Goal: Task Accomplishment & Management: Manage account settings

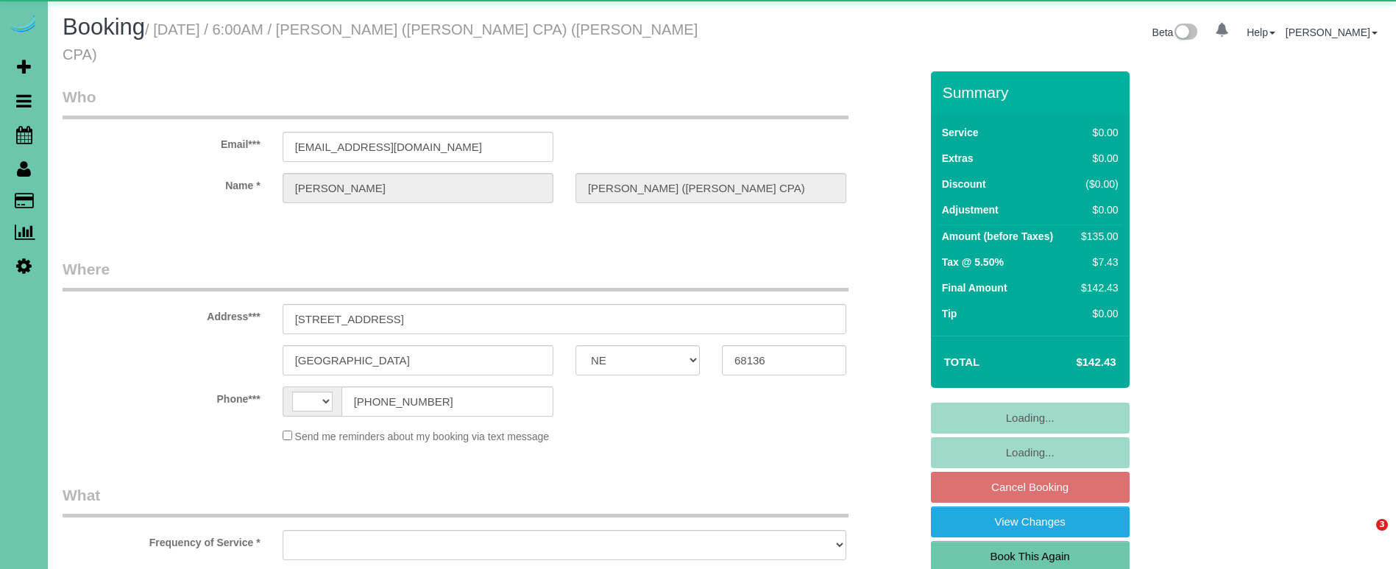
select select "NE"
select select "string:US"
select select "object:824"
select select "string:fspay-51cfa508-8213-472a-b461-3caf97f2a8b2"
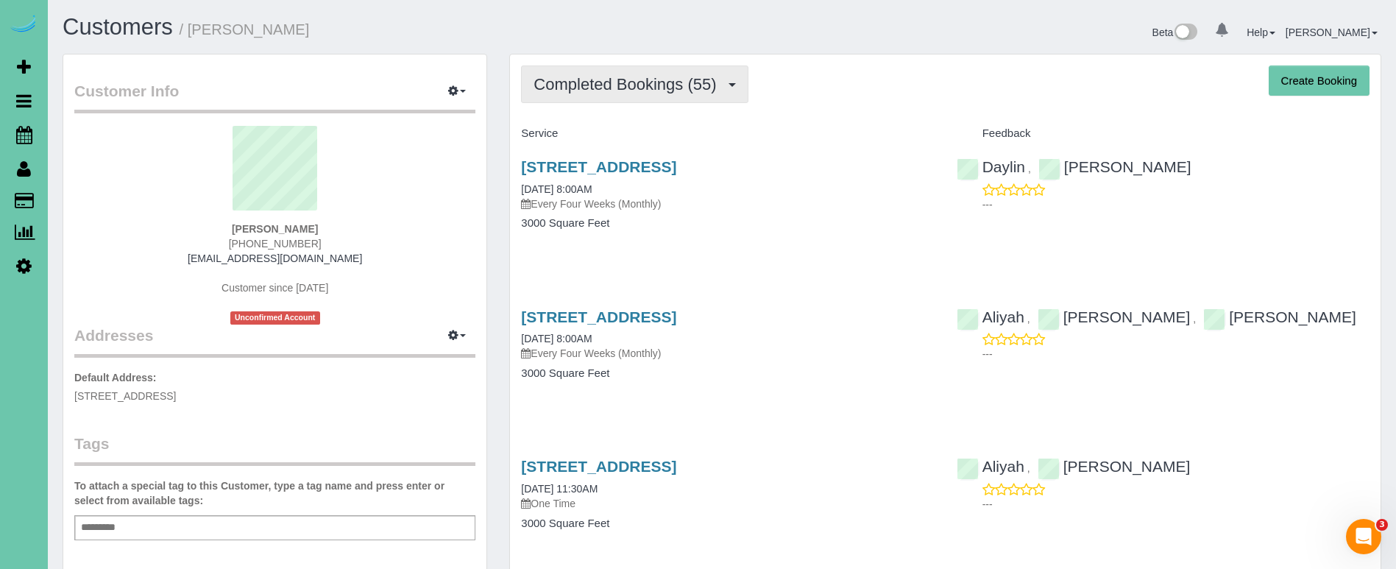
click at [704, 85] on span "Completed Bookings (55)" at bounding box center [629, 84] width 190 height 18
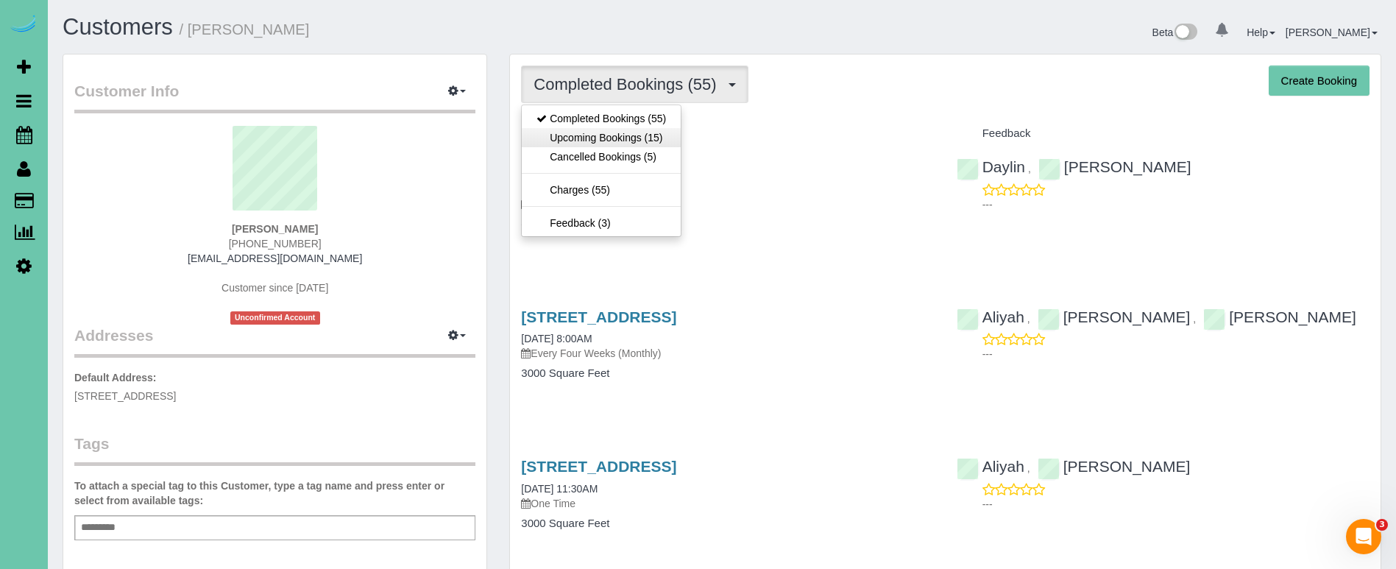
click at [644, 140] on link "Upcoming Bookings (15)" at bounding box center [601, 137] width 159 height 19
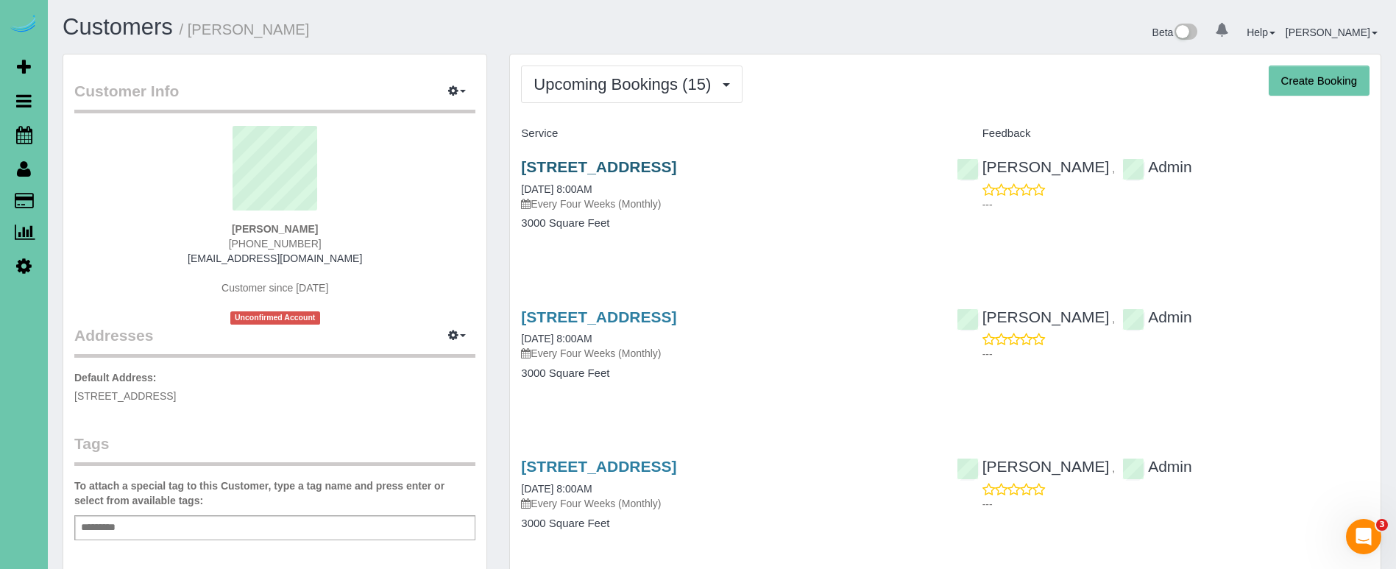
click at [612, 160] on link "11325 Pebblebrook Blvd, Gretna, NE 68028" at bounding box center [598, 166] width 155 height 17
drag, startPoint x: 632, startPoint y: 1, endPoint x: 544, endPoint y: 12, distance: 89.0
click at [630, 1] on body "0 Beta Your Notifications You have 0 alerts Add Booking Bookings Active Booking…" at bounding box center [698, 284] width 1396 height 569
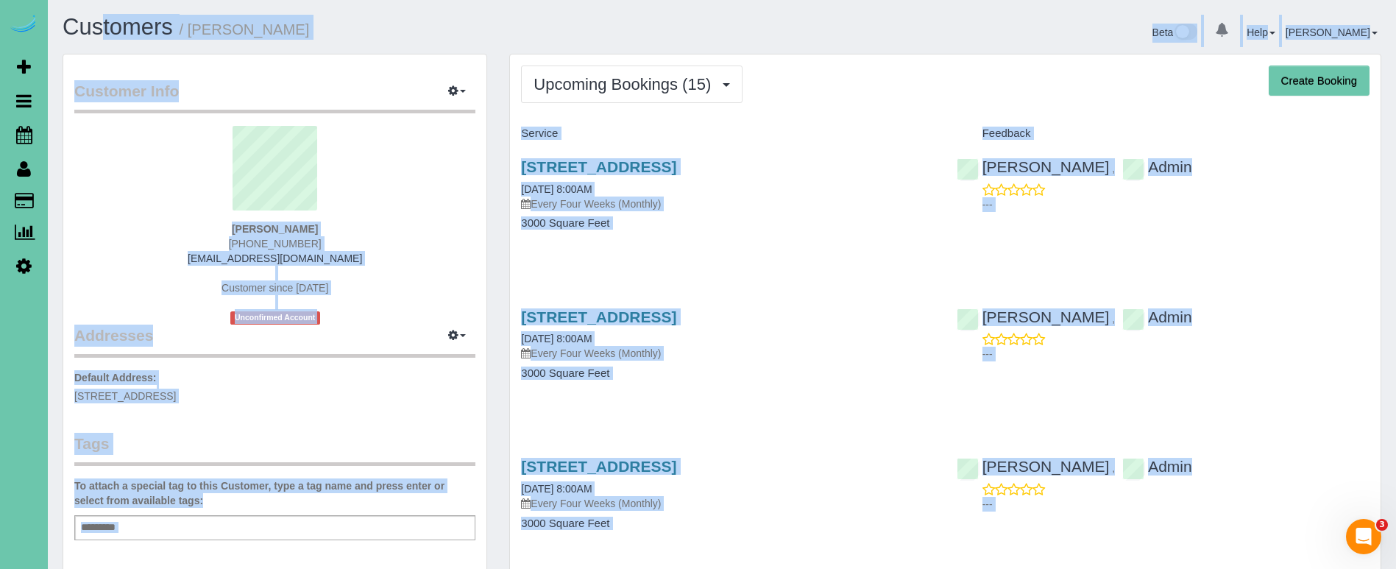
click at [125, 147] on sui-profile-pic at bounding box center [274, 174] width 379 height 96
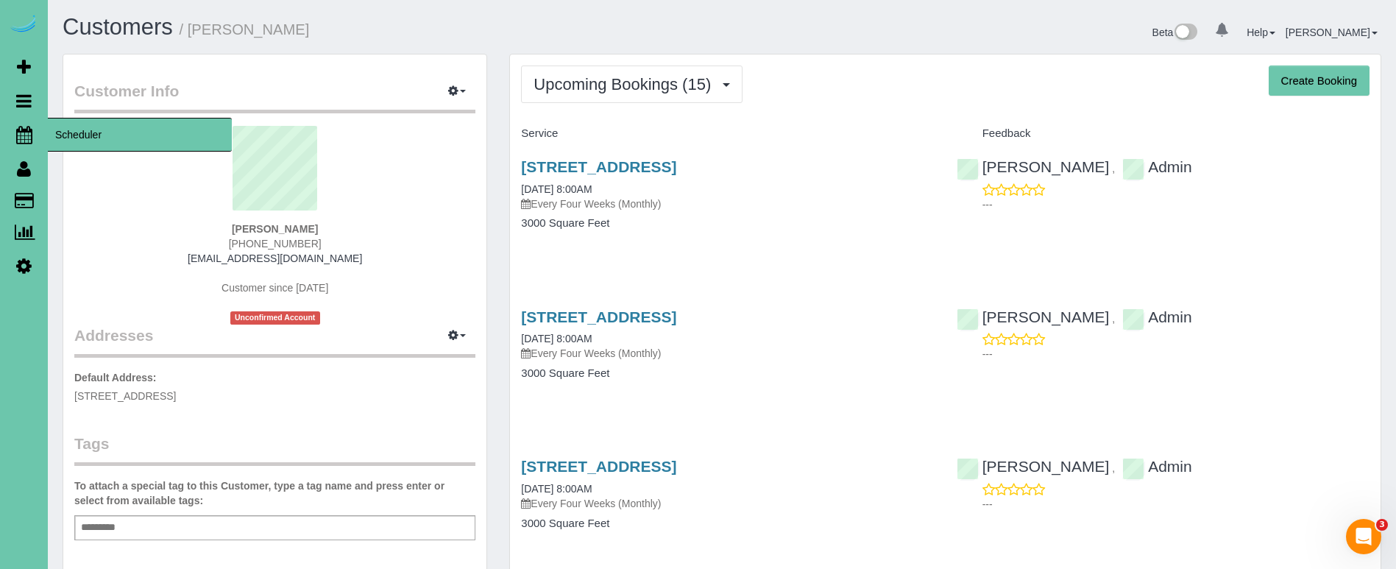
drag, startPoint x: 19, startPoint y: 133, endPoint x: 43, endPoint y: 135, distance: 23.6
click at [24, 133] on icon at bounding box center [24, 135] width 16 height 18
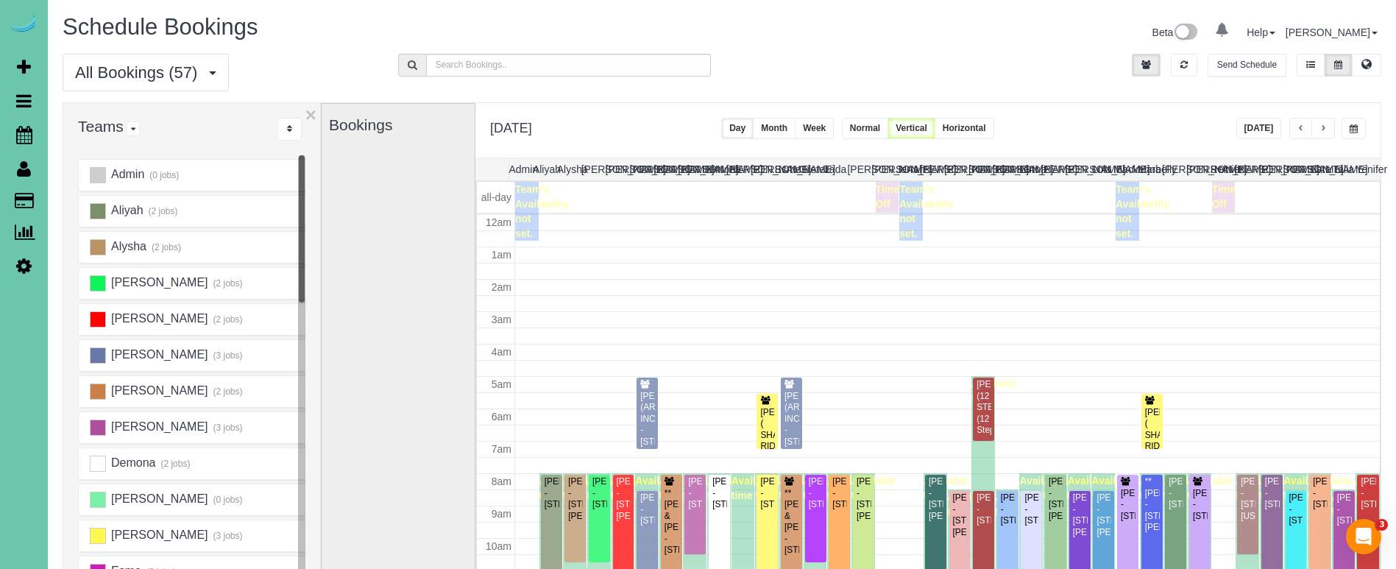
scroll to position [195, 0]
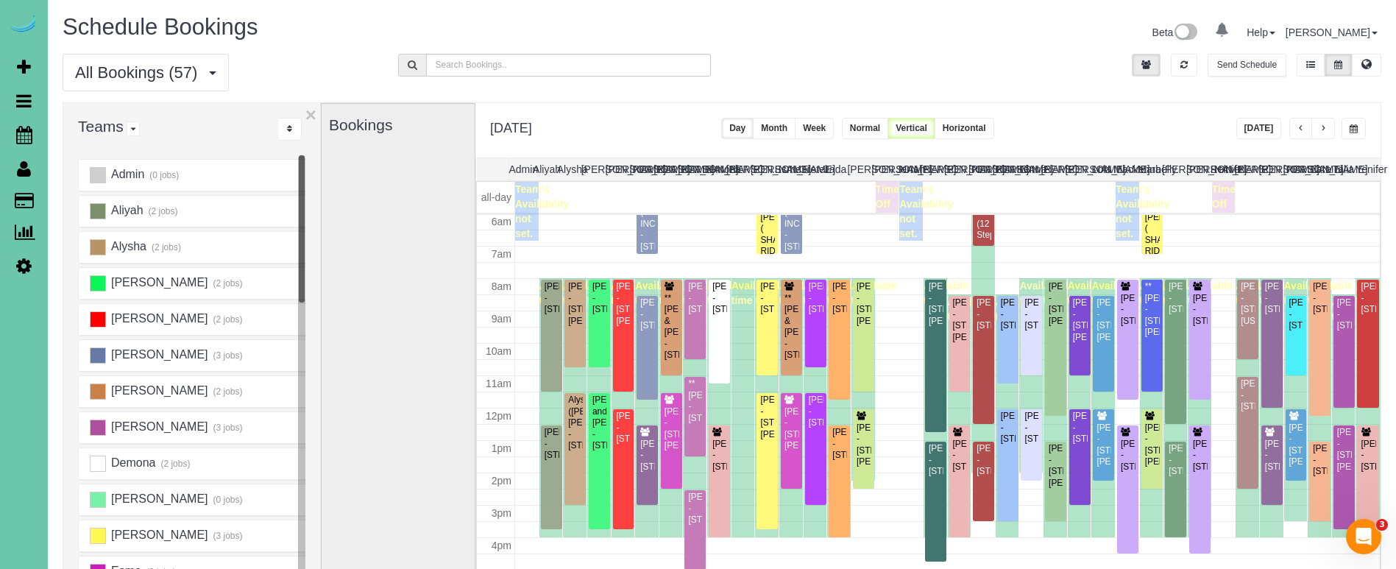
click at [1364, 139] on div "Thursday, Oct 2, 2025 Today Day Month Week Normal Vertical Horizontal" at bounding box center [927, 130] width 905 height 54
drag, startPoint x: 1353, startPoint y: 130, endPoint x: 1346, endPoint y: 120, distance: 12.2
click at [1353, 130] on span "button" at bounding box center [1354, 128] width 8 height 9
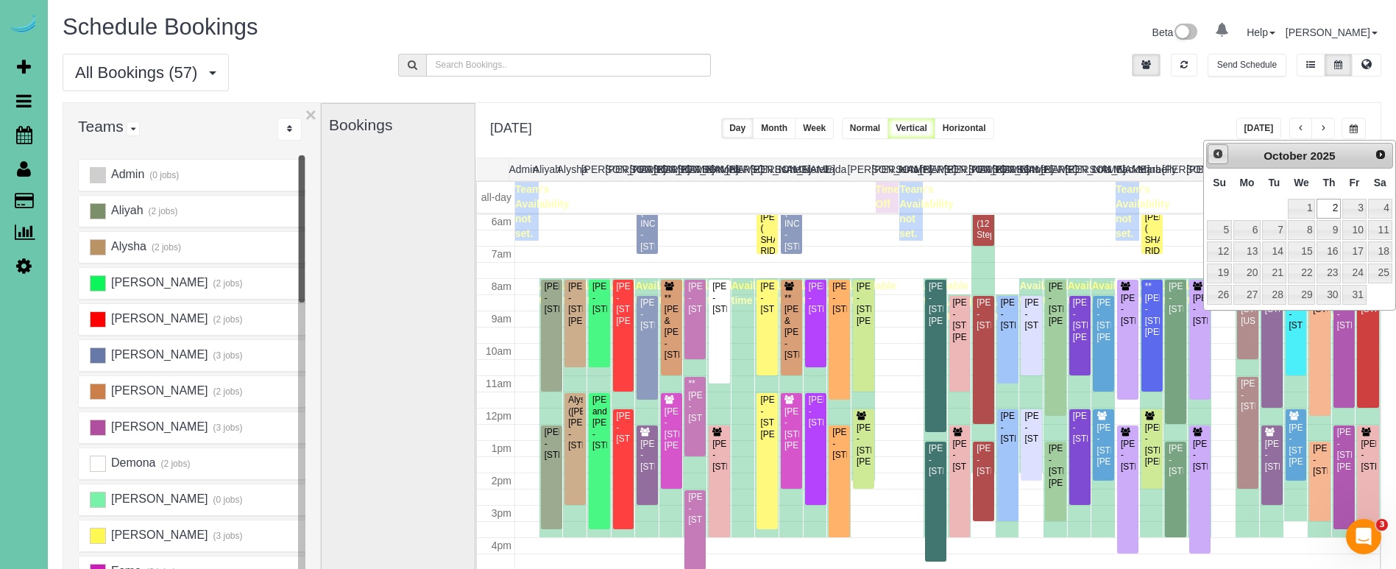
click at [1220, 163] on link "Prev" at bounding box center [1218, 154] width 21 height 21
click at [1308, 277] on link "24" at bounding box center [1302, 273] width 28 height 20
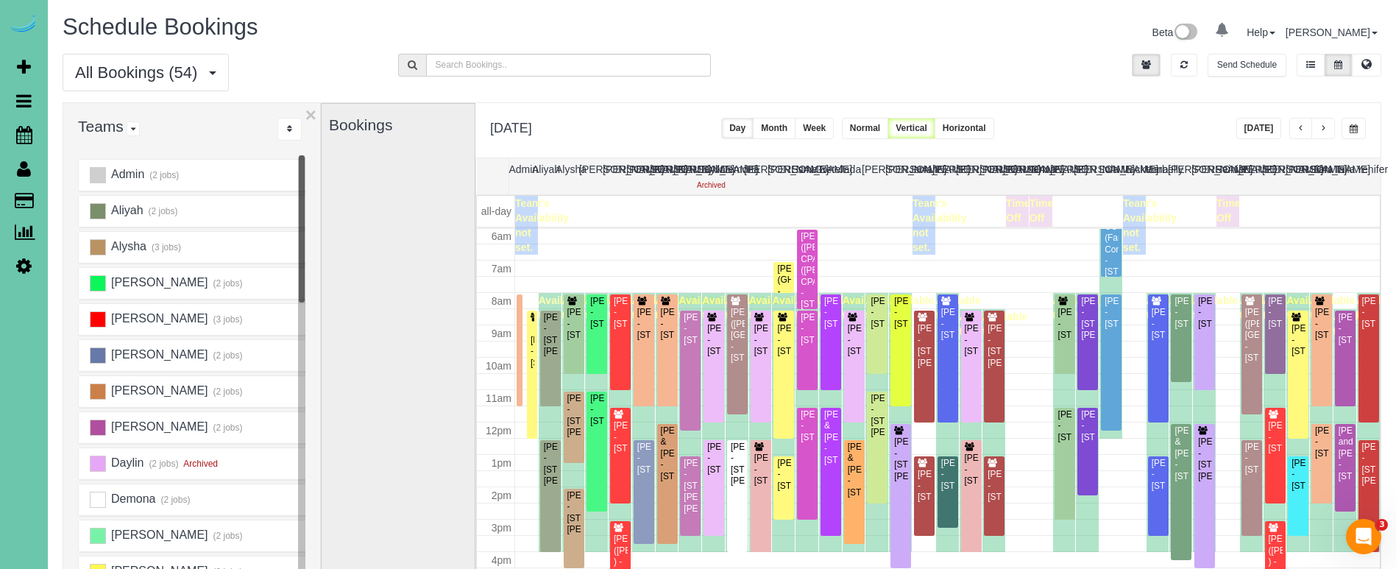
click at [1343, 121] on button "button" at bounding box center [1354, 128] width 24 height 21
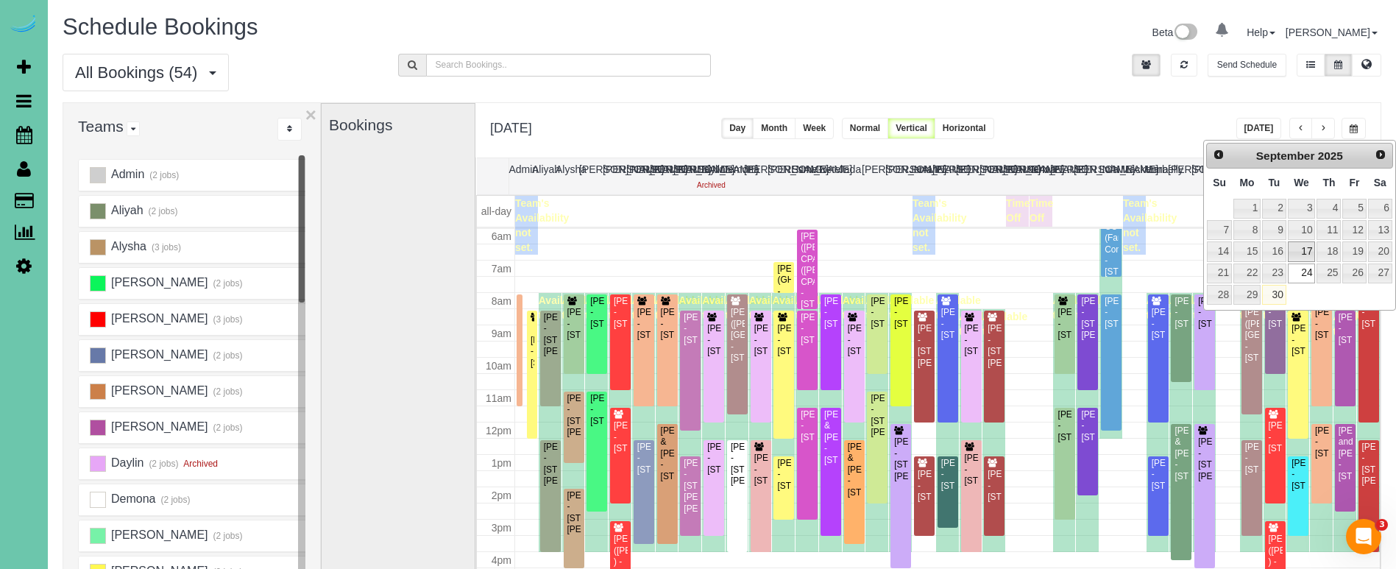
click at [1307, 246] on link "17" at bounding box center [1302, 251] width 28 height 20
type input "**********"
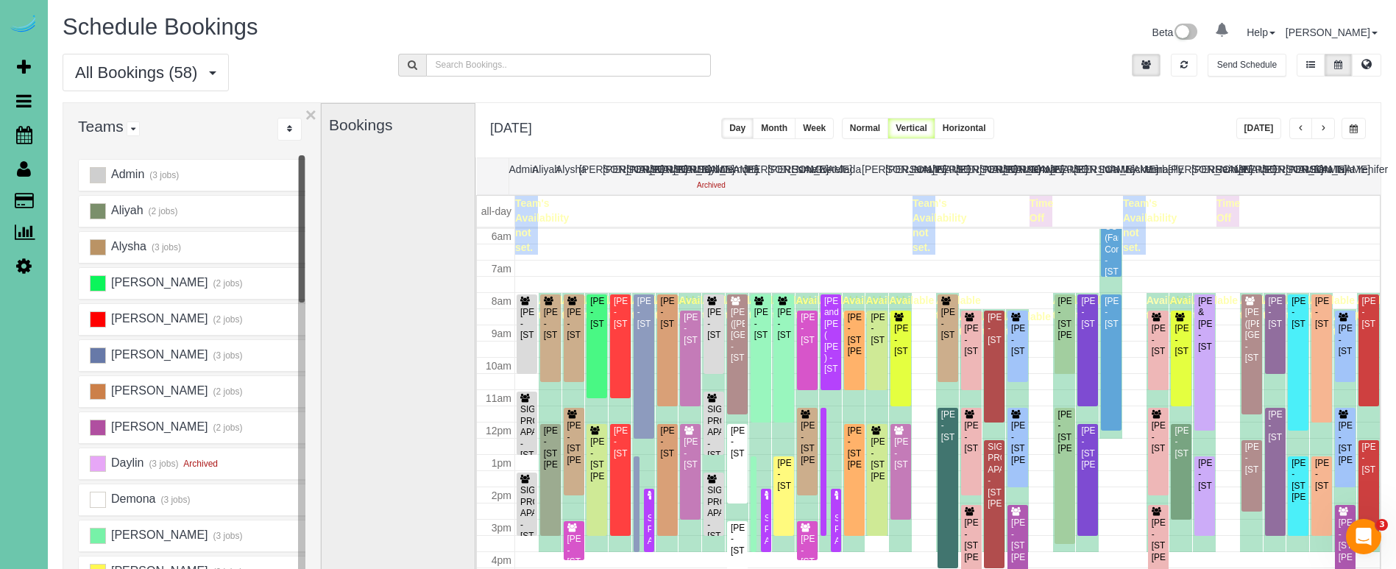
click at [1136, 116] on div "**********" at bounding box center [927, 130] width 905 height 54
click at [1081, 116] on div "**********" at bounding box center [927, 130] width 905 height 54
click at [1351, 124] on span "button" at bounding box center [1354, 128] width 8 height 9
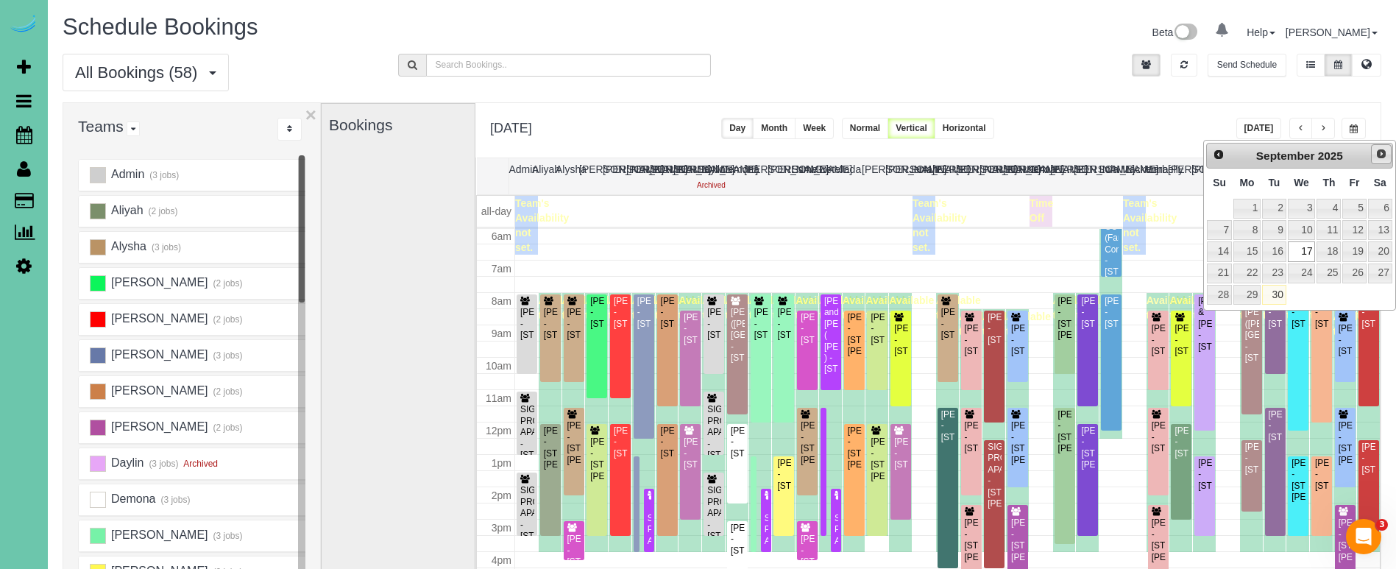
click at [1377, 156] on span "Next" at bounding box center [1382, 154] width 12 height 12
click at [729, 85] on div "All Bookings (58) All Bookings Unassigned Bookings Recurring Bookings New Custo…" at bounding box center [722, 78] width 1341 height 49
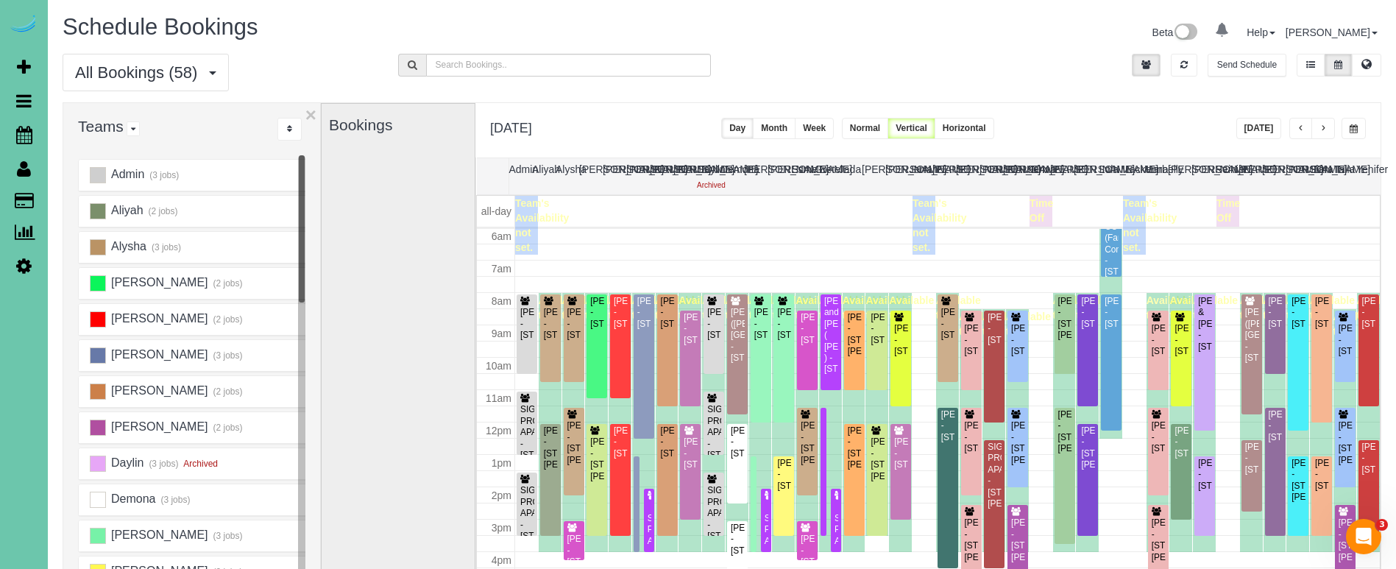
click at [1254, 125] on button "[DATE]" at bounding box center [1259, 128] width 46 height 21
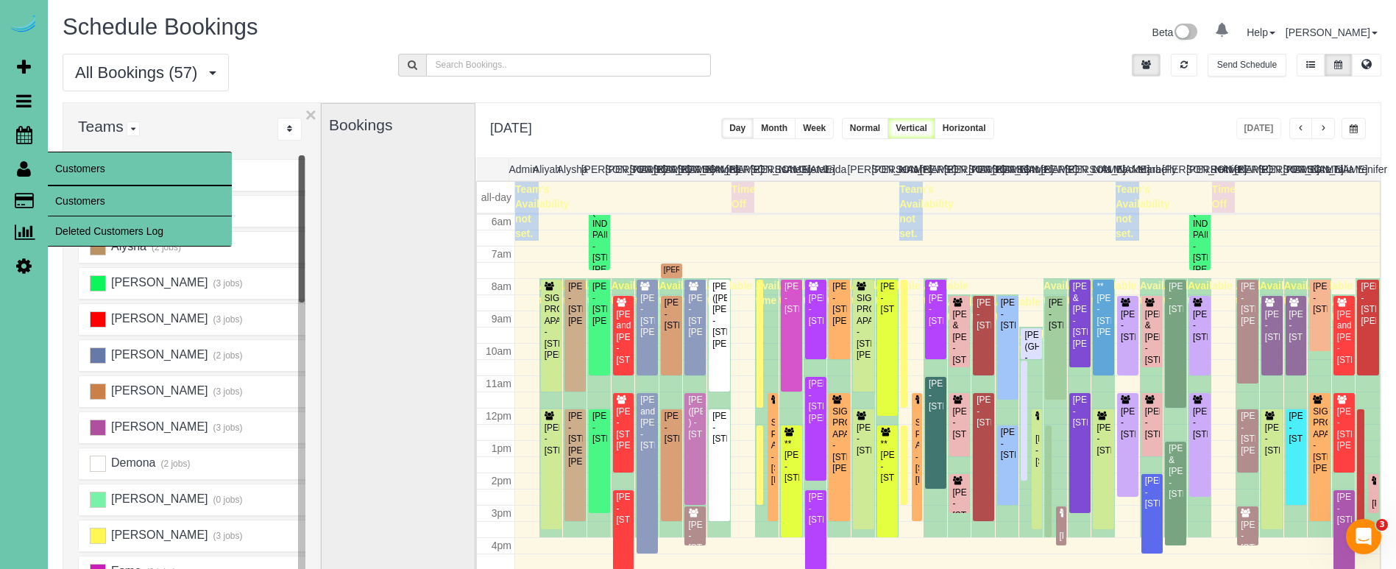
click at [78, 194] on link "Customers" at bounding box center [140, 200] width 184 height 29
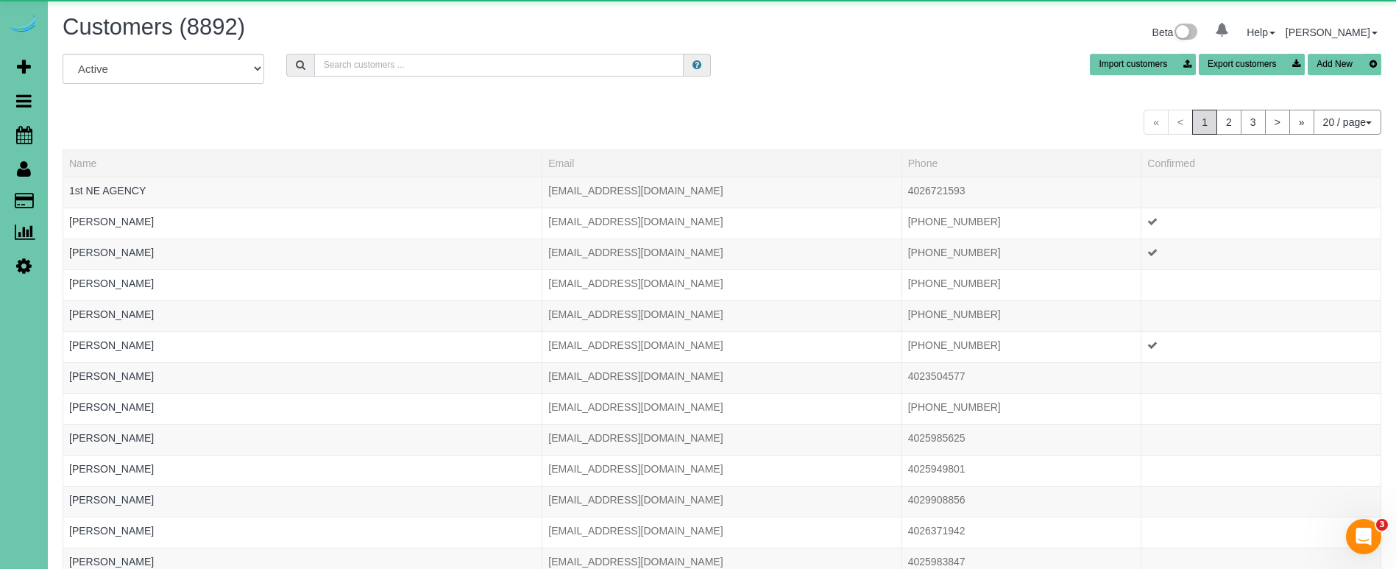
click at [414, 68] on input "text" at bounding box center [498, 65] width 369 height 23
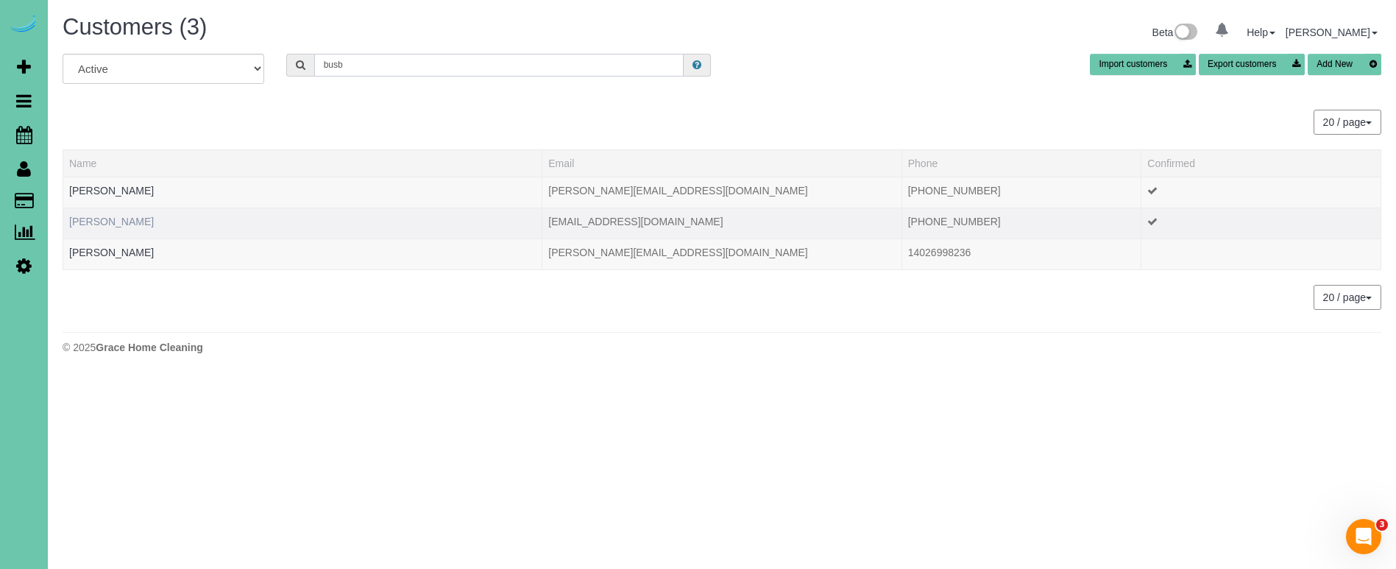
type input "busb"
click at [127, 222] on link "Morgan Busboom" at bounding box center [111, 222] width 85 height 12
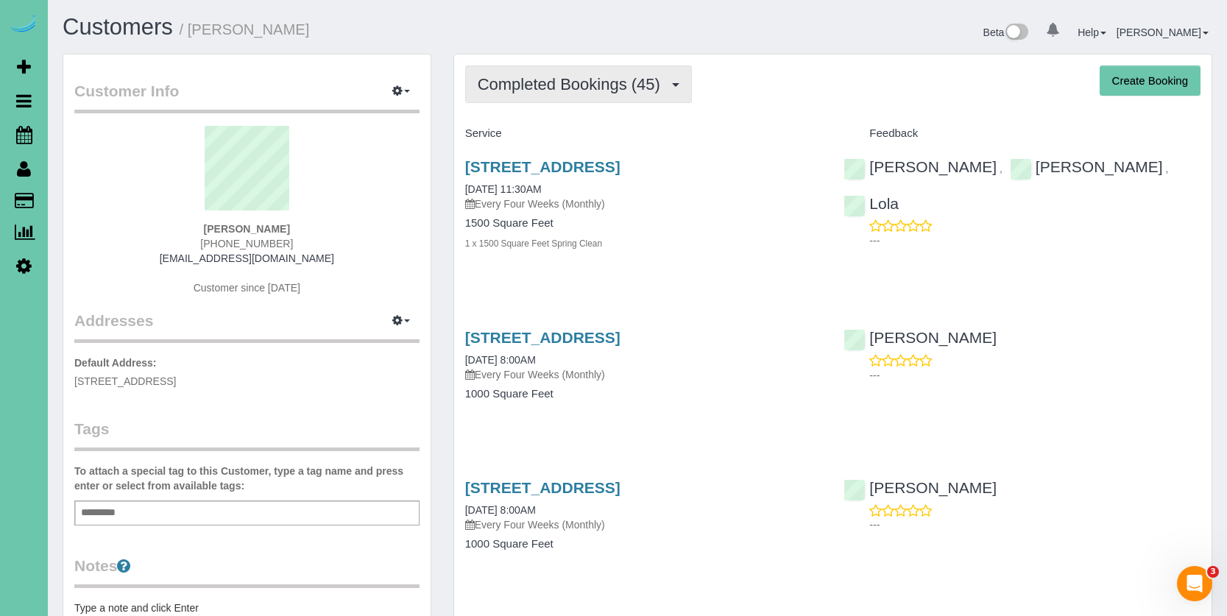
click at [586, 86] on span "Completed Bookings (45)" at bounding box center [573, 84] width 190 height 18
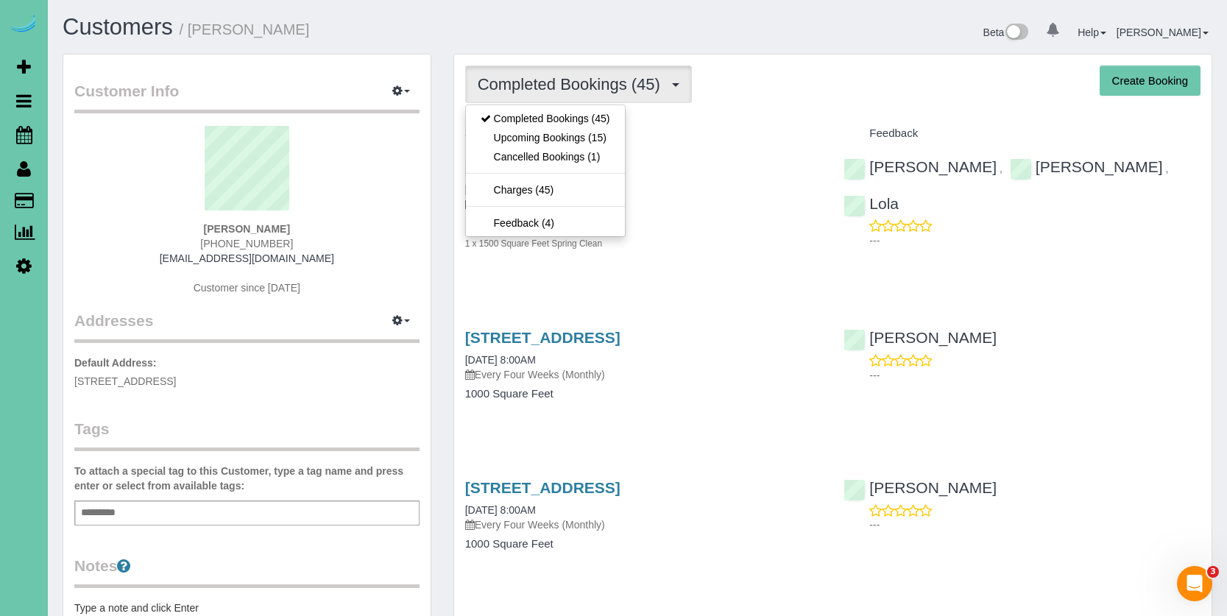
click at [579, 140] on link "Upcoming Bookings (15)" at bounding box center [545, 137] width 159 height 19
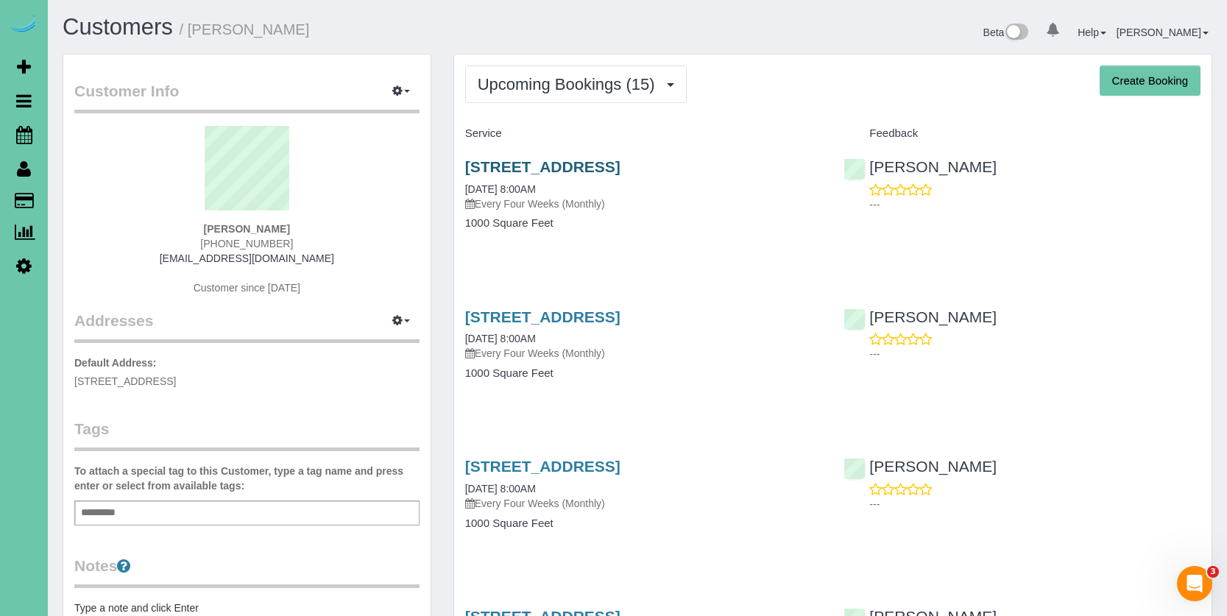
click at [598, 158] on link "3117 S 74th Street, Omaha, NE 68124" at bounding box center [542, 166] width 155 height 17
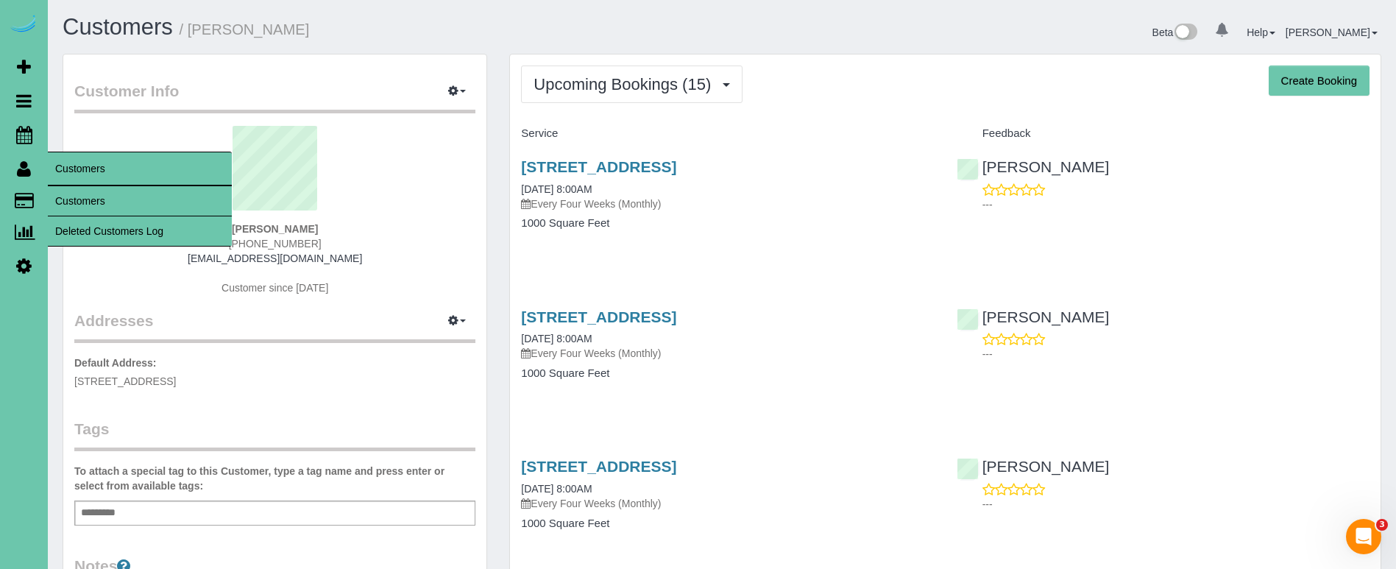
click at [82, 202] on link "Customers" at bounding box center [140, 200] width 184 height 29
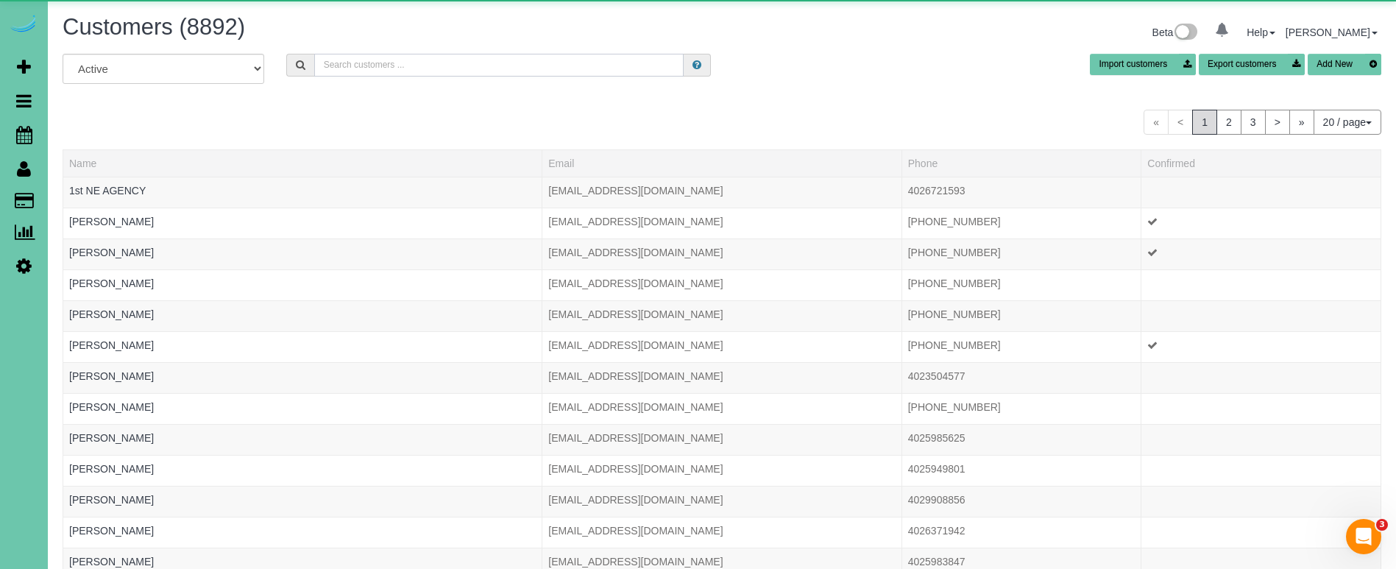
click at [383, 71] on input "text" at bounding box center [498, 65] width 369 height 23
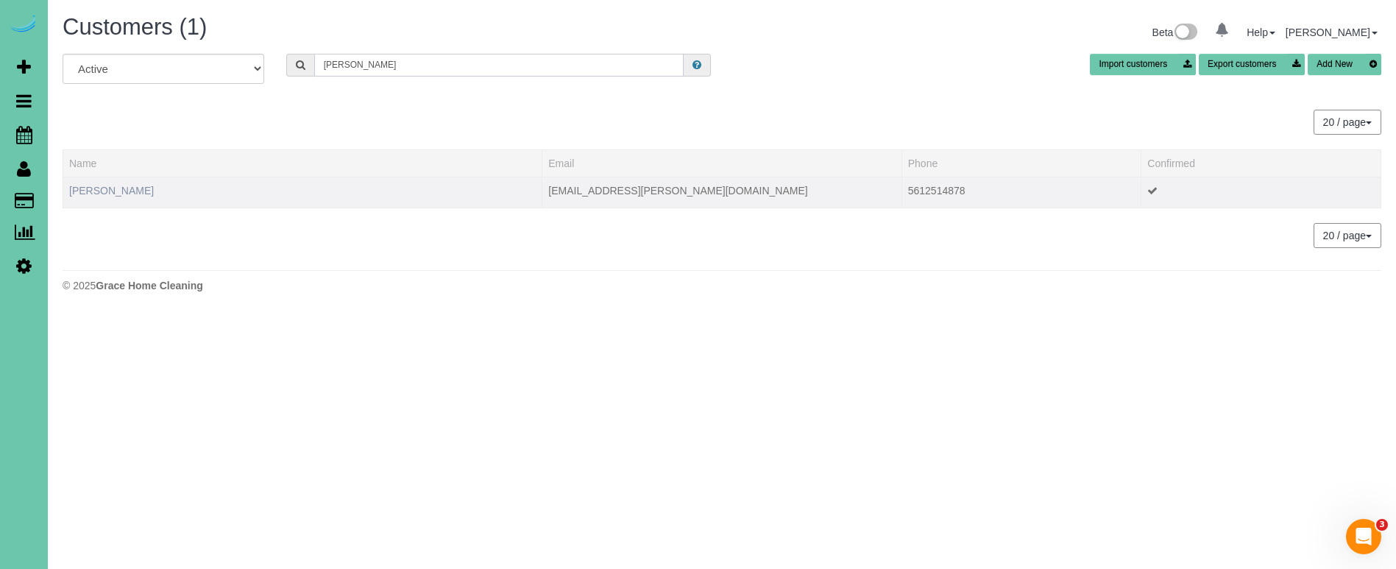
type input "buete"
click at [104, 194] on link "Brittany Buete" at bounding box center [111, 191] width 85 height 12
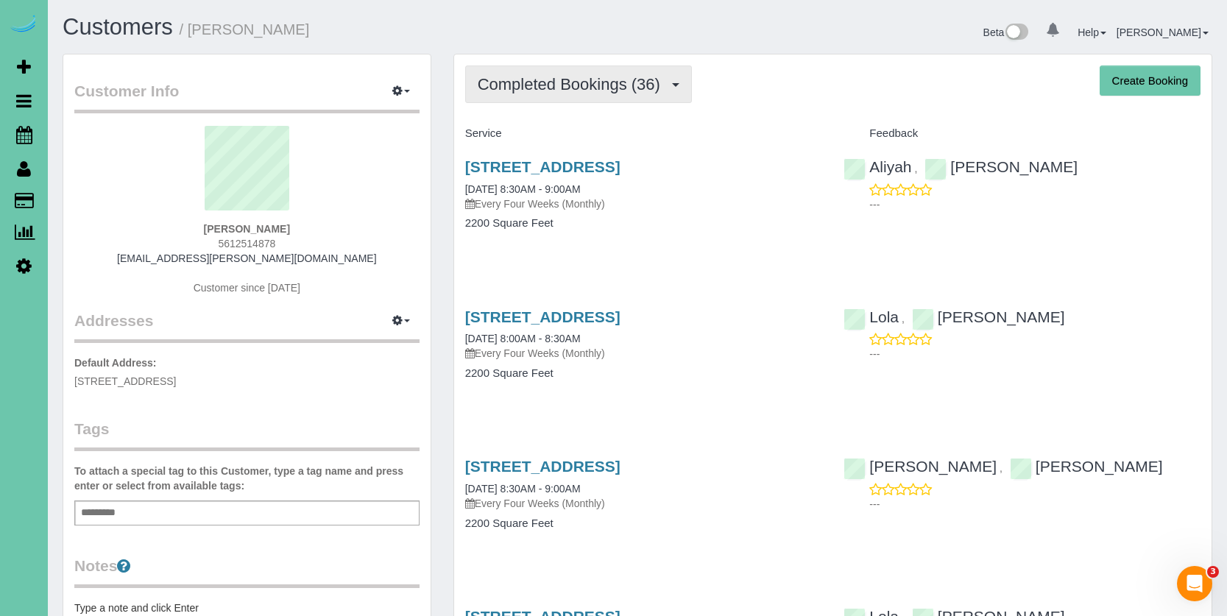
click at [603, 87] on span "Completed Bookings (36)" at bounding box center [573, 84] width 190 height 18
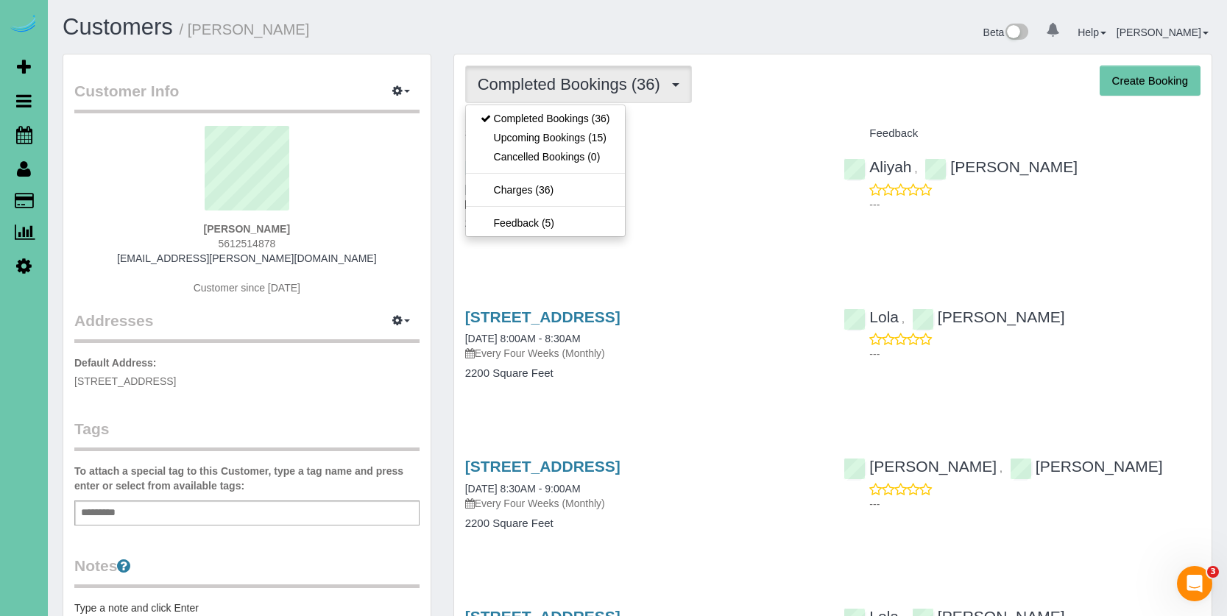
scroll to position [6, 0]
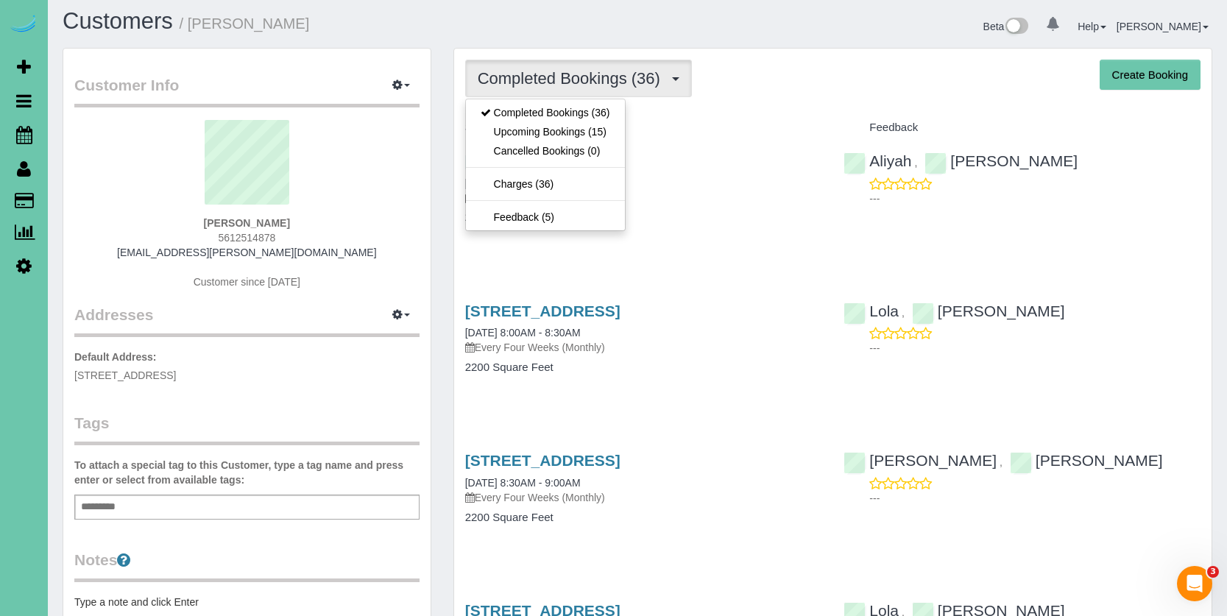
click at [601, 136] on link "Upcoming Bookings (15)" at bounding box center [545, 131] width 159 height 19
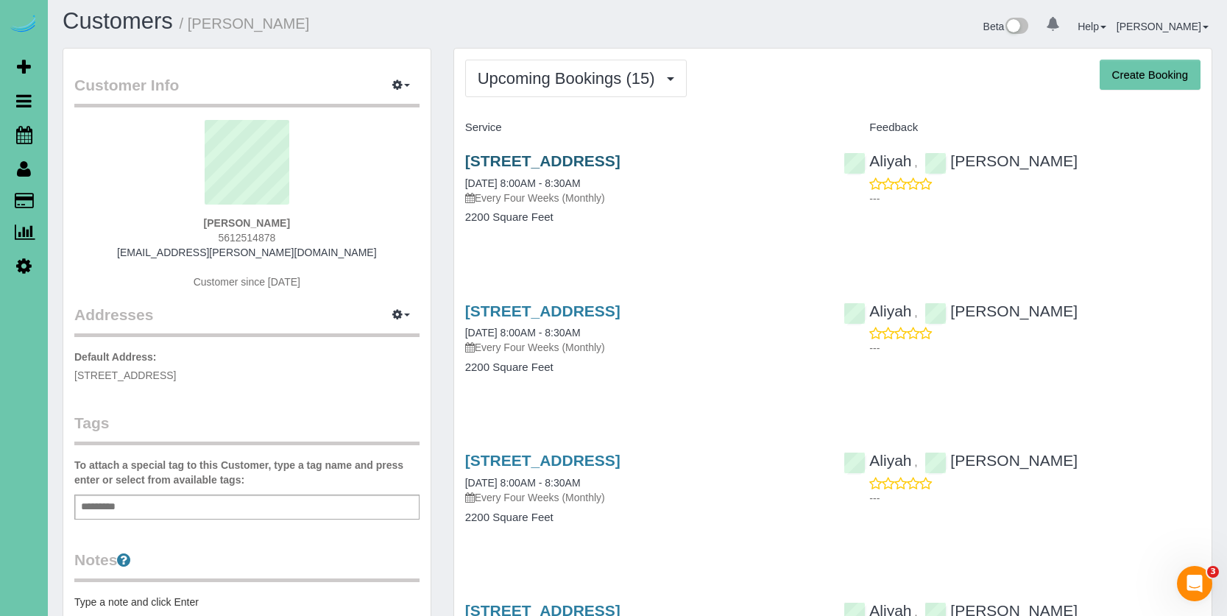
click at [574, 159] on link "15676 King St, Bennington, NE 68007" at bounding box center [542, 160] width 155 height 17
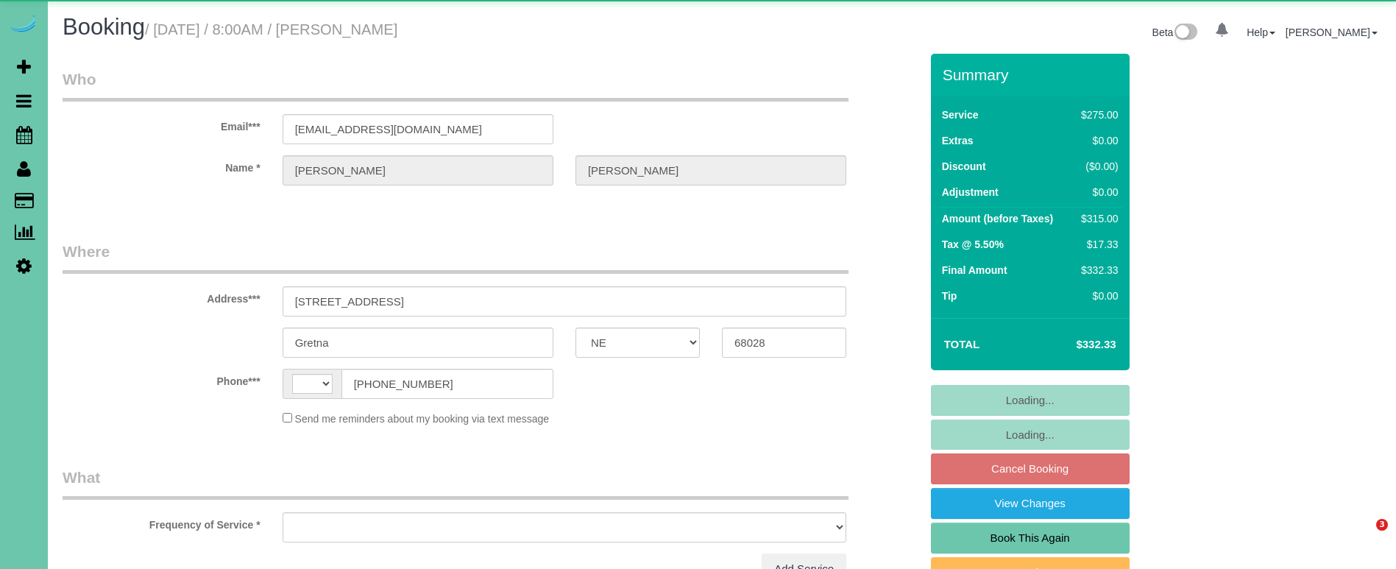
select select "NE"
select select "string:US"
select select "object:621"
select select "string:fspay-f519facc-1701-4af9-97dc-cfe6ed7444e6"
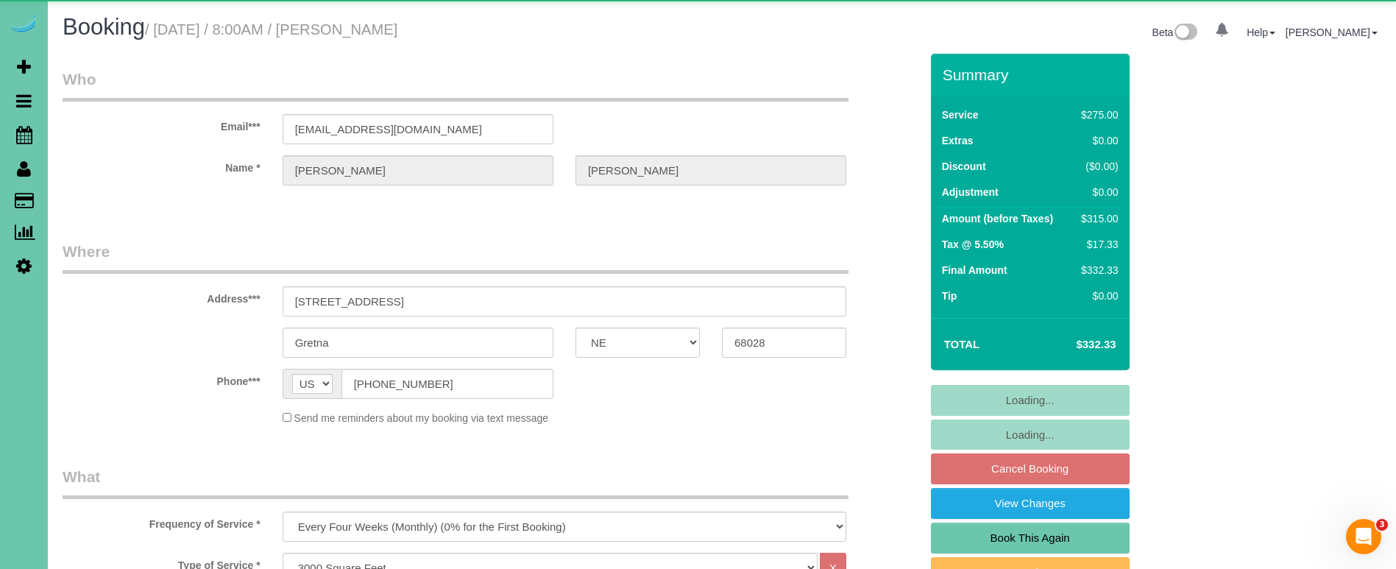
select select "object:915"
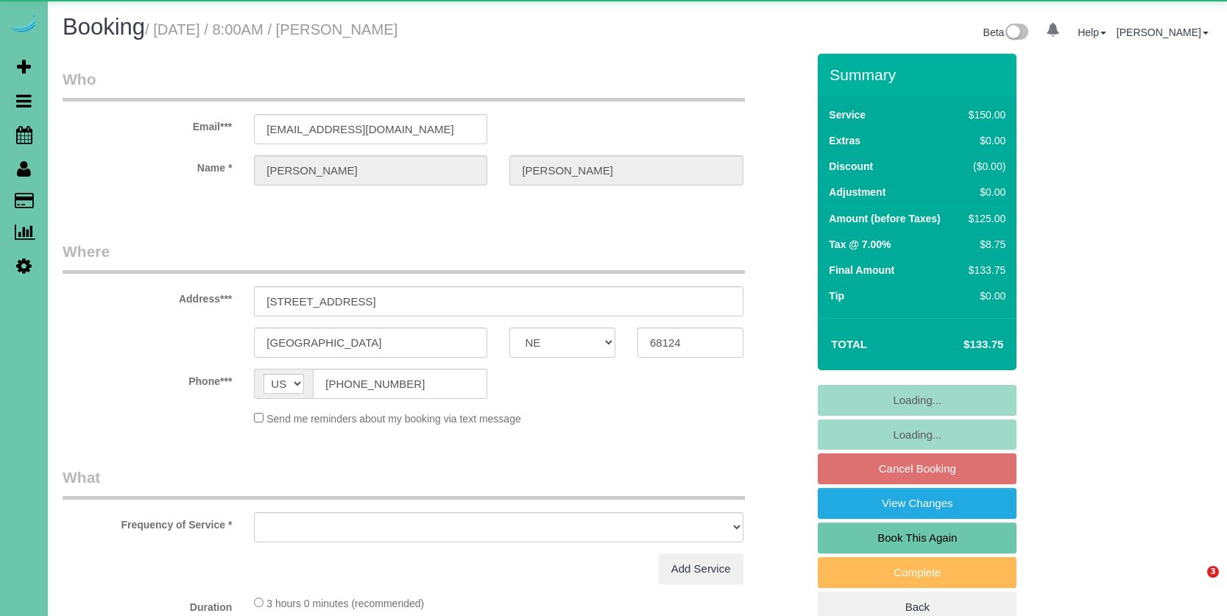
select select "NE"
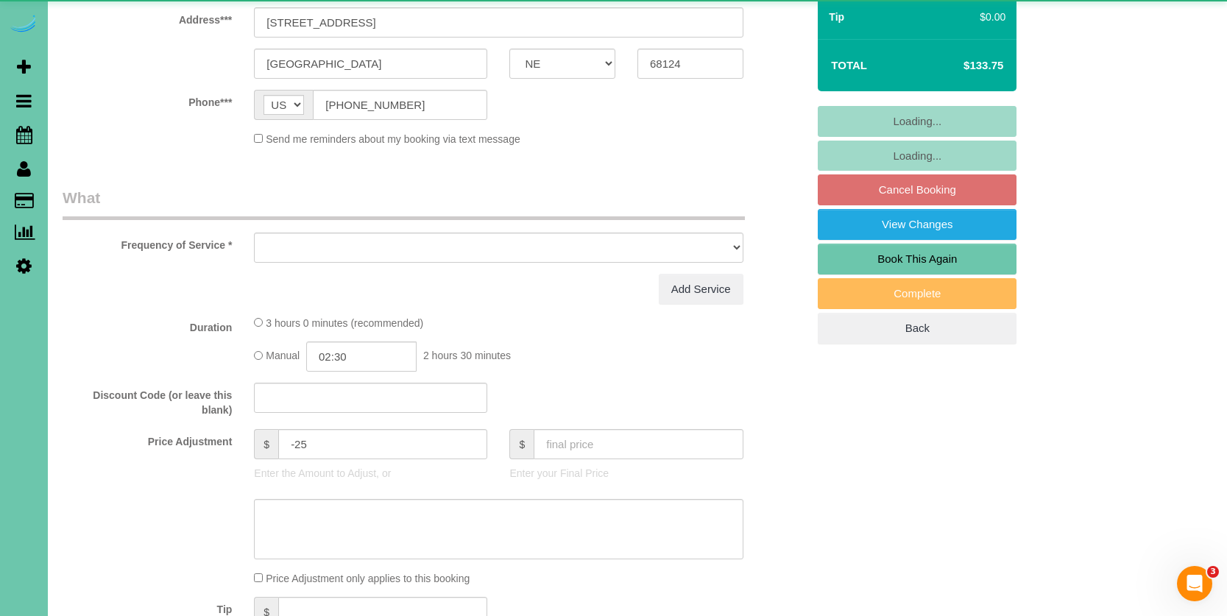
select select "object:617"
select select "string:fspay-ac105a27-bb66-461d-892a-43144e33905e"
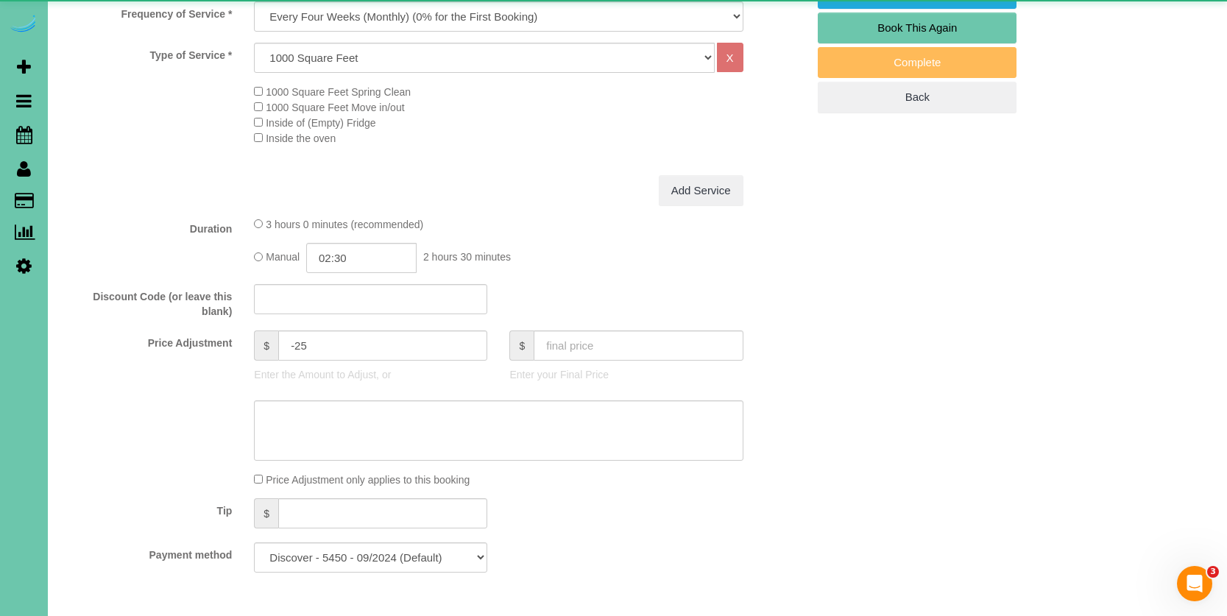
select select "object:906"
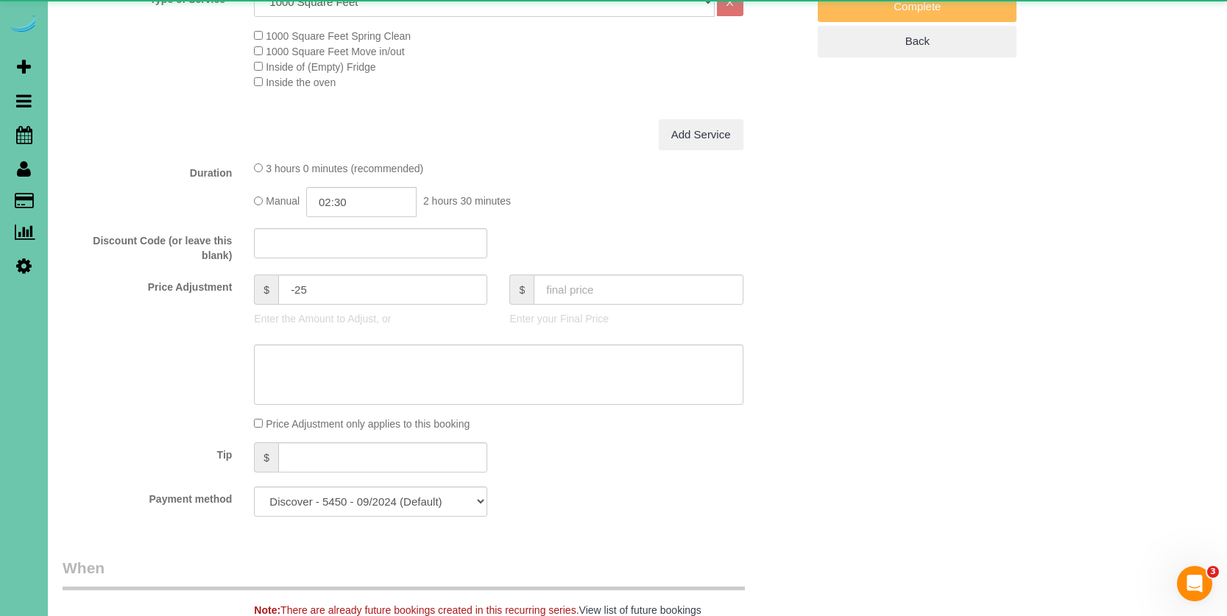
scroll to position [570, 0]
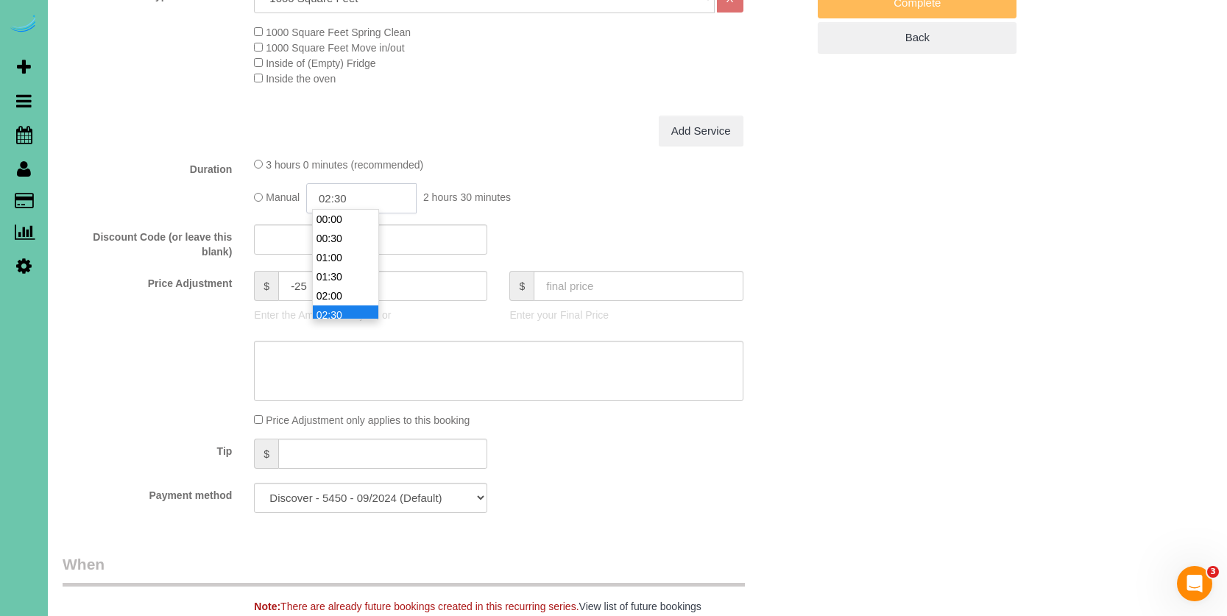
click at [360, 197] on input "02:30" at bounding box center [361, 198] width 110 height 30
type input "02:15"
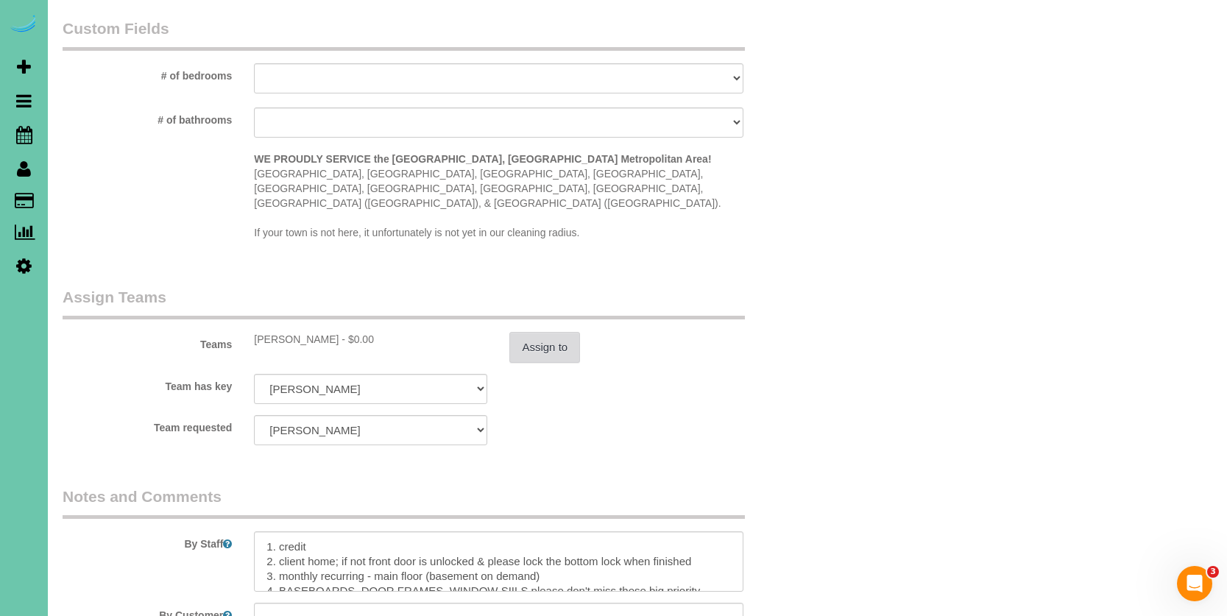
scroll to position [1363, 0]
type textarea "new rate - 10/23/25"
click at [544, 331] on button "Assign to" at bounding box center [544, 346] width 71 height 31
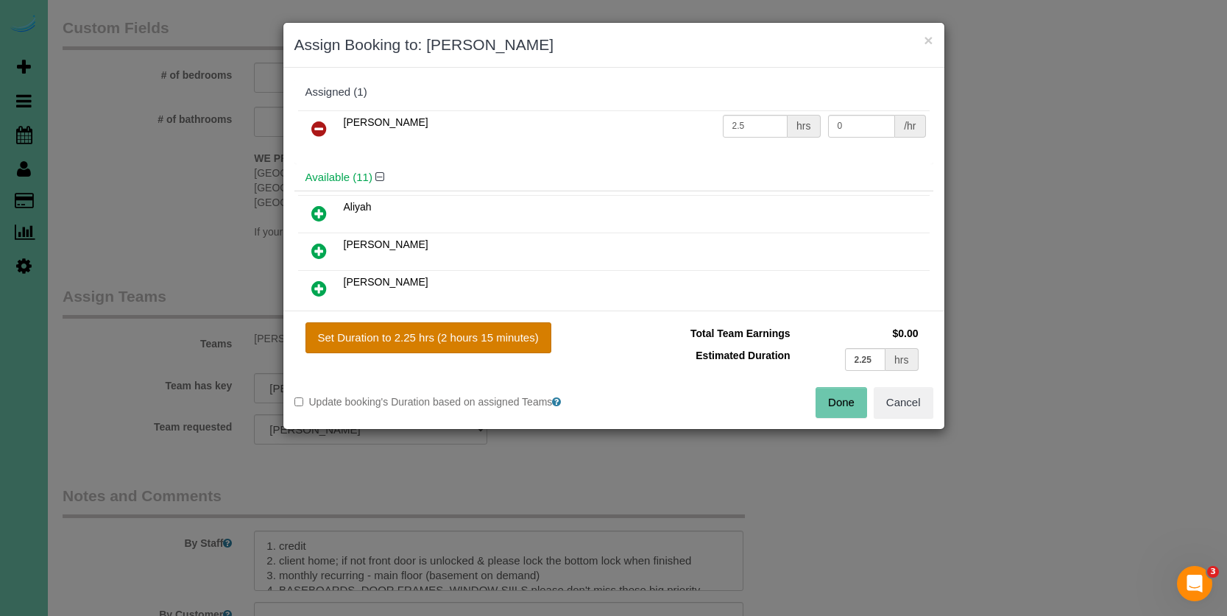
click at [497, 342] on button "Set Duration to 2.25 hrs (2 hours 15 minutes)" at bounding box center [428, 337] width 246 height 31
type input "2.25"
drag, startPoint x: 828, startPoint y: 399, endPoint x: 818, endPoint y: 402, distance: 10.0
click at [828, 400] on button "Done" at bounding box center [841, 402] width 52 height 31
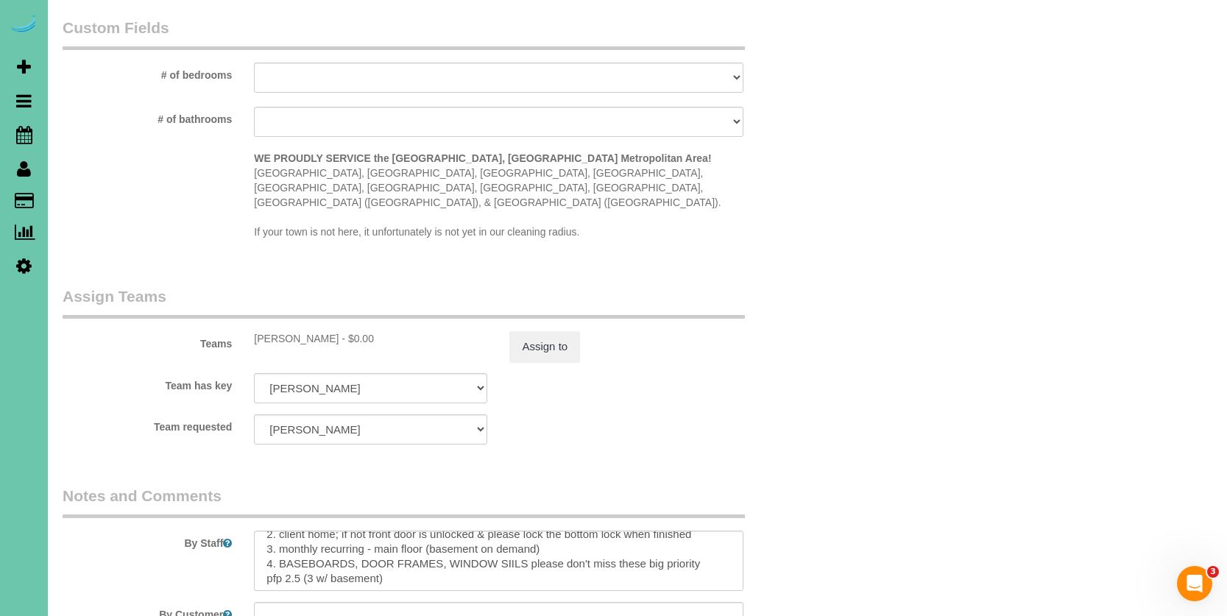
scroll to position [26, 0]
click at [297, 554] on textarea at bounding box center [498, 561] width 489 height 60
drag, startPoint x: 317, startPoint y: 555, endPoint x: 365, endPoint y: 551, distance: 48.0
click at [317, 555] on textarea at bounding box center [498, 561] width 489 height 60
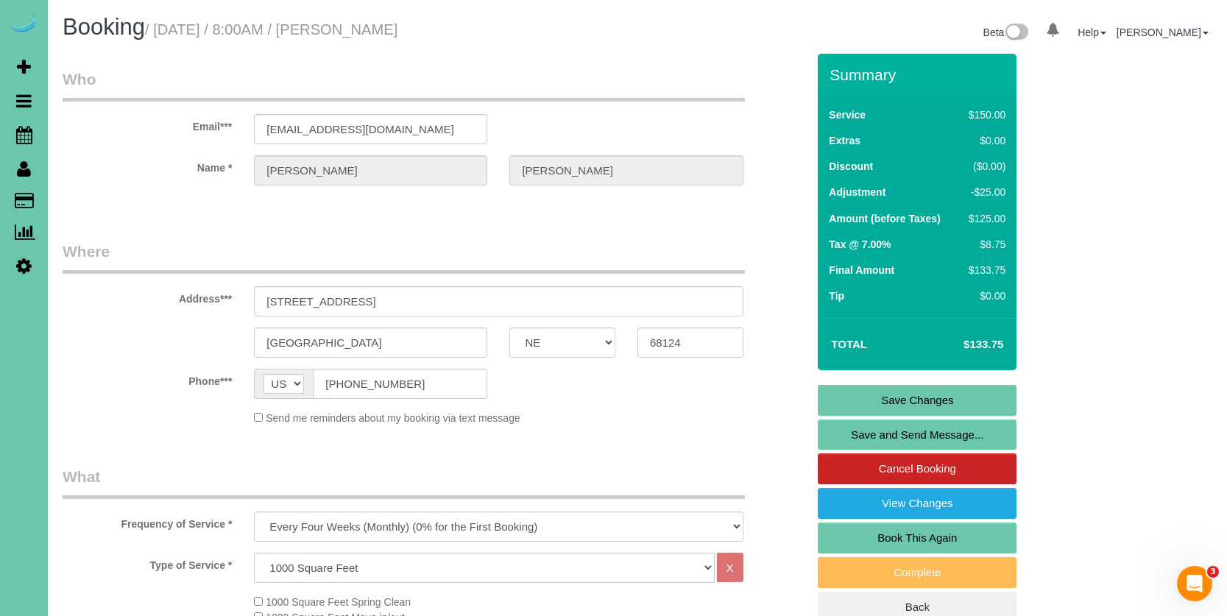
scroll to position [0, 0]
type textarea "1. credit 2. client home; if not front door is unlocked & please lock the botto…"
click at [888, 405] on link "Save Changes" at bounding box center [917, 400] width 199 height 31
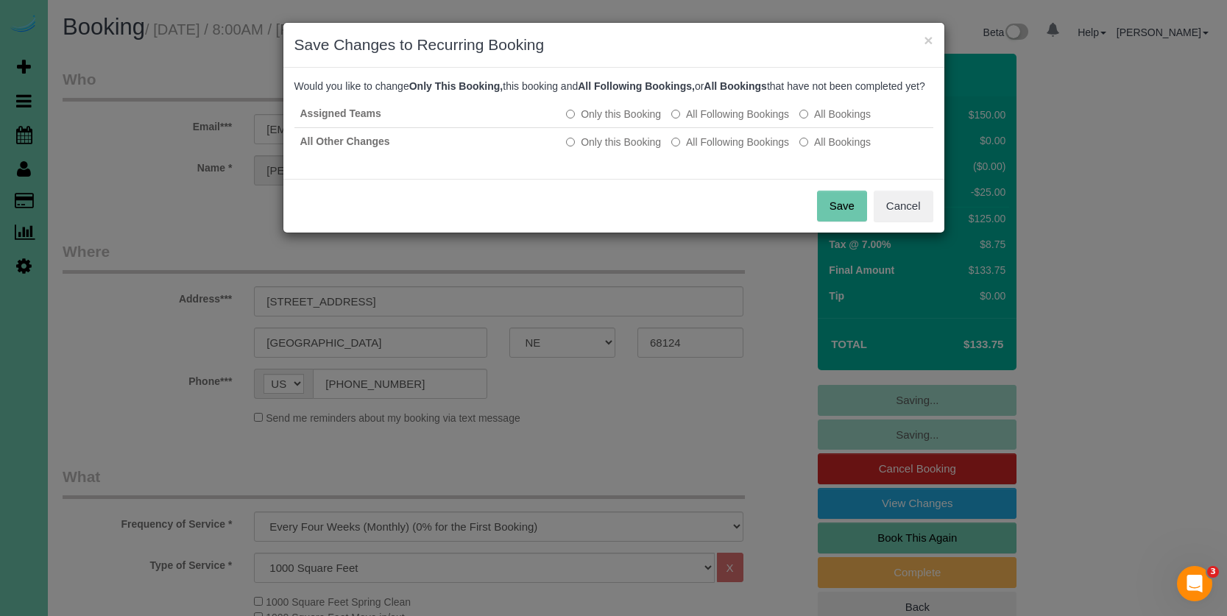
drag, startPoint x: 691, startPoint y: 155, endPoint x: 758, endPoint y: 185, distance: 73.2
click at [692, 149] on label "All Following Bookings" at bounding box center [730, 142] width 118 height 15
click at [864, 216] on button "Save" at bounding box center [842, 206] width 50 height 31
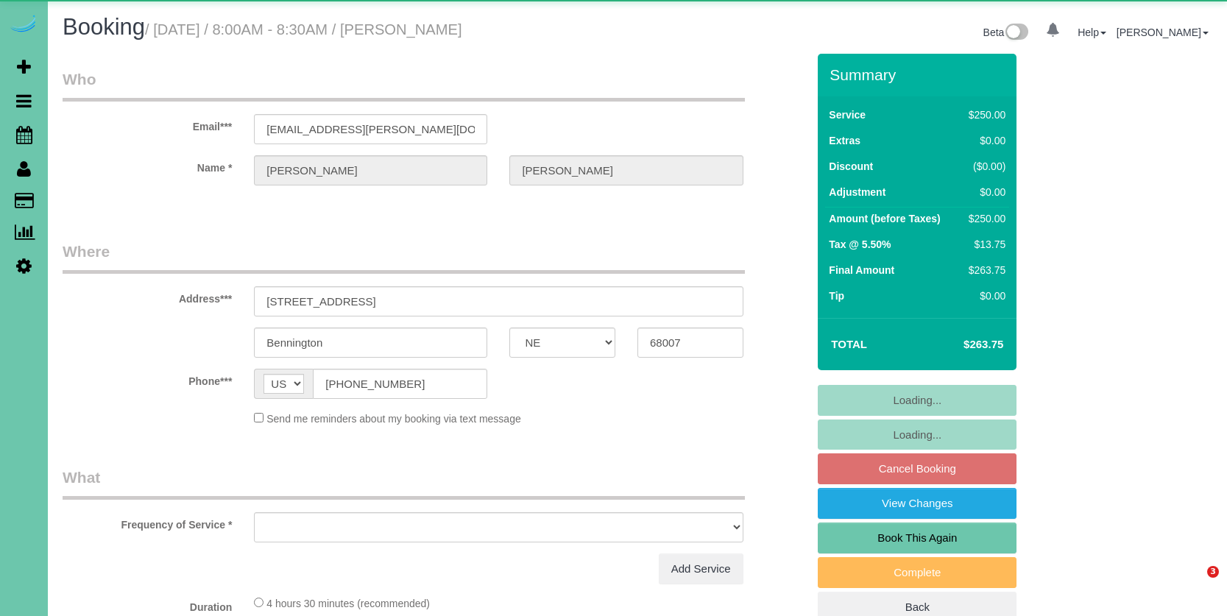
select select "NE"
select select "object:912"
select select "string:fspay-3043b580-d5fd-4667-b9b7-428bb0e9e9d4"
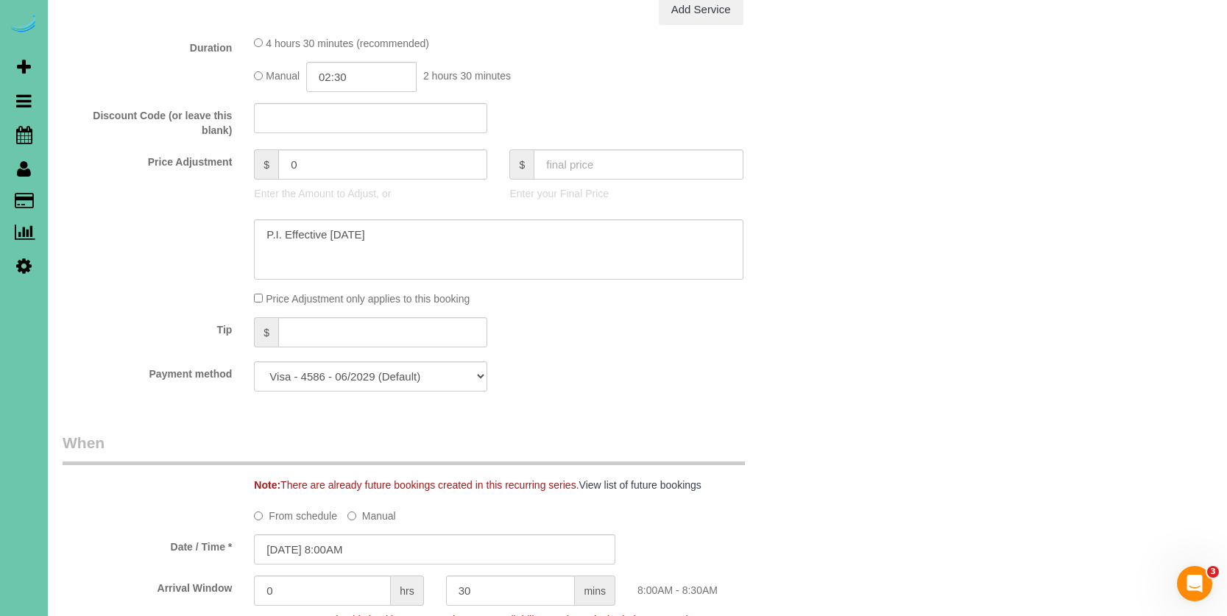
scroll to position [690, 0]
drag, startPoint x: 312, startPoint y: 159, endPoint x: 259, endPoint y: 160, distance: 53.0
click at [259, 160] on div "$ 0" at bounding box center [370, 166] width 233 height 30
type input "15"
drag, startPoint x: 338, startPoint y: 233, endPoint x: 118, endPoint y: 216, distance: 220.0
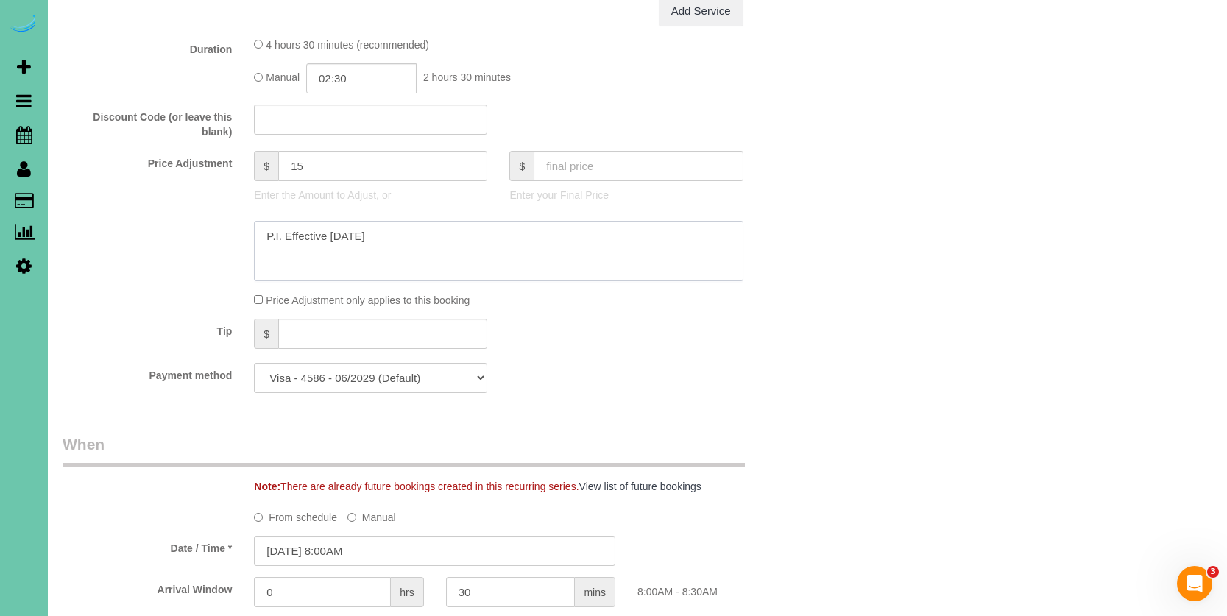
click at [118, 221] on div at bounding box center [435, 251] width 766 height 60
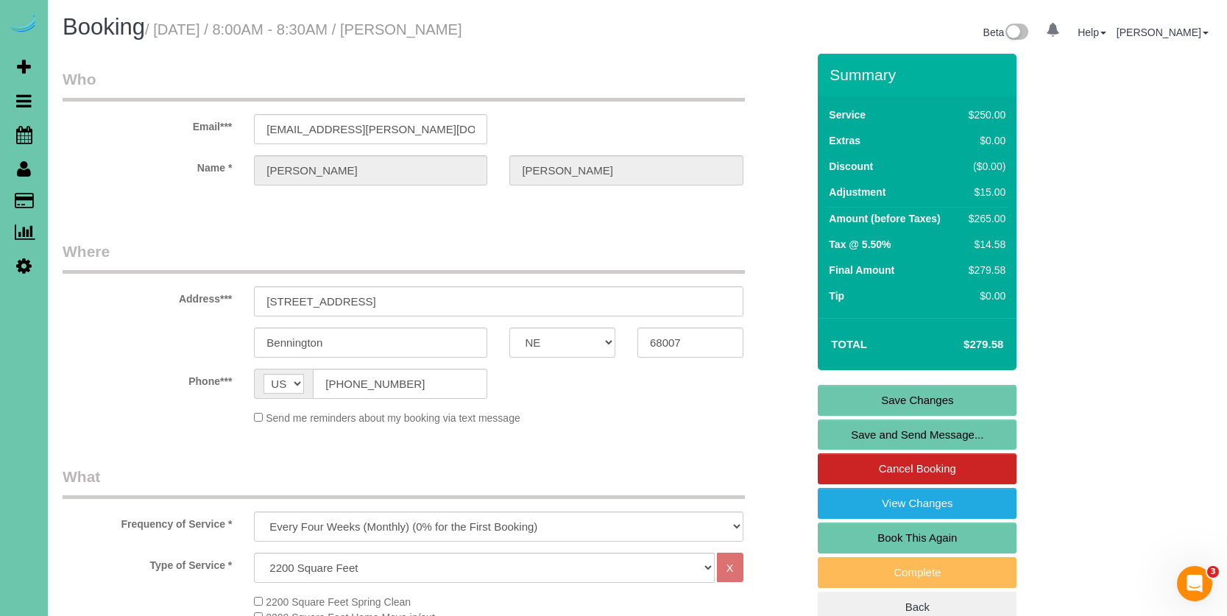
scroll to position [0, 0]
type textarea "New Rate - 10/21/25"
drag, startPoint x: 449, startPoint y: 134, endPoint x: 243, endPoint y: 127, distance: 206.2
click at [861, 397] on link "Save Changes" at bounding box center [917, 400] width 199 height 31
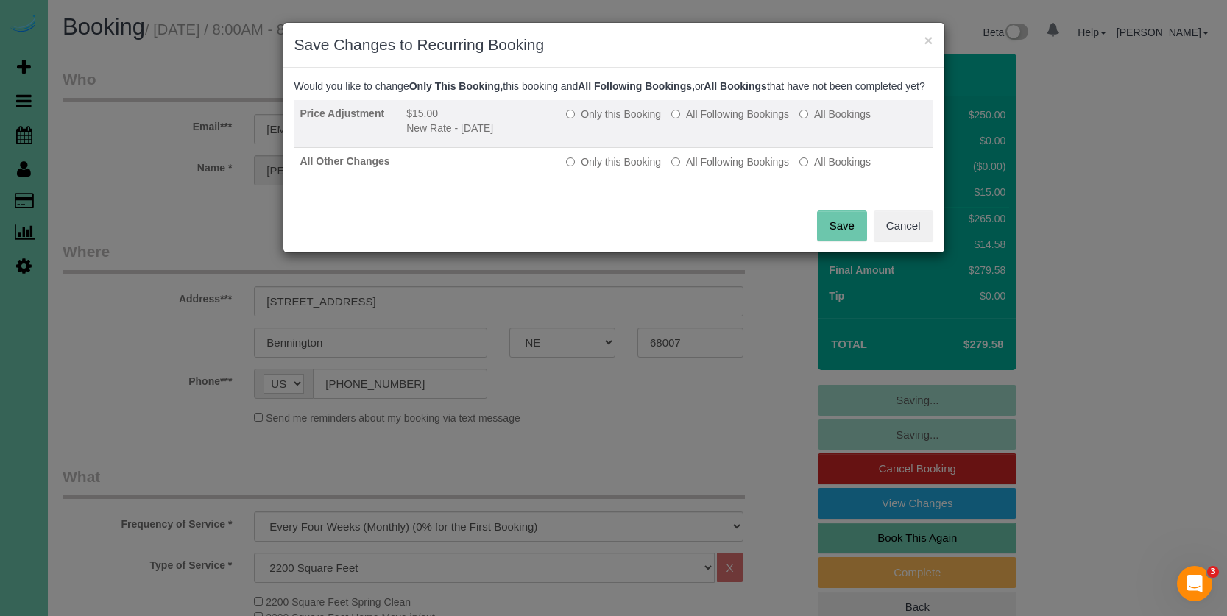
click at [719, 121] on label "All Following Bookings" at bounding box center [730, 114] width 118 height 15
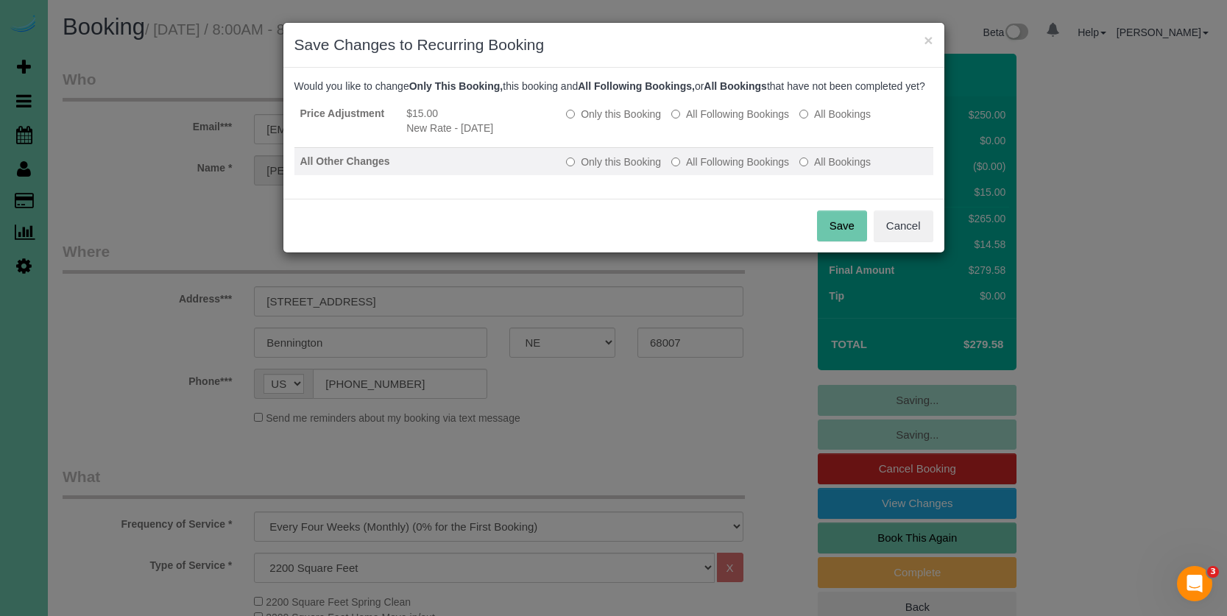
click at [715, 169] on label "All Following Bookings" at bounding box center [730, 162] width 118 height 15
click at [837, 238] on button "Save" at bounding box center [842, 225] width 50 height 31
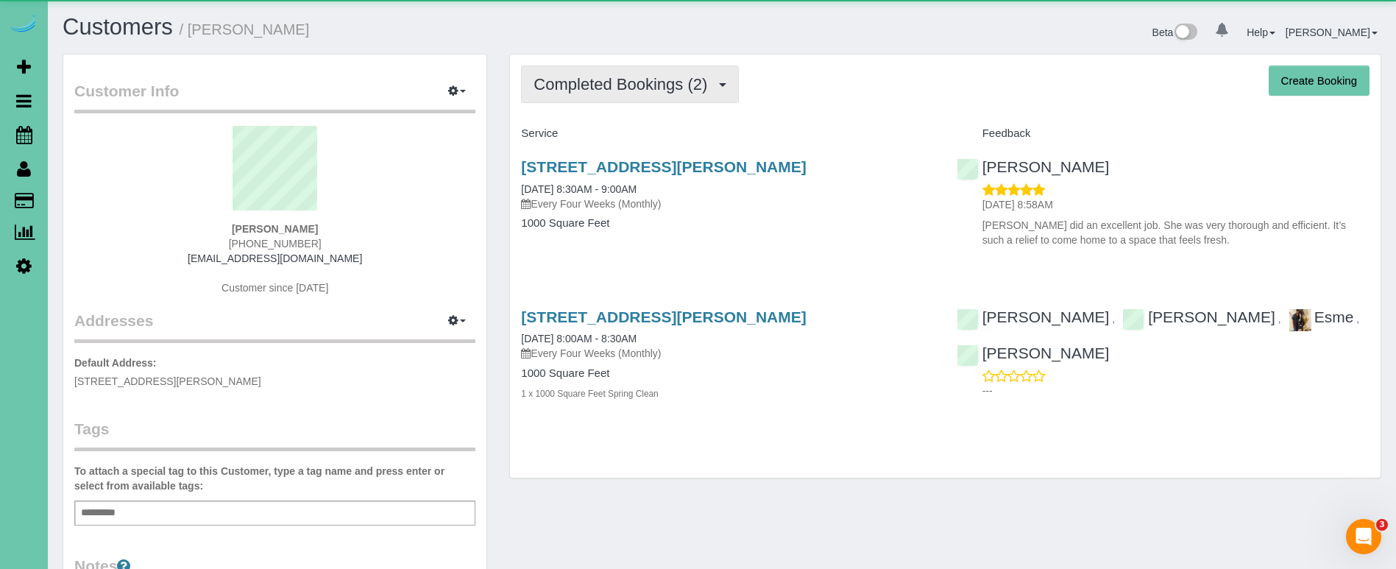
click at [584, 89] on span "Completed Bookings (2)" at bounding box center [624, 84] width 181 height 18
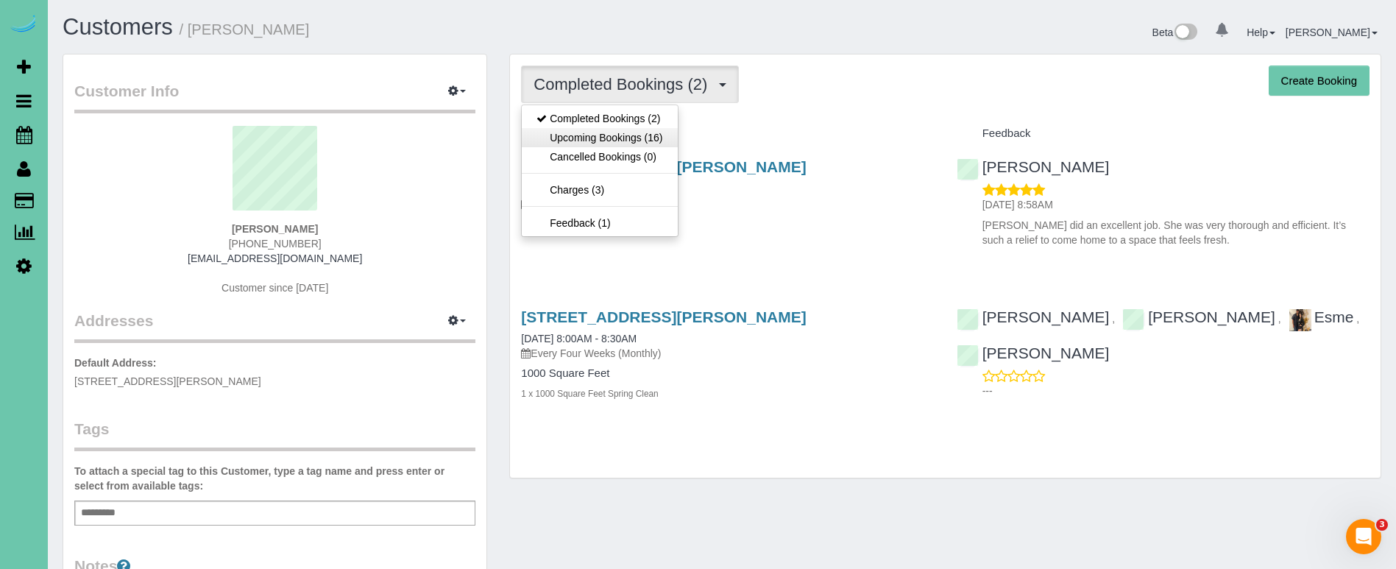
click at [571, 138] on link "Upcoming Bookings (16)" at bounding box center [599, 137] width 155 height 19
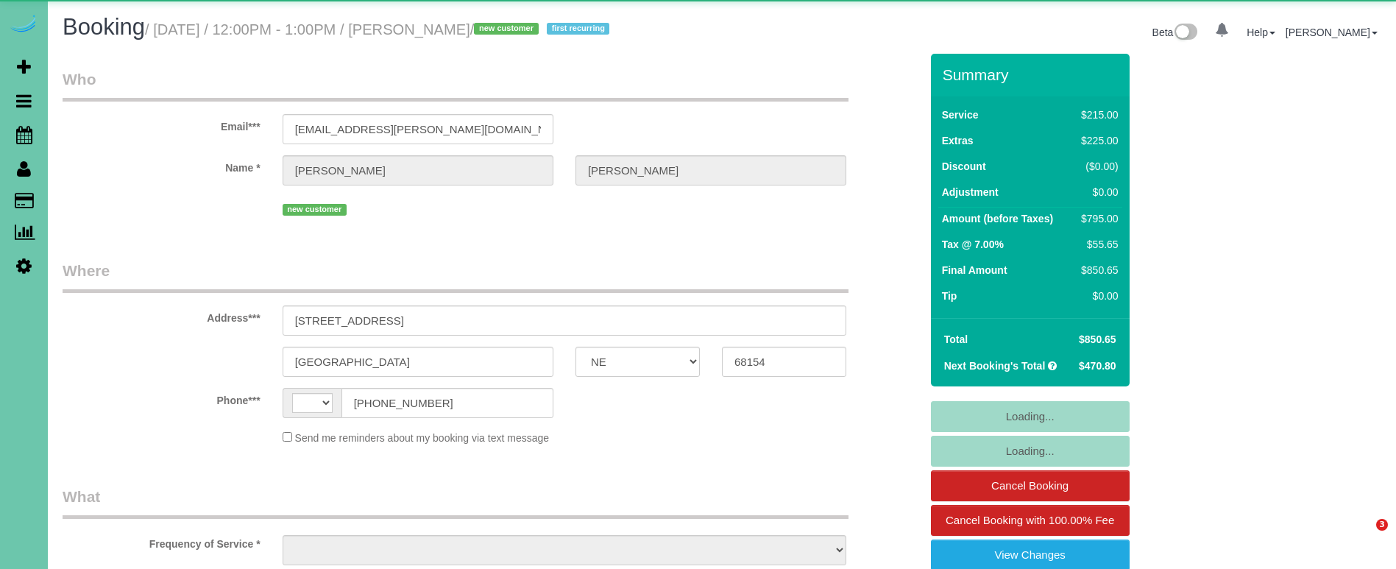
select select "NE"
select select "string:US"
select select "object:941"
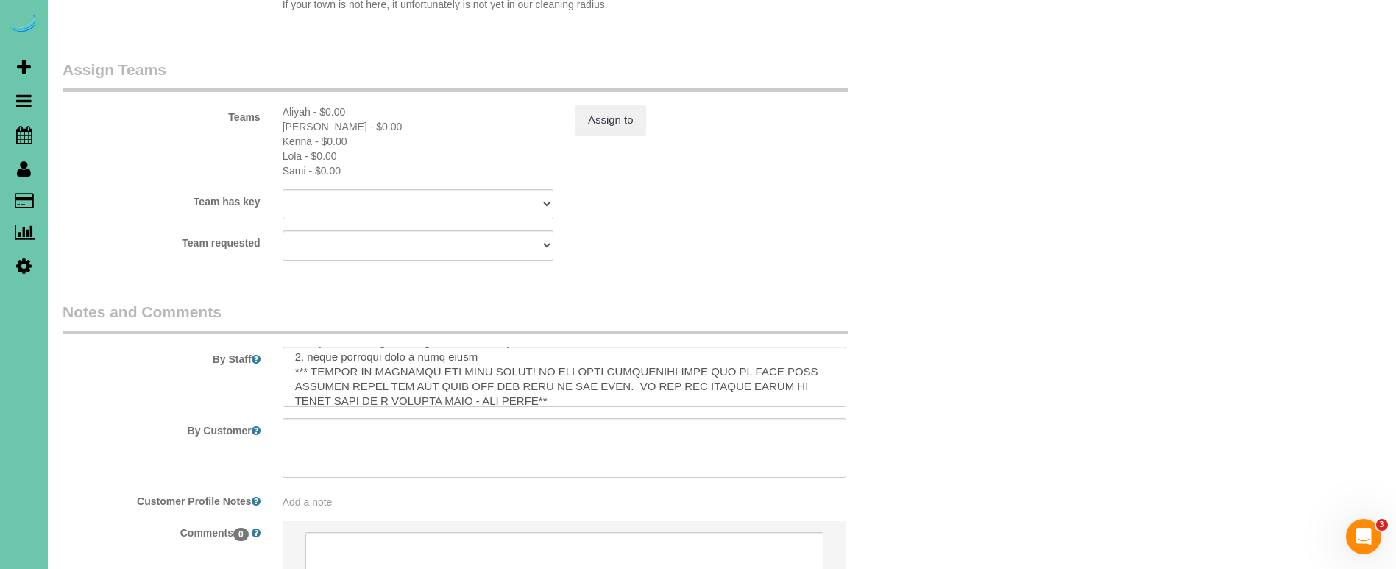
scroll to position [190, 0]
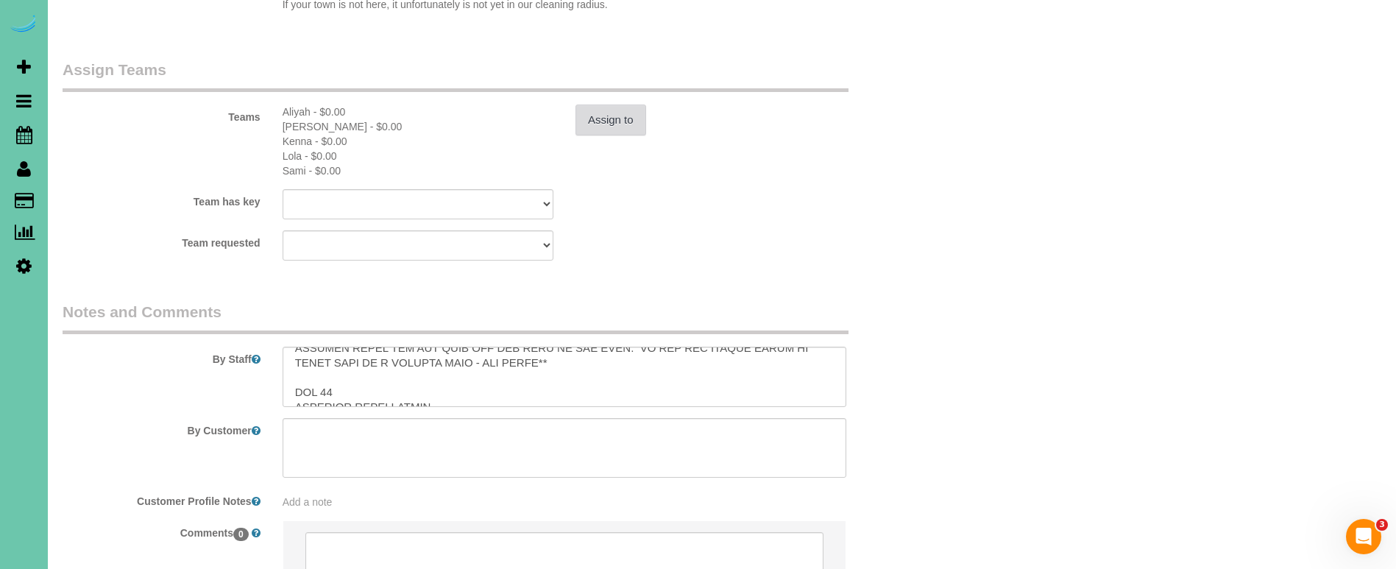
click at [598, 105] on button "Assign to" at bounding box center [611, 120] width 71 height 31
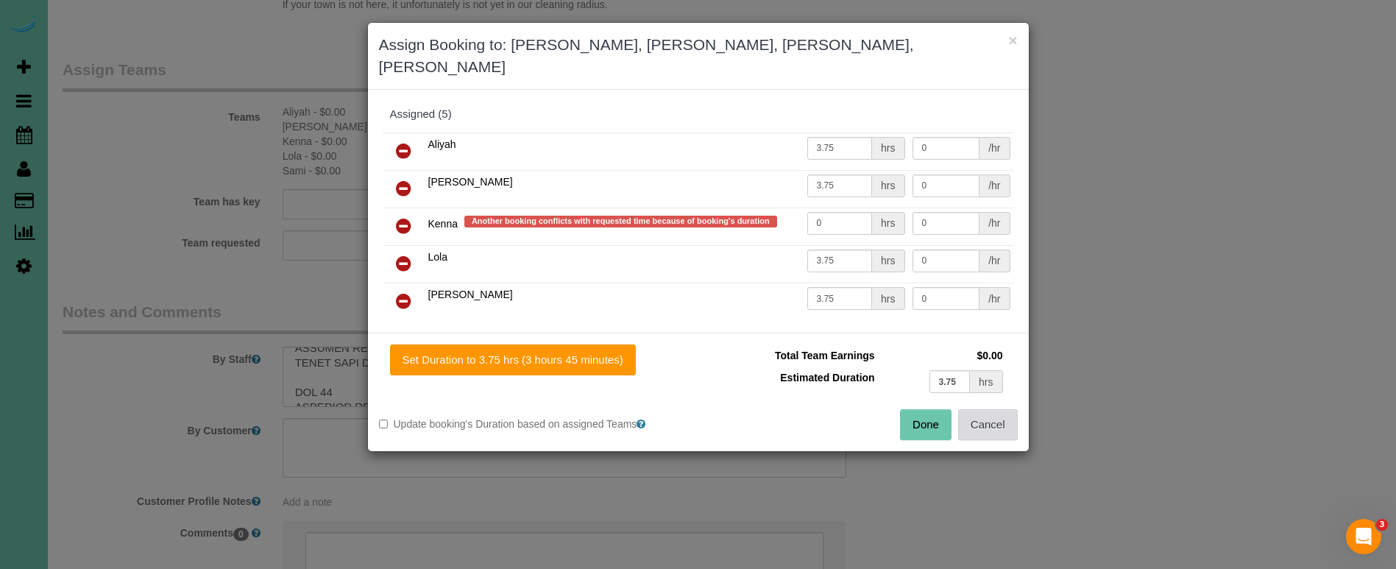
click at [999, 409] on button "Cancel" at bounding box center [988, 424] width 60 height 31
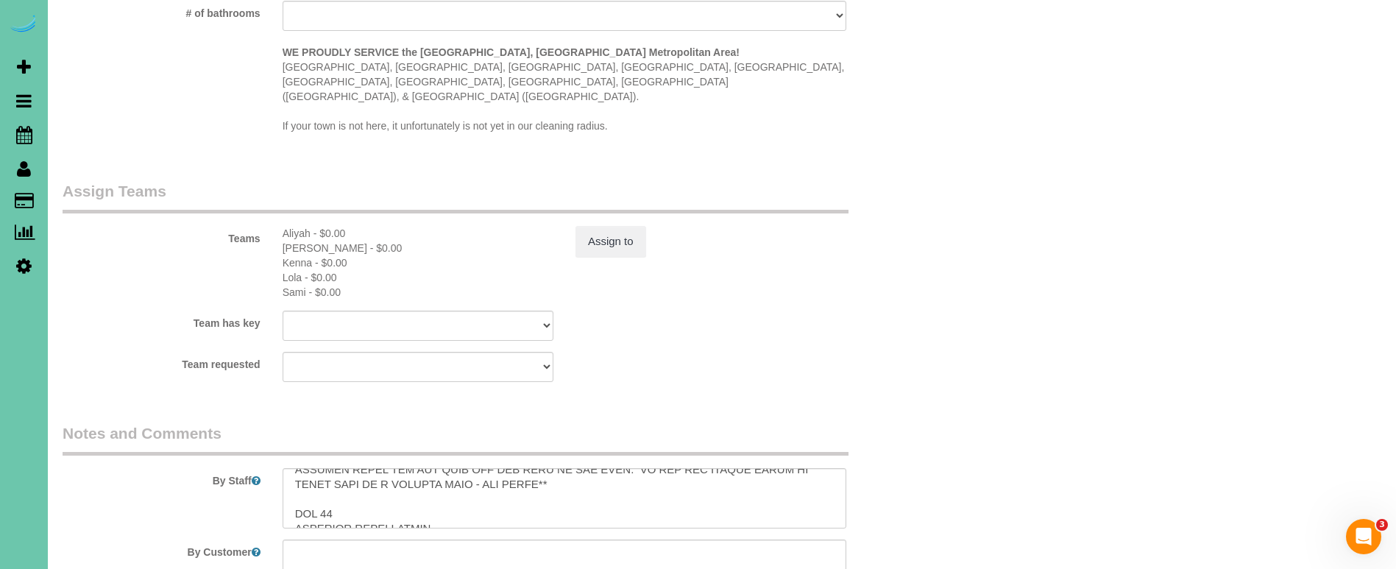
scroll to position [1549, 0]
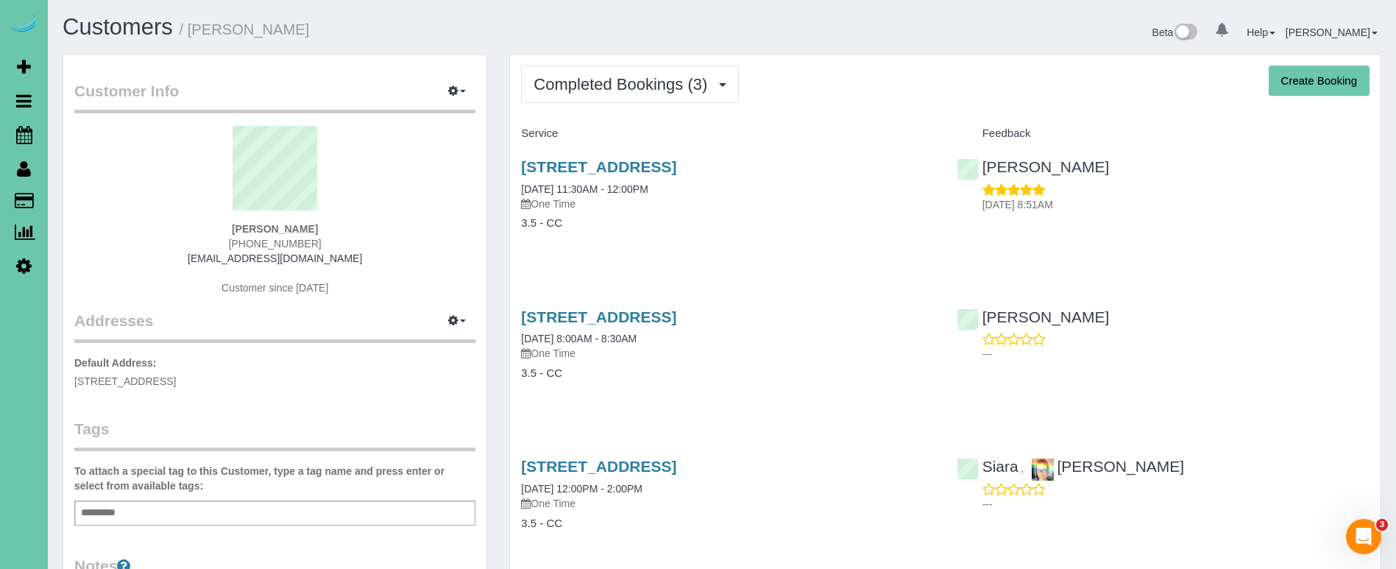
drag, startPoint x: 310, startPoint y: 244, endPoint x: 236, endPoint y: 245, distance: 74.4
click at [236, 245] on div "Anna Eirinberg 402-676-5627 annaeirinberg@hotmail.com Customer since 2023" at bounding box center [274, 218] width 401 height 184
copy span "402-676-5627"
click at [29, 136] on icon at bounding box center [24, 135] width 16 height 18
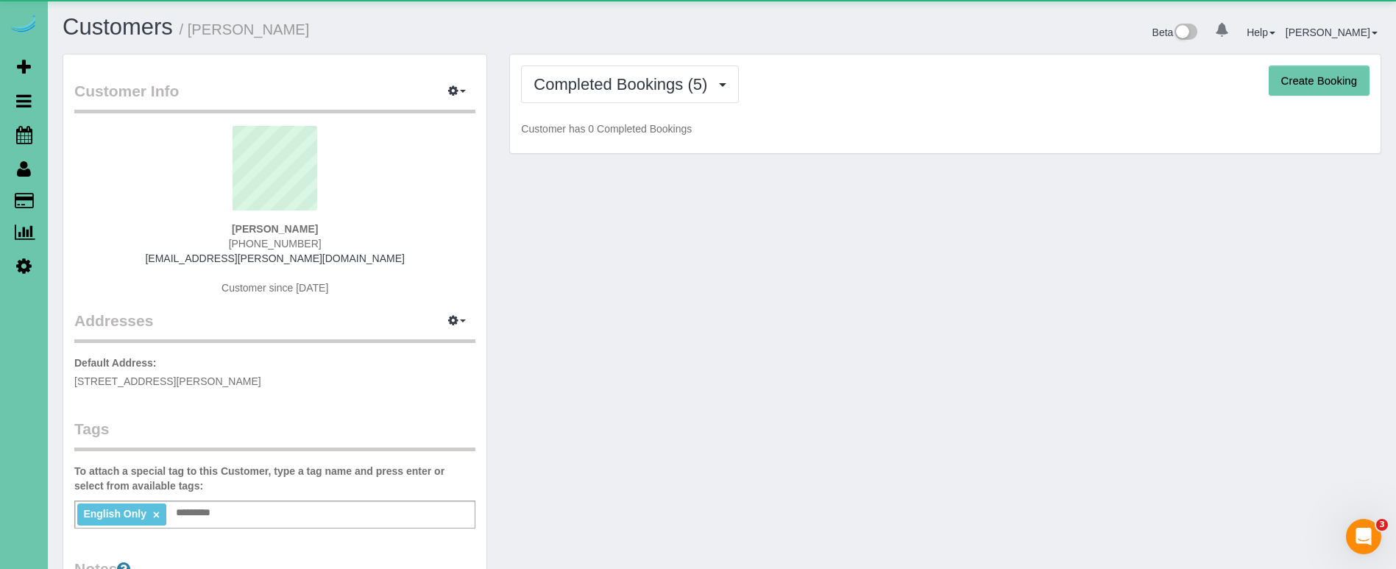
scroll to position [980, 1396]
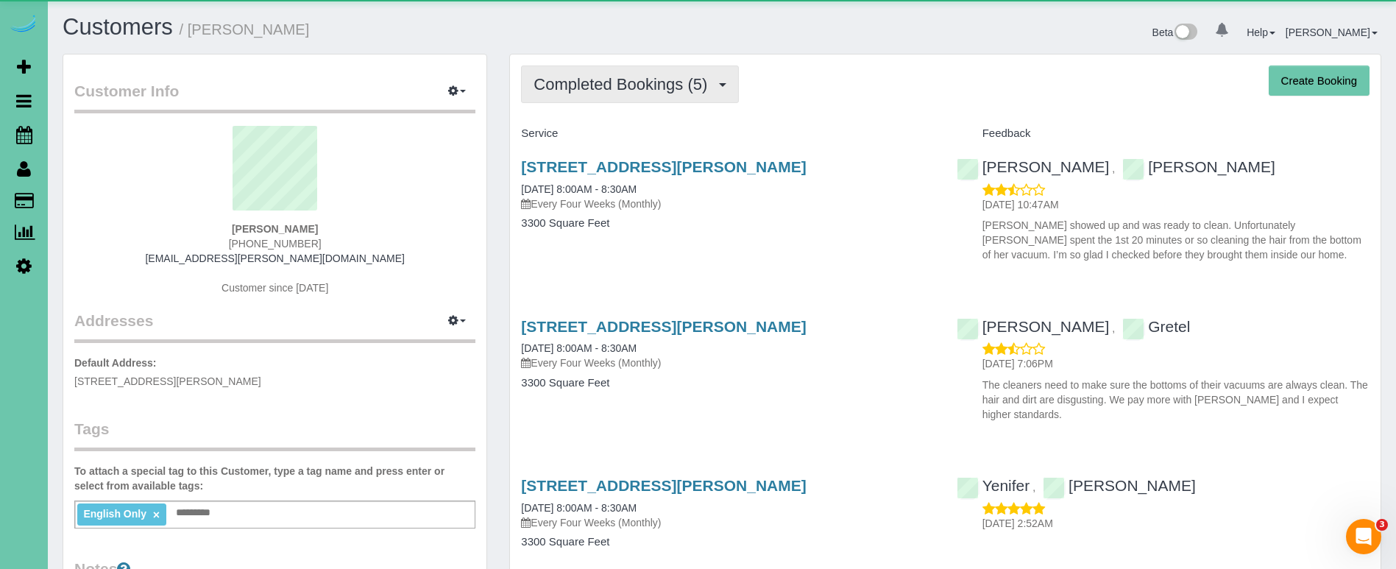
click at [670, 73] on button "Completed Bookings (5)" at bounding box center [630, 85] width 218 height 38
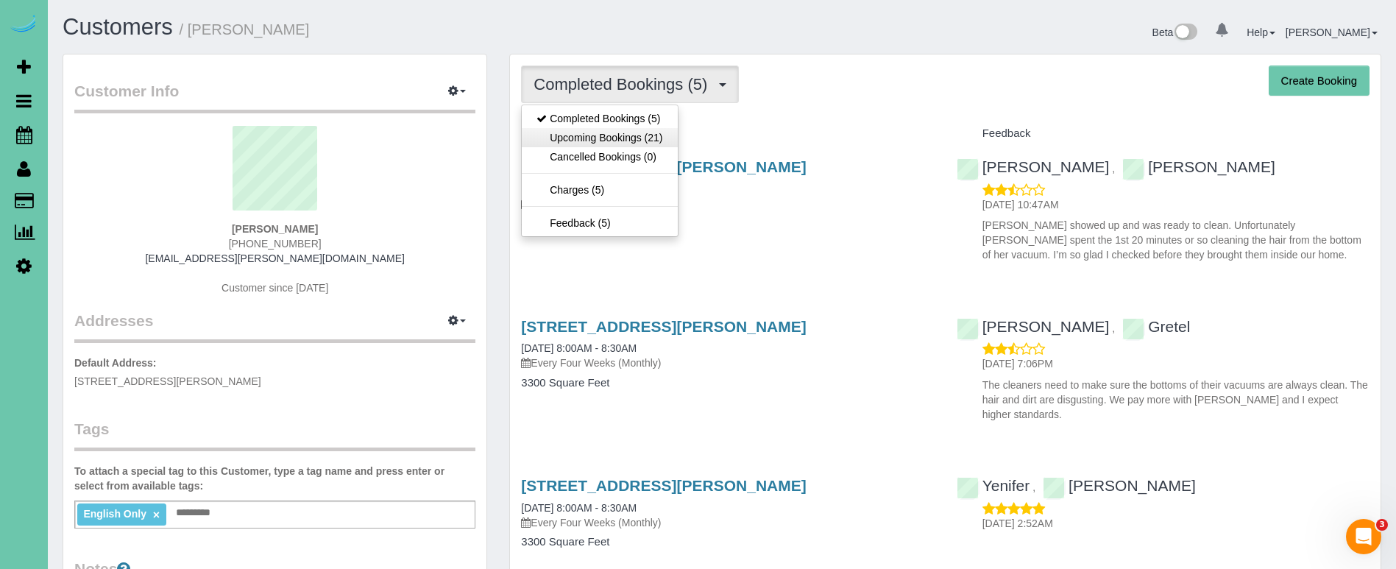
click at [638, 138] on link "Upcoming Bookings (21)" at bounding box center [599, 137] width 155 height 19
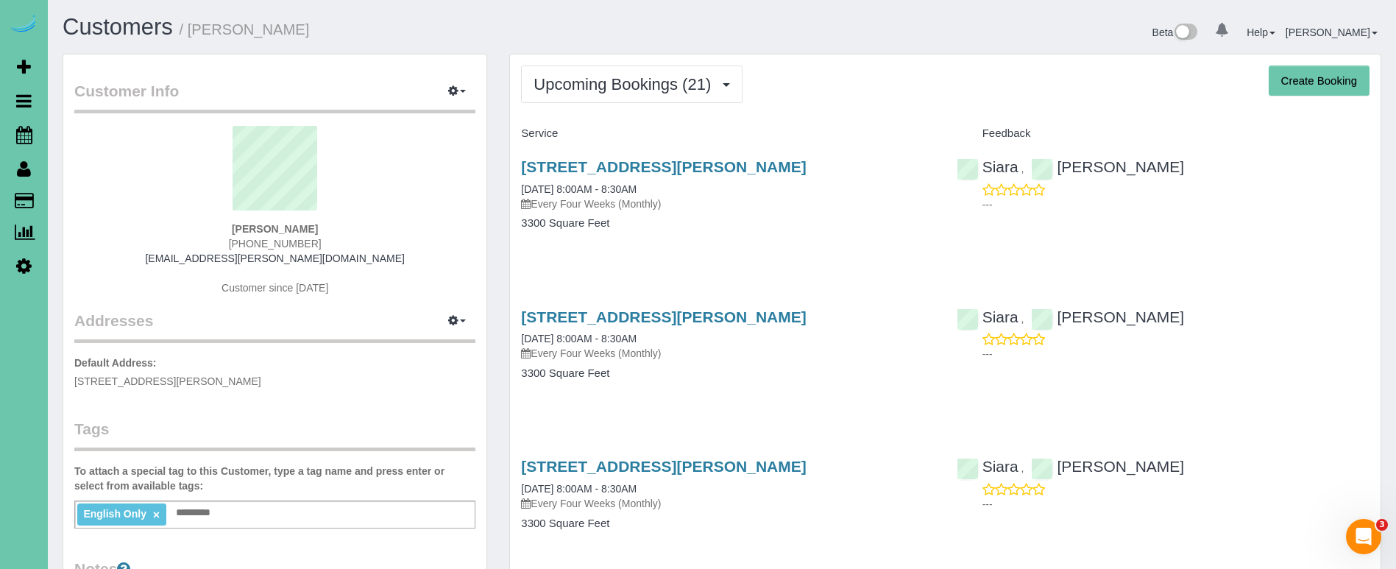
scroll to position [3537, 1396]
click at [611, 164] on link "[STREET_ADDRESS][PERSON_NAME]" at bounding box center [663, 166] width 285 height 17
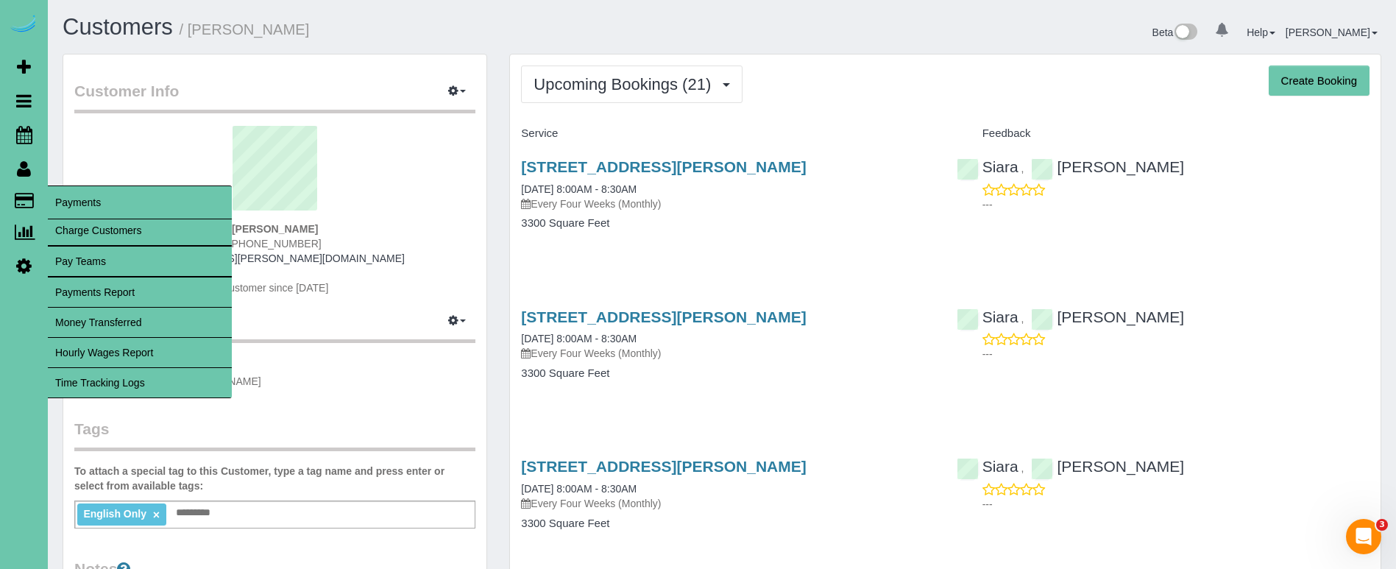
click at [142, 383] on link "Time Tracking Logs" at bounding box center [140, 382] width 184 height 29
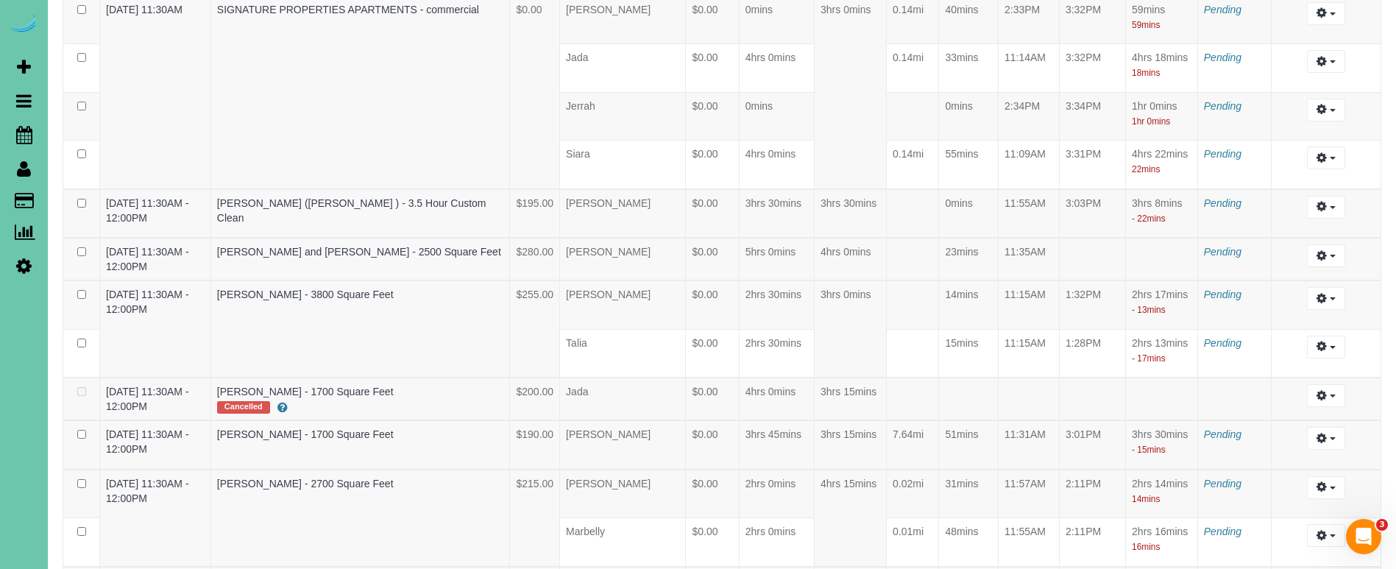
scroll to position [1510, 0]
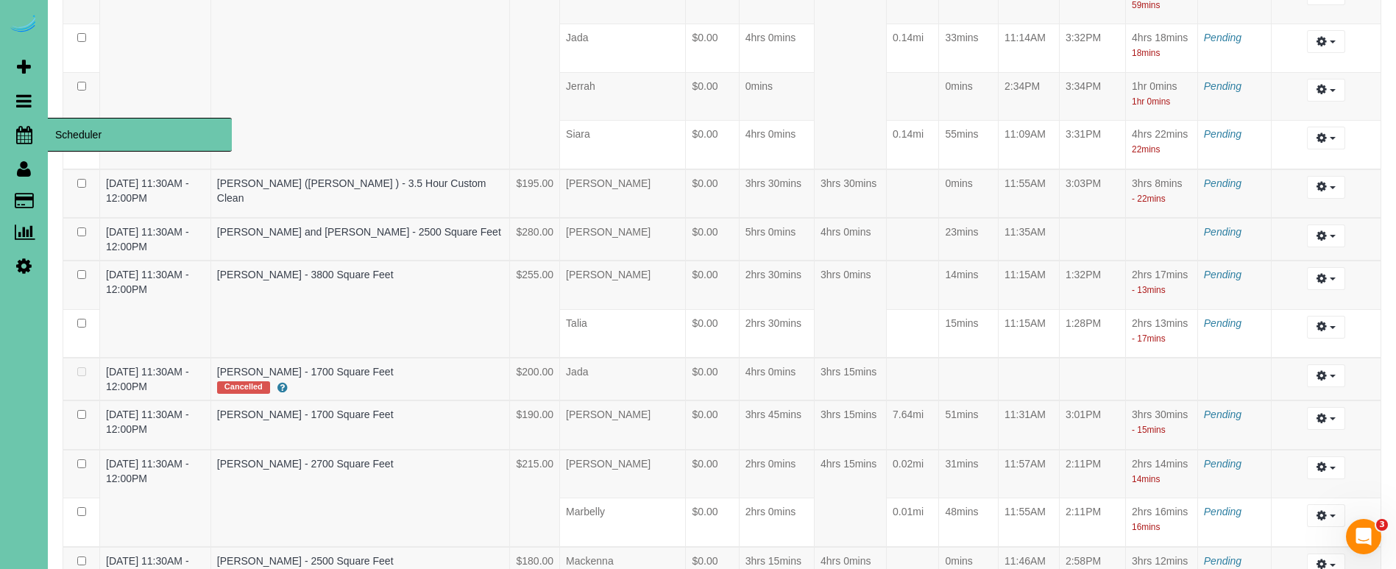
click at [26, 141] on icon at bounding box center [24, 135] width 16 height 18
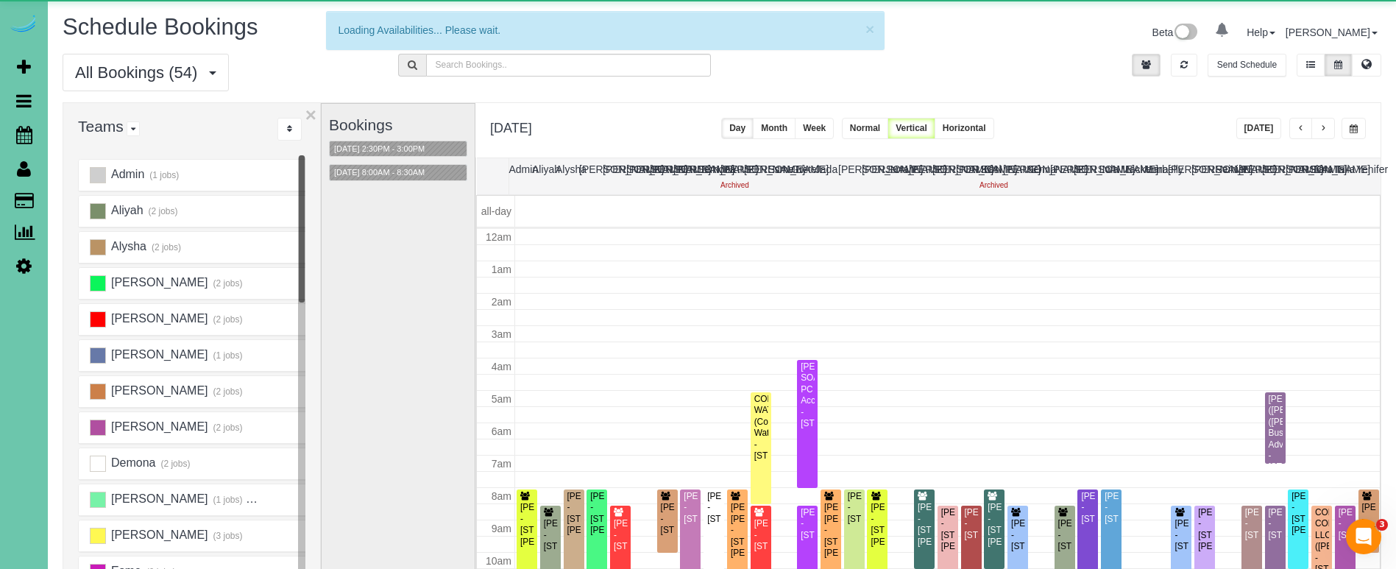
scroll to position [195, 0]
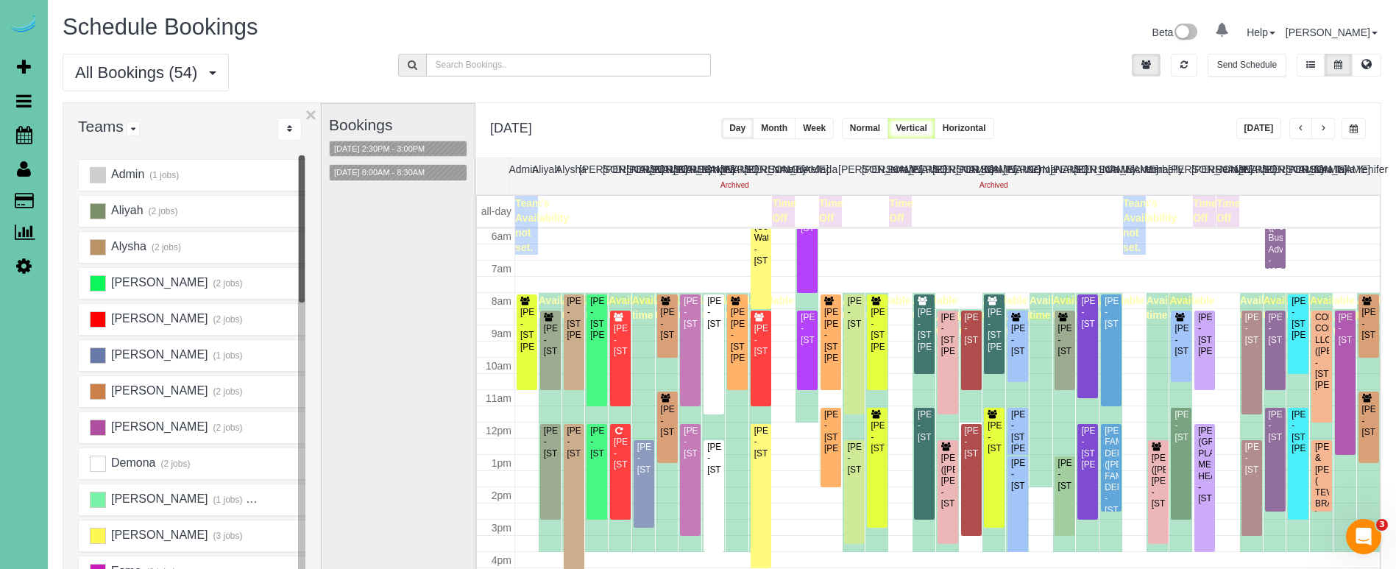
click at [1274, 130] on button "[DATE]" at bounding box center [1259, 128] width 46 height 21
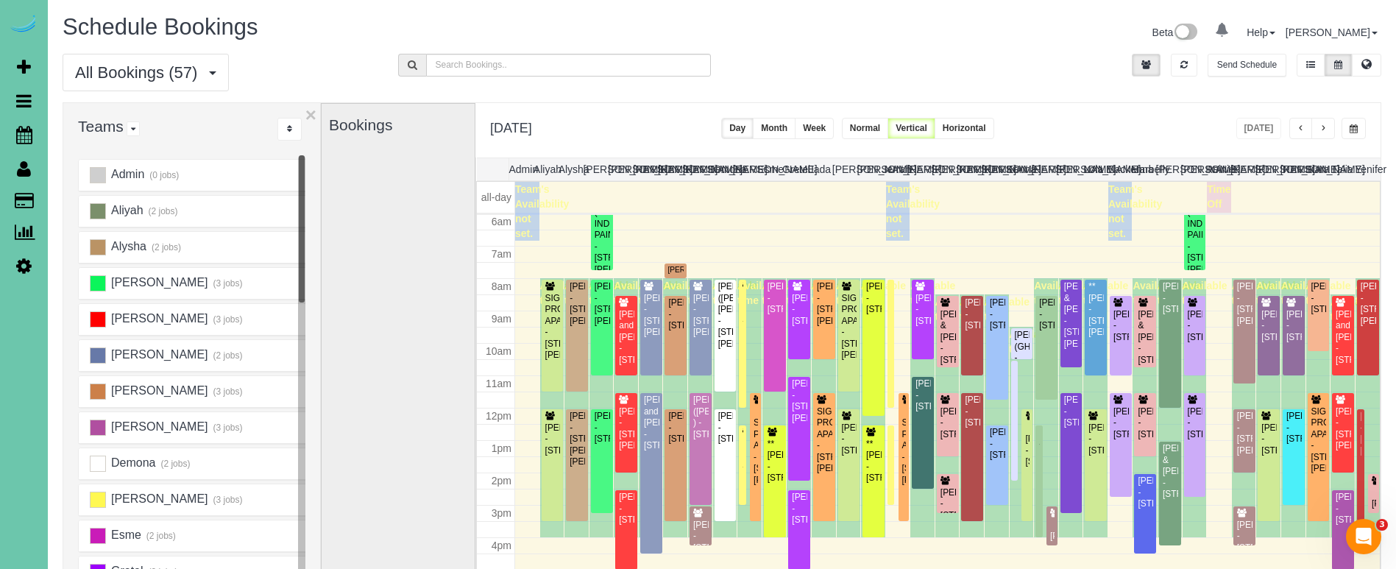
click at [1351, 128] on span "button" at bounding box center [1354, 128] width 8 height 9
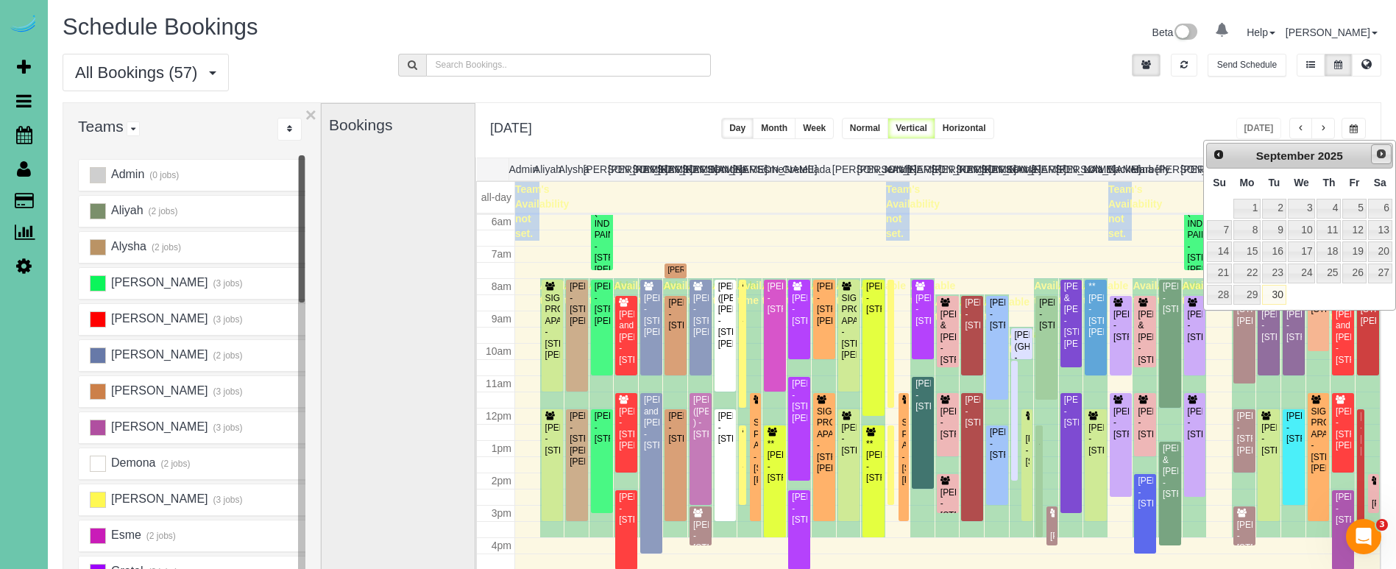
click at [1381, 158] on span "Next" at bounding box center [1382, 154] width 12 height 12
click at [1358, 211] on link "3" at bounding box center [1354, 209] width 24 height 20
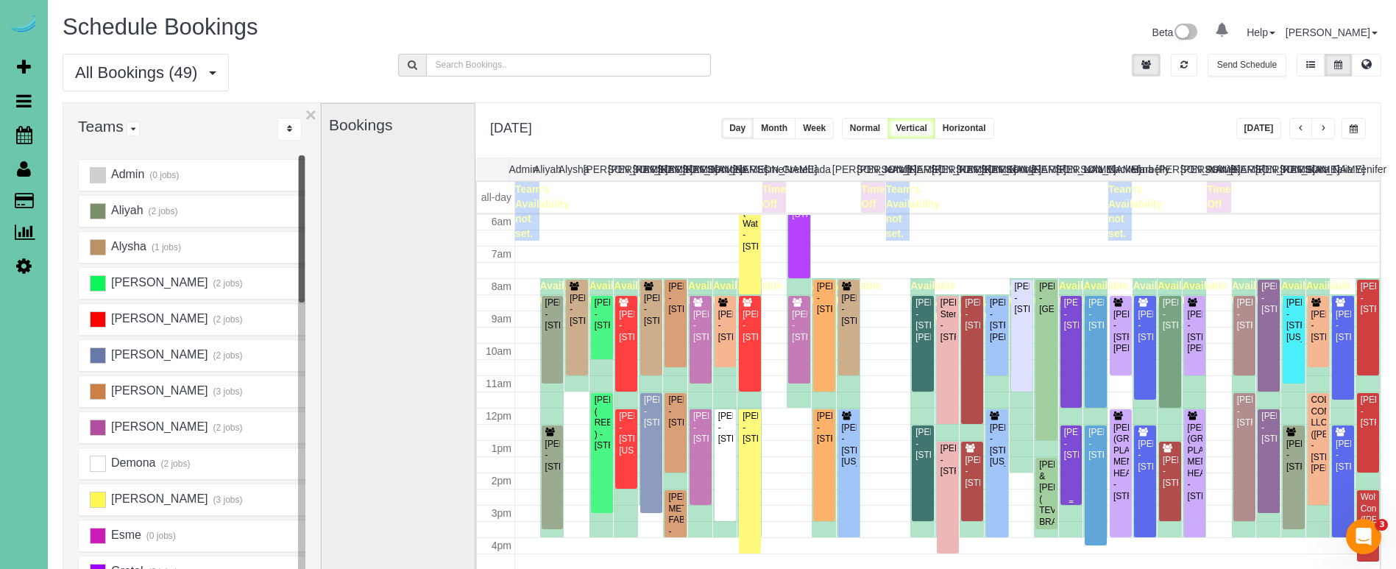
click at [1080, 475] on div at bounding box center [1072, 464] width 22 height 79
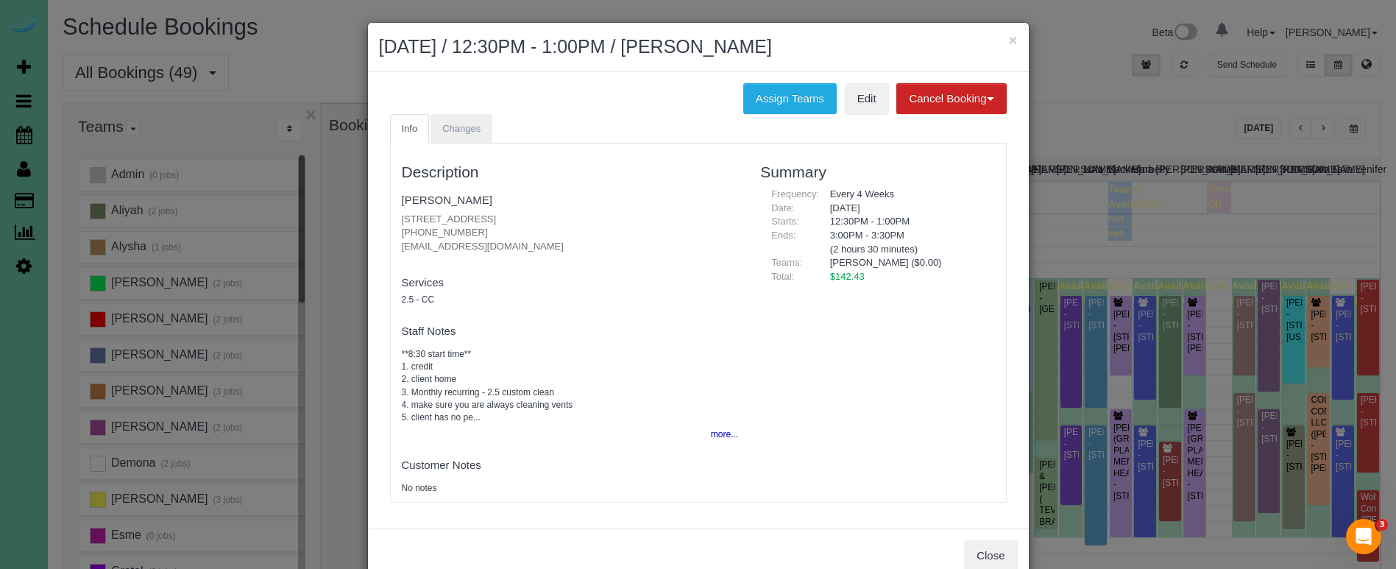
click at [464, 123] on span "Changes" at bounding box center [461, 128] width 38 height 11
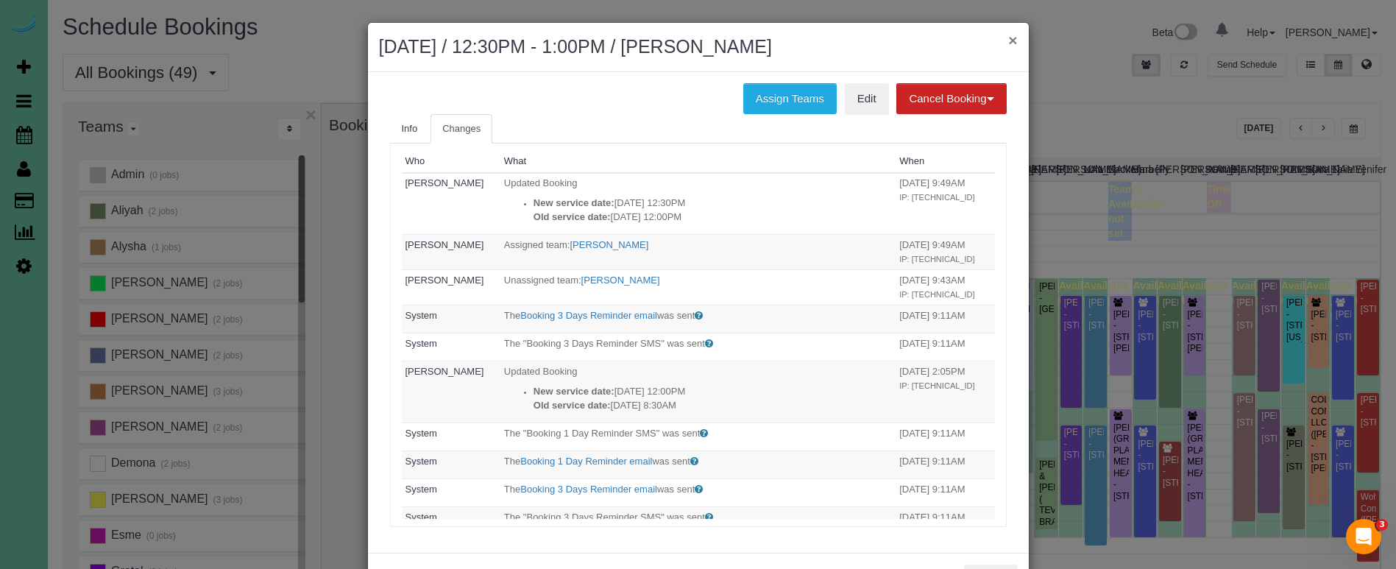
click at [1013, 40] on button "×" at bounding box center [1012, 39] width 9 height 15
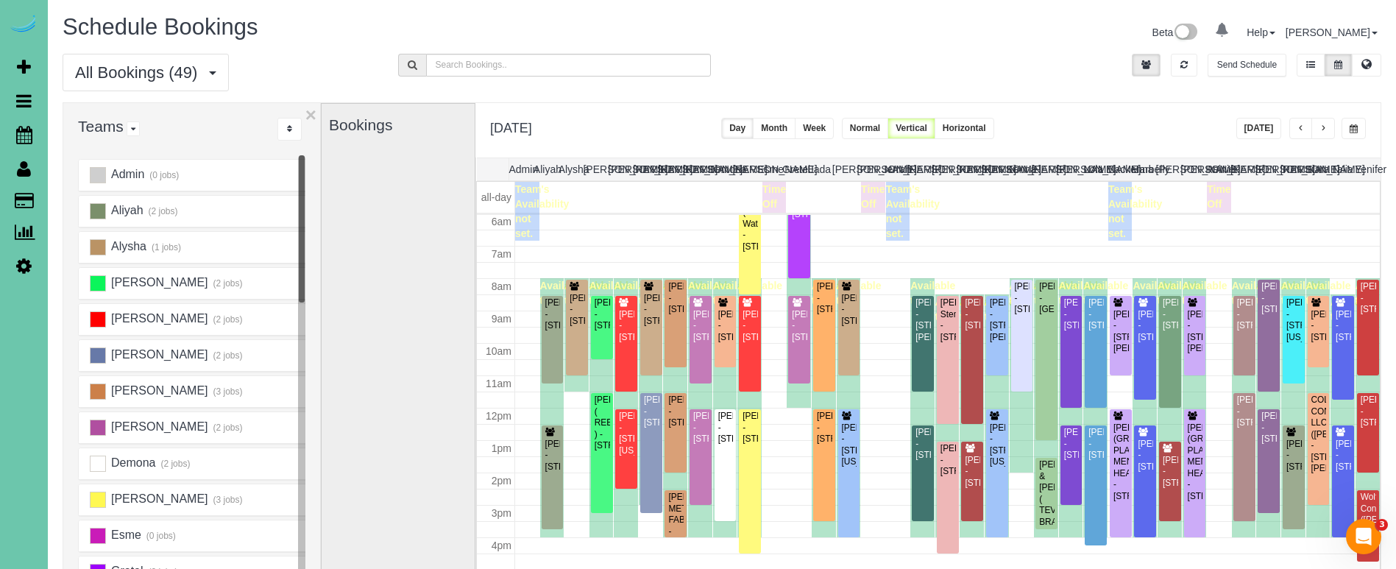
click at [834, 126] on button "Week" at bounding box center [814, 128] width 39 height 21
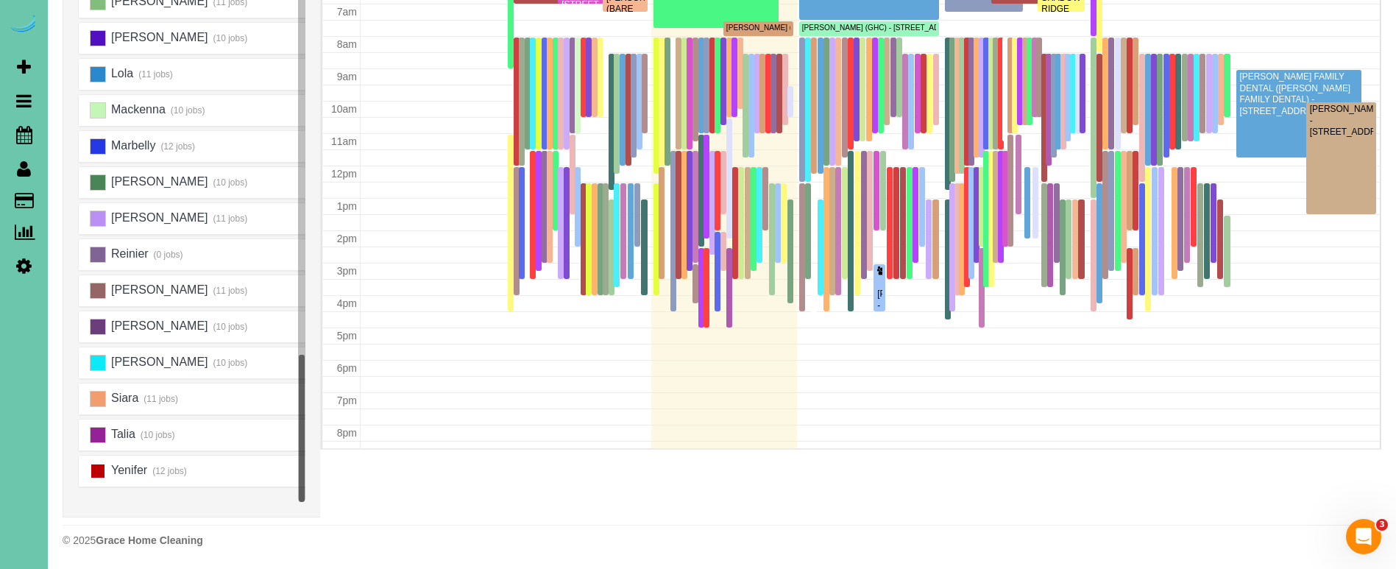
scroll to position [242, 4]
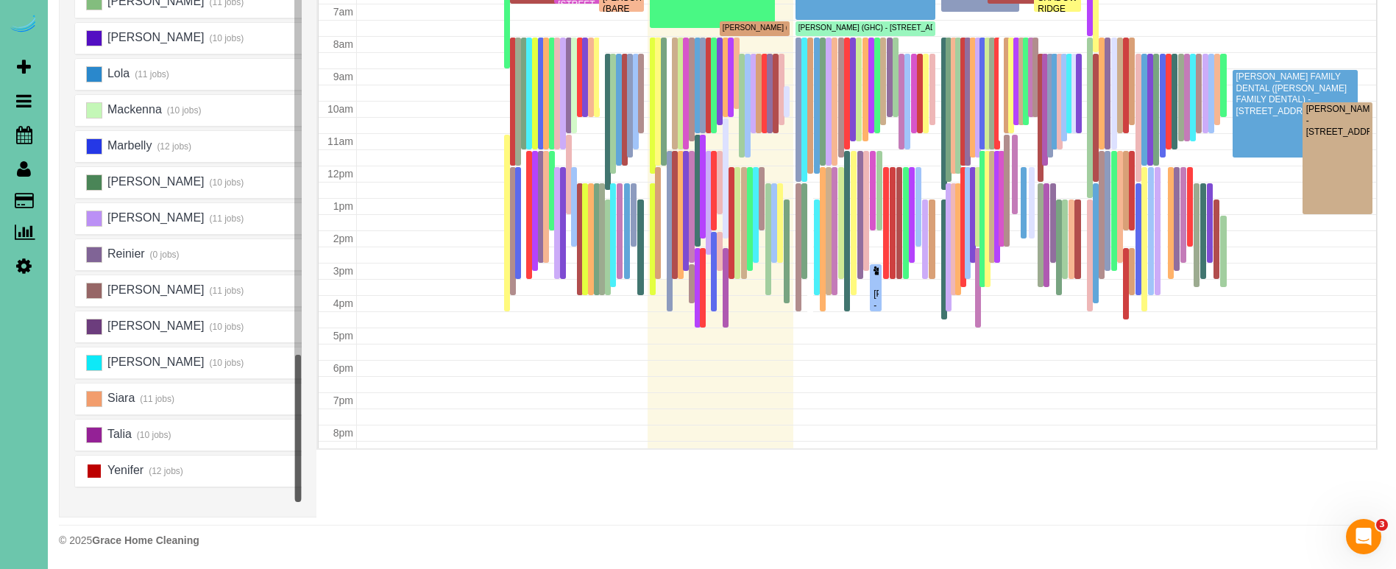
click at [102, 470] on ins at bounding box center [94, 471] width 16 height 16
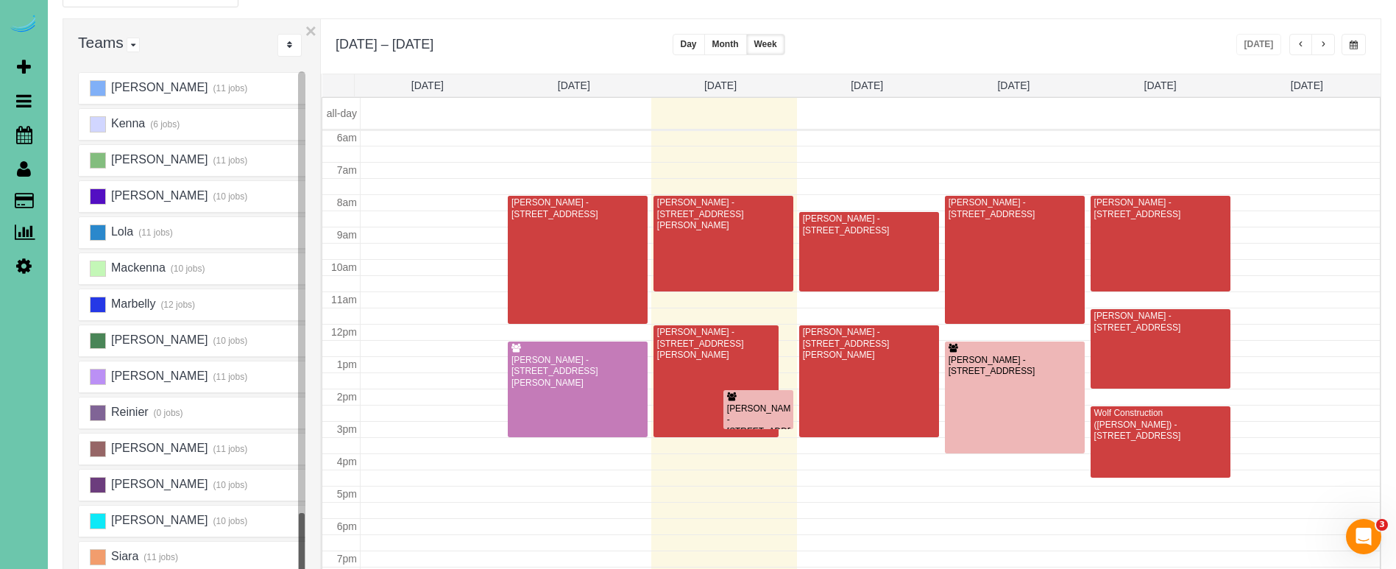
scroll to position [82, 0]
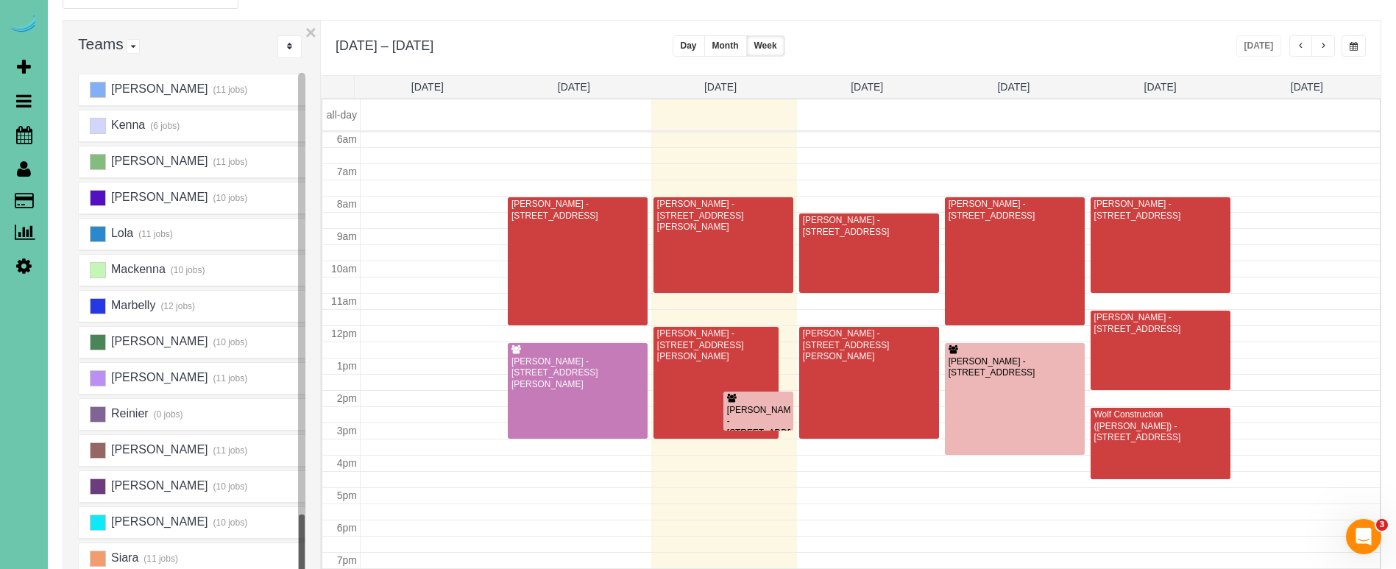
click at [1324, 46] on span "button" at bounding box center [1323, 46] width 7 height 9
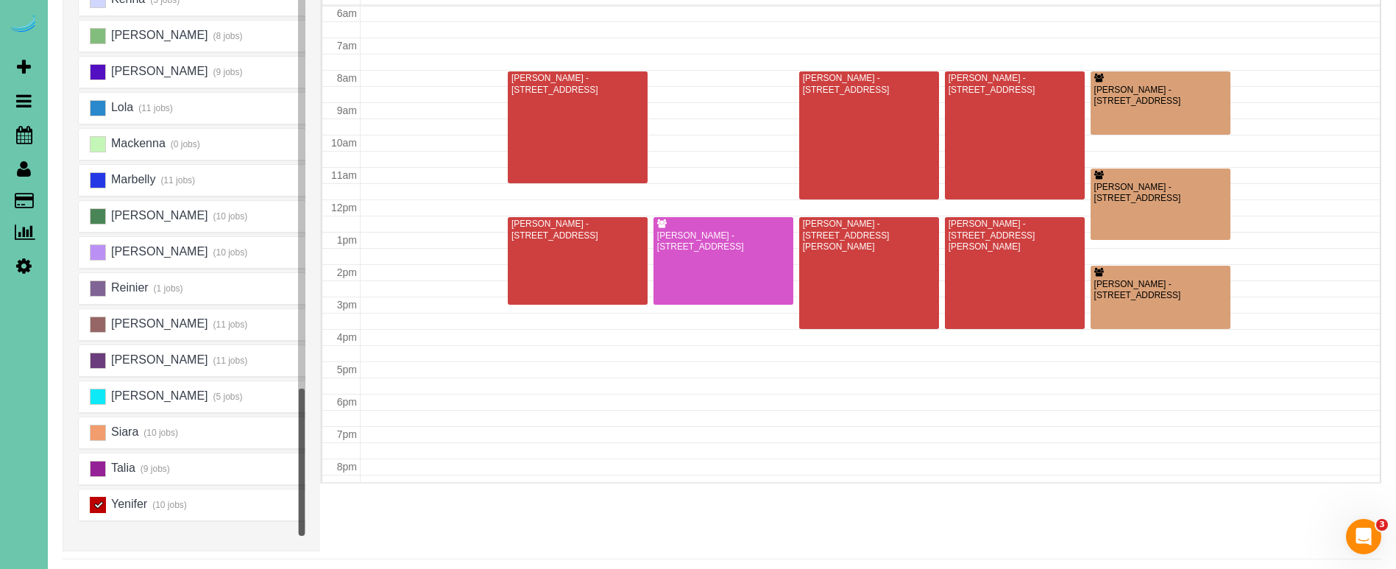
scroll to position [215, 0]
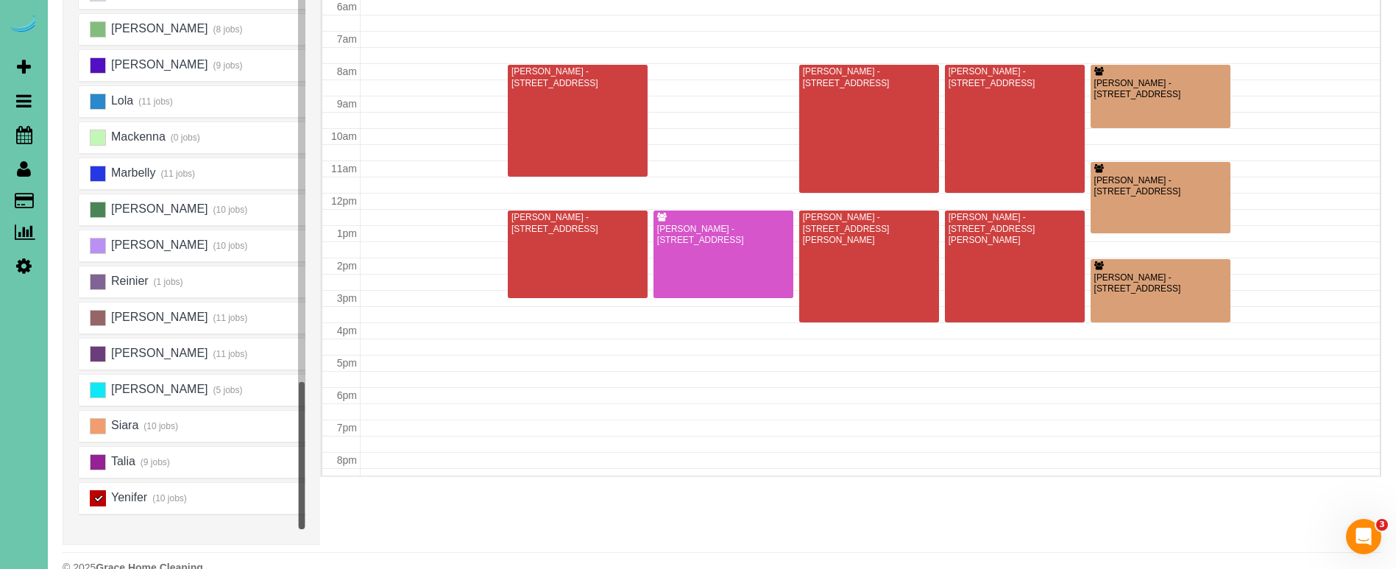
click at [96, 494] on ins at bounding box center [98, 498] width 16 height 16
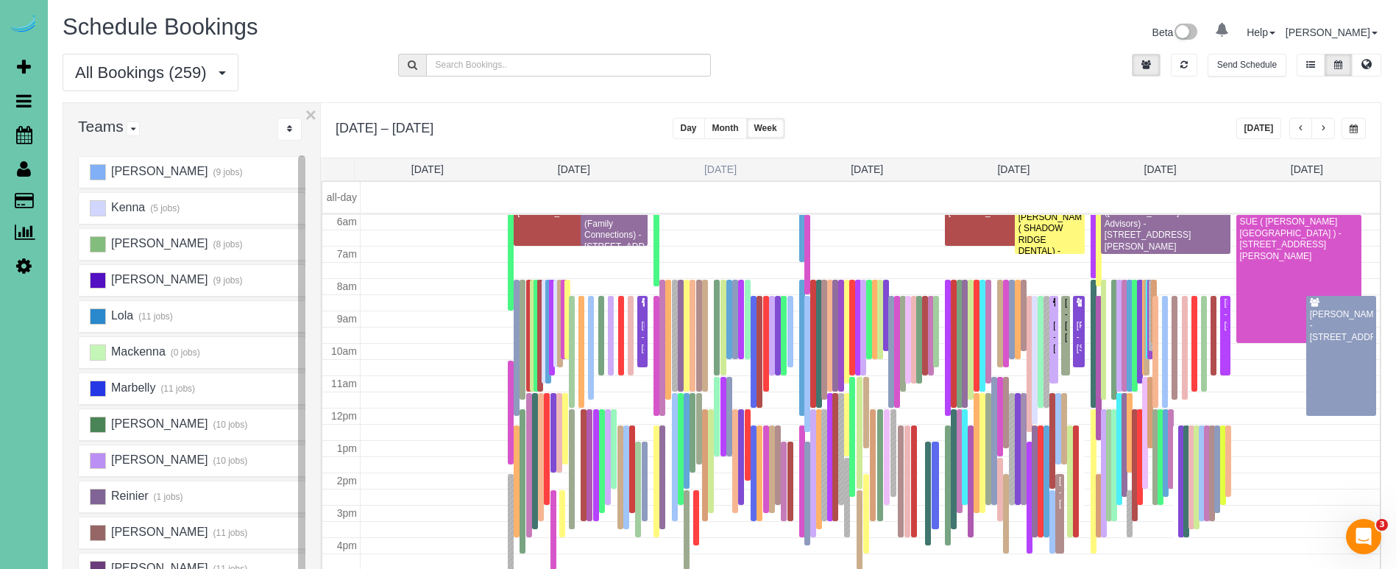
scroll to position [0, 0]
click at [714, 167] on link "Tue 10/7" at bounding box center [720, 169] width 32 height 12
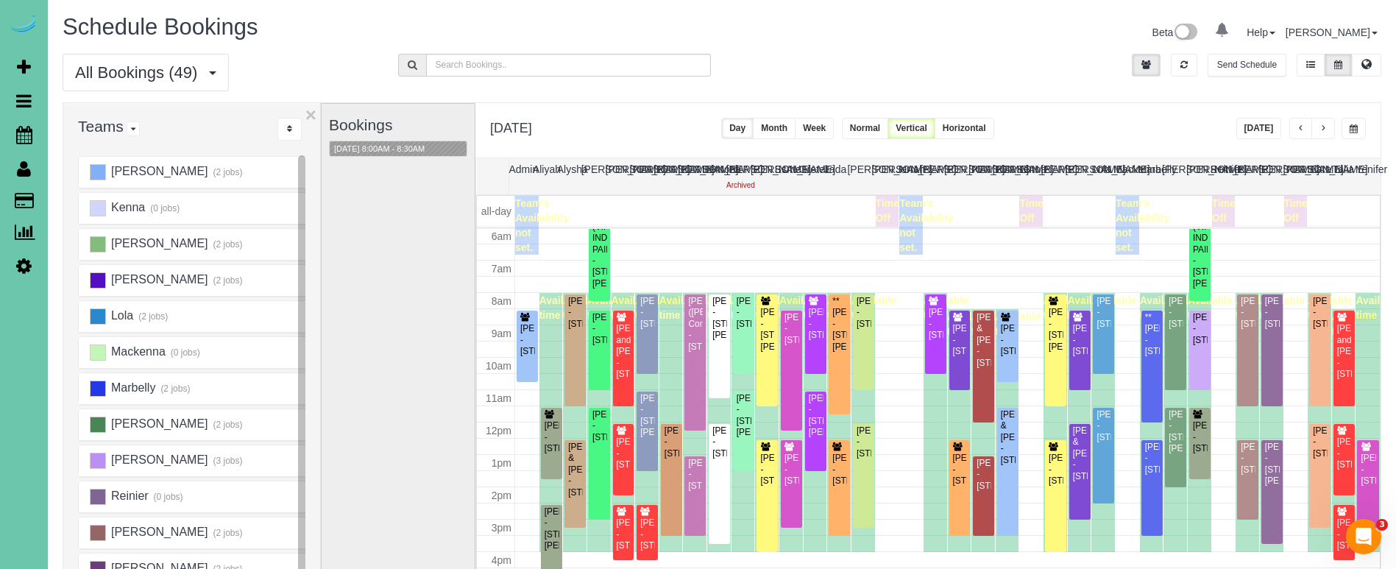
scroll to position [1, 0]
click at [1353, 124] on span "button" at bounding box center [1354, 128] width 8 height 9
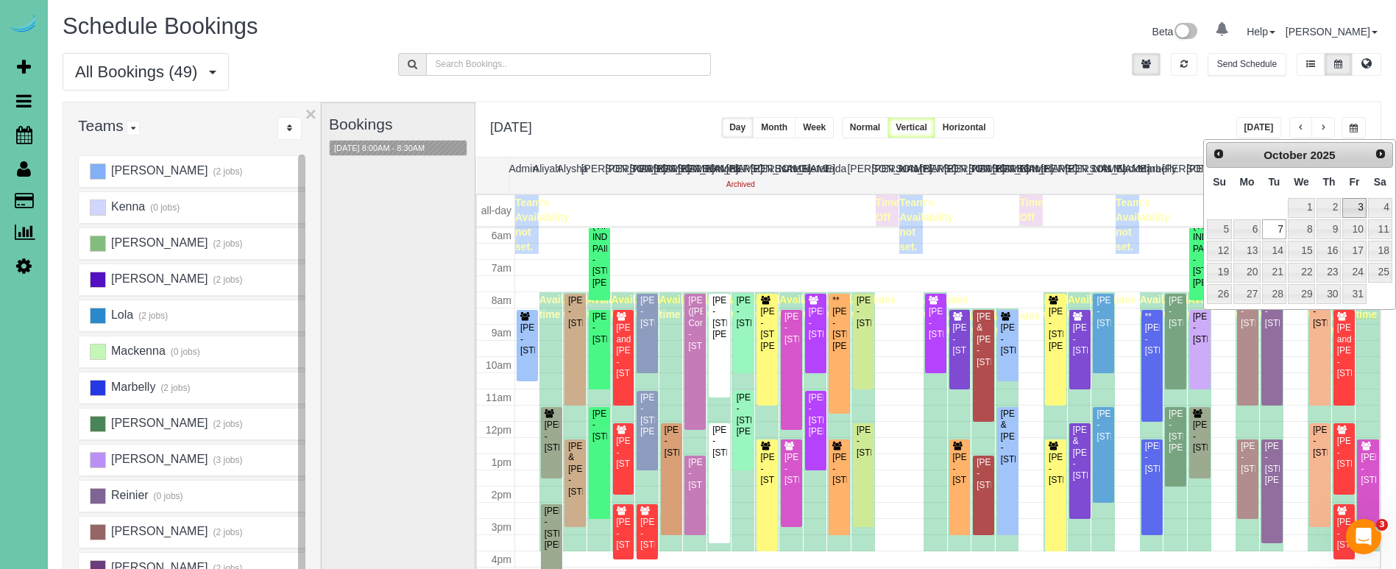
click at [1354, 204] on link "3" at bounding box center [1354, 208] width 24 height 20
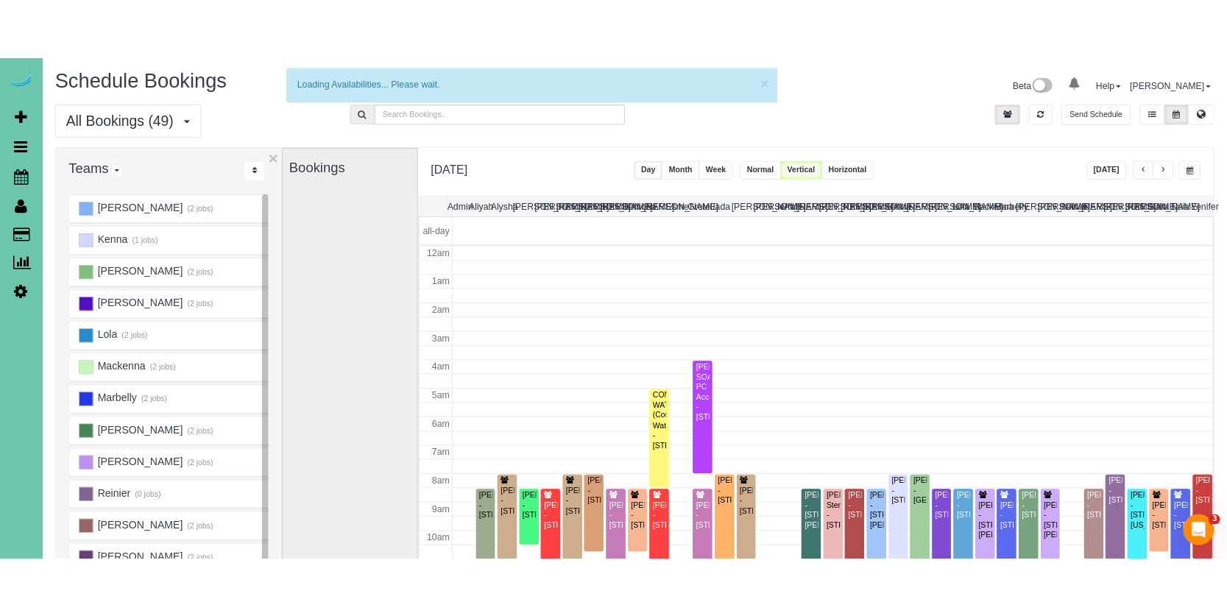
scroll to position [688, 0]
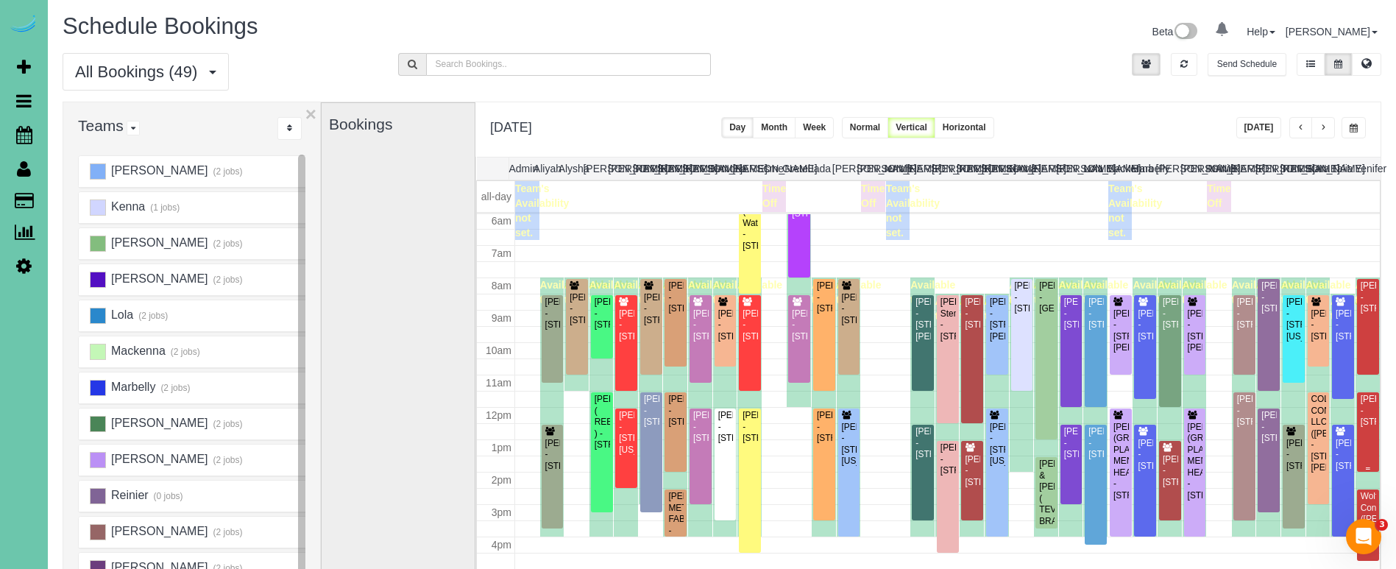
click at [1370, 416] on div "Deanna Gallimore - 10433 S. 132nd St Apt 203, Omaha, NE 68138" at bounding box center [1368, 411] width 17 height 34
click at [1370, 416] on body "0 Beta Your Notifications You have 0 alerts Add Booking Bookings Active Booking…" at bounding box center [698, 283] width 1396 height 569
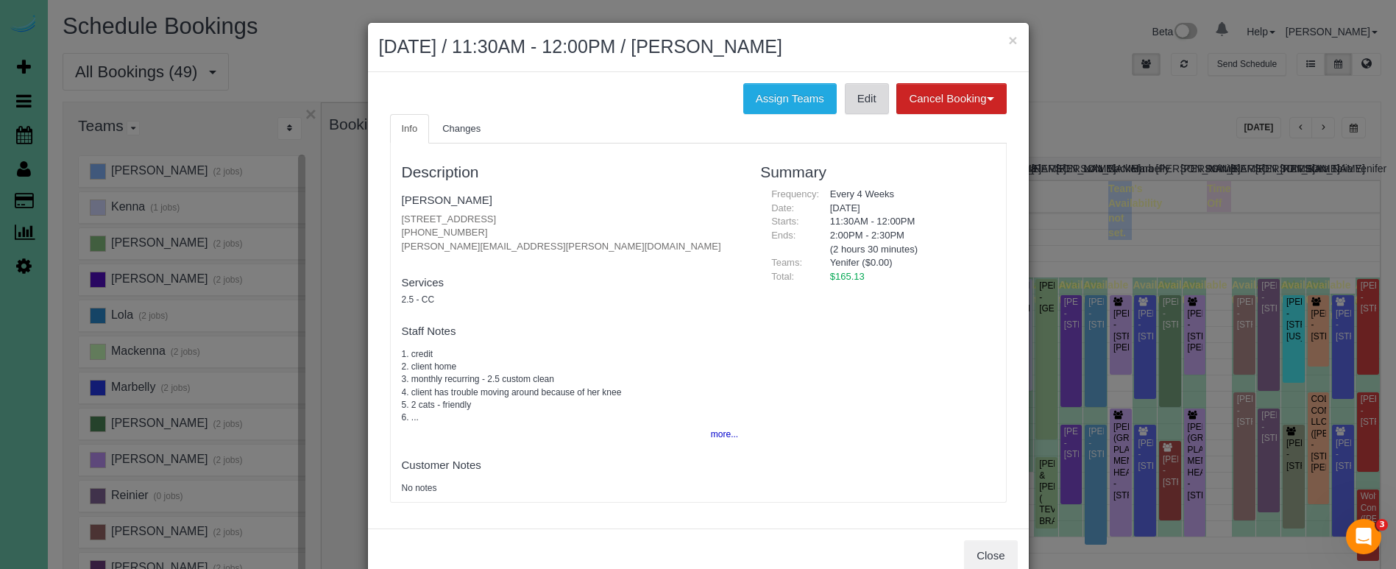
drag, startPoint x: 895, startPoint y: 93, endPoint x: 883, endPoint y: 95, distance: 12.0
click at [896, 93] on button "Cancel Booking" at bounding box center [951, 98] width 110 height 31
click at [902, 66] on div "× October 03, 2025 / 11:30AM - 12:00PM / Deanna Gallimore" at bounding box center [698, 47] width 661 height 49
click at [874, 98] on link "Edit" at bounding box center [867, 98] width 44 height 31
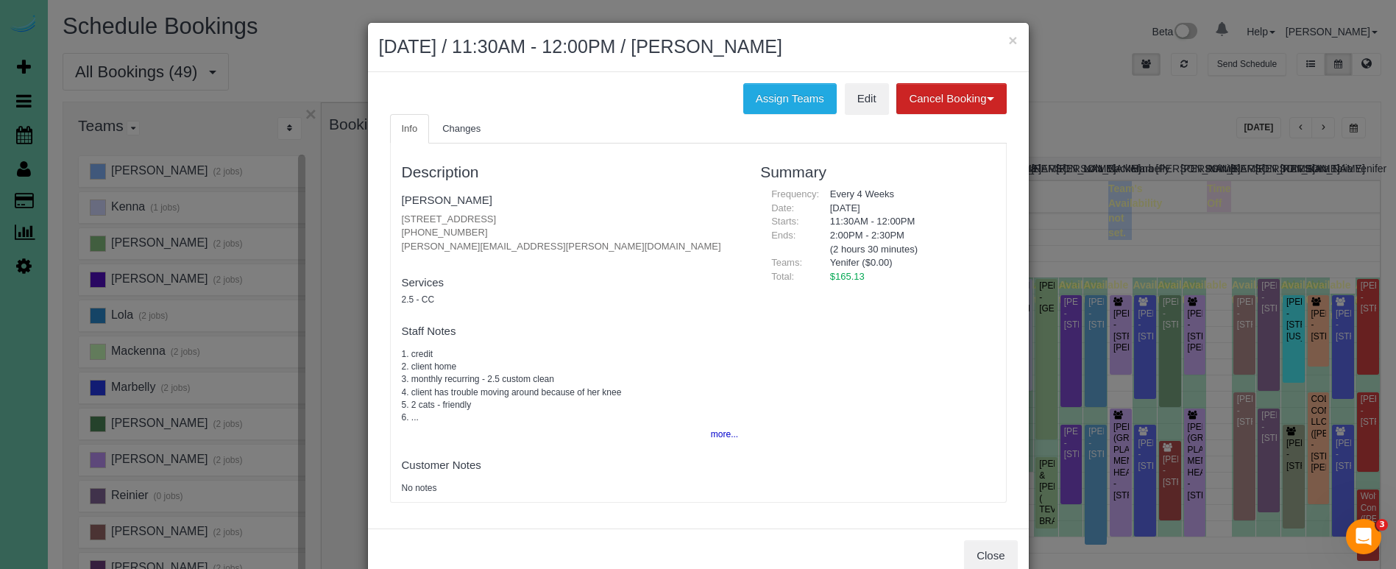
drag, startPoint x: 1013, startPoint y: 38, endPoint x: 1044, endPoint y: 55, distance: 35.6
click at [1013, 38] on button "×" at bounding box center [1012, 39] width 9 height 15
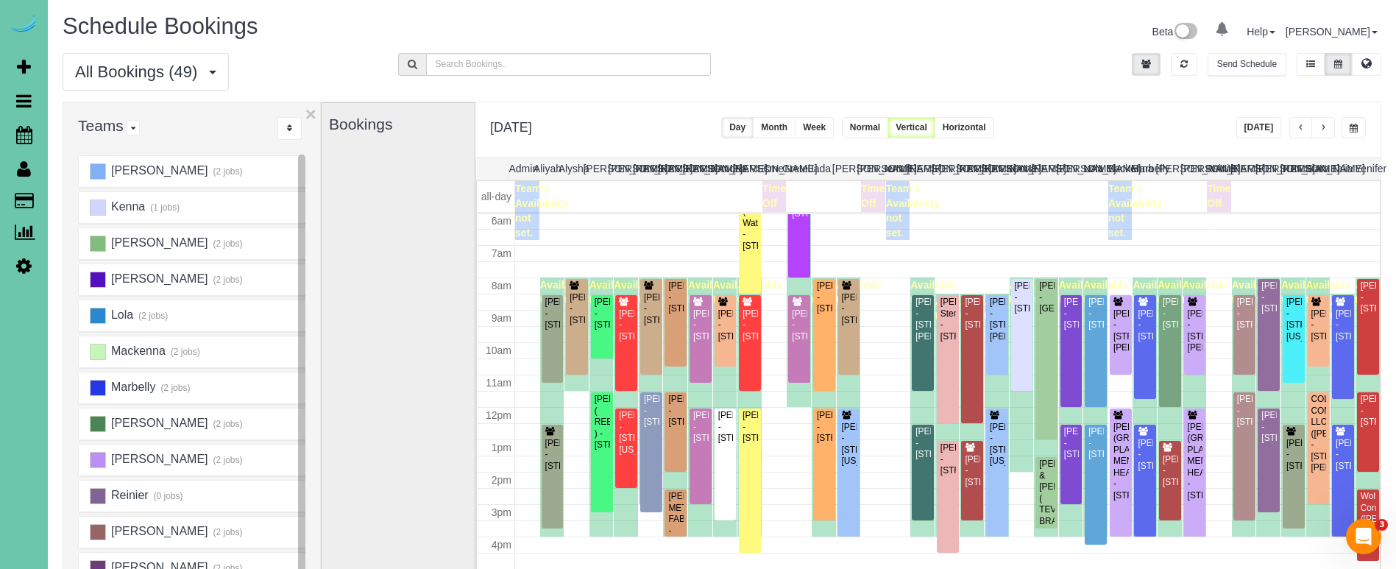
click at [1351, 128] on span "button" at bounding box center [1354, 128] width 8 height 9
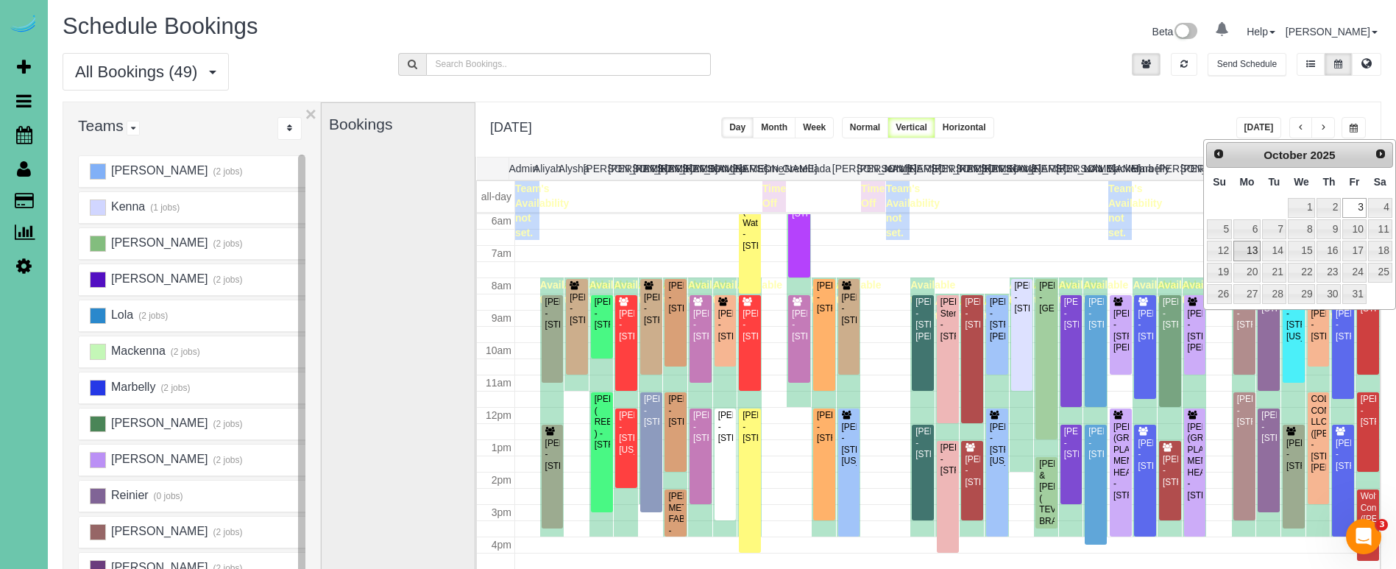
click at [1238, 245] on link "13" at bounding box center [1247, 251] width 27 height 20
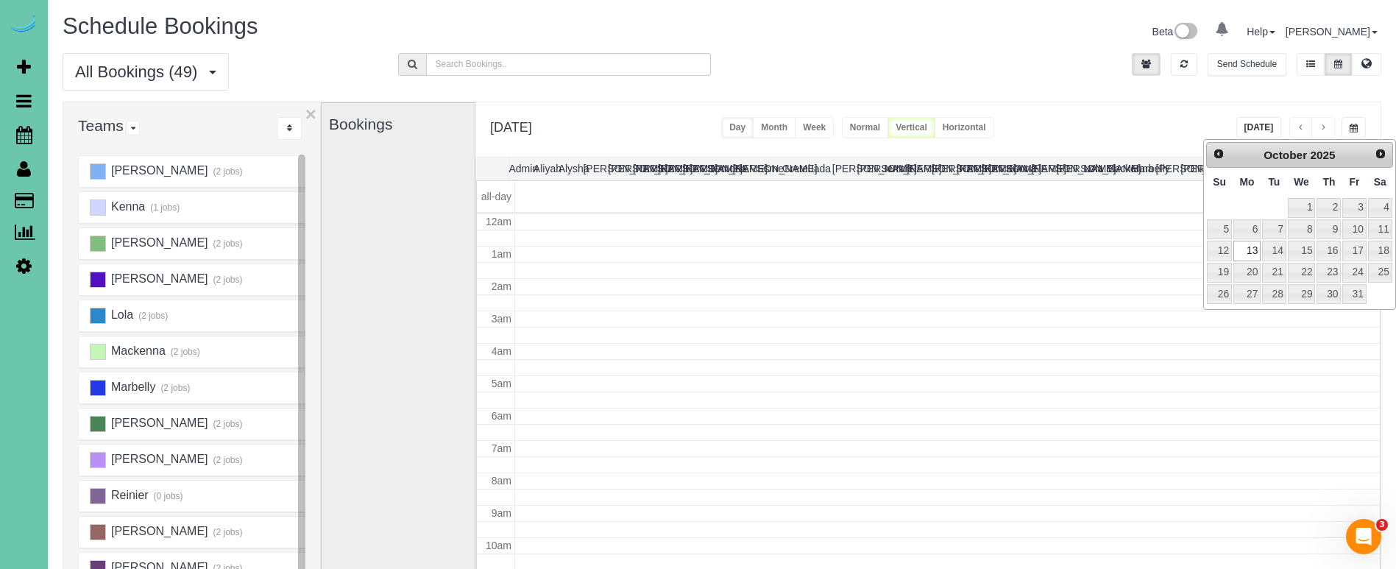
type input "**********"
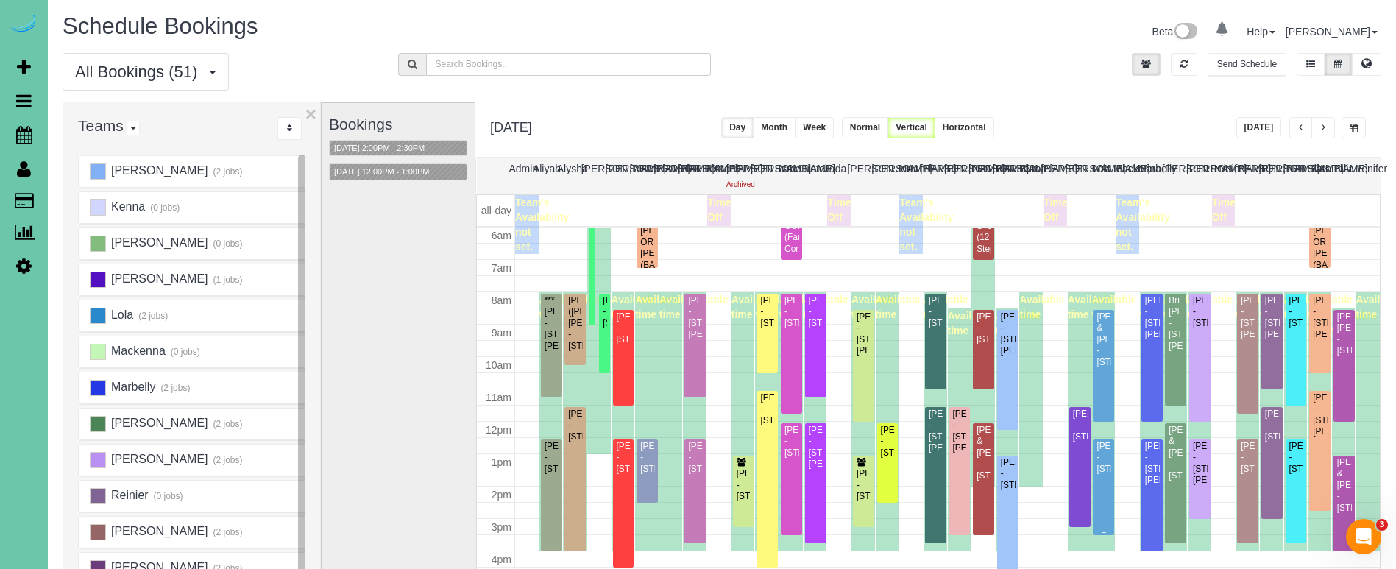
click at [1105, 450] on div "Linda Hindmarsh - 1312 N 209 Street, Elkhorn, NE 68022" at bounding box center [1103, 458] width 15 height 34
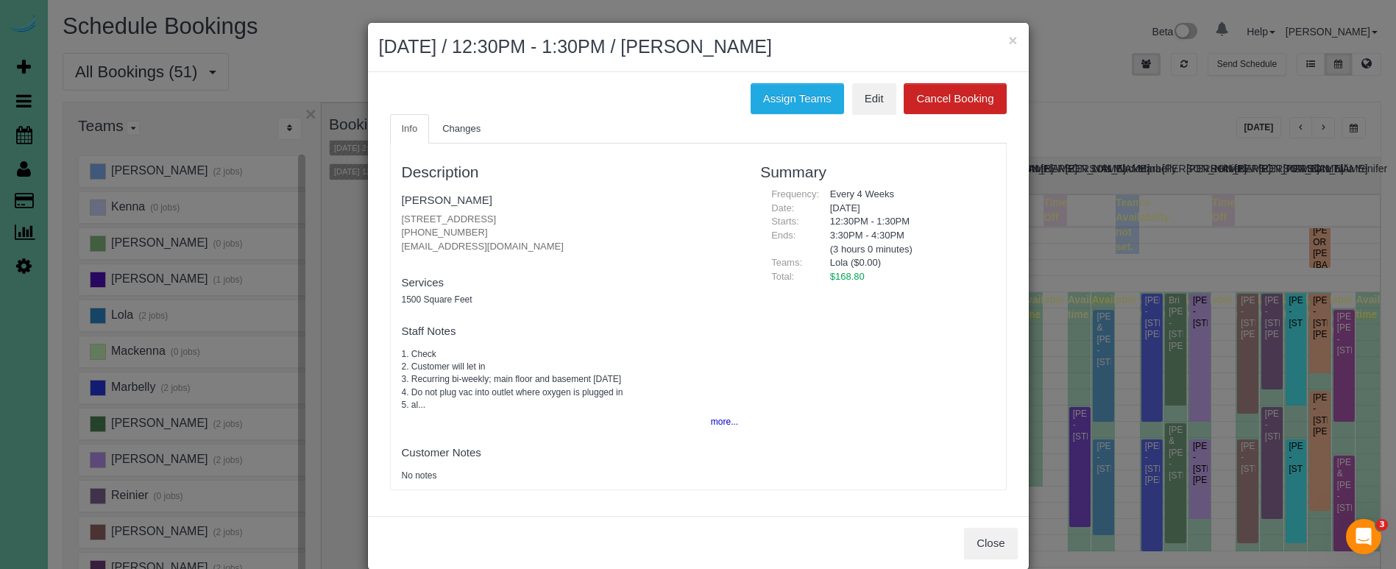
click at [1011, 44] on button "×" at bounding box center [1012, 39] width 9 height 15
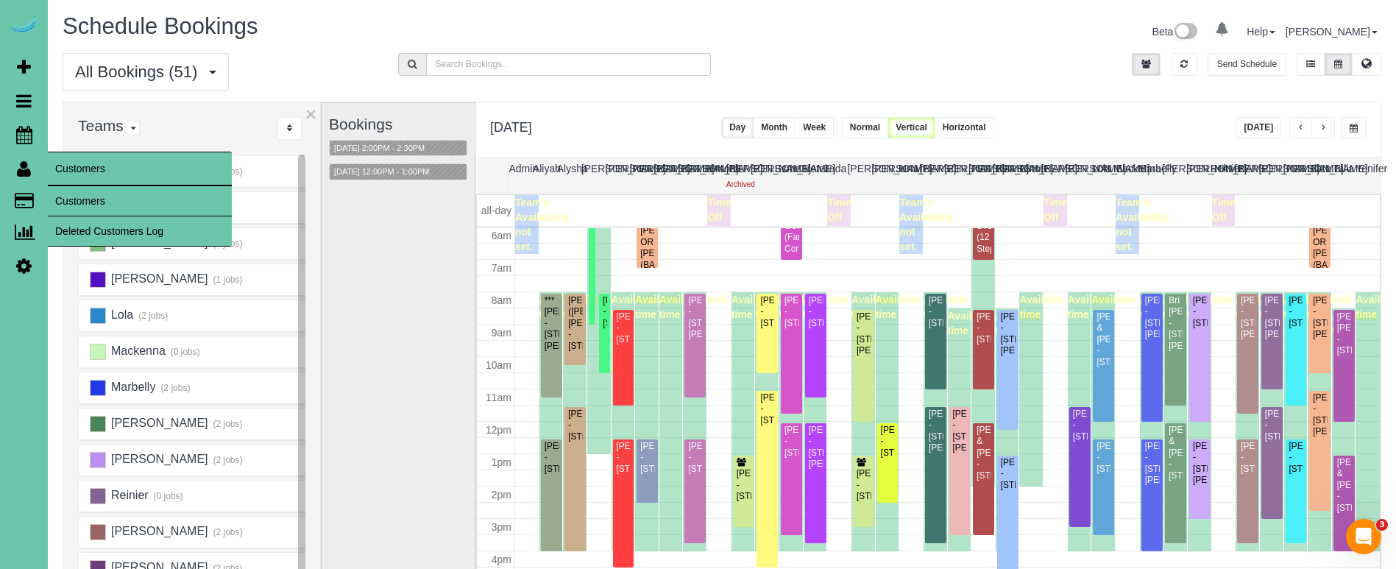
click at [71, 191] on link "Customers" at bounding box center [140, 200] width 184 height 29
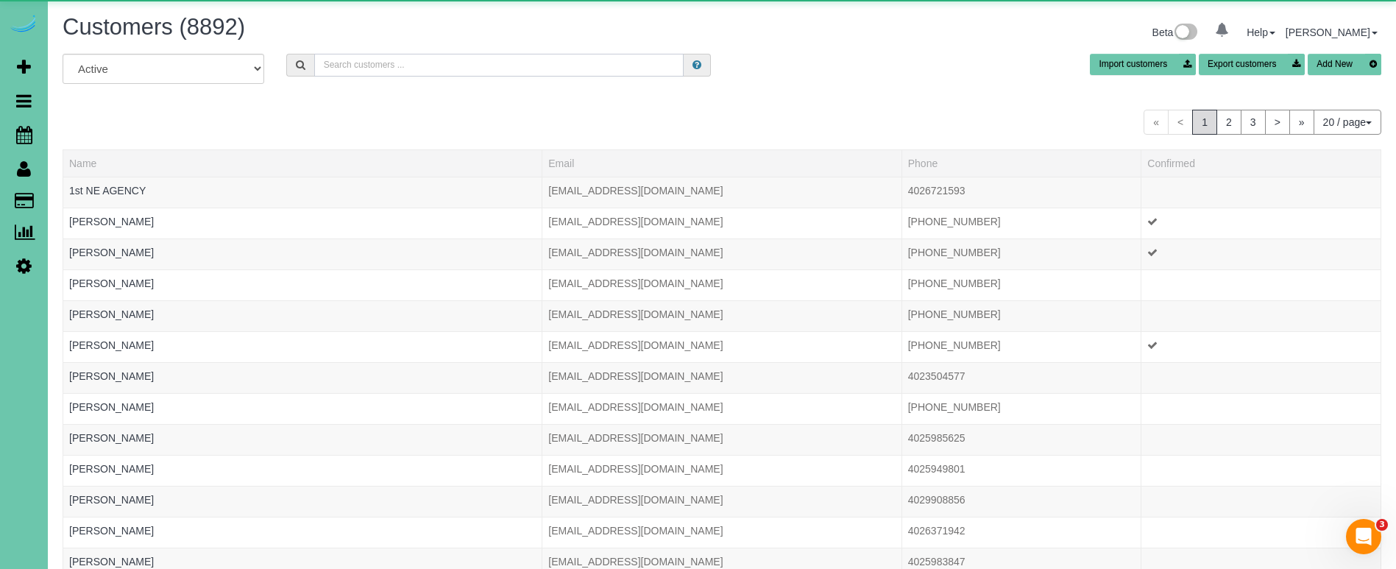
click at [353, 69] on input "text" at bounding box center [498, 65] width 369 height 23
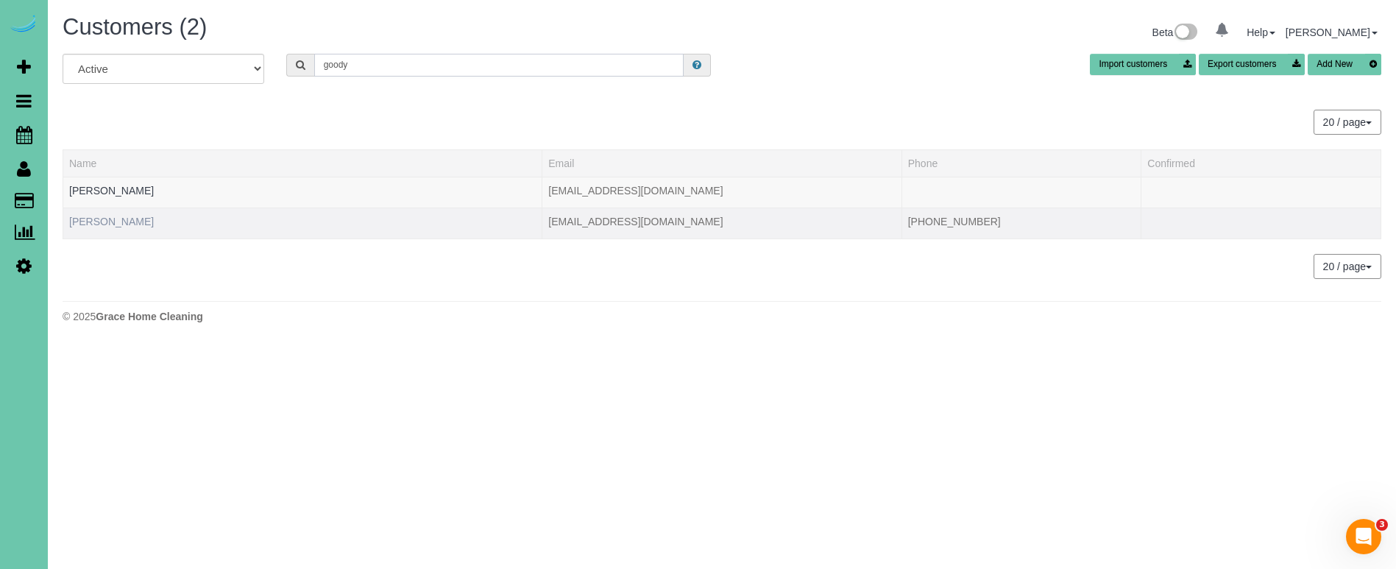
type input "goody"
click at [86, 226] on link "Patricia Goodyear" at bounding box center [111, 222] width 85 height 12
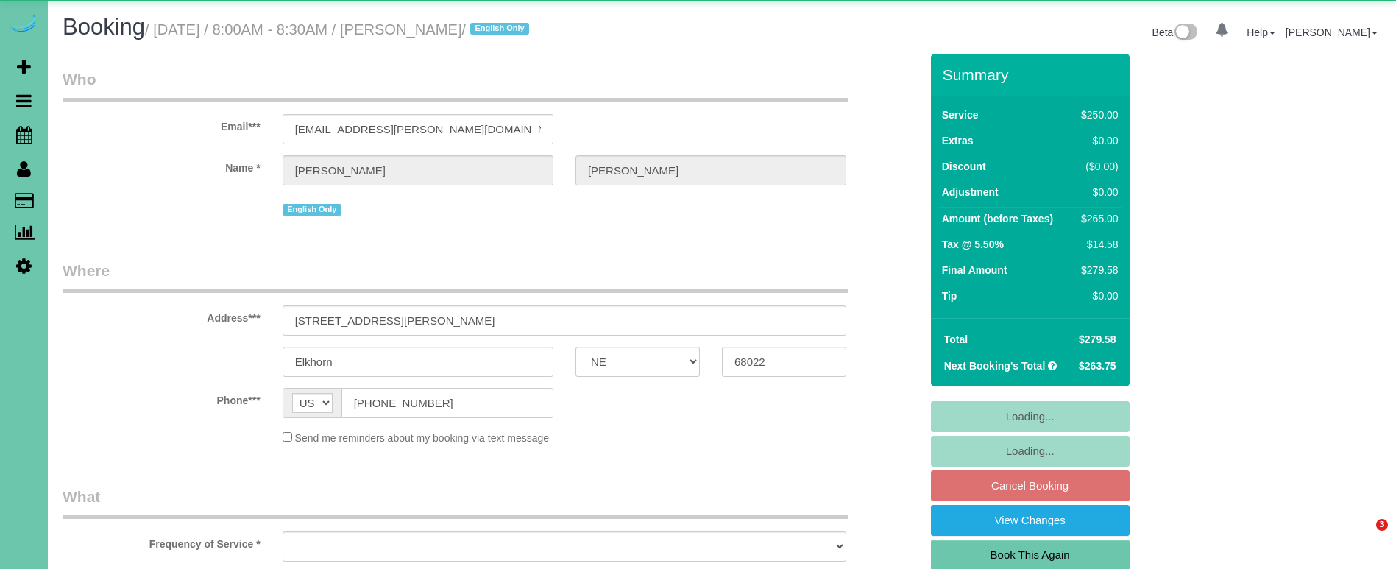
select select "NE"
select select "object:633"
select select "string:fspay-b01edaad-d8a6-4e71-bc33-d6db65251784"
select select "object:924"
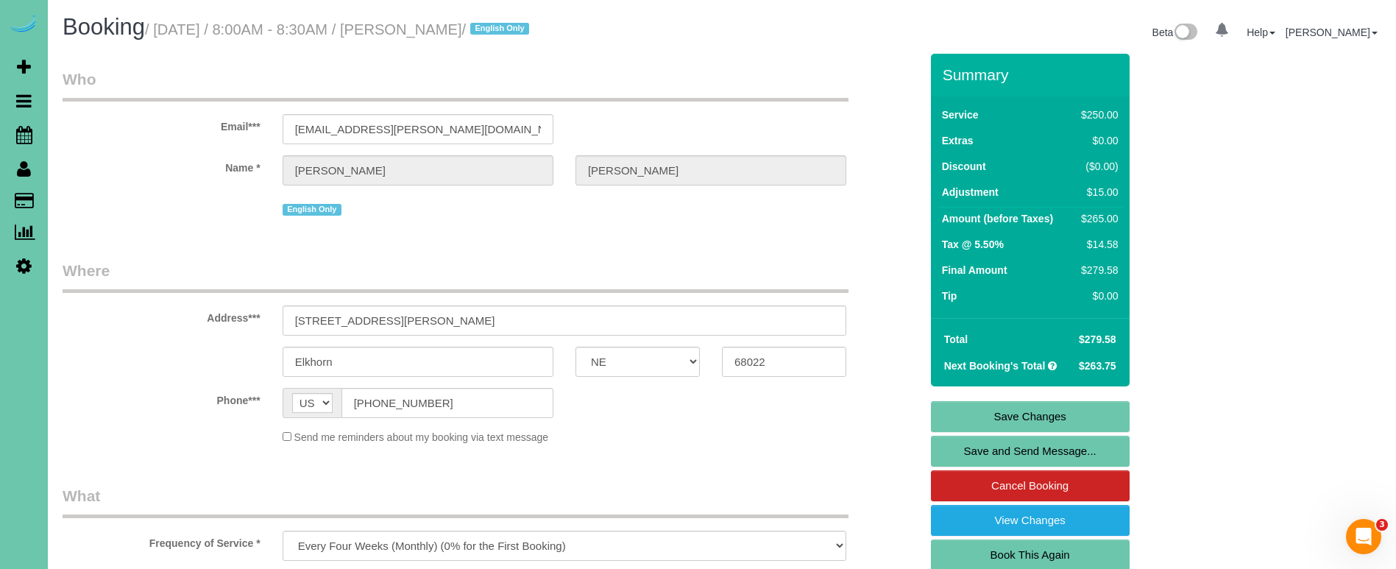
click at [696, 439] on div "Send me reminders about my booking via text message" at bounding box center [565, 436] width 586 height 15
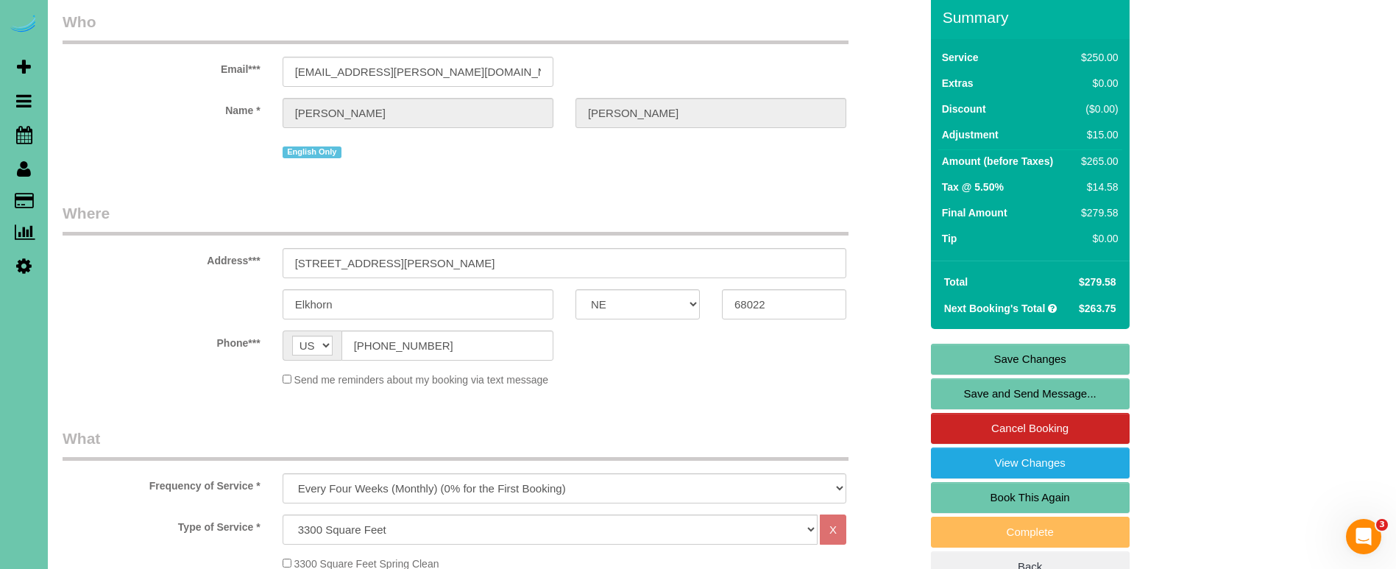
scroll to position [57, 0]
click at [952, 427] on link "Cancel Booking" at bounding box center [1030, 428] width 199 height 31
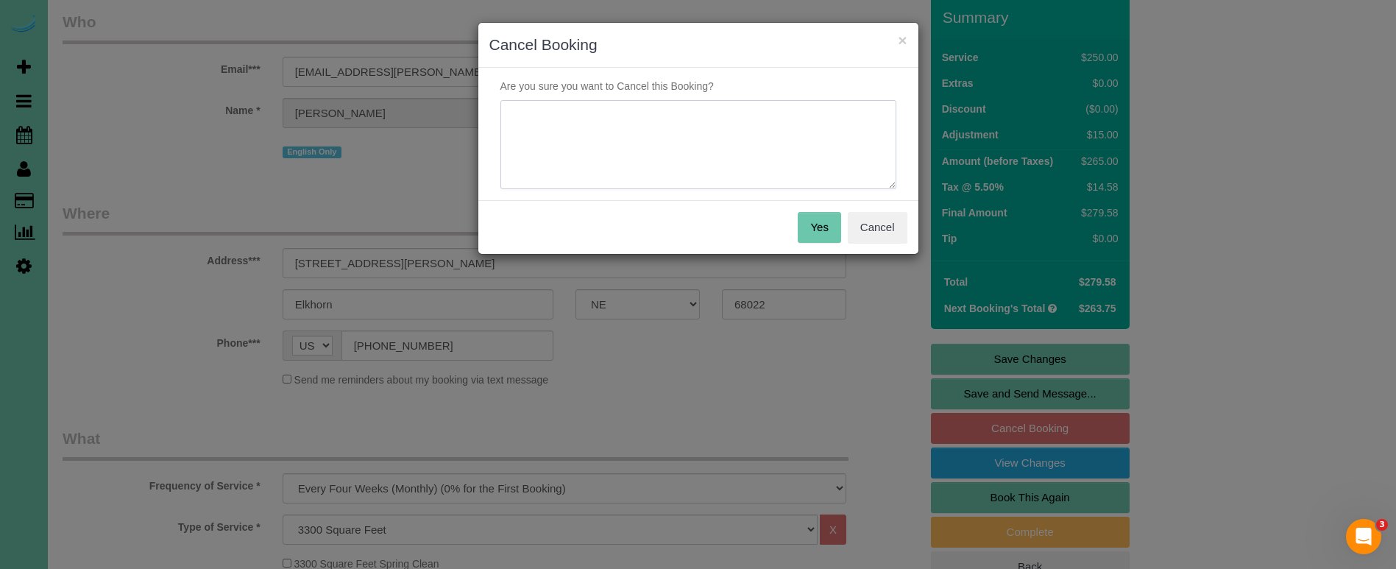
click at [612, 149] on textarea at bounding box center [698, 145] width 396 height 90
type textarea "c"
type textarea "per emailed request"
click at [832, 225] on button "Yes" at bounding box center [819, 227] width 43 height 31
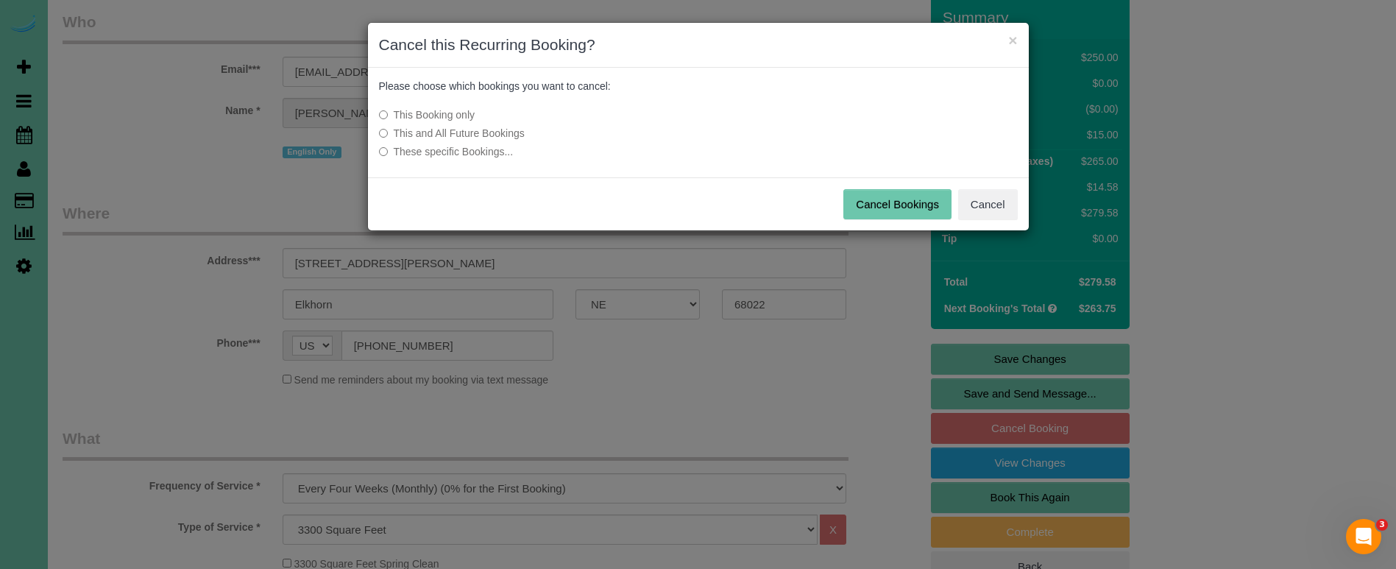
click at [511, 132] on label "This and All Future Bookings" at bounding box center [588, 133] width 419 height 15
click at [866, 199] on button "Cancel Bookings" at bounding box center [897, 204] width 108 height 31
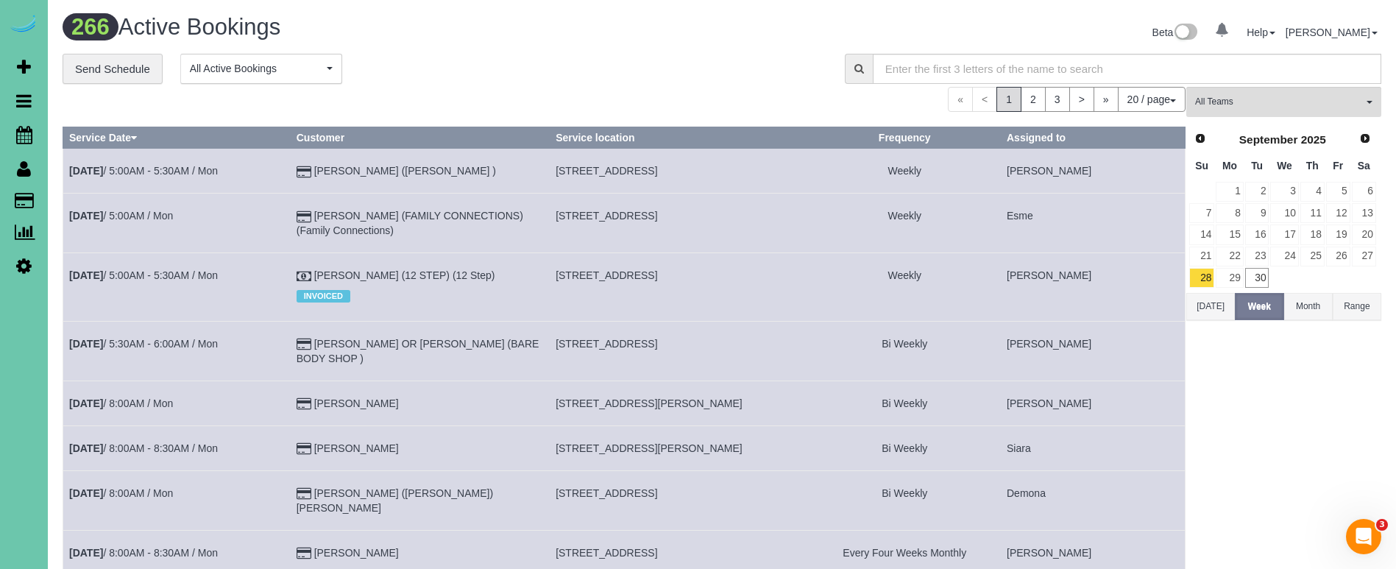
click at [25, 266] on icon at bounding box center [23, 266] width 15 height 18
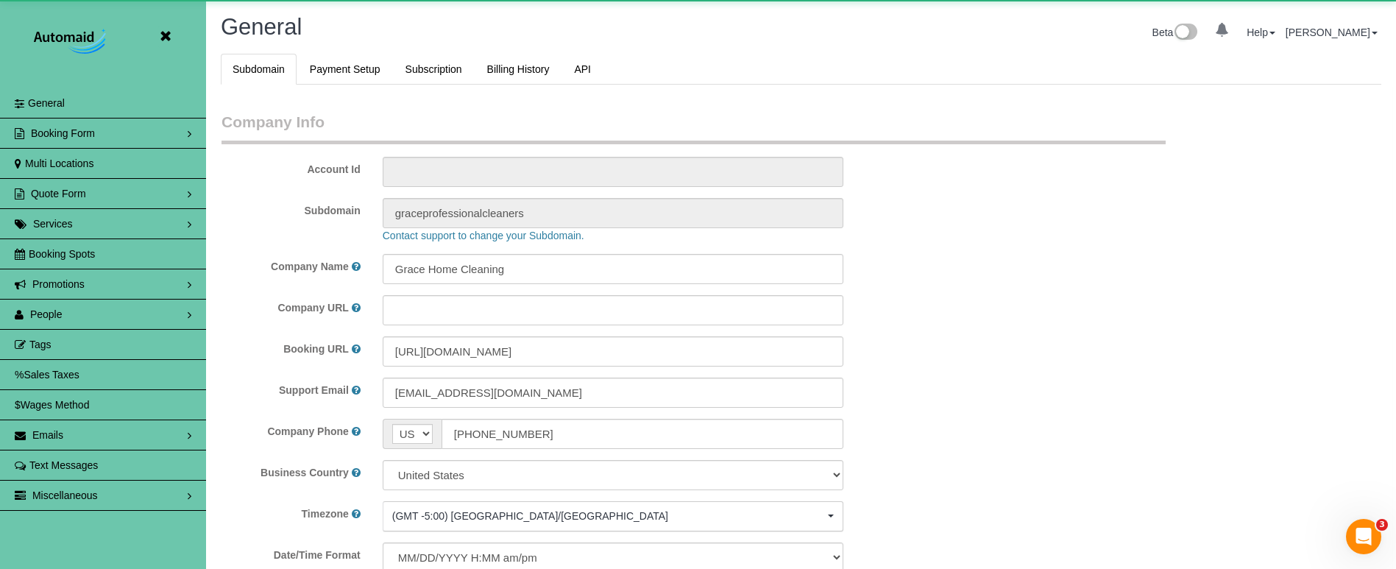
scroll to position [3113, 1396]
select select "5796"
click at [93, 323] on link "People" at bounding box center [103, 314] width 206 height 29
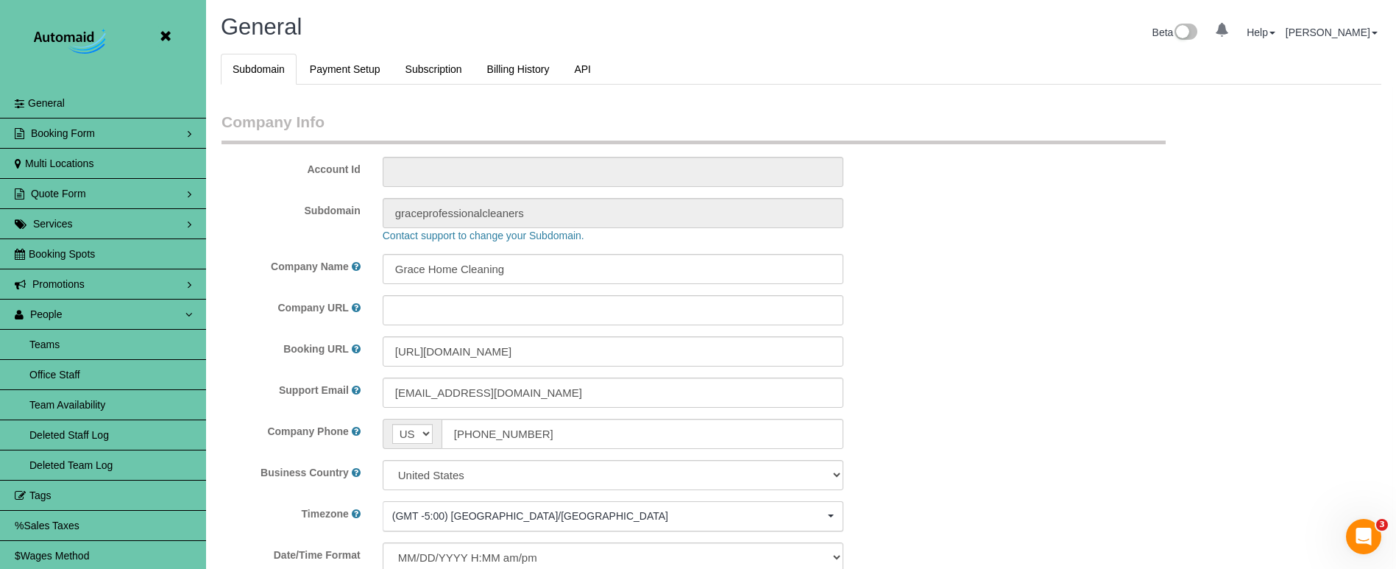
click at [70, 338] on link "Teams" at bounding box center [103, 344] width 206 height 29
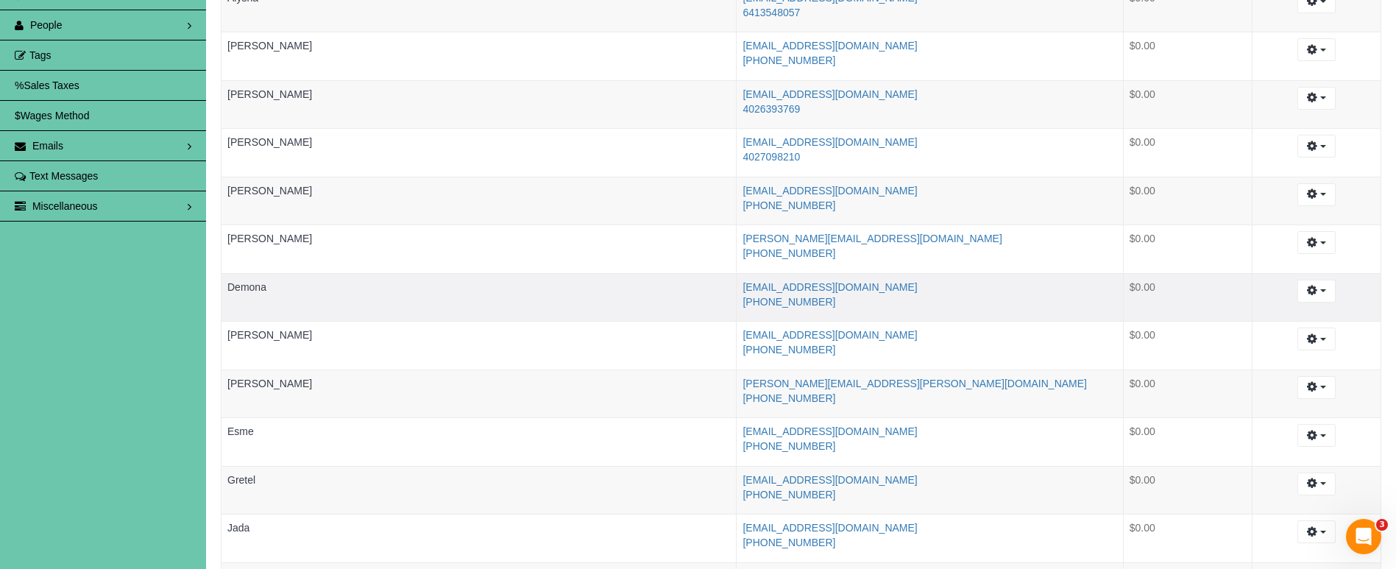
scroll to position [303, 0]
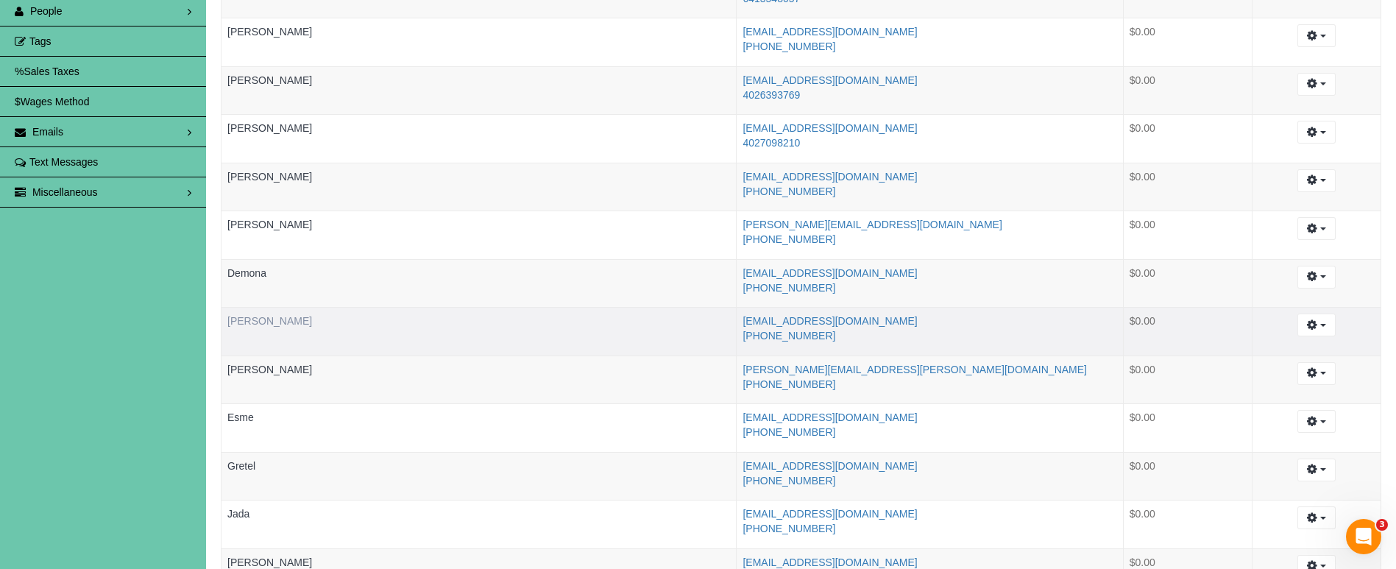
click at [258, 319] on link "Elizabeth" at bounding box center [269, 321] width 85 height 12
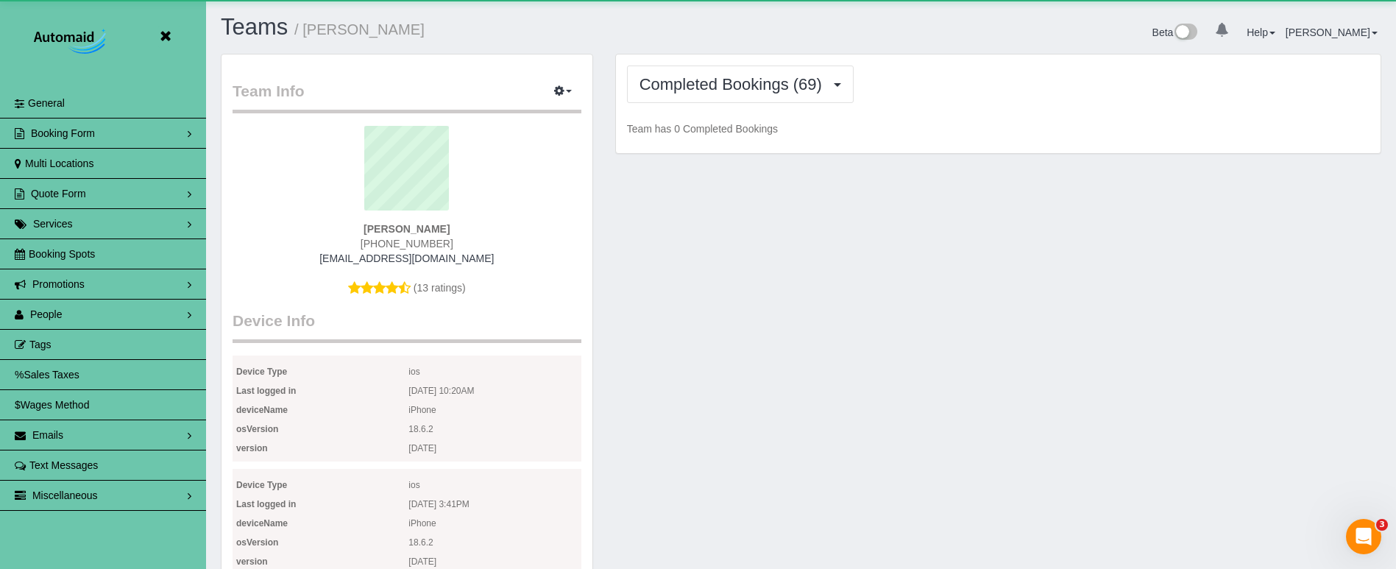
scroll to position [3985, 1396]
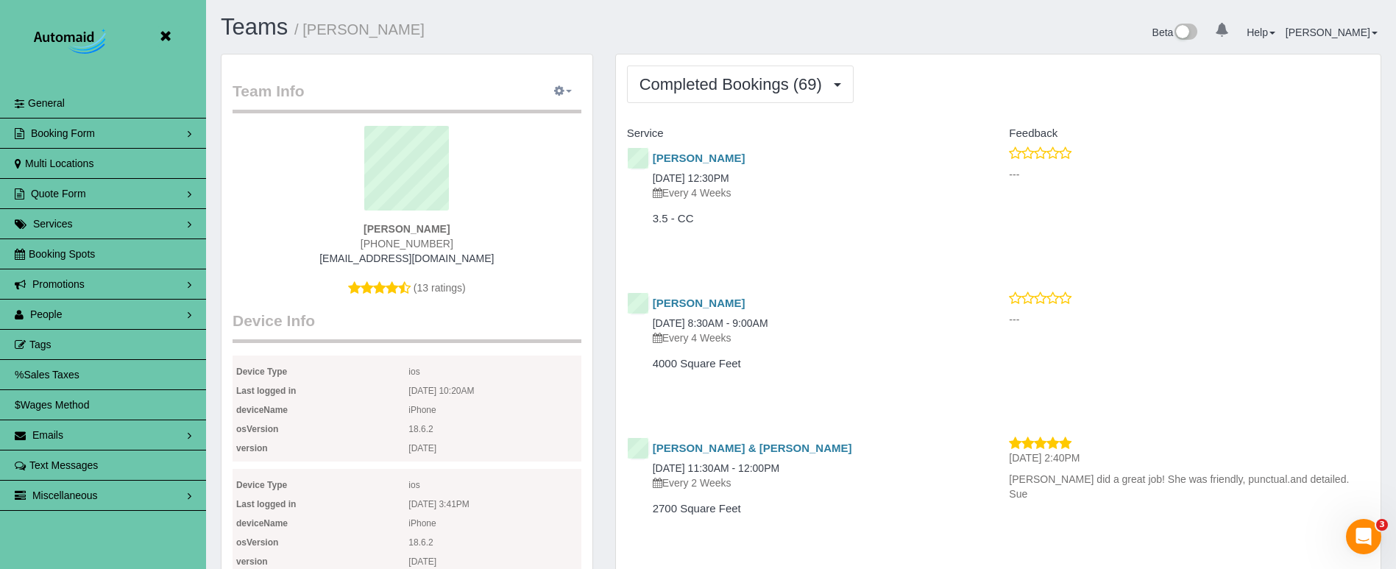
click at [559, 95] on icon "button" at bounding box center [559, 90] width 10 height 9
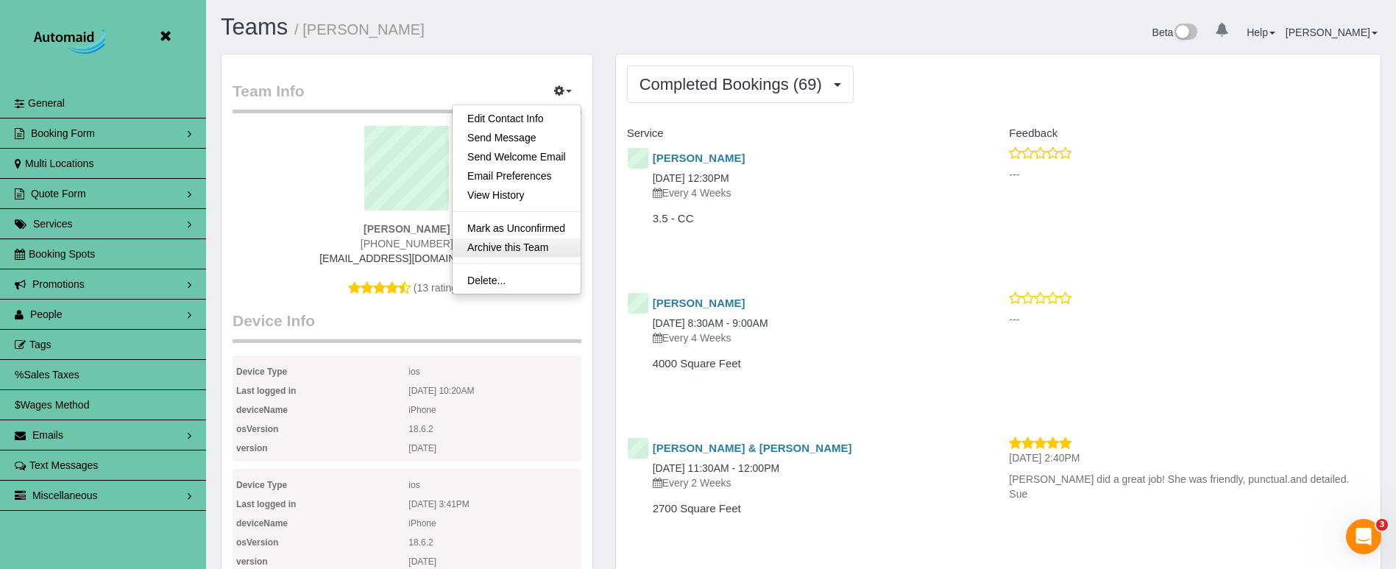
click at [495, 246] on link "Archive this Team" at bounding box center [517, 247] width 128 height 19
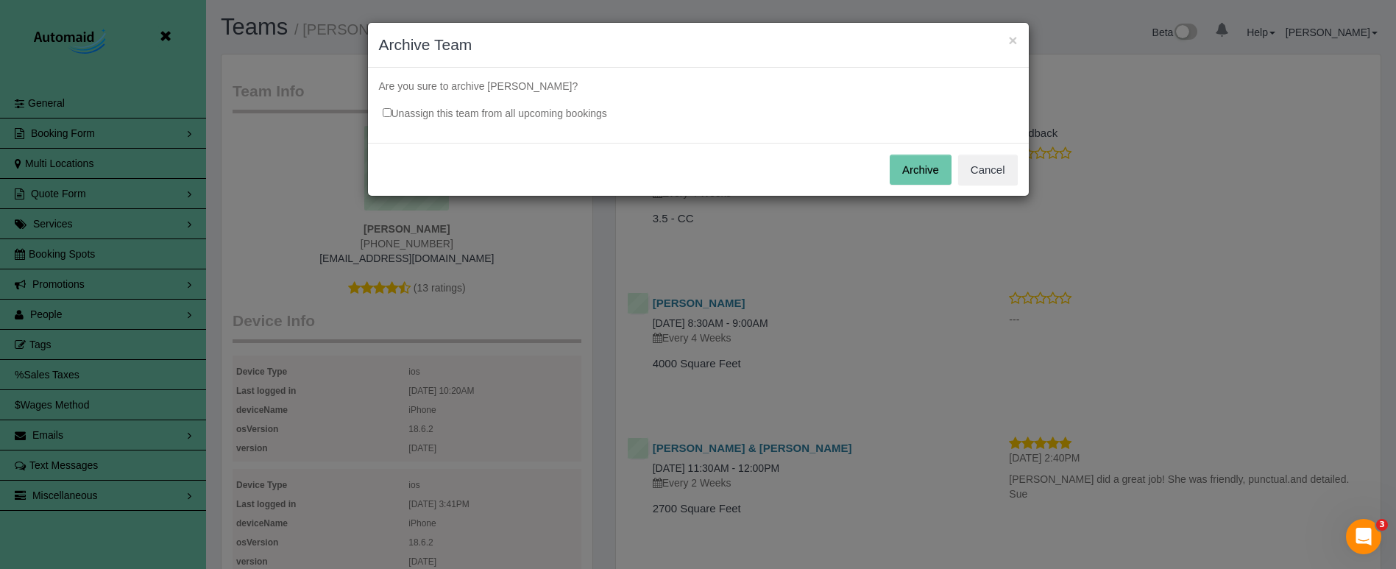
click at [927, 161] on button "Archive" at bounding box center [921, 170] width 62 height 31
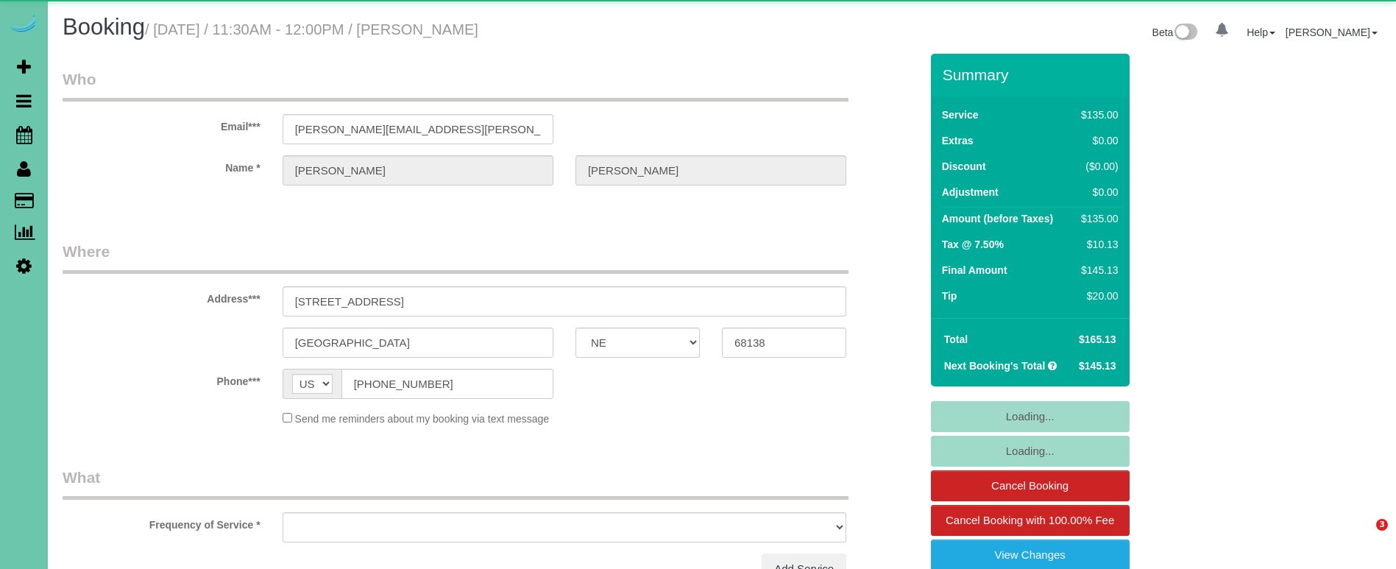
select select "NE"
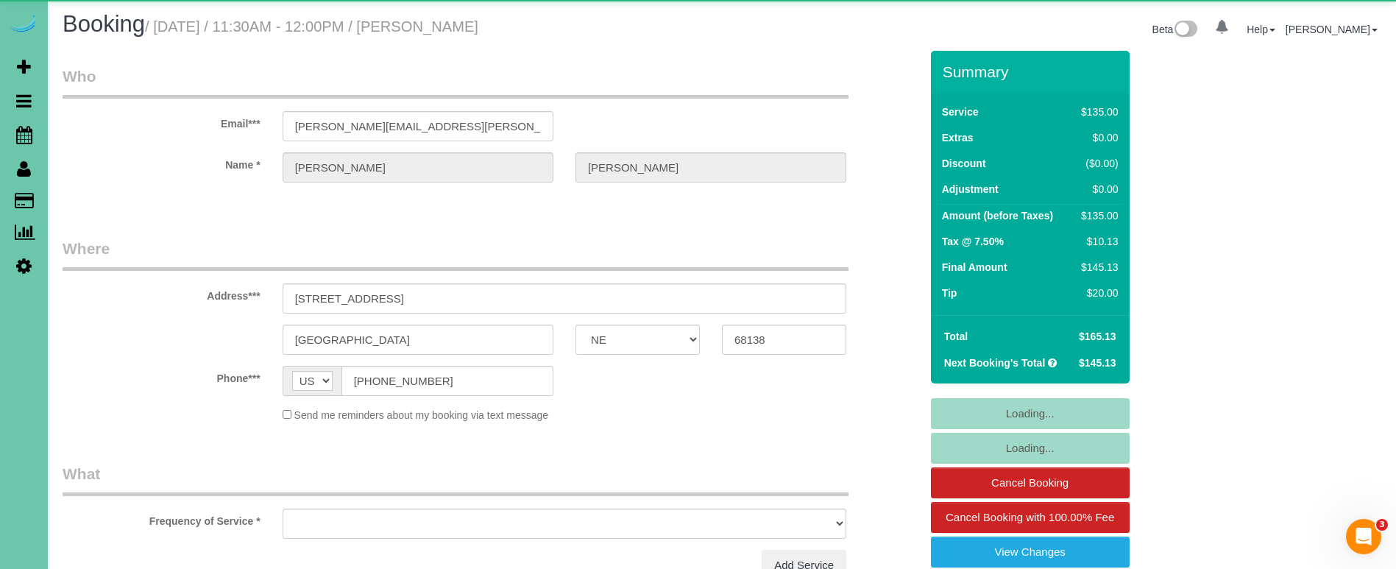
scroll to position [13, 0]
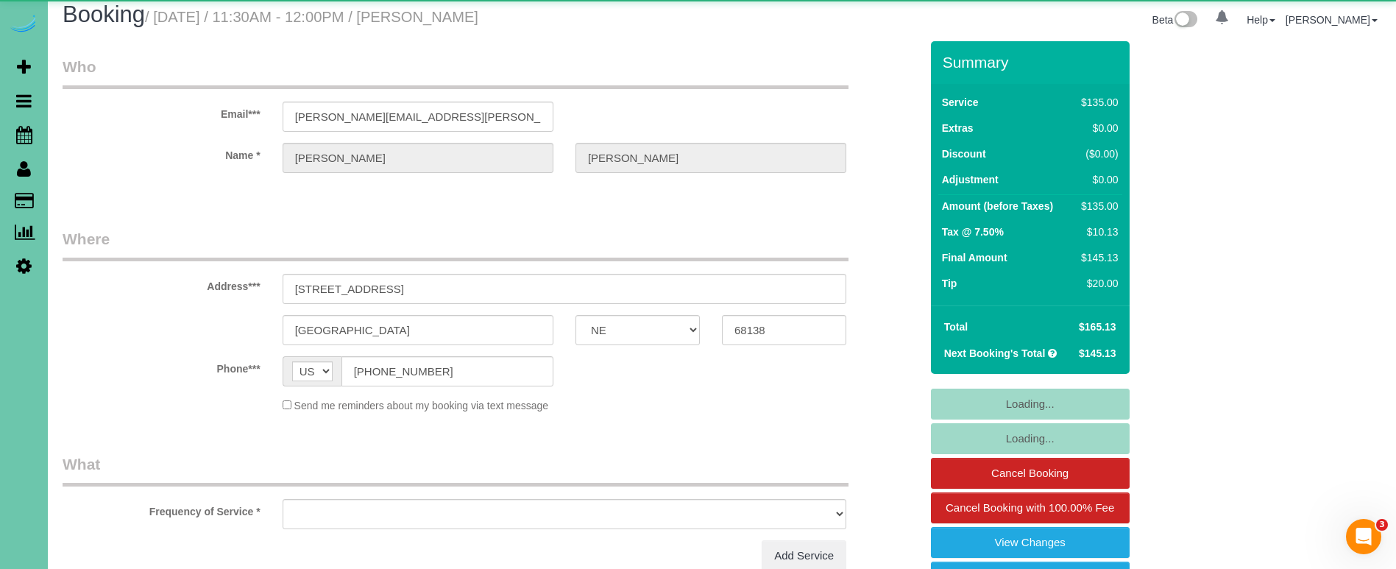
select select "object:842"
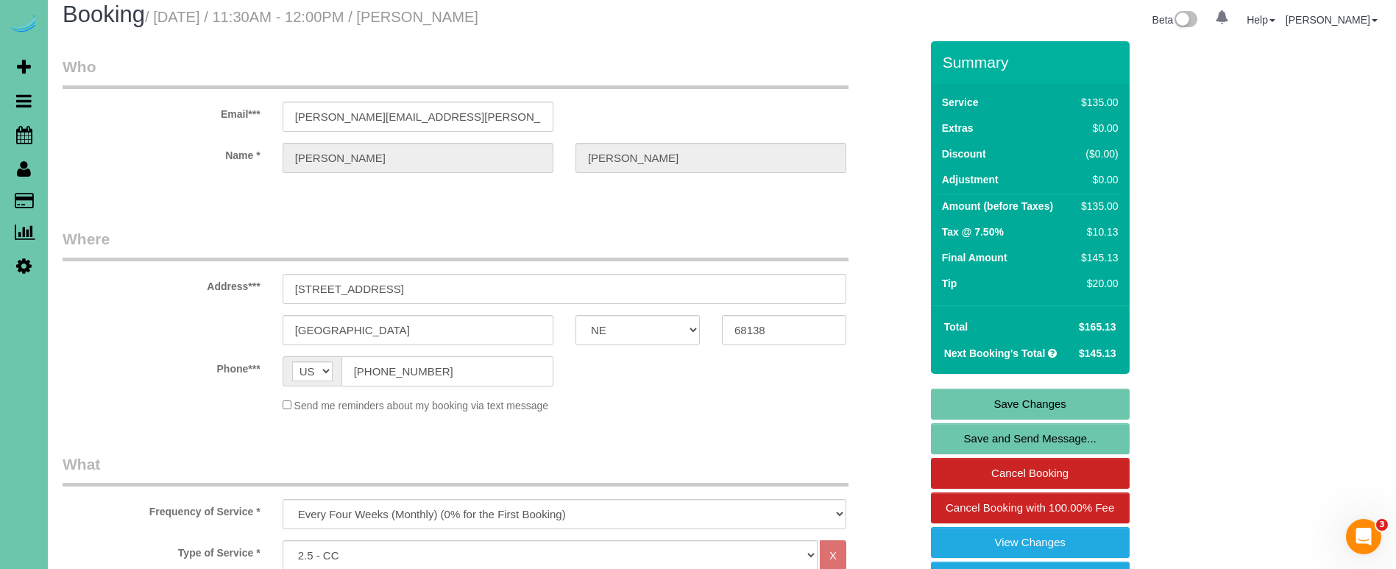
drag, startPoint x: 443, startPoint y: 374, endPoint x: 299, endPoint y: 364, distance: 144.6
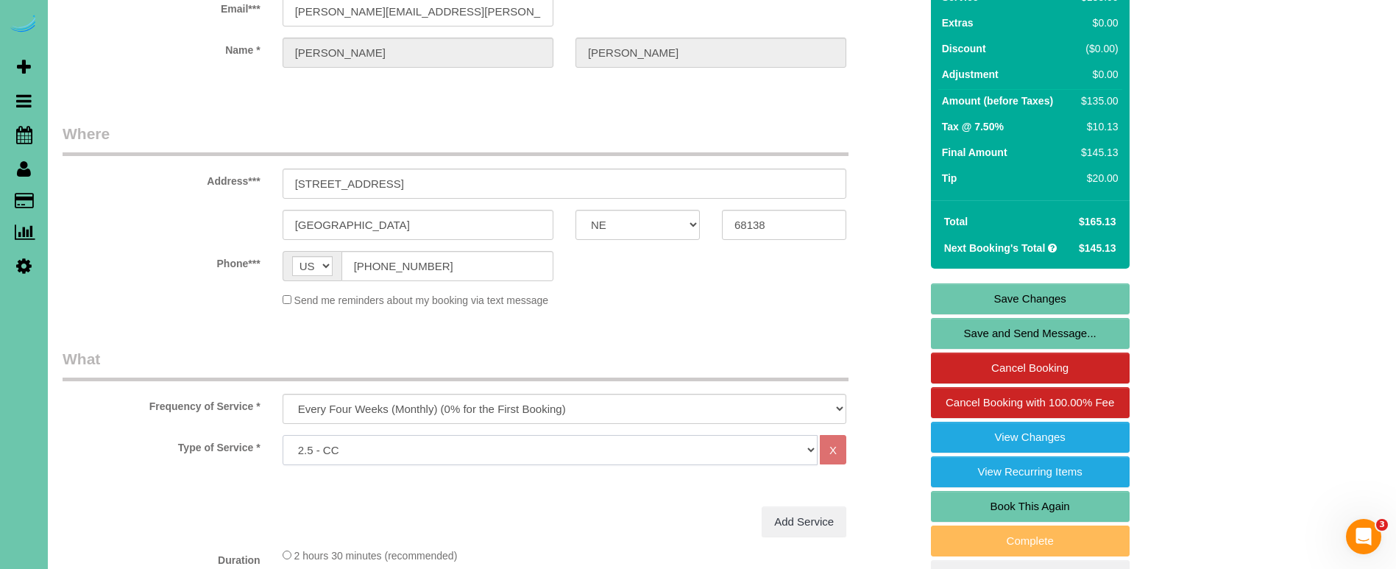
select select "159"
click at [167, 177] on label "Address***" at bounding box center [162, 179] width 220 height 20
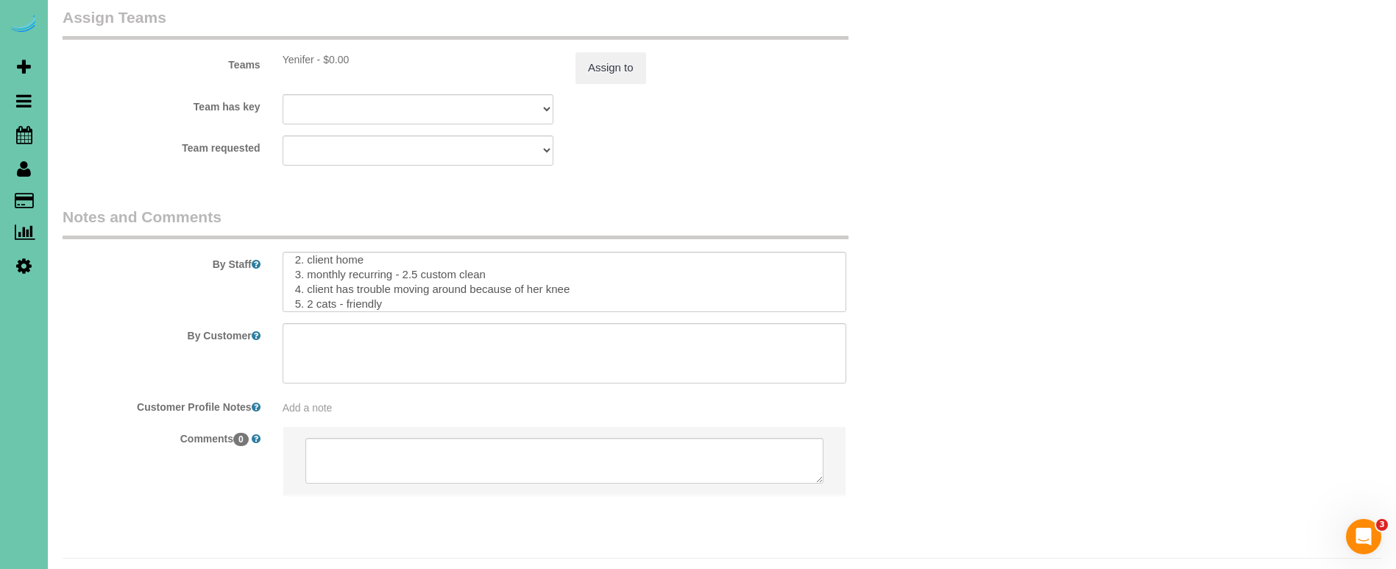
scroll to position [20, 0]
click at [629, 52] on button "Assign to" at bounding box center [611, 67] width 71 height 31
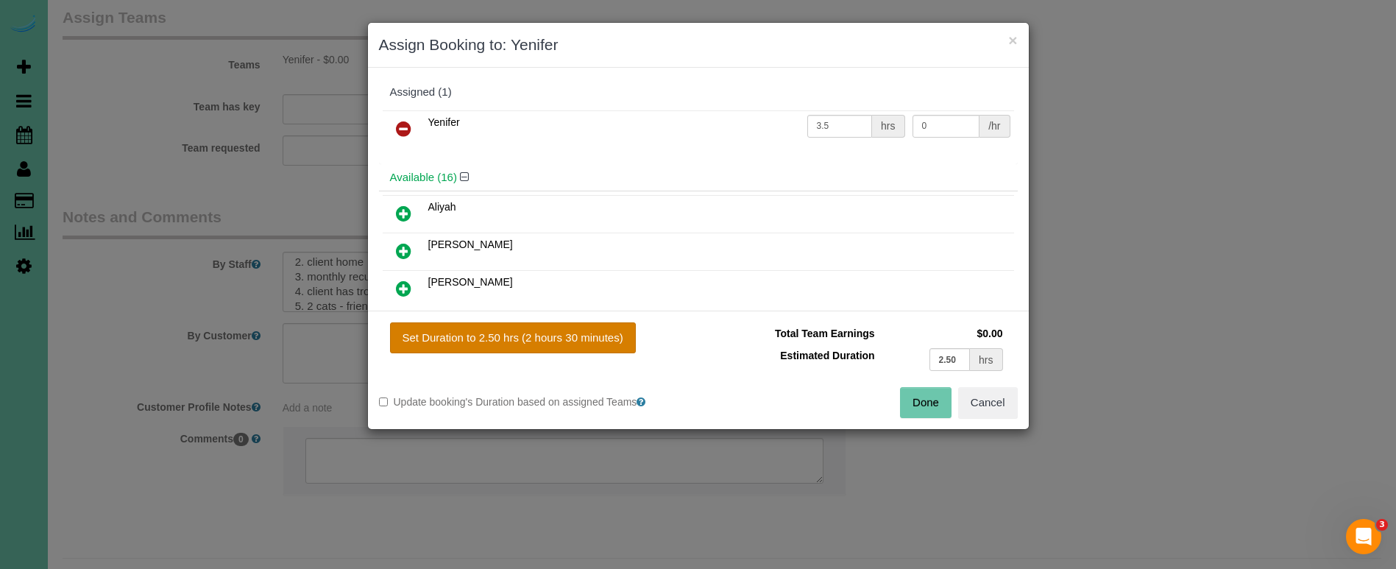
click at [600, 334] on button "Set Duration to 2.50 hrs (2 hours 30 minutes)" at bounding box center [513, 337] width 246 height 31
type input "2.50"
click at [919, 400] on button "Done" at bounding box center [926, 402] width 52 height 31
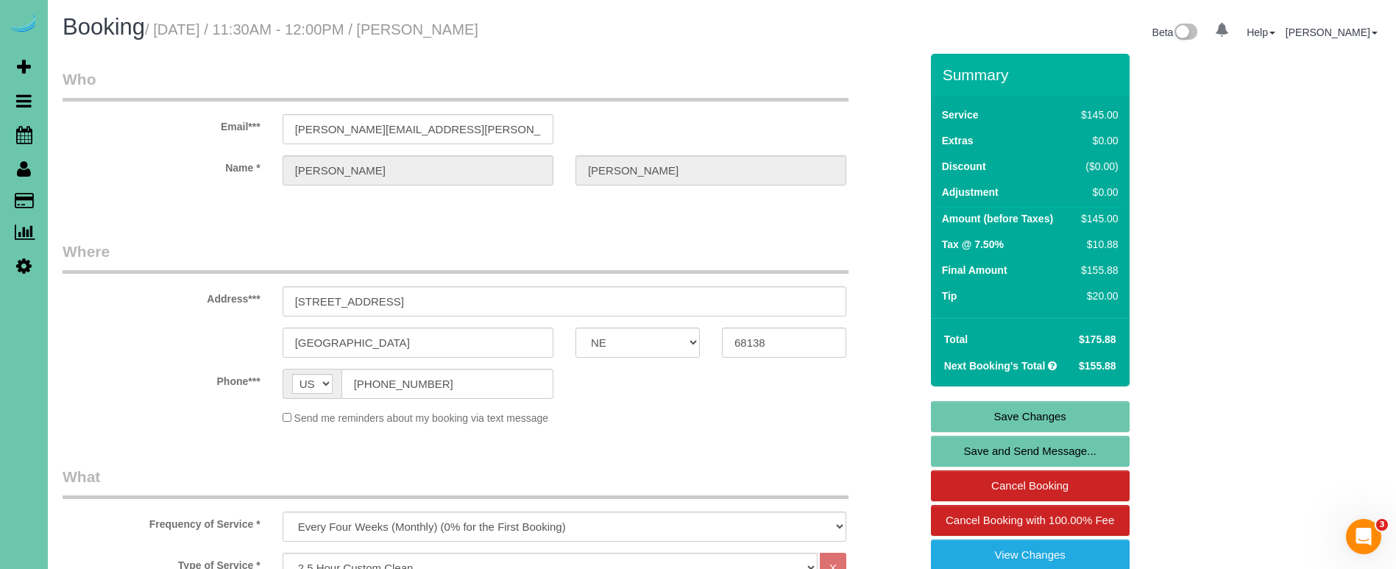
scroll to position [0, 0]
click at [977, 421] on link "Save Changes" at bounding box center [1030, 416] width 199 height 31
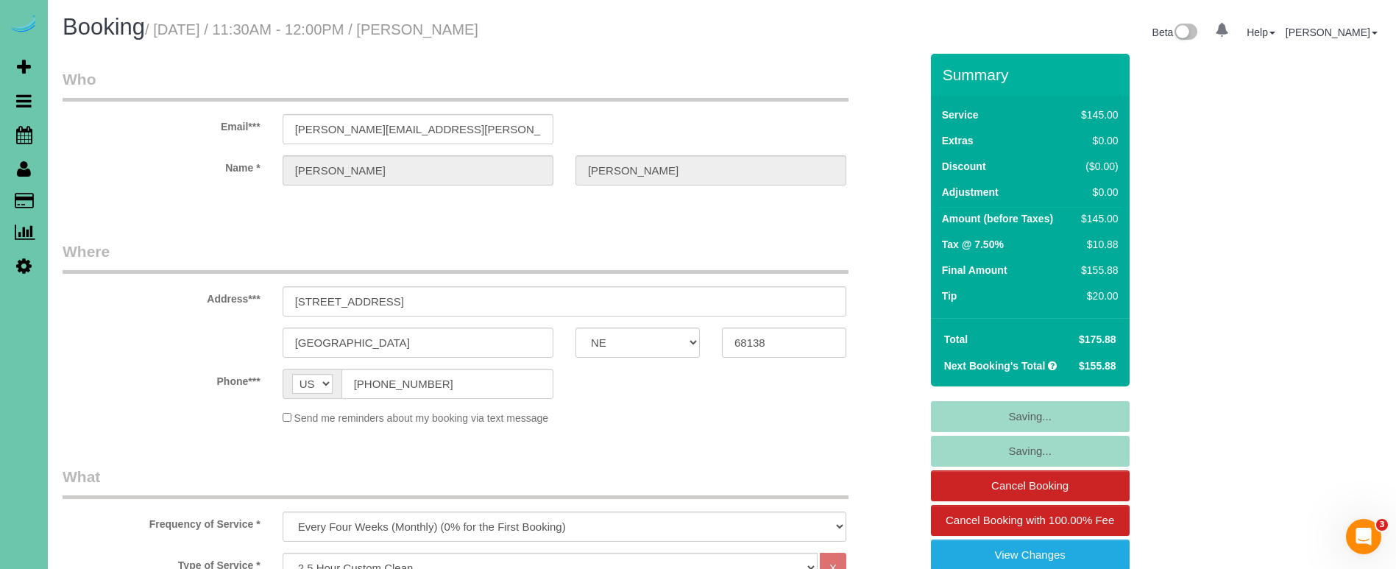
scroll to position [1, 0]
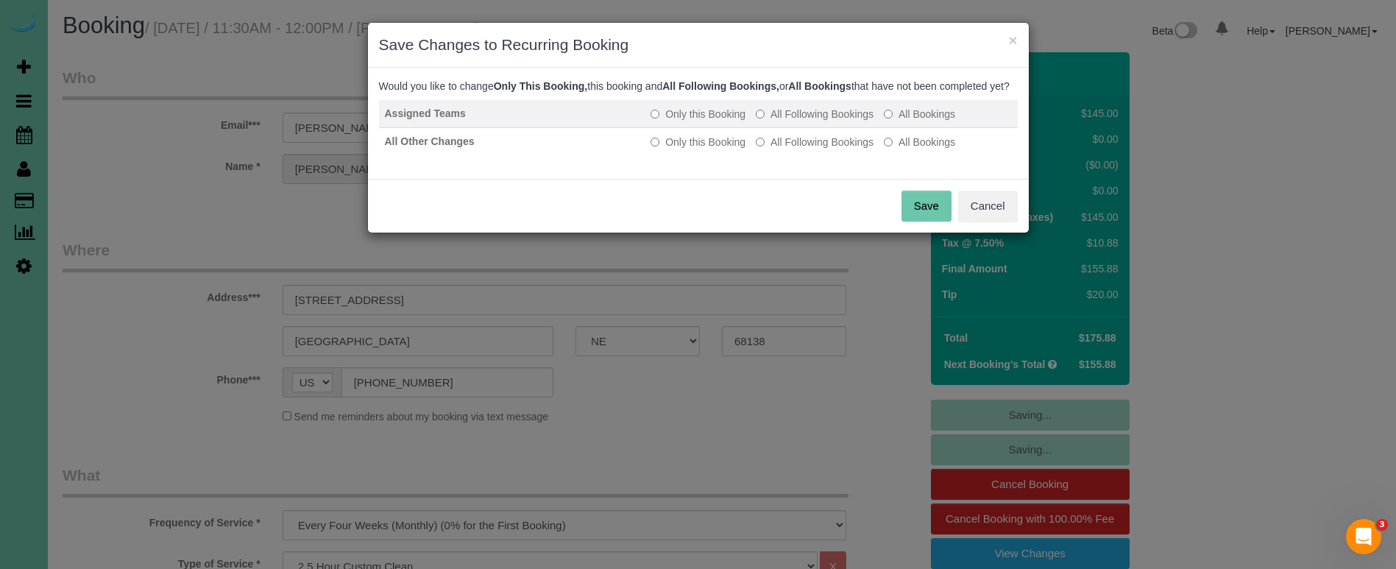
click at [798, 128] on td "Only this Booking All Following Bookings All Bookings" at bounding box center [831, 114] width 372 height 28
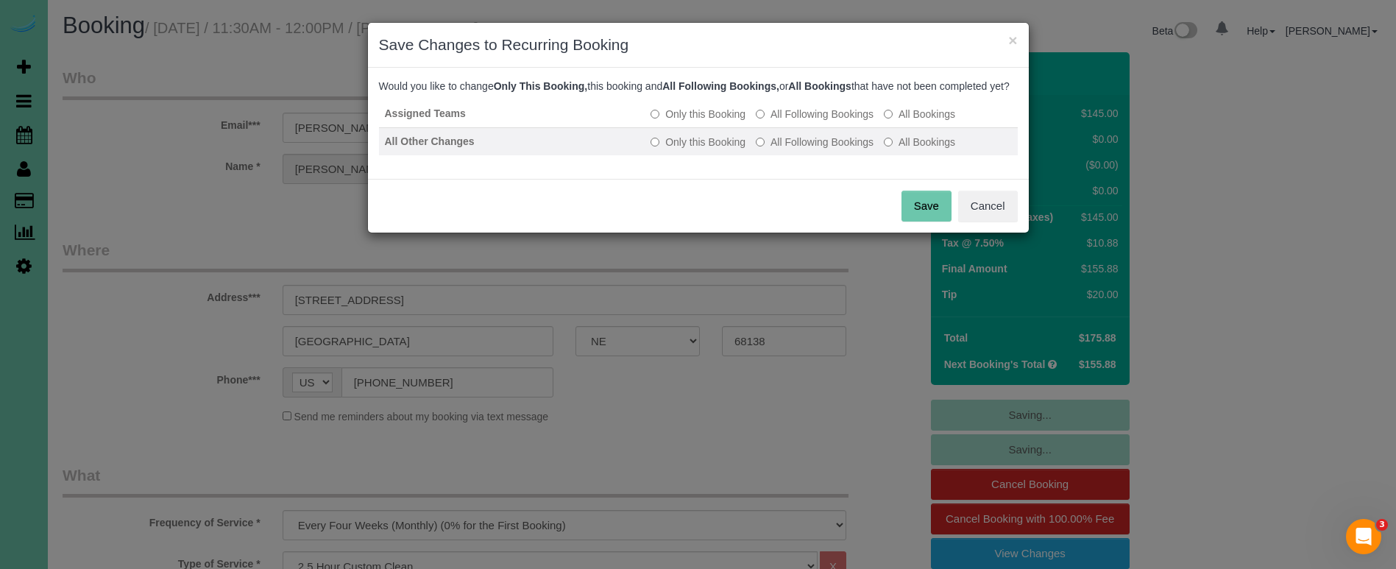
drag, startPoint x: 803, startPoint y: 129, endPoint x: 803, endPoint y: 156, distance: 27.2
click at [803, 121] on label "All Following Bookings" at bounding box center [815, 114] width 118 height 15
drag, startPoint x: 804, startPoint y: 160, endPoint x: 813, endPoint y: 166, distance: 10.6
click at [803, 149] on label "All Following Bookings" at bounding box center [815, 142] width 118 height 15
click at [941, 222] on button "Save" at bounding box center [927, 206] width 50 height 31
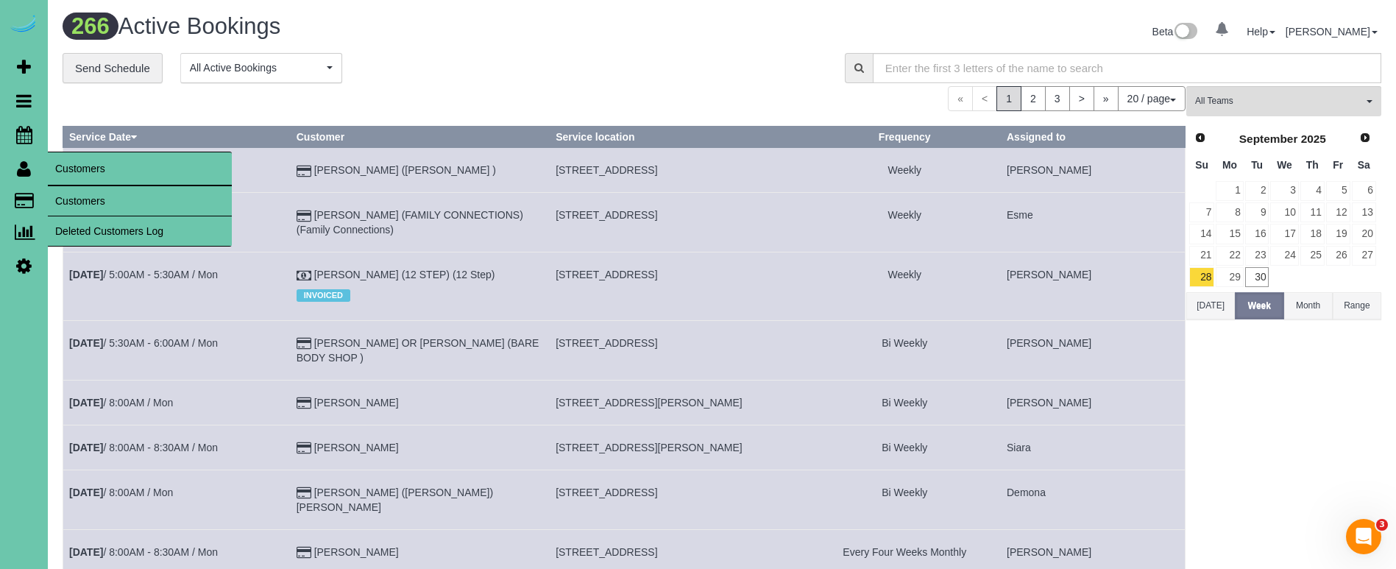
scroll to position [10, 0]
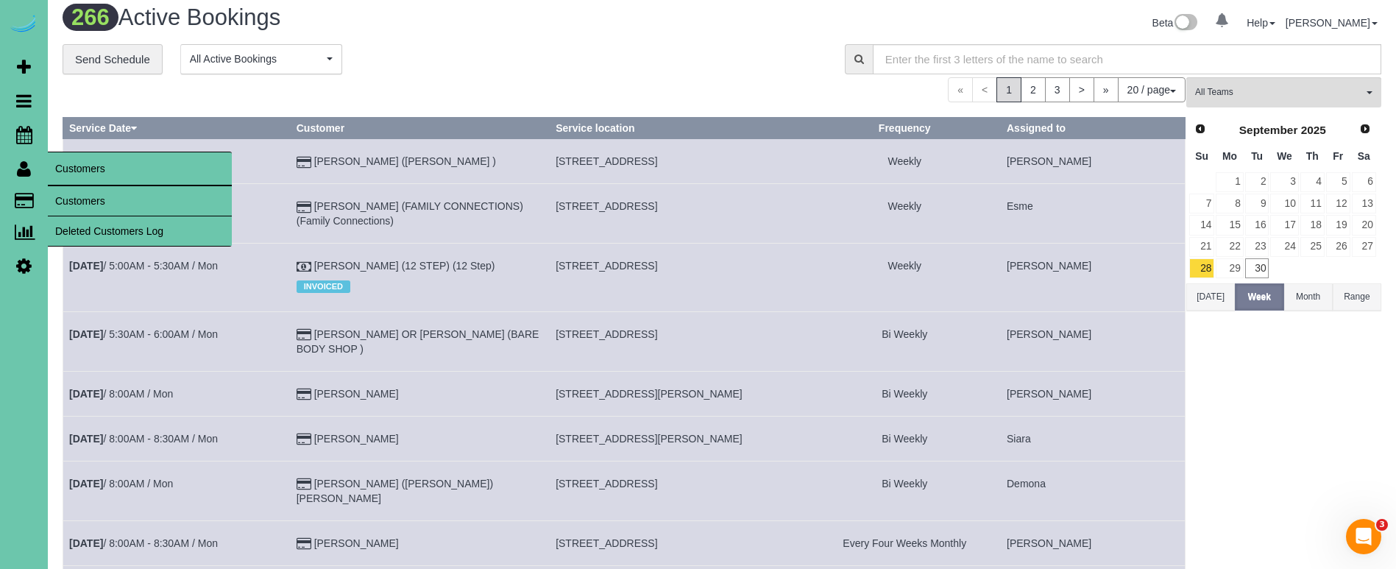
click at [111, 193] on link "Customers" at bounding box center [140, 200] width 184 height 29
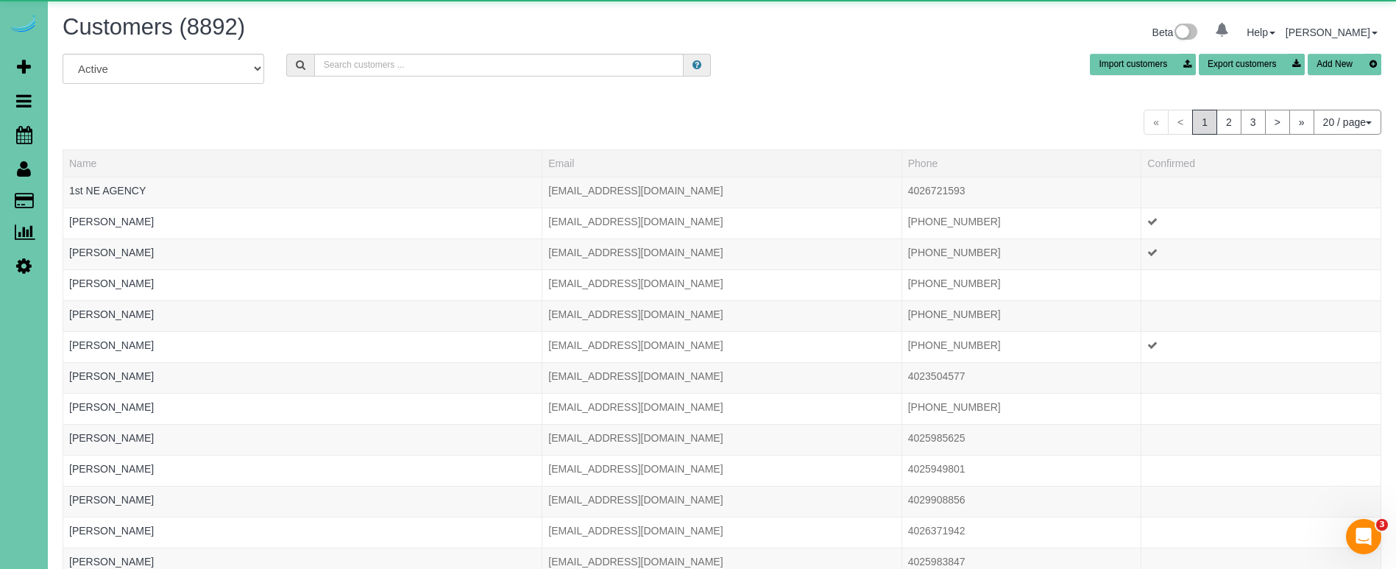
scroll to position [0, 1]
click at [449, 70] on input "text" at bounding box center [498, 65] width 369 height 23
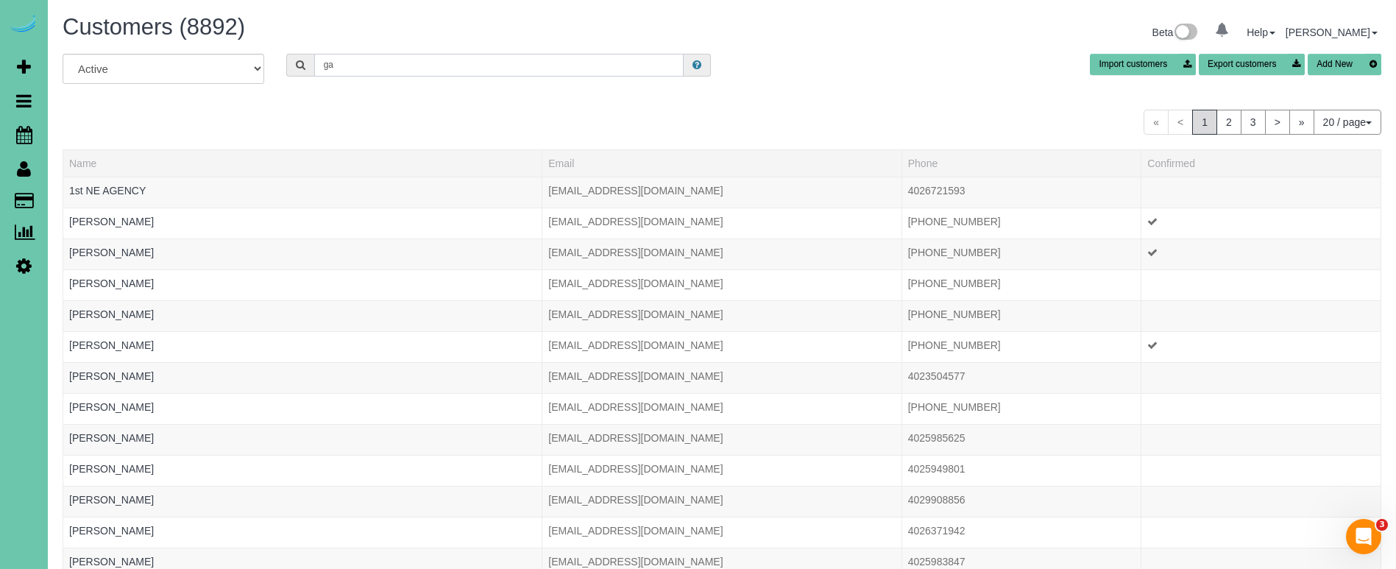
type input "g"
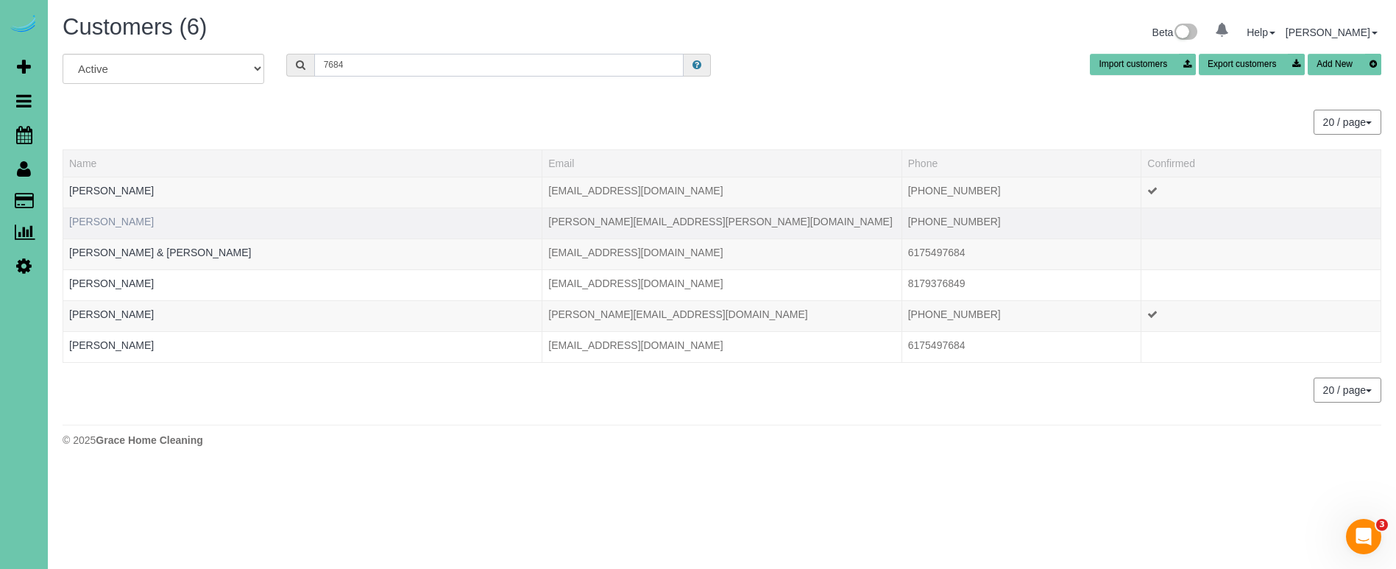
type input "7684"
click at [121, 219] on link "Deanna Gallimore" at bounding box center [111, 222] width 85 height 12
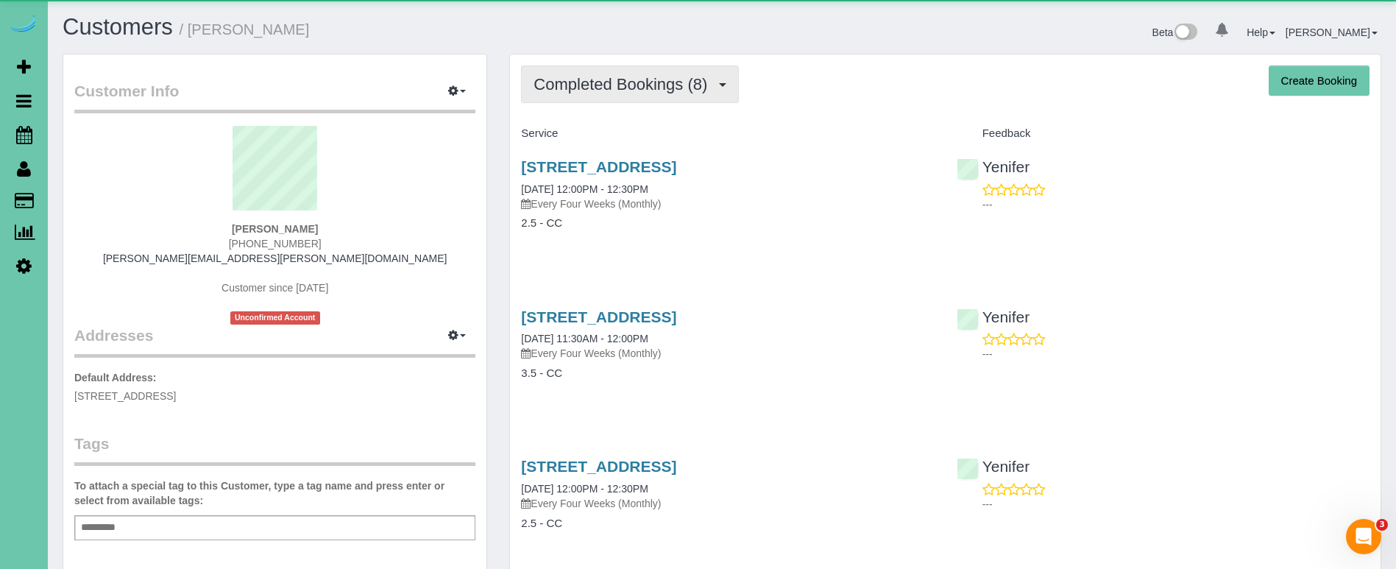
click at [605, 78] on span "Completed Bookings (8)" at bounding box center [624, 84] width 181 height 18
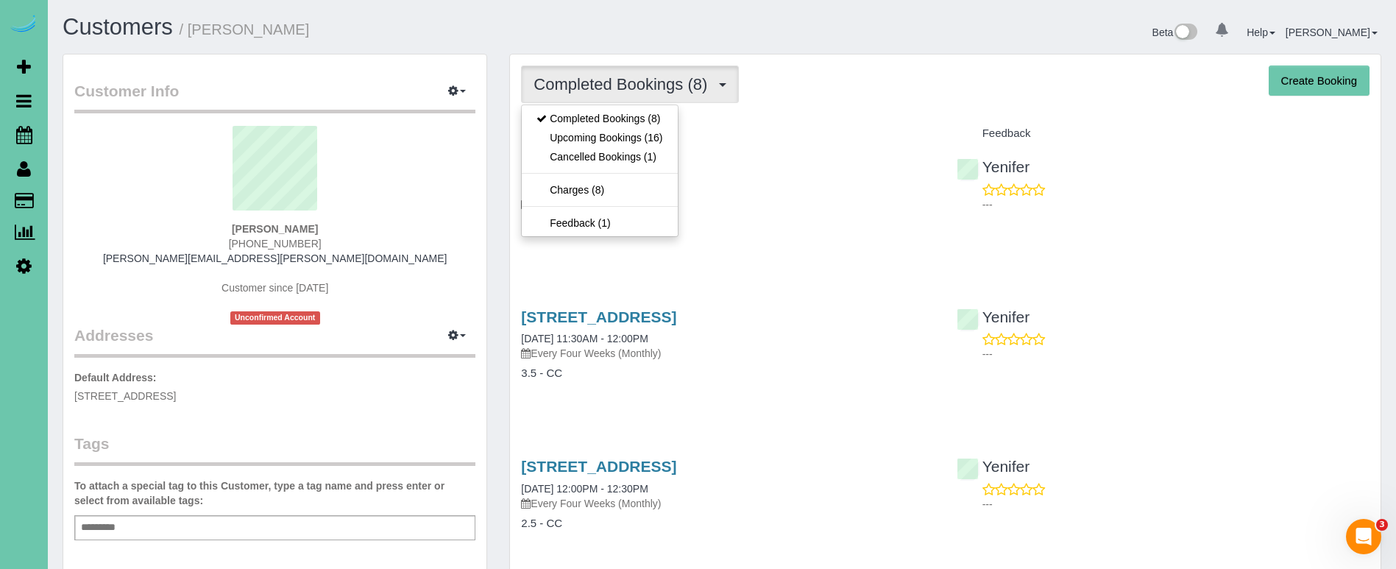
click at [612, 145] on link "Upcoming Bookings (16)" at bounding box center [599, 137] width 155 height 19
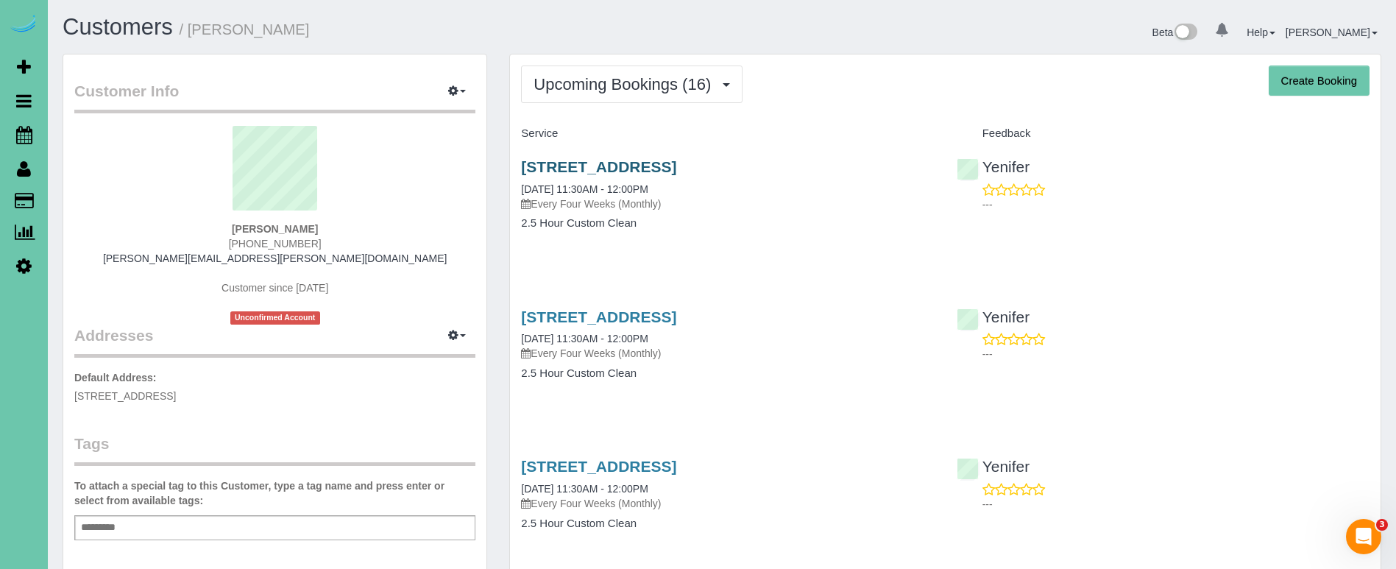
click at [676, 166] on link "10433 S. 132nd St Apt 203, Omaha, NE 68138" at bounding box center [598, 166] width 155 height 17
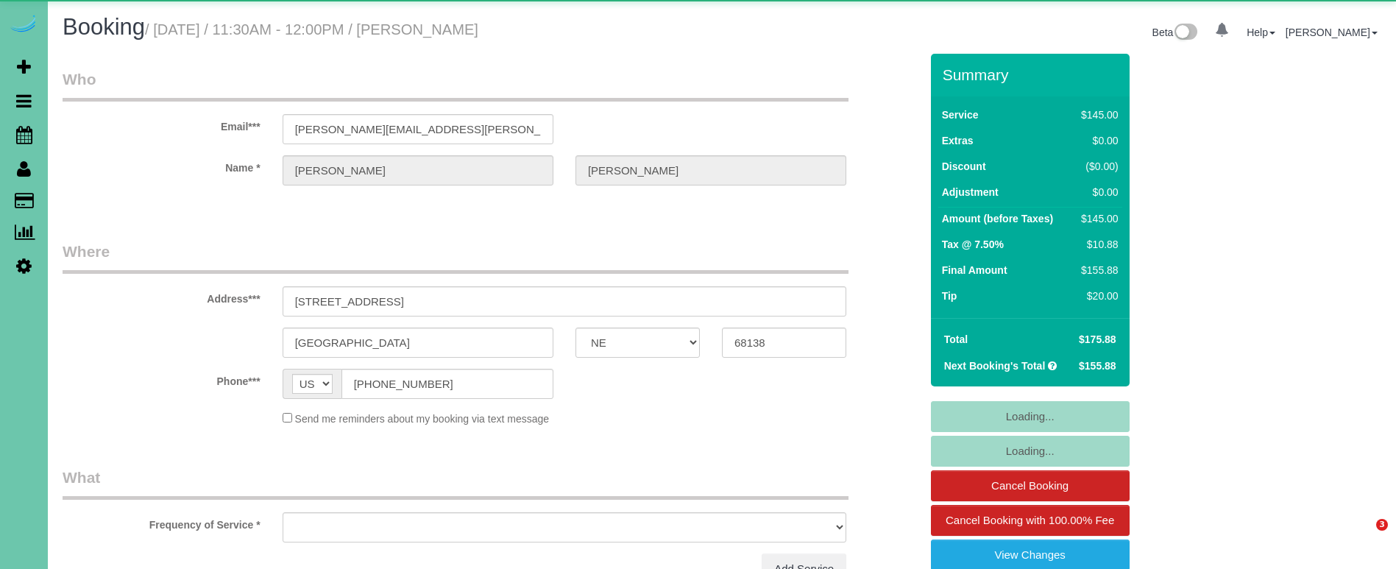
select select "NE"
select select "object:899"
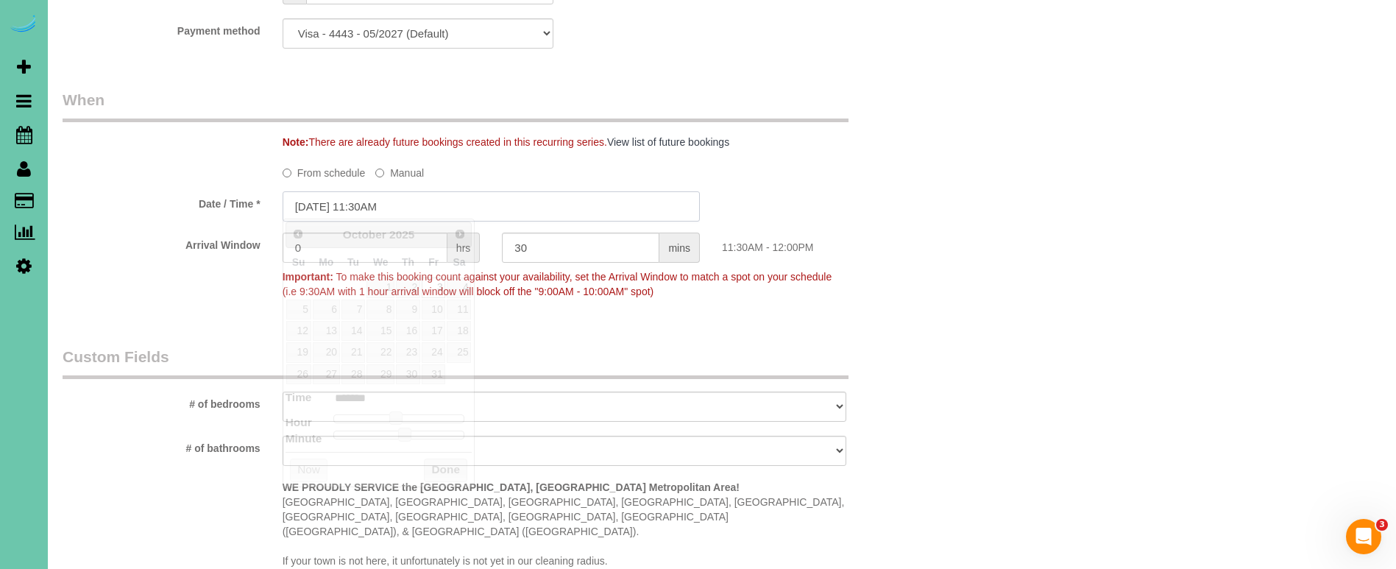
click at [312, 210] on input "[DATE] 11:30AM" at bounding box center [491, 206] width 417 height 30
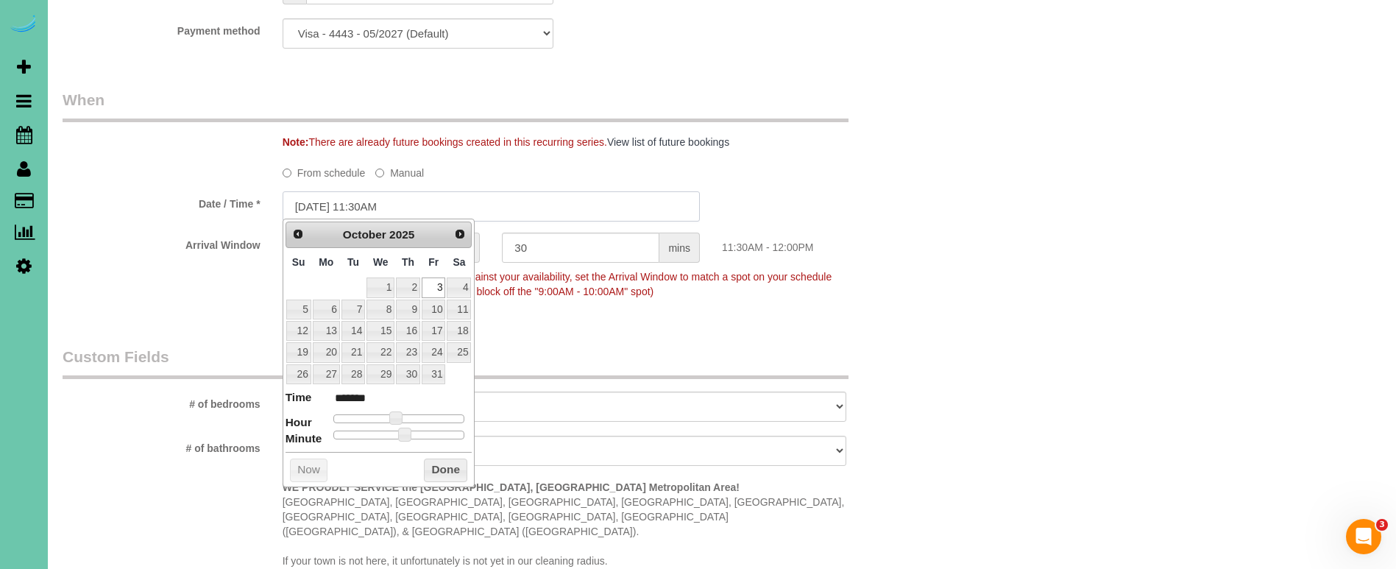
scroll to position [969, 0]
click at [346, 308] on link "7" at bounding box center [354, 309] width 24 height 20
type input "[DATE] 12:30PM"
type input "*******"
type input "[DATE] 1:30PM"
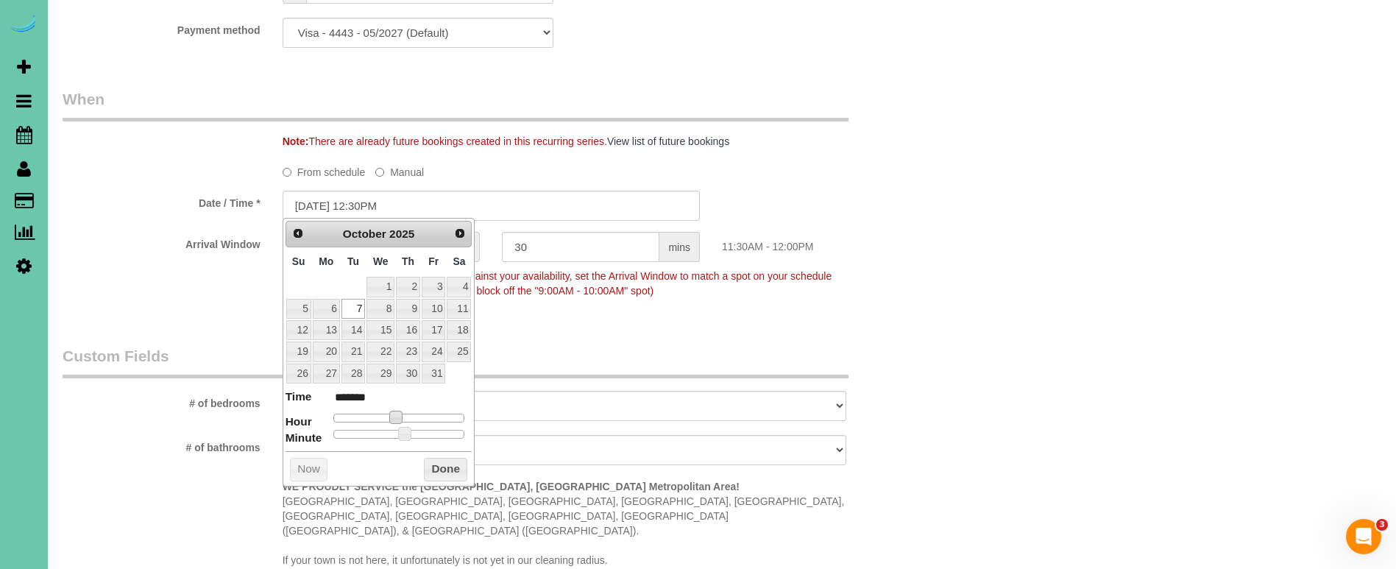
type input "******"
drag, startPoint x: 397, startPoint y: 412, endPoint x: 416, endPoint y: 425, distance: 22.9
click at [407, 413] on span at bounding box center [406, 417] width 13 height 13
drag, startPoint x: 450, startPoint y: 468, endPoint x: 509, endPoint y: 441, distance: 64.9
click at [450, 468] on button "Done" at bounding box center [445, 470] width 43 height 24
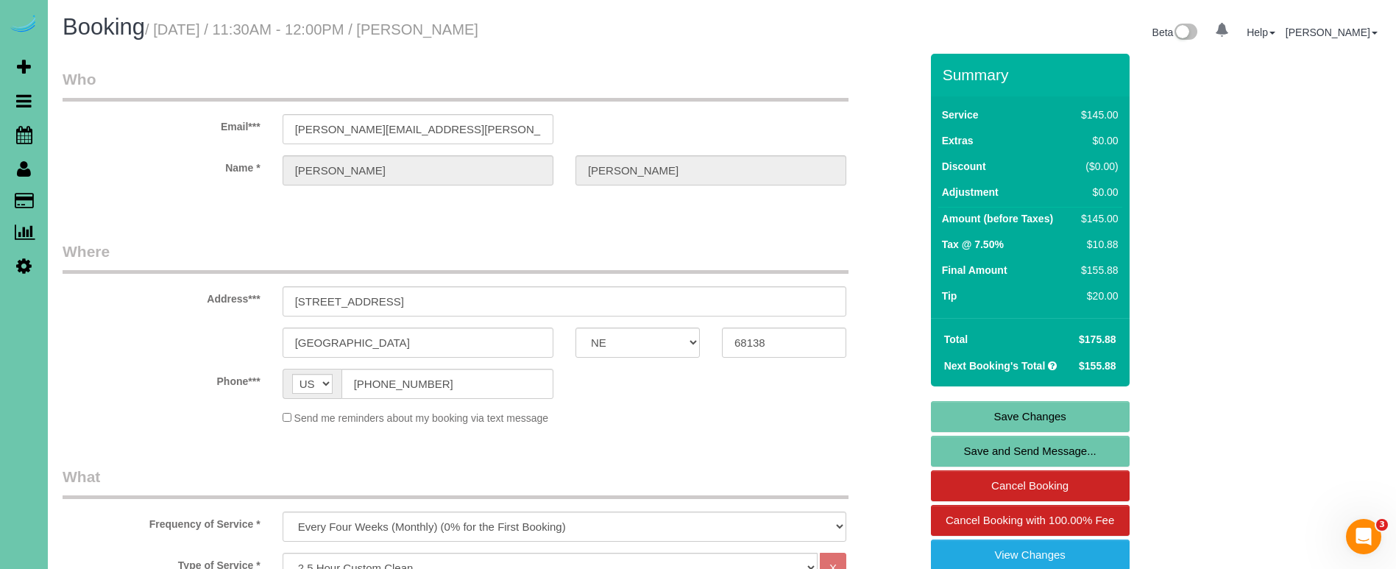
scroll to position [0, 0]
click at [946, 413] on link "Save Changes" at bounding box center [1030, 416] width 199 height 31
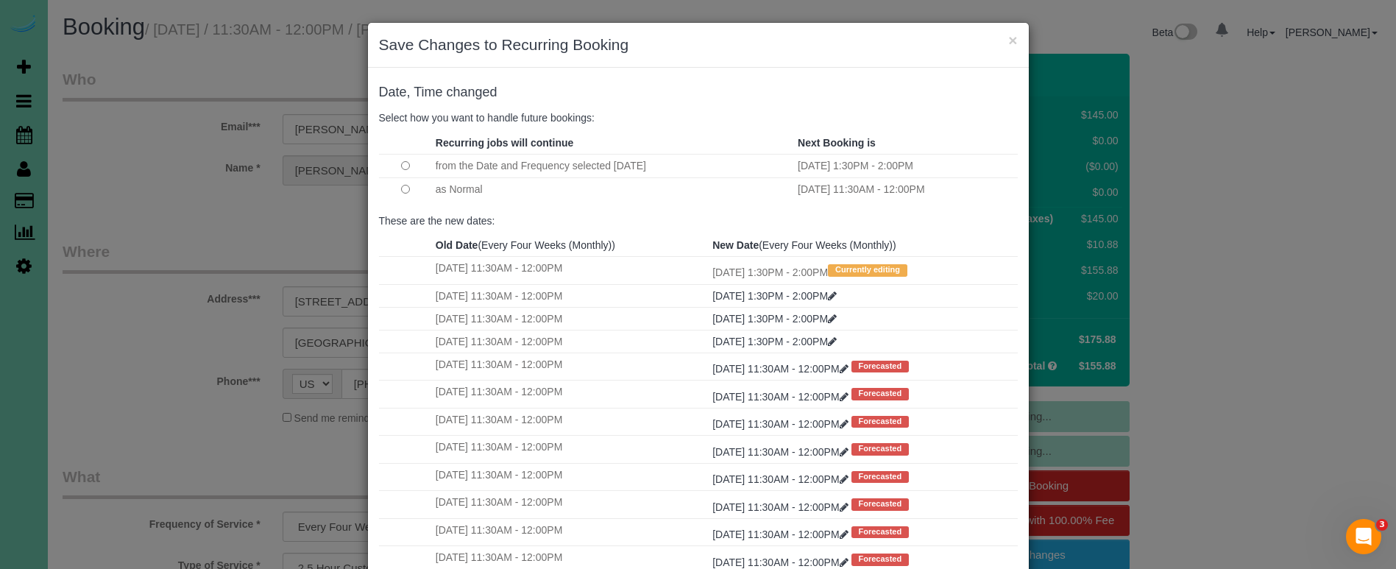
click at [398, 188] on td at bounding box center [405, 189] width 53 height 24
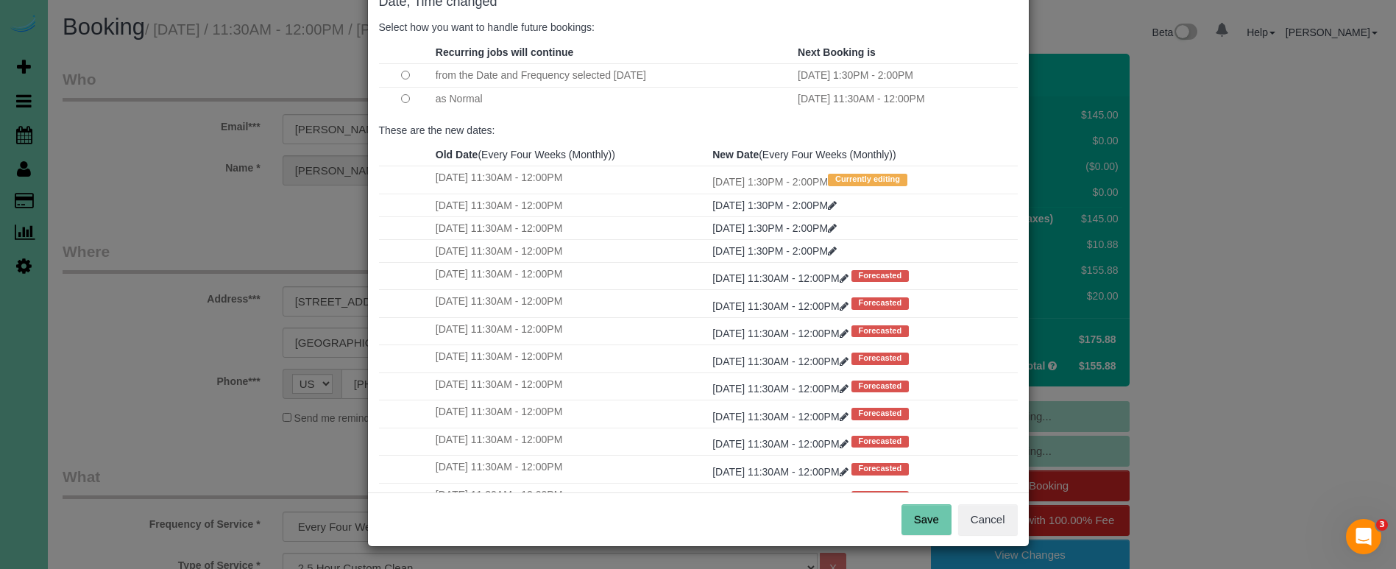
scroll to position [90, 0]
click at [927, 517] on button "Save" at bounding box center [927, 520] width 50 height 31
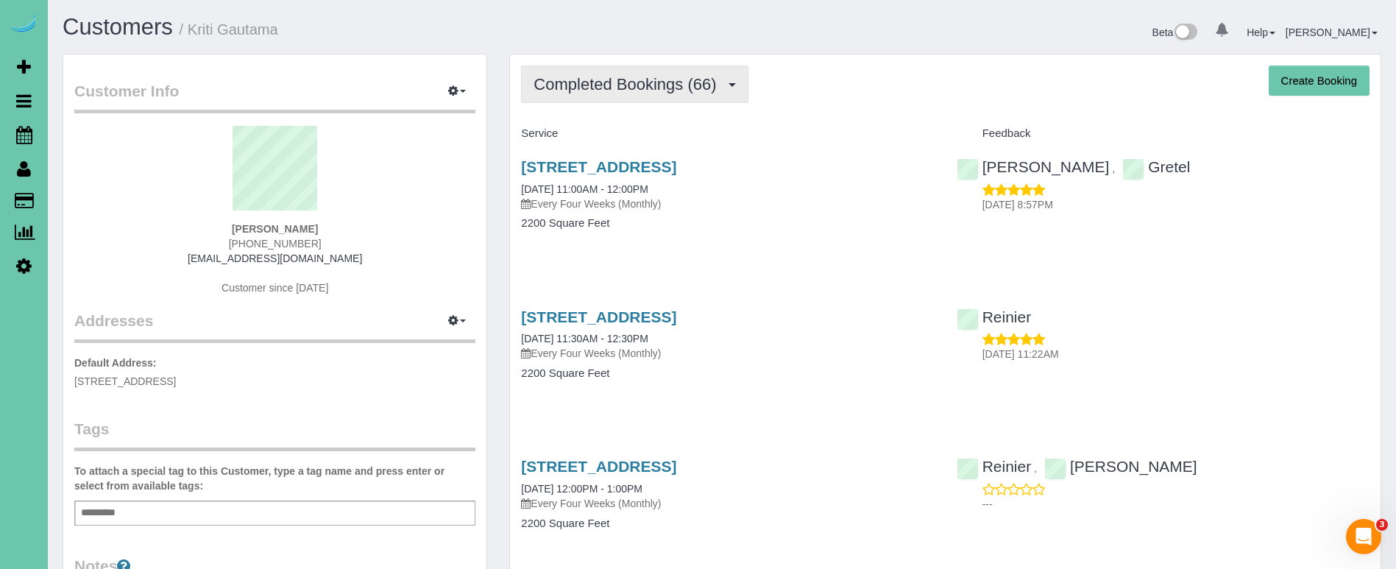
click at [679, 85] on span "Completed Bookings (66)" at bounding box center [629, 84] width 190 height 18
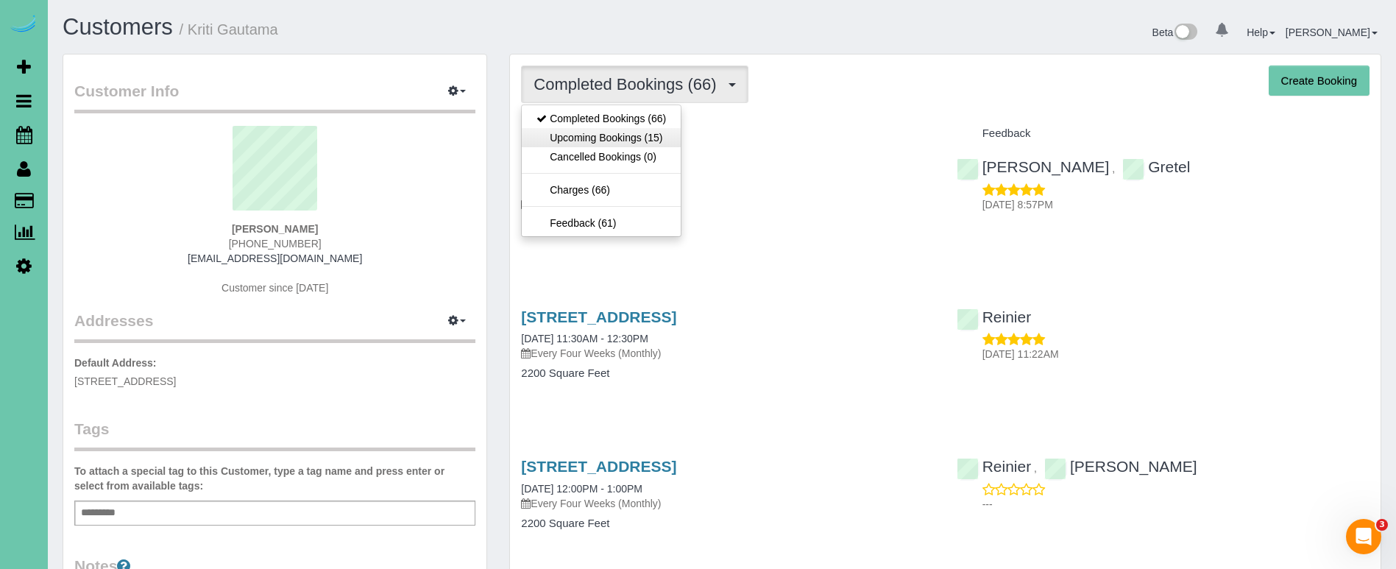
click at [663, 135] on link "Upcoming Bookings (15)" at bounding box center [601, 137] width 159 height 19
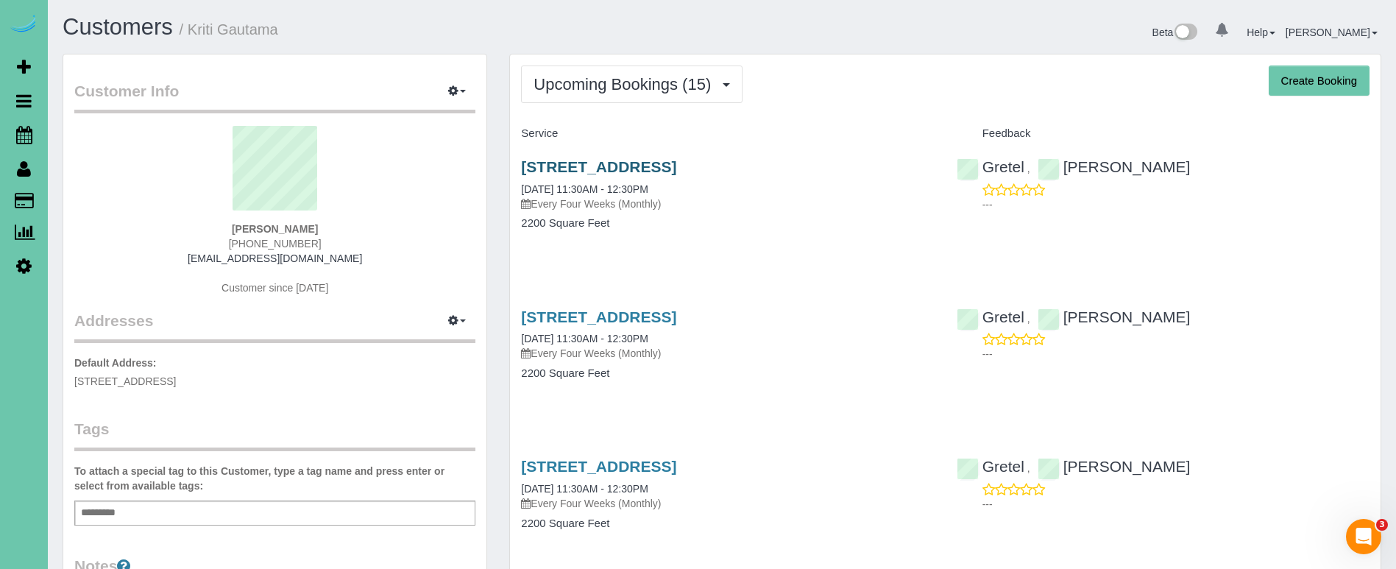
click at [627, 167] on link "5820 S 157th Street, Omaha, NE 68135" at bounding box center [598, 166] width 155 height 17
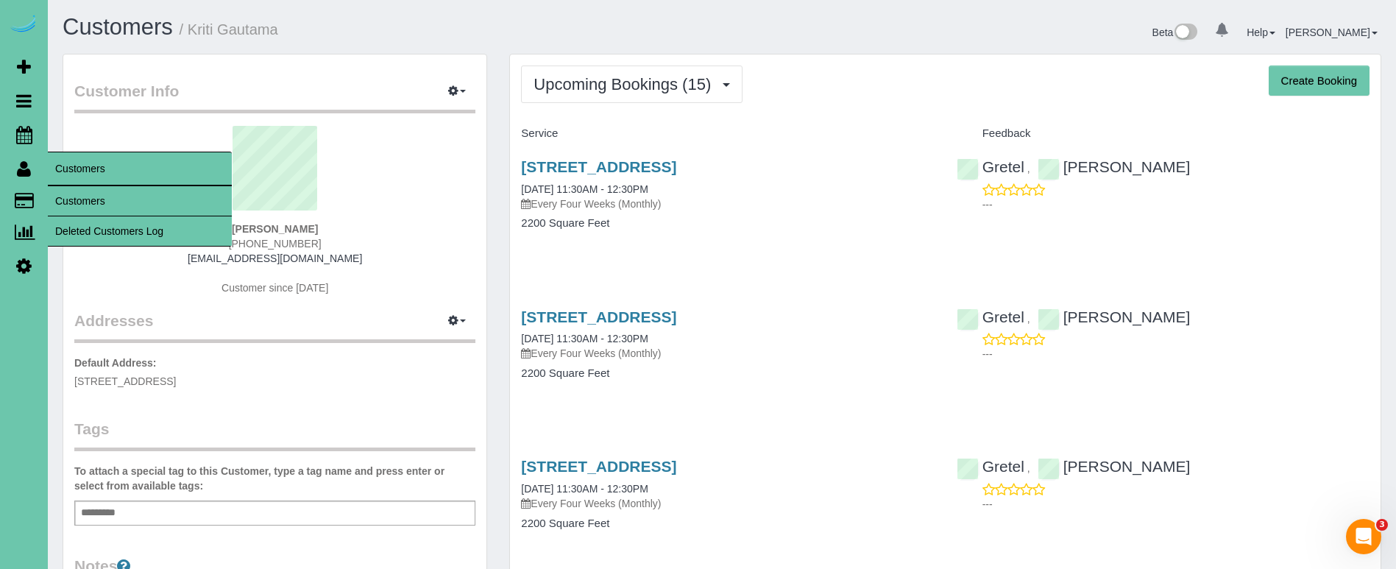
drag, startPoint x: 77, startPoint y: 195, endPoint x: 220, endPoint y: 155, distance: 149.1
click at [77, 195] on link "Customers" at bounding box center [140, 200] width 184 height 29
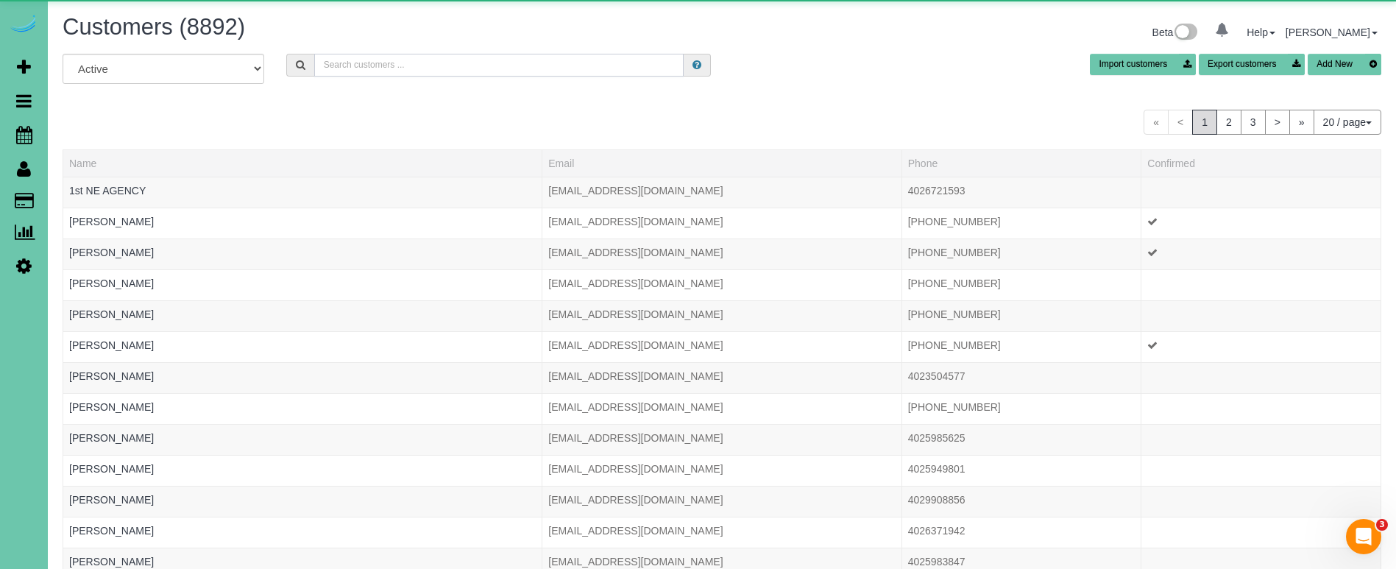
click at [425, 71] on input "text" at bounding box center [498, 65] width 369 height 23
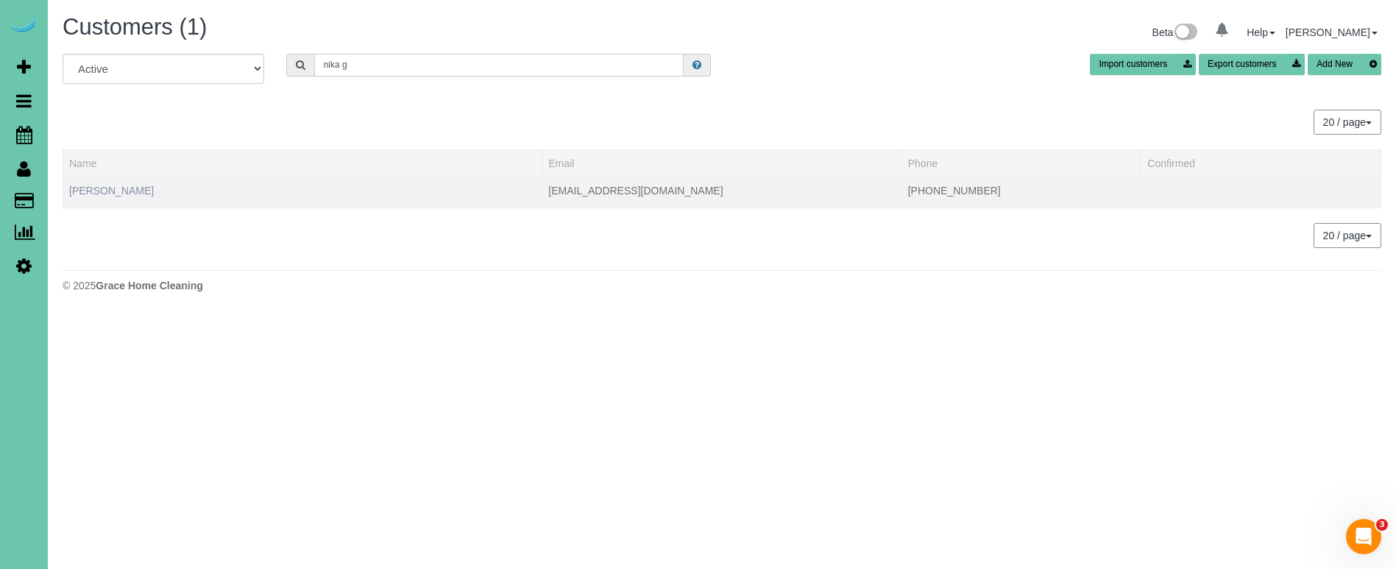
type input "nika g"
click at [106, 191] on link "Nika George" at bounding box center [111, 191] width 85 height 12
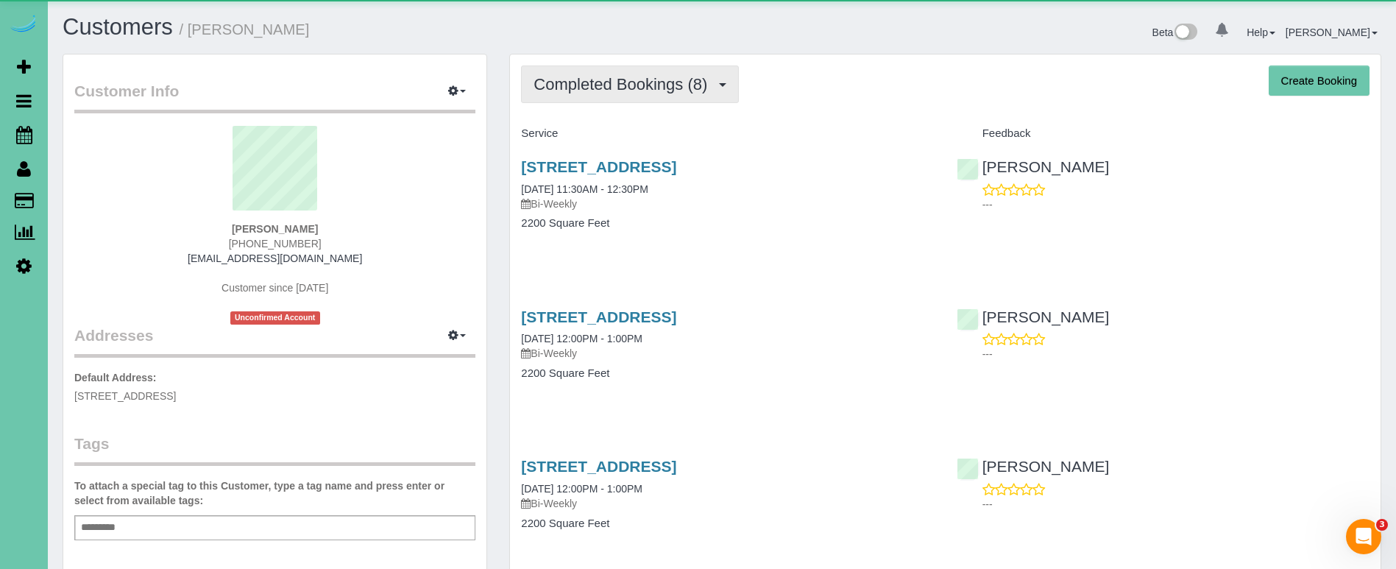
click at [653, 88] on span "Completed Bookings (8)" at bounding box center [624, 84] width 181 height 18
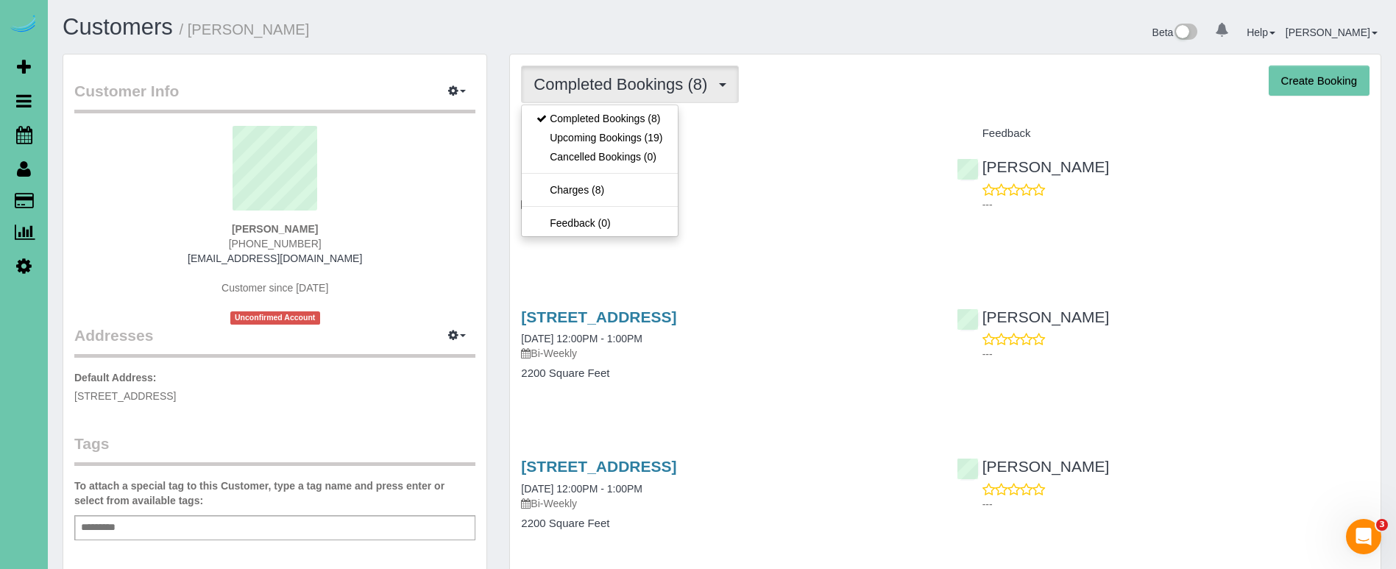
click at [636, 137] on link "Upcoming Bookings (19)" at bounding box center [599, 137] width 155 height 19
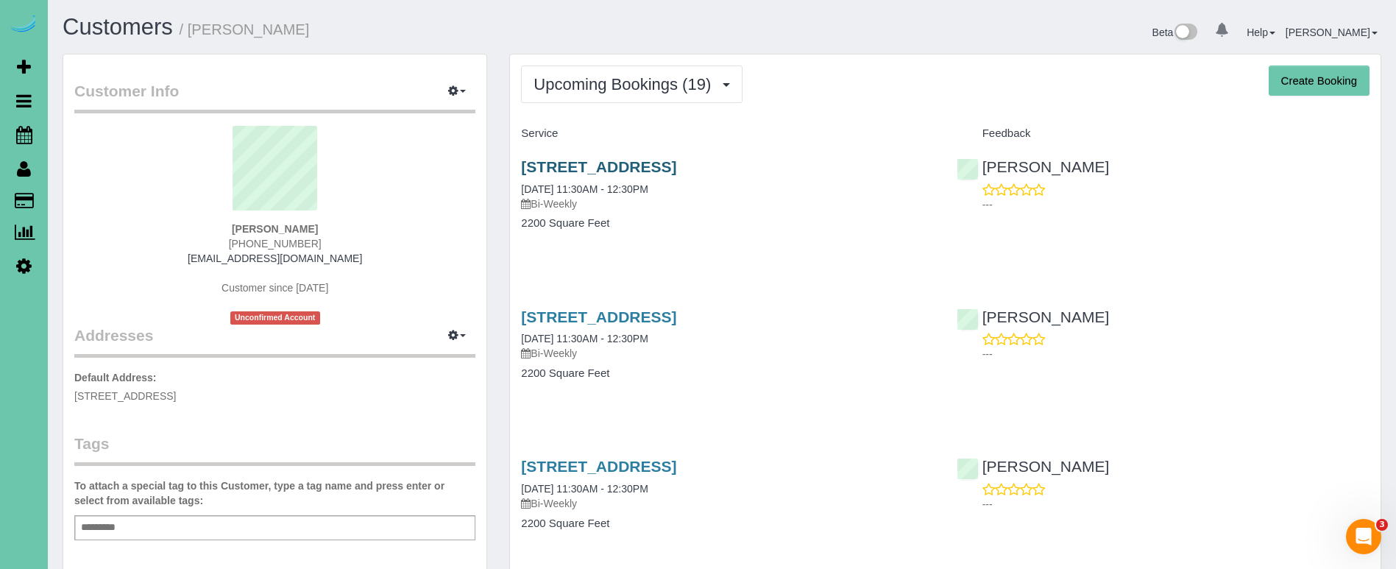
click at [559, 163] on link "13422 Pine St, Omaha, NE 68144" at bounding box center [598, 166] width 155 height 17
drag, startPoint x: 406, startPoint y: 268, endPoint x: 199, endPoint y: 234, distance: 210.3
click at [406, 267] on div "Nika George (314) 295-3675 nikargeo@gmail.com Customer since 2025 Unconfirmed A…" at bounding box center [274, 225] width 401 height 199
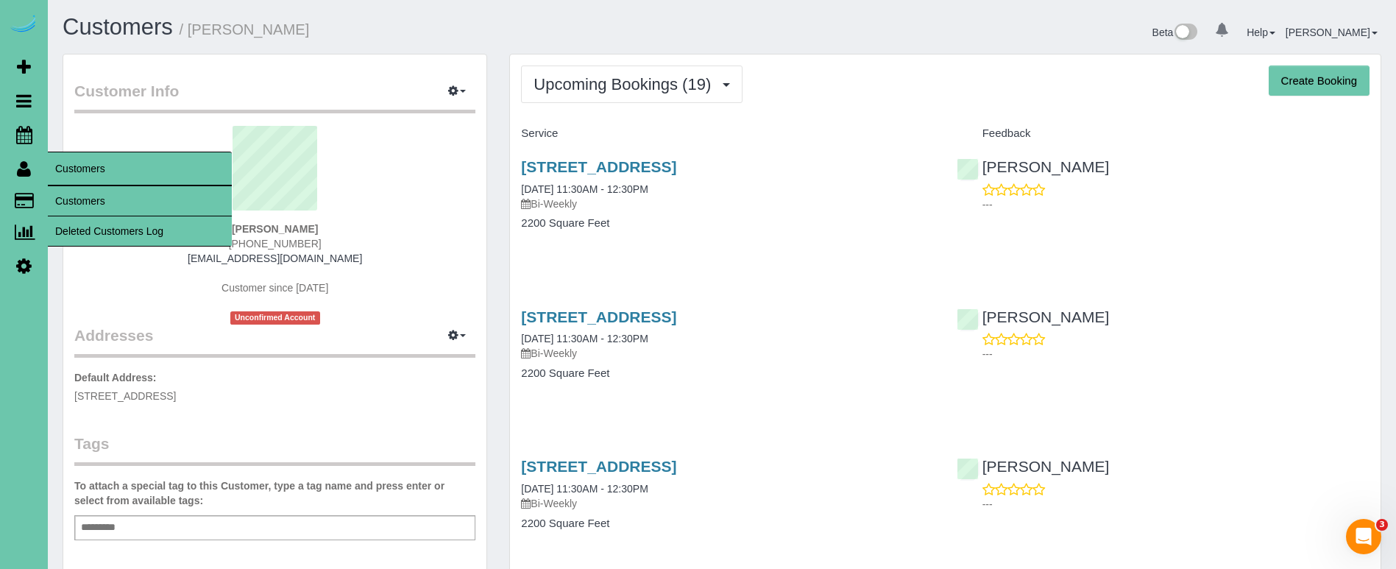
click at [74, 194] on link "Customers" at bounding box center [140, 200] width 184 height 29
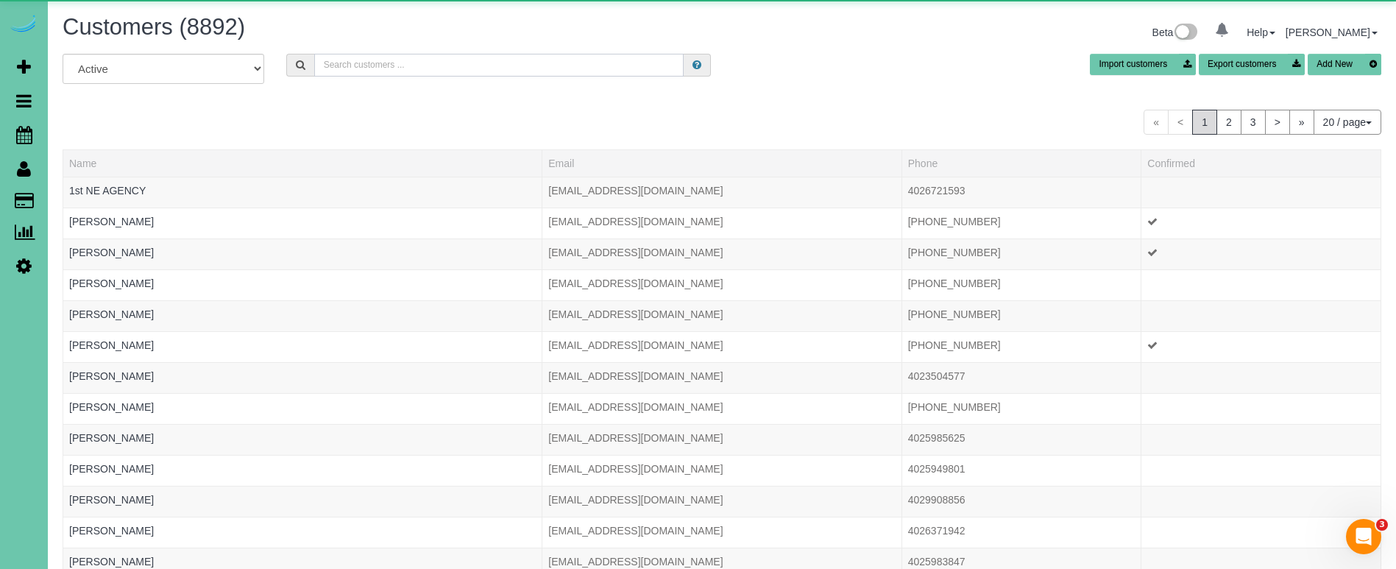
click at [369, 68] on input "text" at bounding box center [498, 65] width 369 height 23
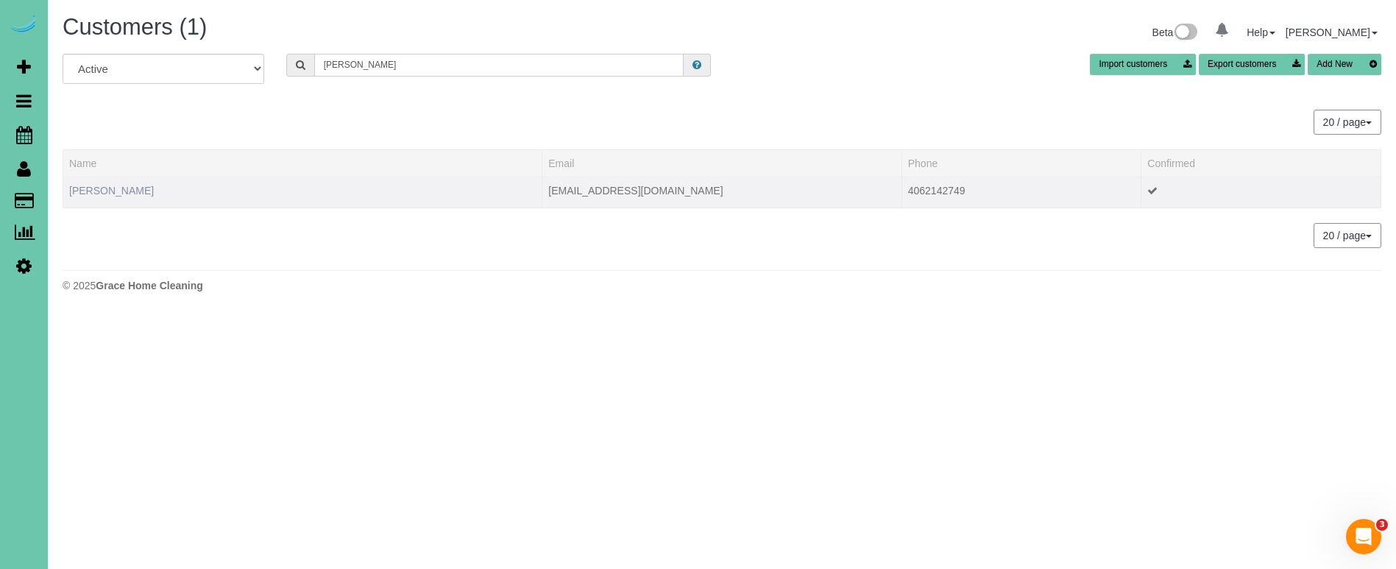
type input "gilk"
click at [99, 189] on link "Stacey Gilk" at bounding box center [111, 191] width 85 height 12
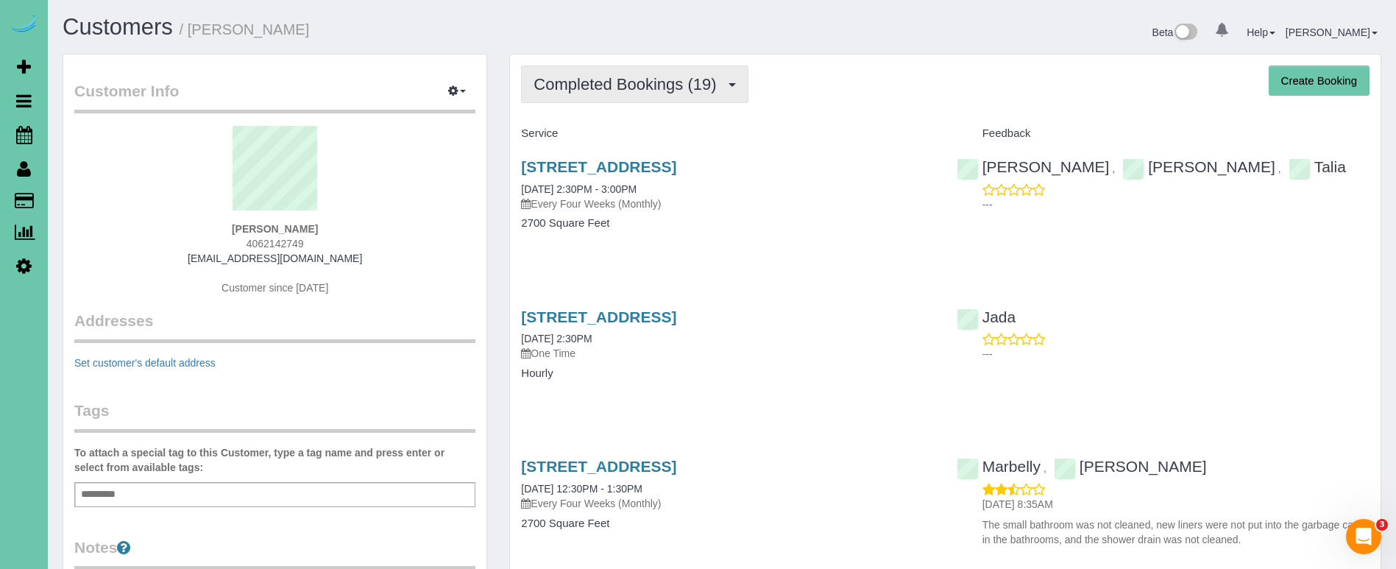
click at [673, 80] on span "Completed Bookings (19)" at bounding box center [629, 84] width 190 height 18
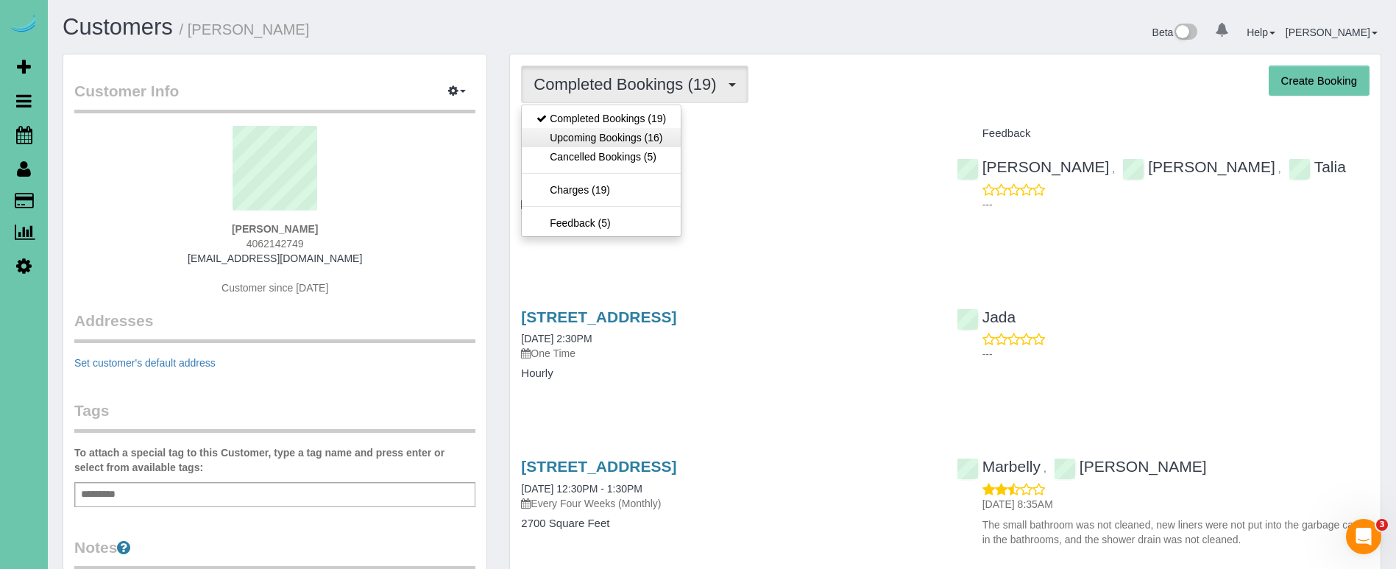
click at [646, 135] on link "Upcoming Bookings (16)" at bounding box center [601, 137] width 159 height 19
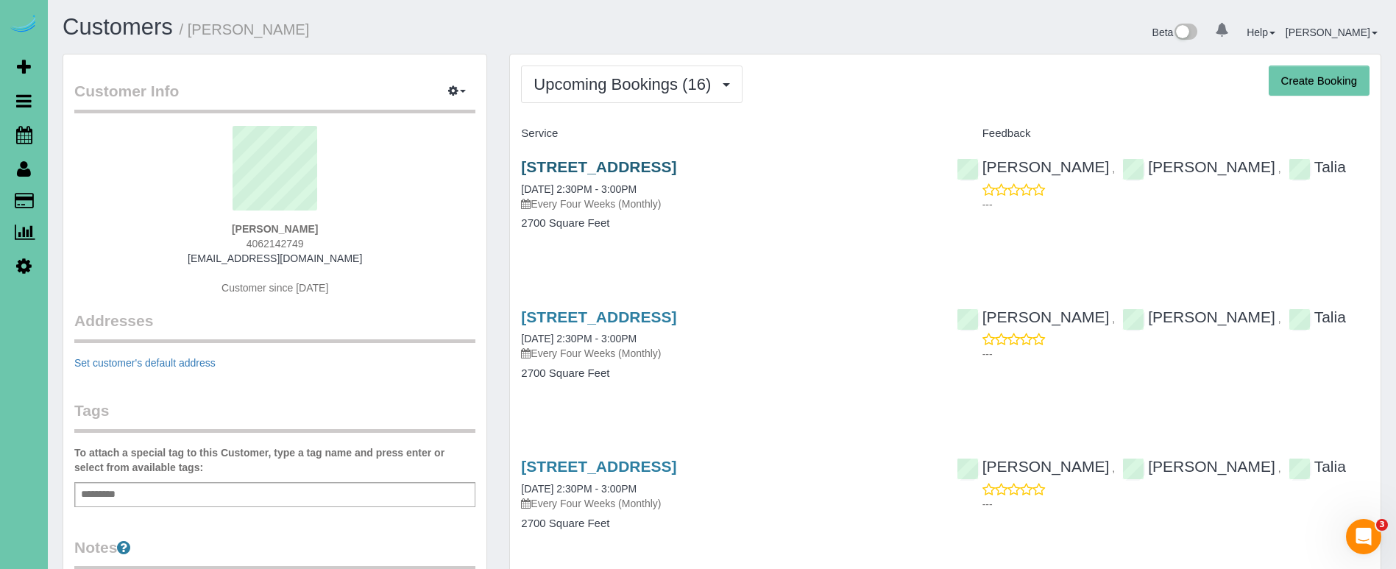
click at [611, 166] on link "2007 N 53 St, Omaha, NE 68104" at bounding box center [598, 166] width 155 height 17
click at [593, 82] on span "Upcoming Bookings (16)" at bounding box center [626, 84] width 185 height 18
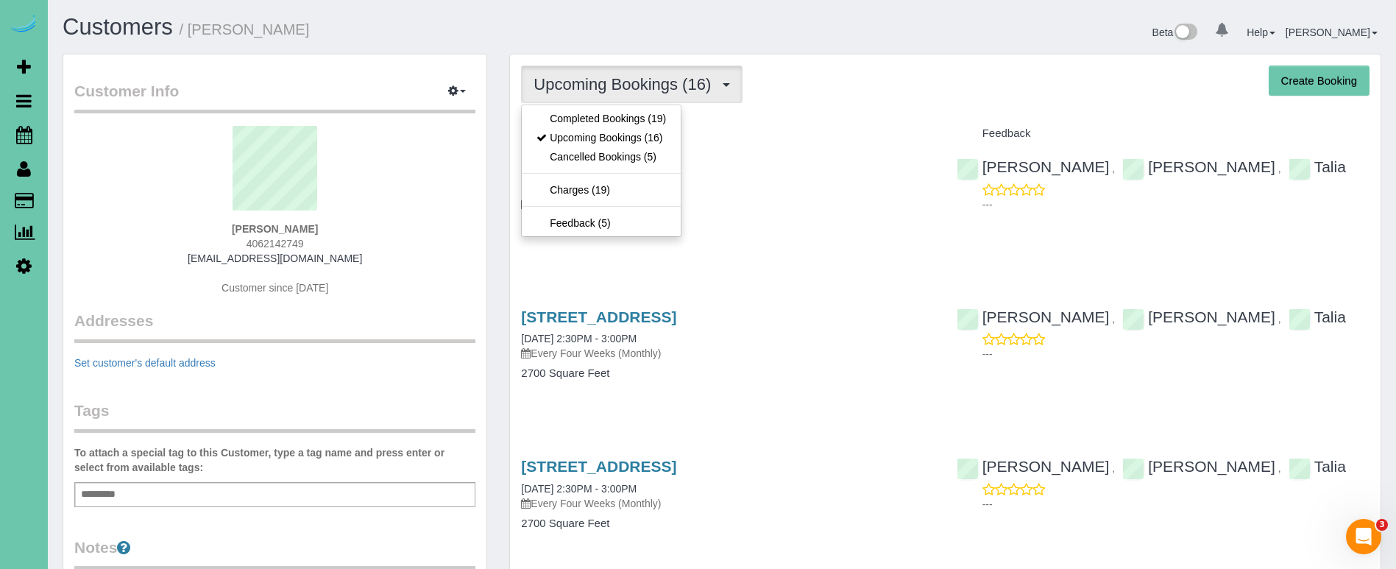
click at [592, 107] on ul "Completed Bookings (19) Upcoming Bookings (16) Cancelled Bookings (5) Charges (…" at bounding box center [601, 171] width 160 height 132
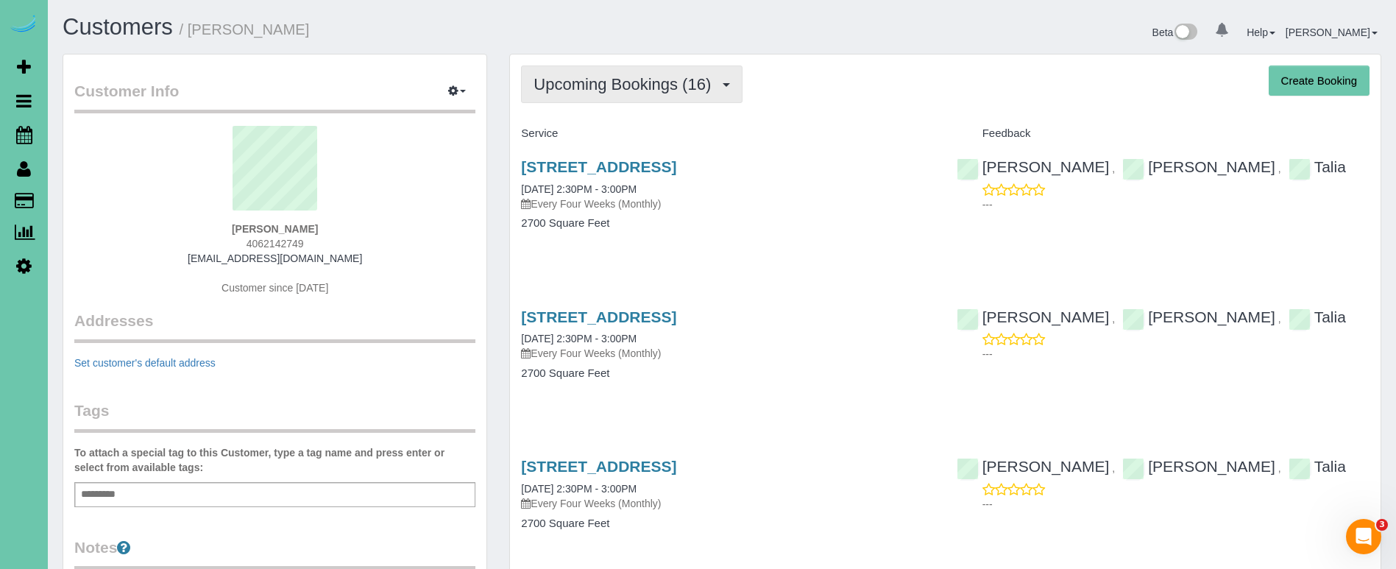
drag, startPoint x: 588, startPoint y: 118, endPoint x: 588, endPoint y: 85, distance: 33.1
drag, startPoint x: 588, startPoint y: 85, endPoint x: 590, endPoint y: 110, distance: 25.1
click at [588, 85] on span "Upcoming Bookings (16)" at bounding box center [626, 84] width 185 height 18
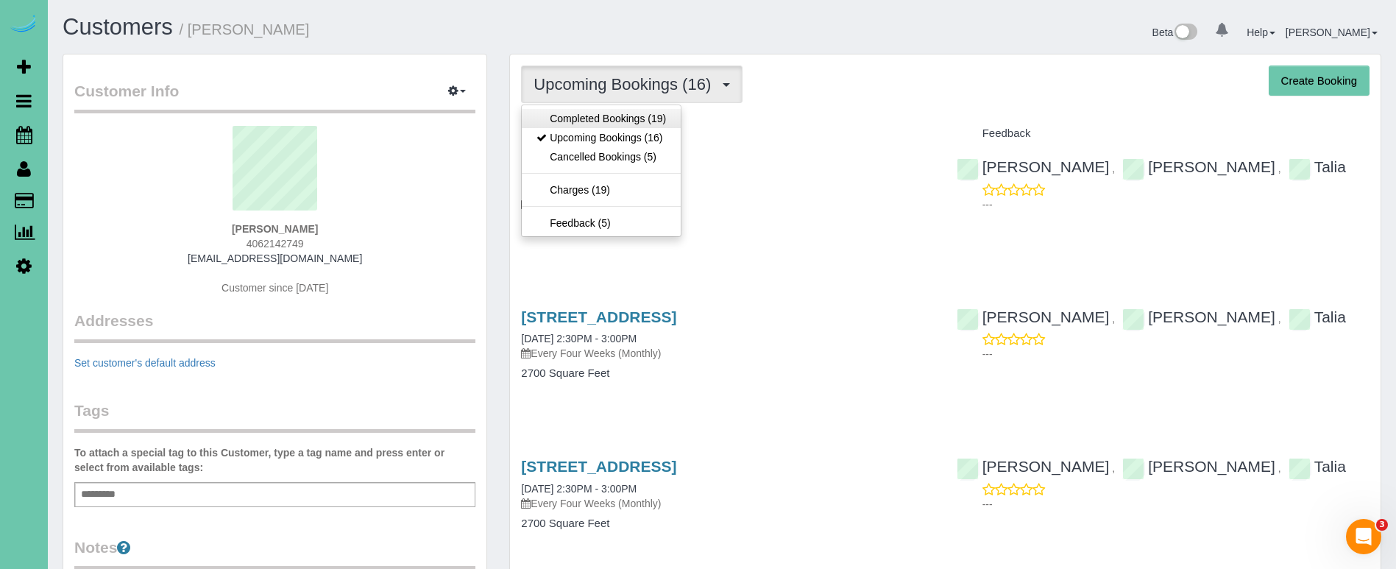
click at [590, 119] on link "Completed Bookings (19)" at bounding box center [601, 118] width 159 height 19
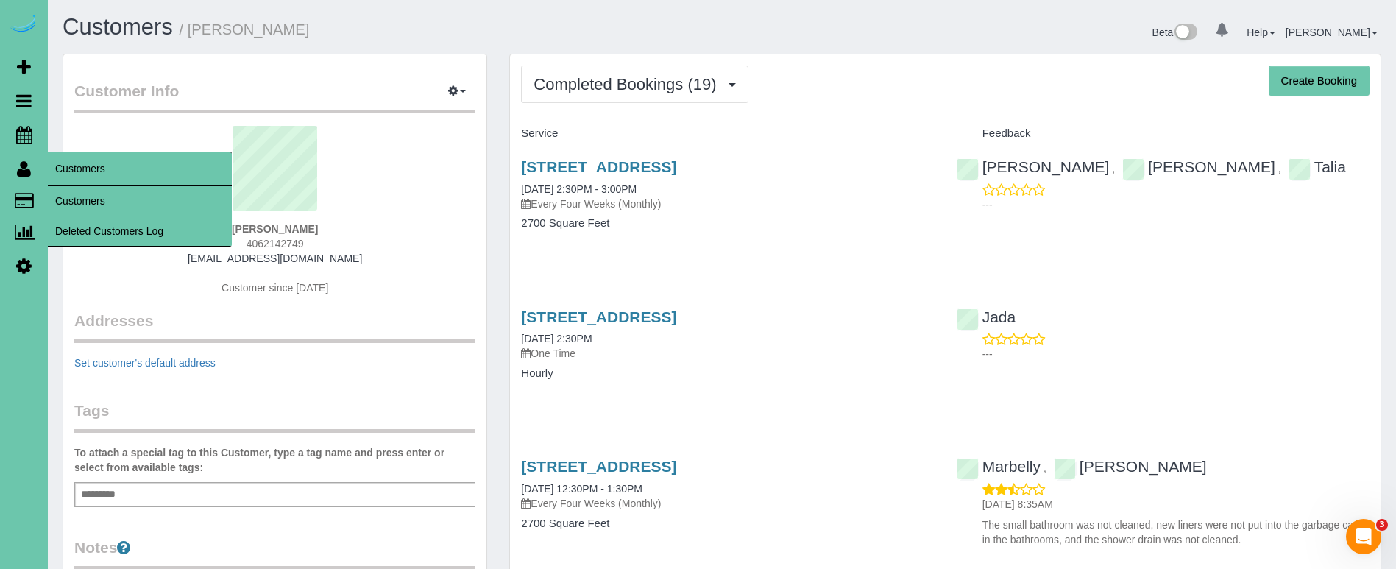
click at [98, 197] on link "Customers" at bounding box center [140, 200] width 184 height 29
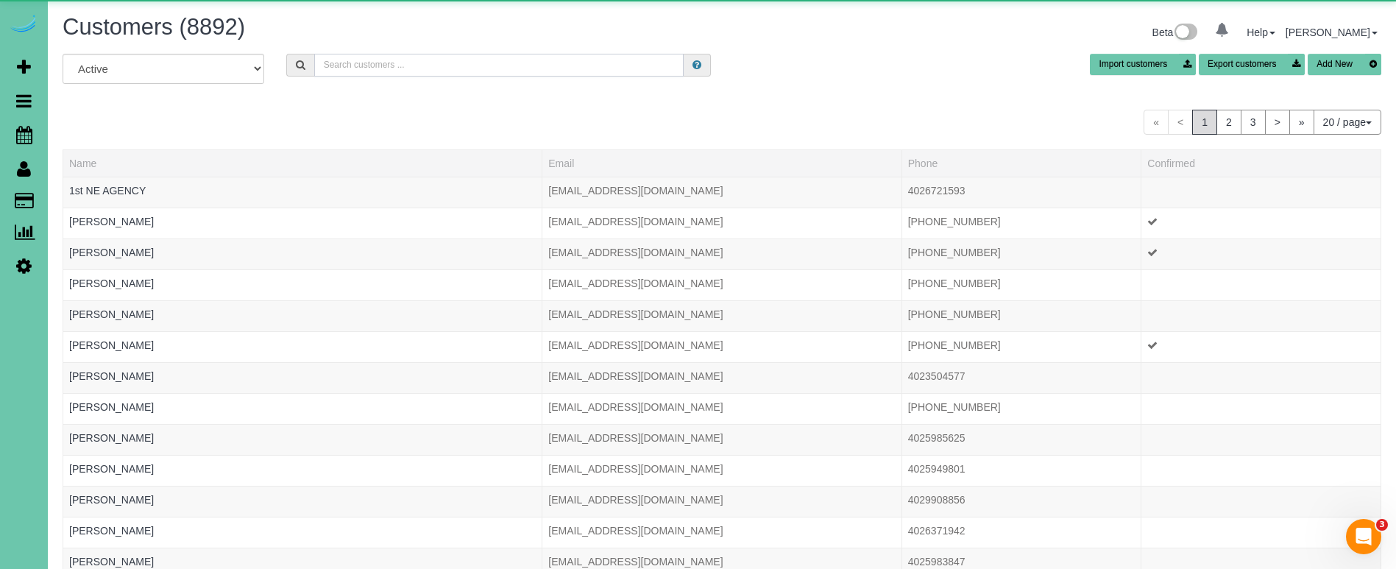
click at [355, 66] on input "text" at bounding box center [498, 65] width 369 height 23
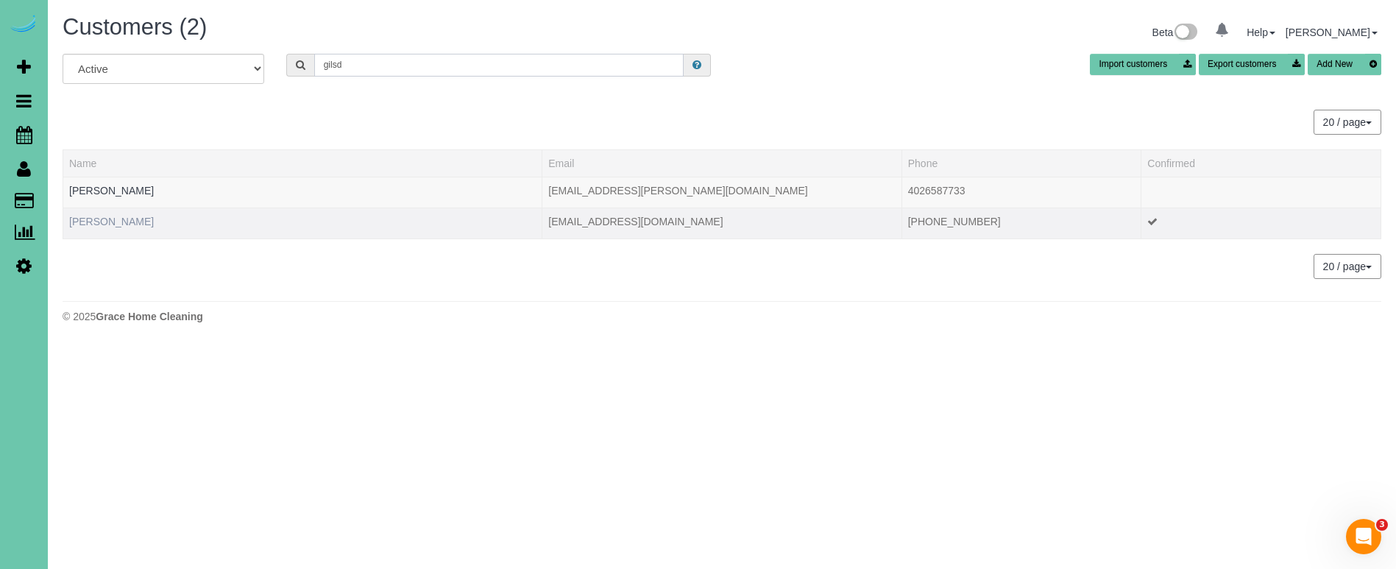
type input "gilsd"
click at [105, 219] on link "[PERSON_NAME]" at bounding box center [111, 222] width 85 height 12
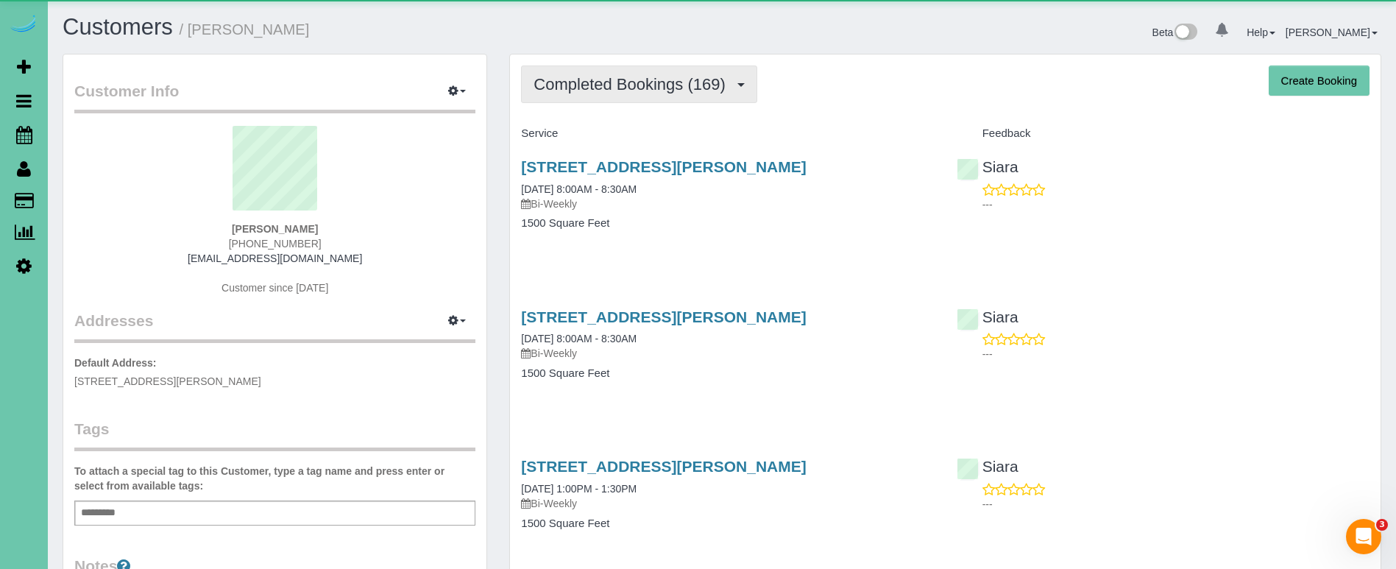
click at [651, 89] on span "Completed Bookings (169)" at bounding box center [633, 84] width 199 height 18
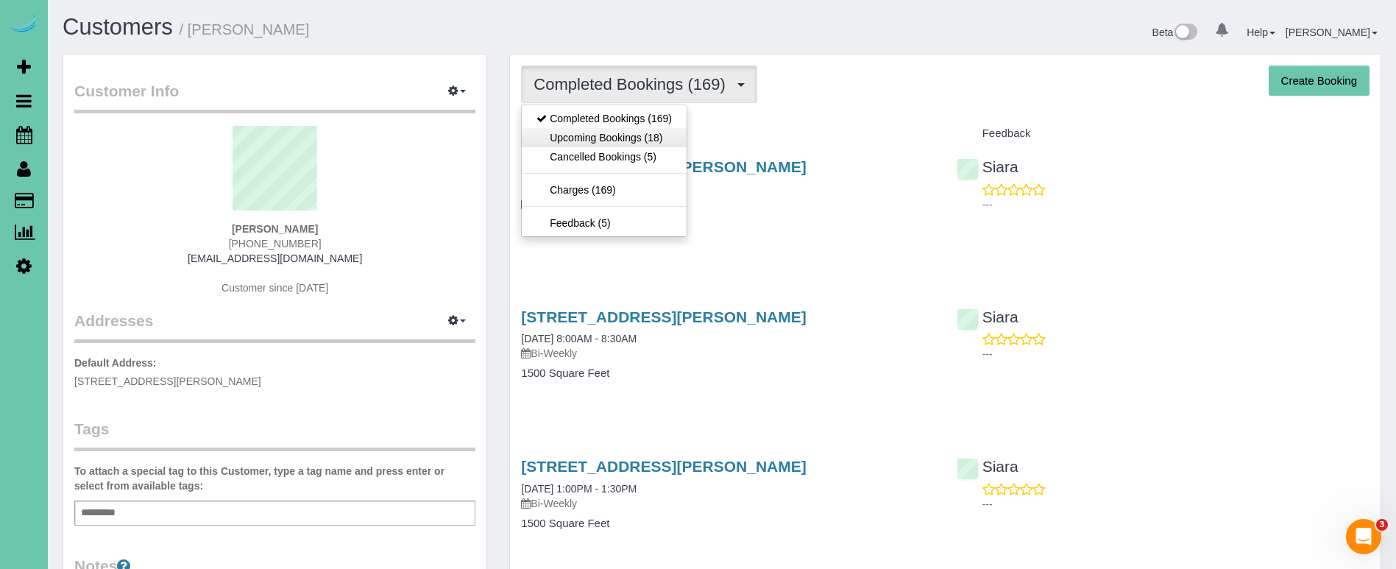
click at [621, 134] on link "Upcoming Bookings (18)" at bounding box center [604, 137] width 165 height 19
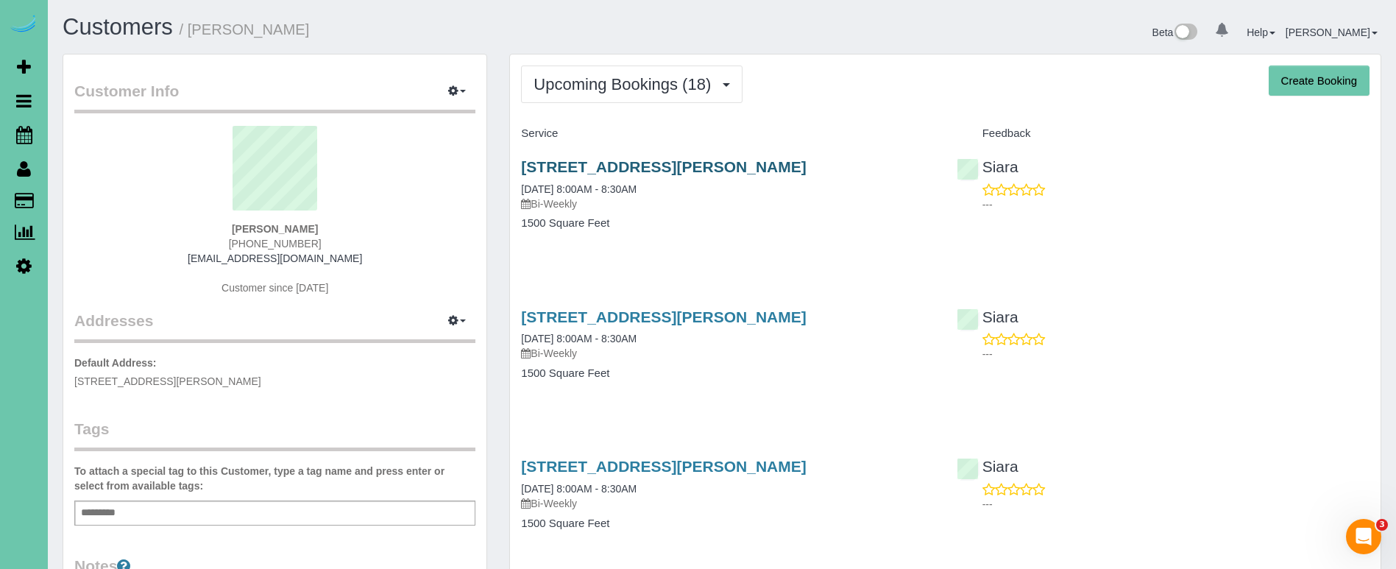
click at [597, 158] on link "[STREET_ADDRESS][PERSON_NAME]" at bounding box center [663, 166] width 285 height 17
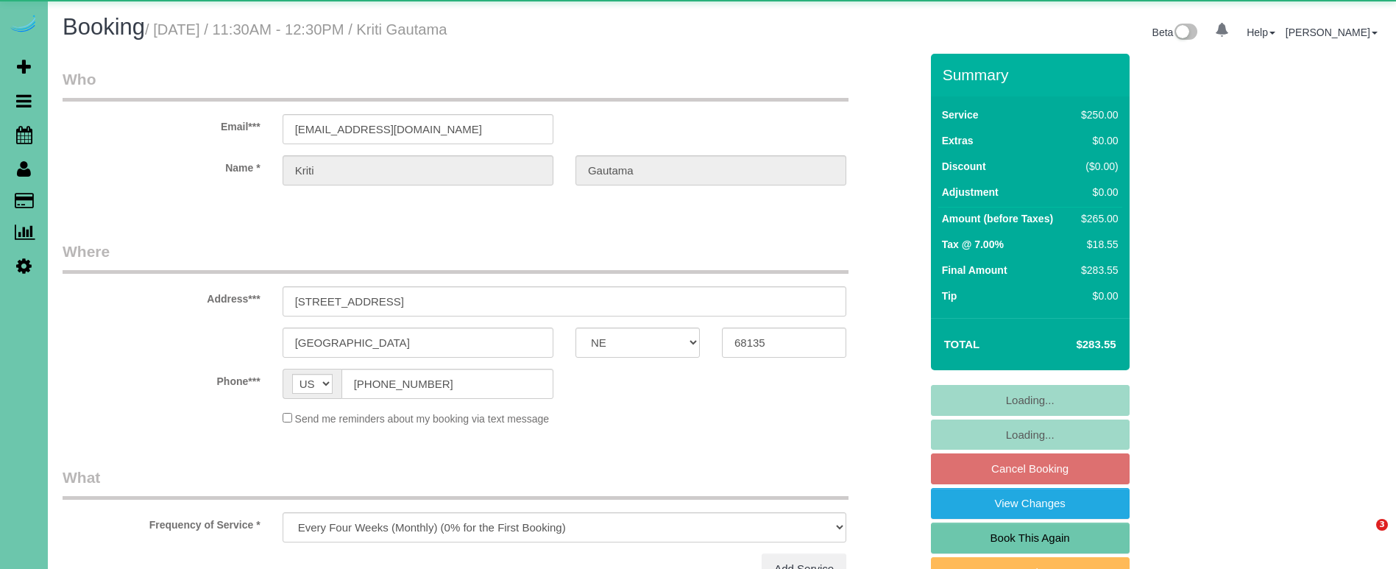
select select "NE"
select select "object:907"
select select "string:fspay-319458e4-6367-4e3d-b9f7-882f591fd9a0"
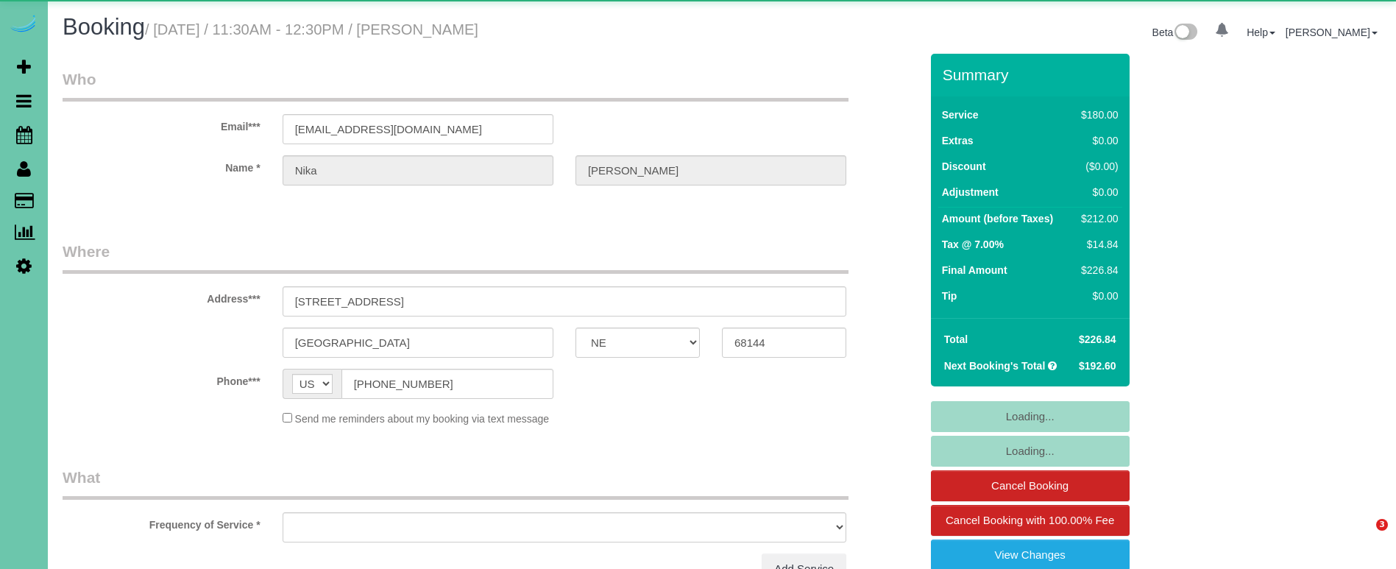
select select "NE"
select select "object:624"
select select "string:fspay-e33c839a-1b18-491e-b478-e36291d8ae11"
select select "object:908"
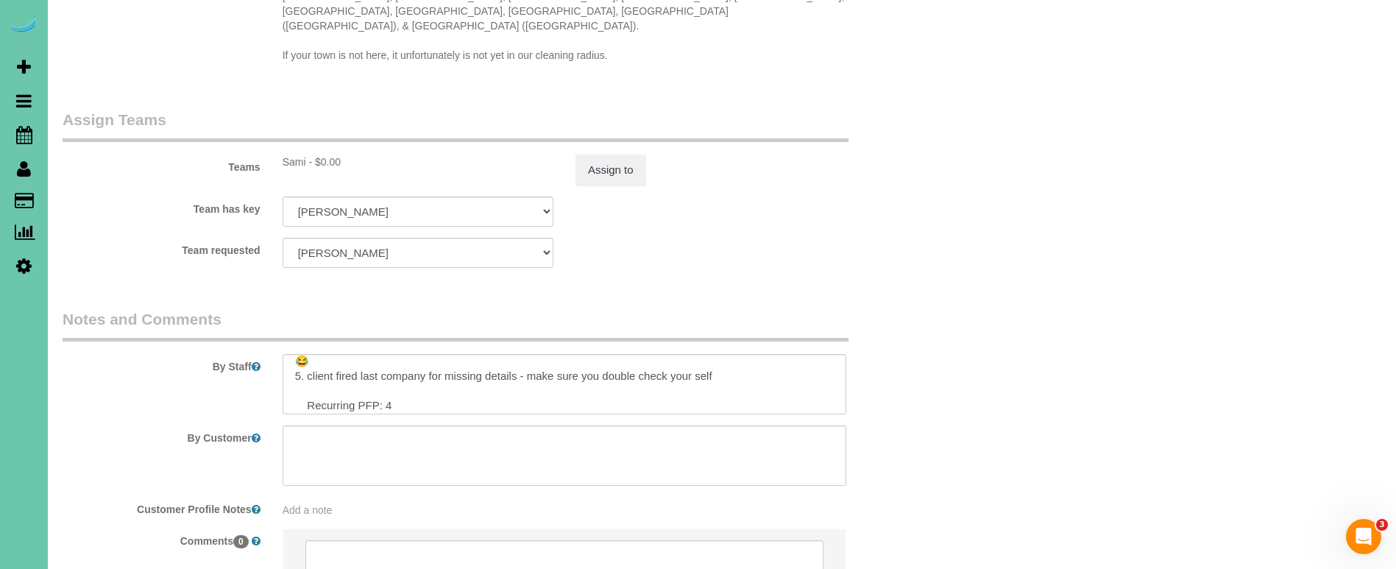
scroll to position [96, 0]
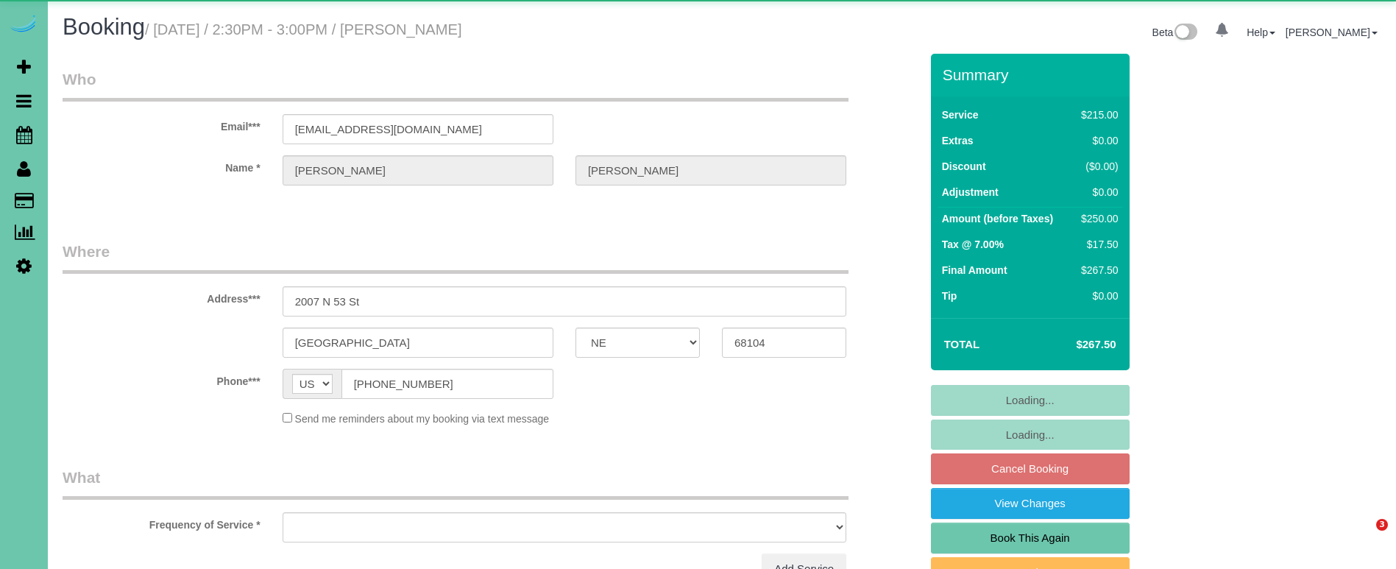
select select "NE"
select select "object:913"
select select "number:37"
select select "number:41"
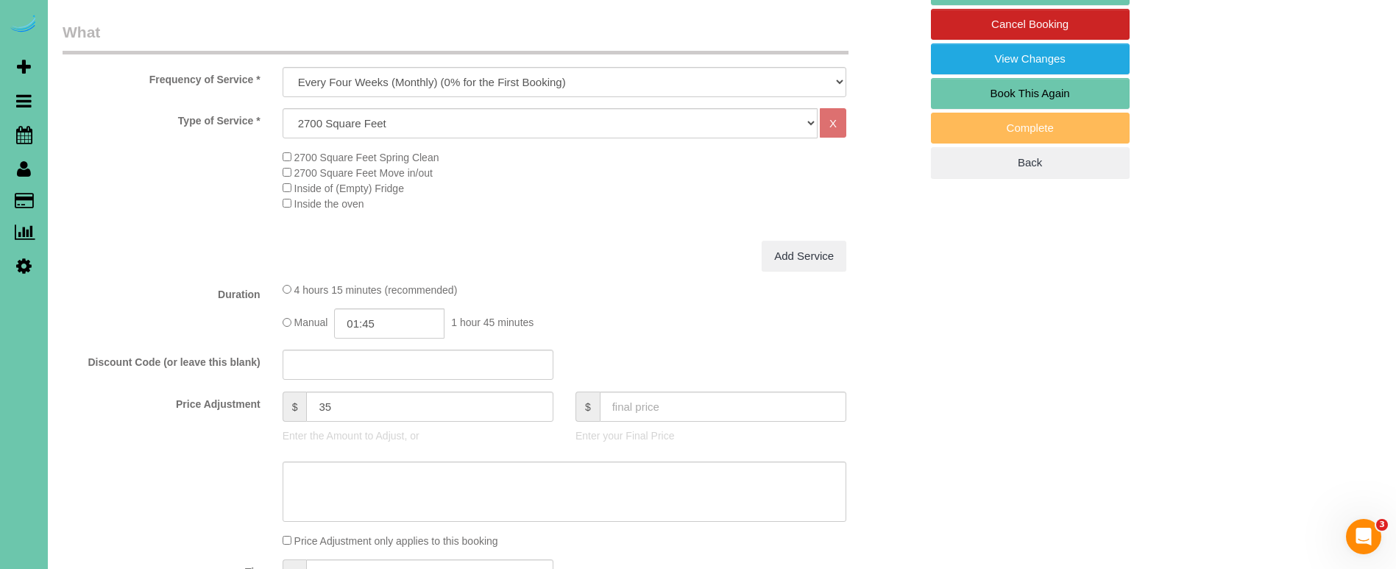
scroll to position [445, 0]
drag, startPoint x: 325, startPoint y: 401, endPoint x: 241, endPoint y: 385, distance: 84.7
click at [252, 391] on div "Price Adjustment $ 35 Enter the Amount to Adjust, or $ Enter your Final Price" at bounding box center [492, 420] width 880 height 59
type input "50"
type textarea "new rate - 10/7/25"
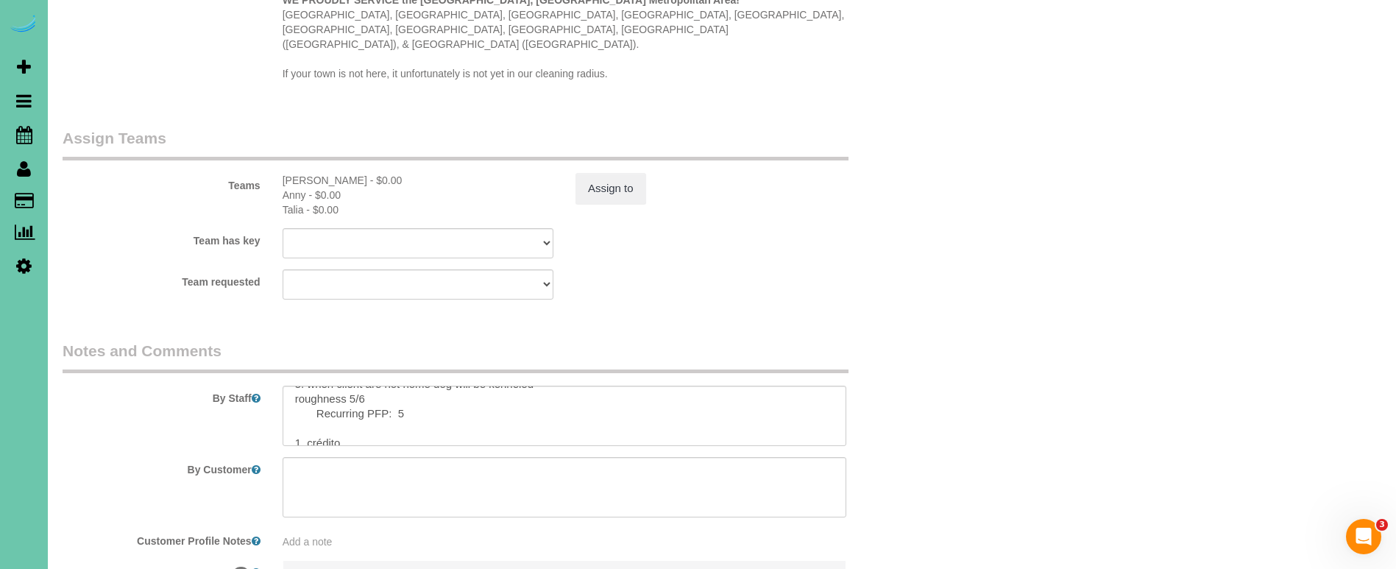
scroll to position [90, 0]
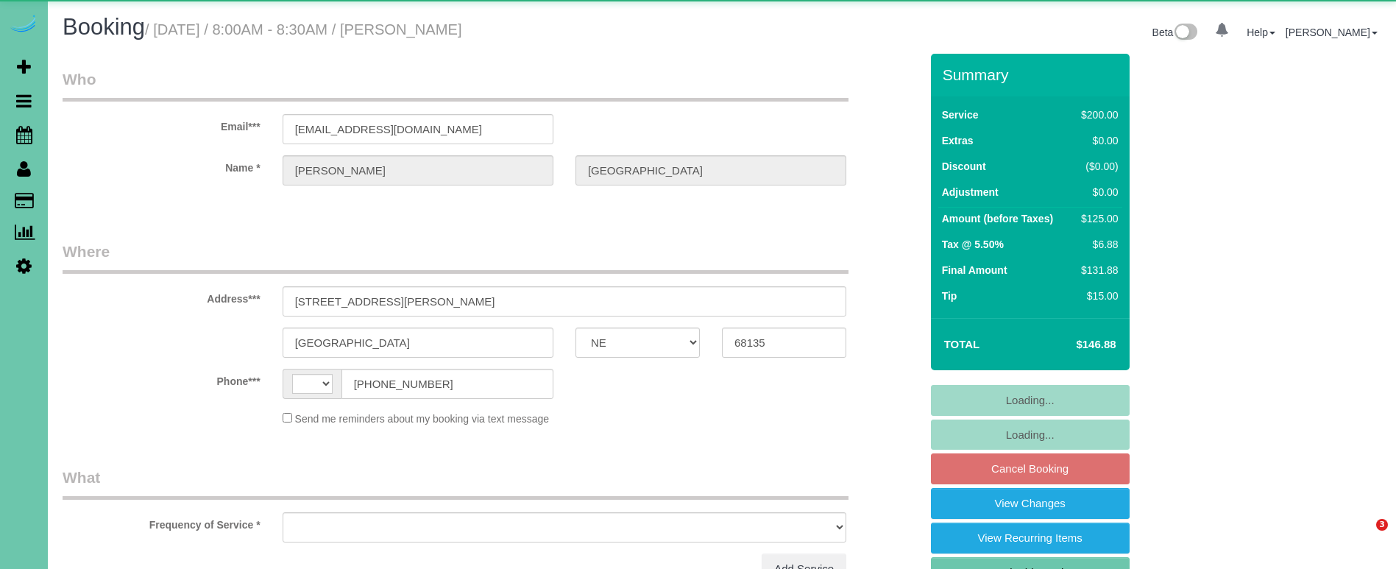
select select "NE"
select select "string:[GEOGRAPHIC_DATA]"
select select "object:903"
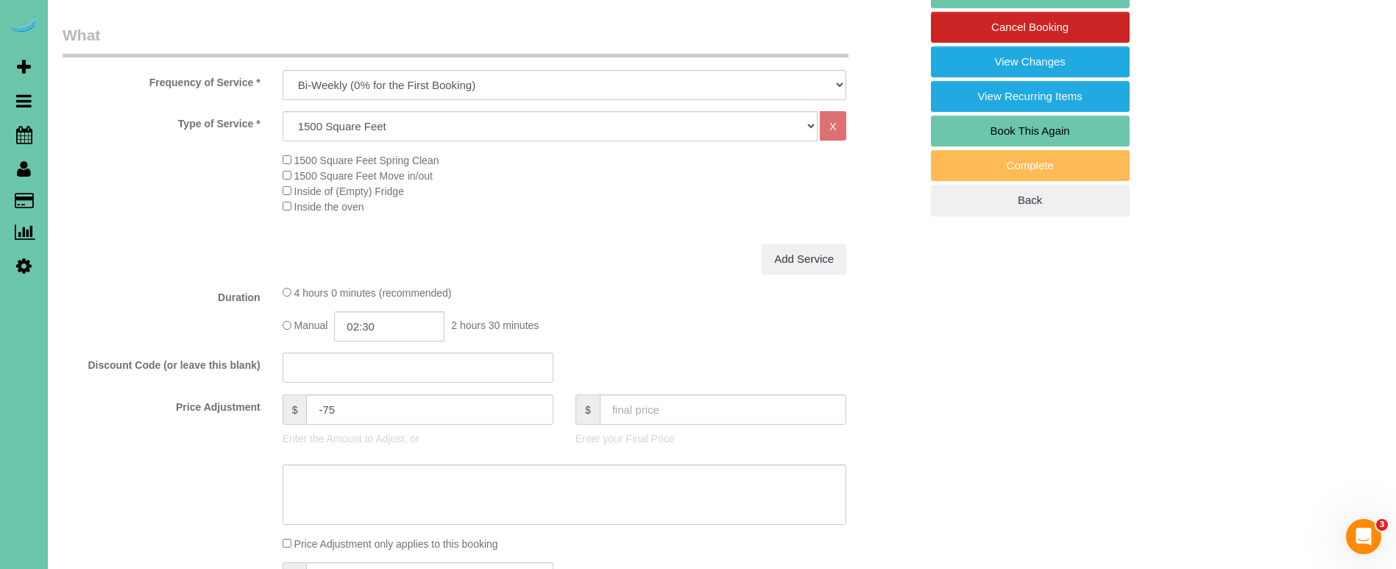
scroll to position [445, 0]
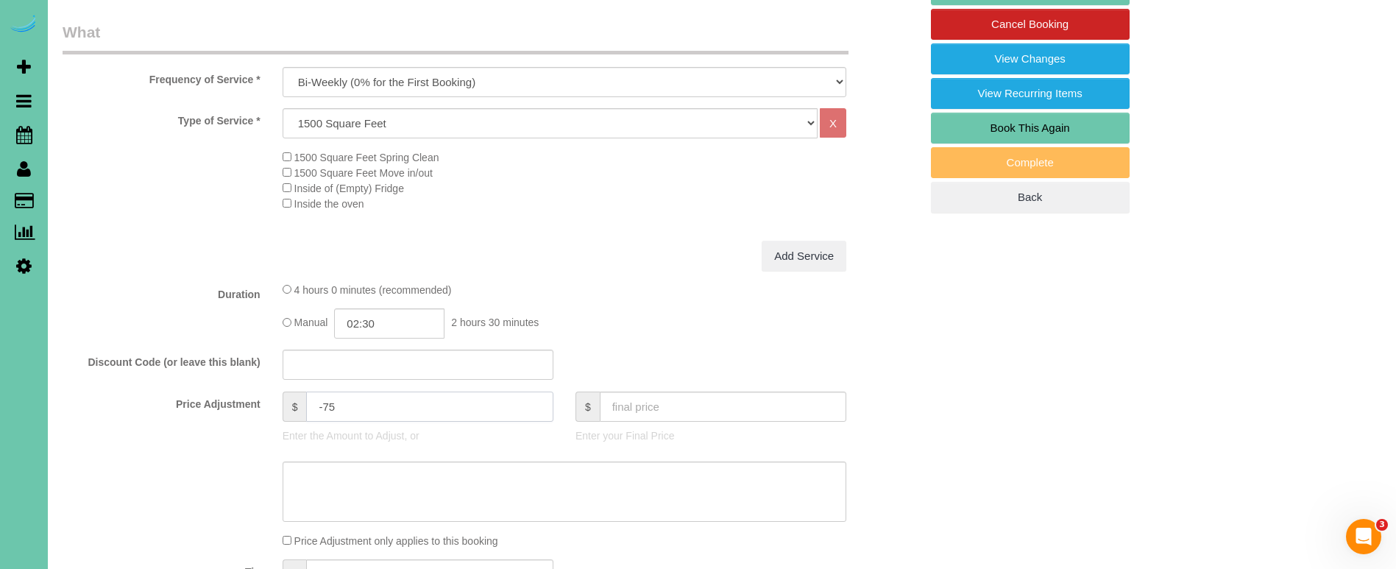
click at [324, 400] on input "-75" at bounding box center [429, 407] width 247 height 30
type input "-65"
click at [348, 462] on textarea at bounding box center [565, 491] width 564 height 60
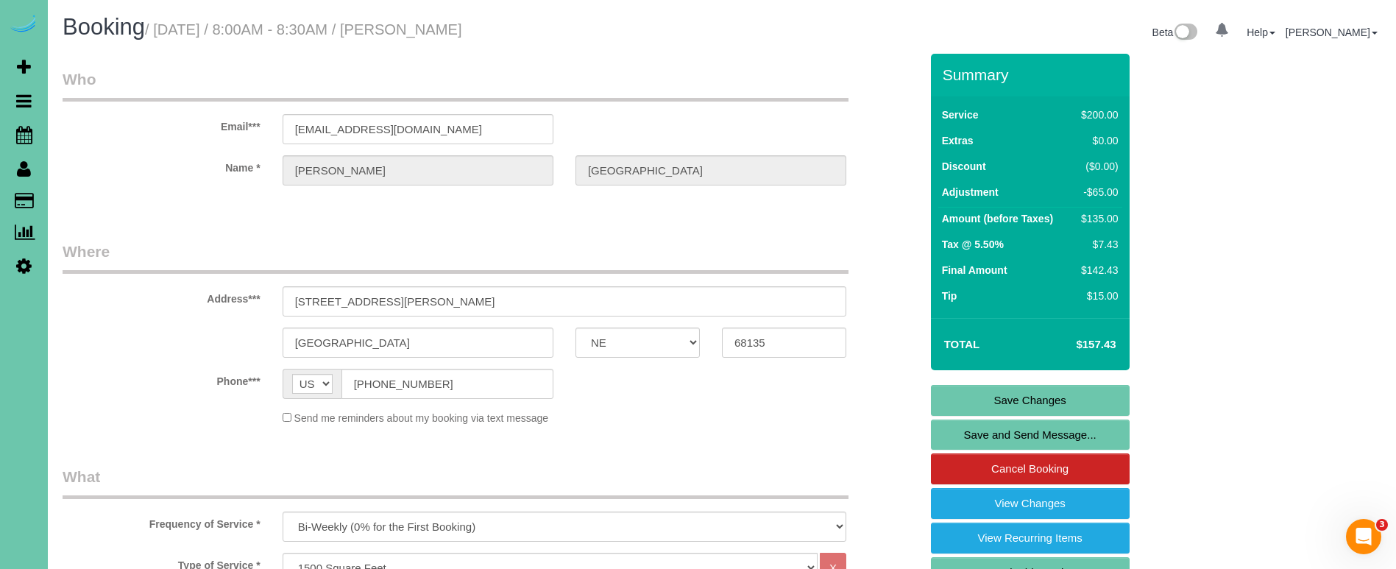
scroll to position [0, 0]
type textarea "new rate - [DATE]"
drag, startPoint x: 347, startPoint y: 122, endPoint x: 239, endPoint y: 116, distance: 107.7
click at [942, 396] on link "Save Changes" at bounding box center [1030, 399] width 199 height 31
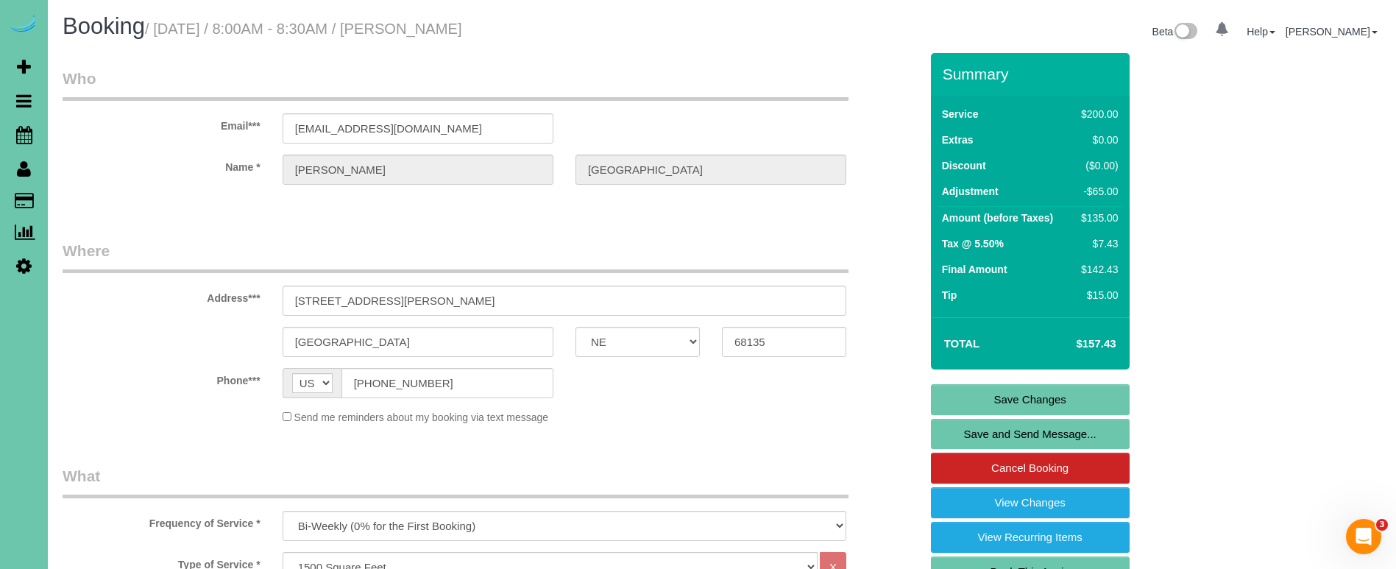
scroll to position [0, 0]
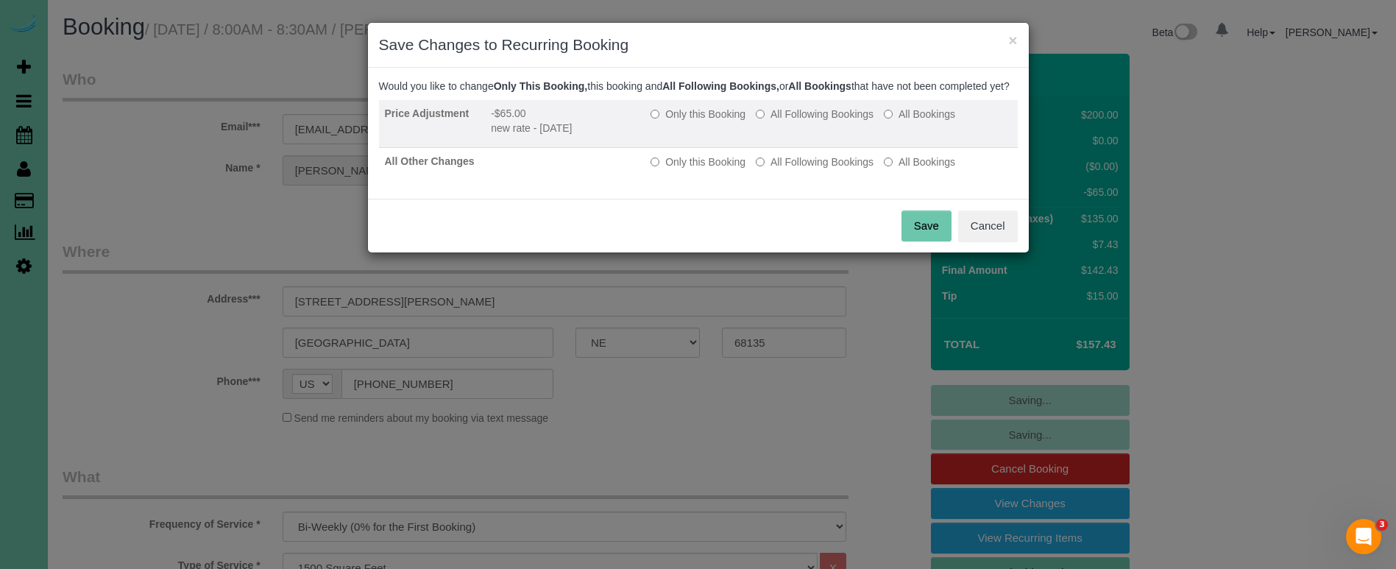
click at [831, 121] on label "All Following Bookings" at bounding box center [815, 114] width 118 height 15
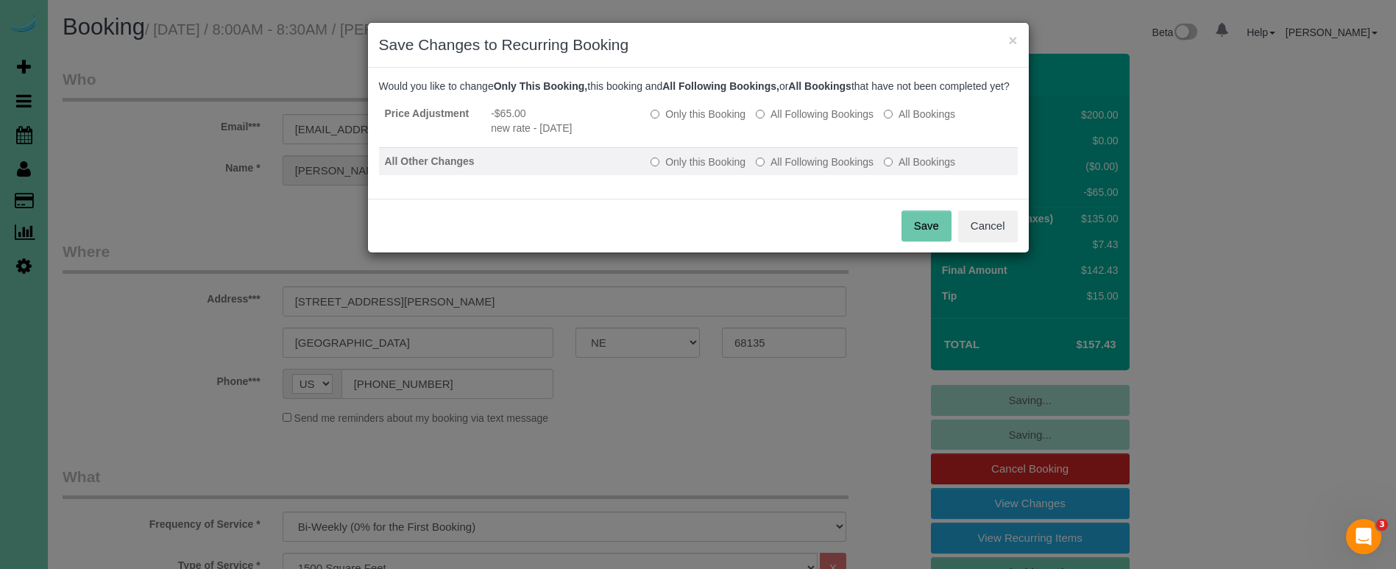
click at [824, 169] on label "All Following Bookings" at bounding box center [815, 162] width 118 height 15
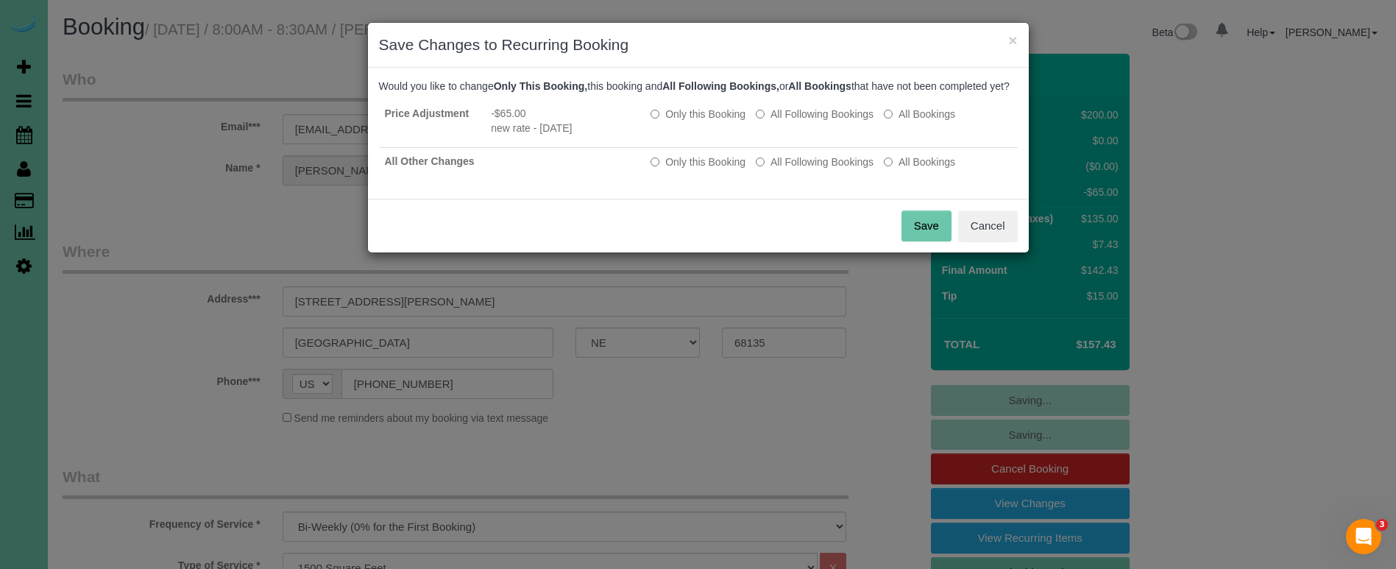
click at [915, 237] on button "Save" at bounding box center [927, 225] width 50 height 31
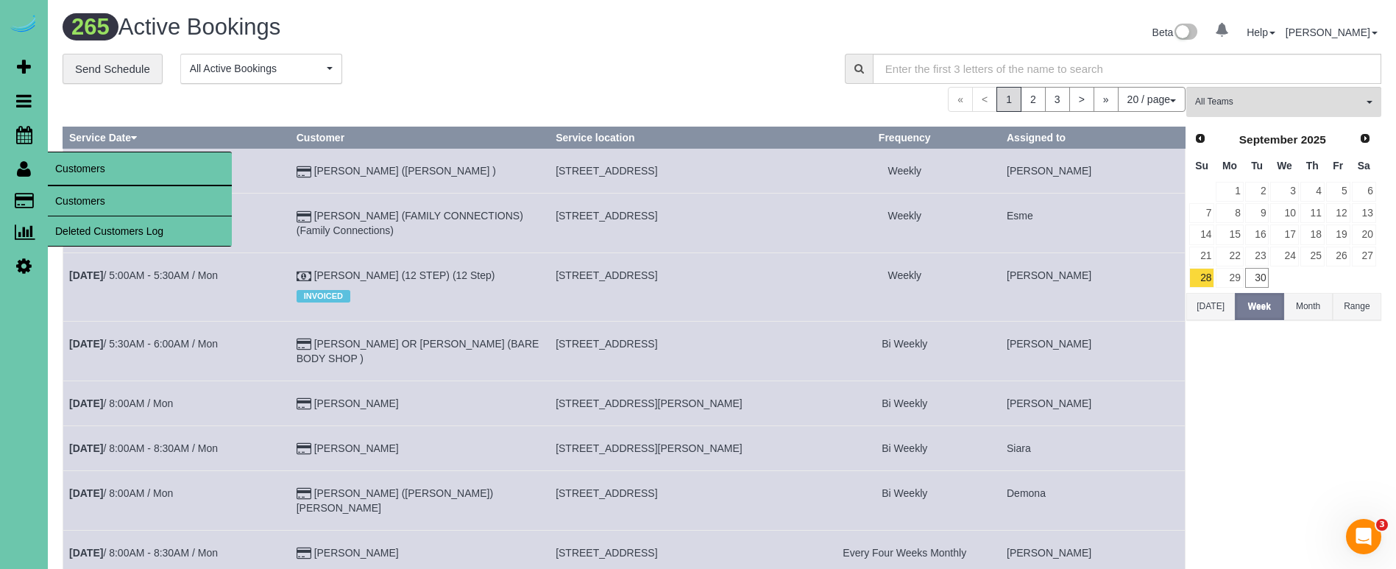
click at [74, 193] on link "Customers" at bounding box center [140, 200] width 184 height 29
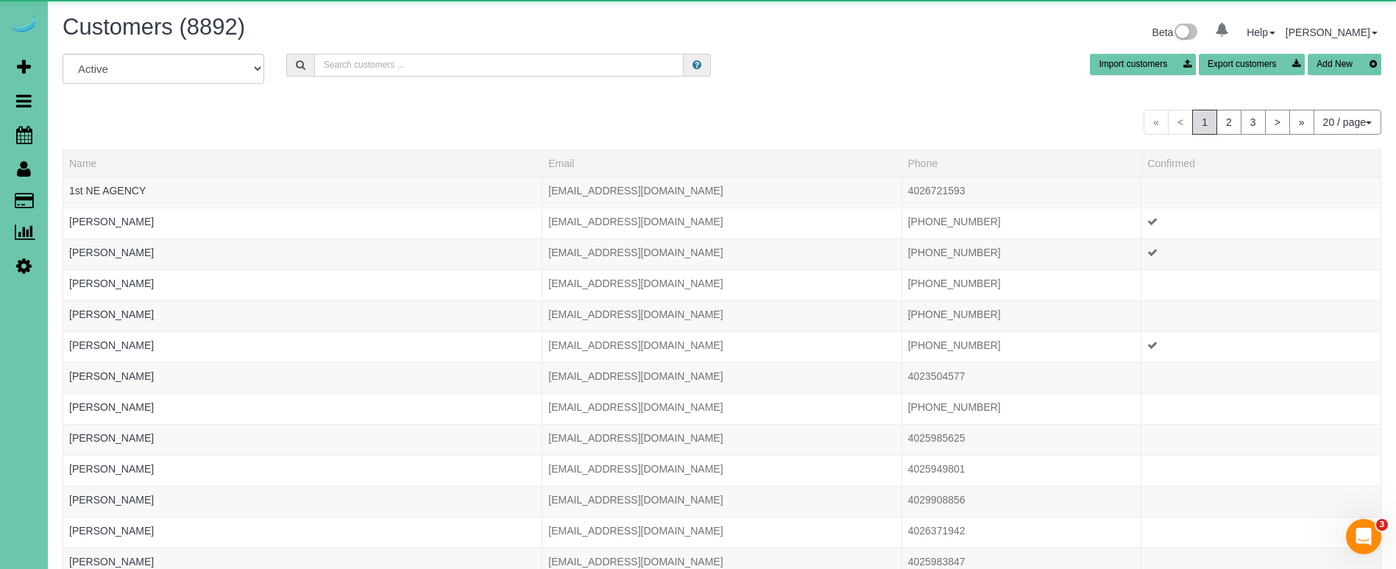
click at [371, 66] on input "text" at bounding box center [498, 65] width 369 height 23
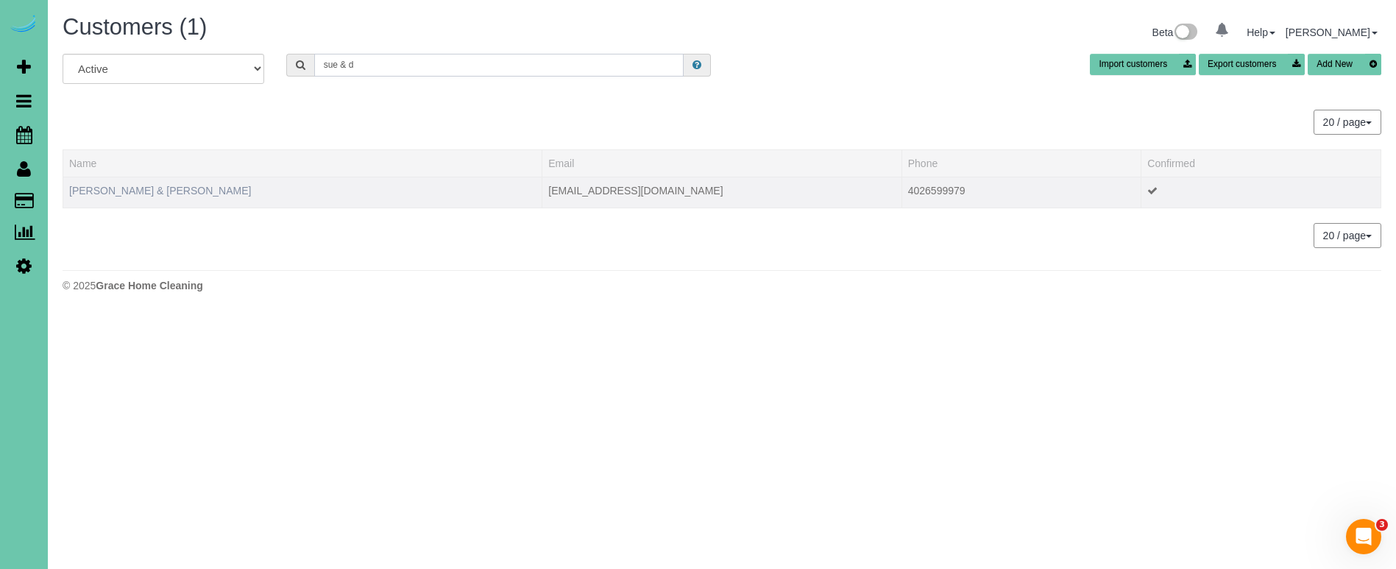
type input "sue & d"
click at [132, 189] on link "Sue & Doug Gollehon" at bounding box center [160, 191] width 182 height 12
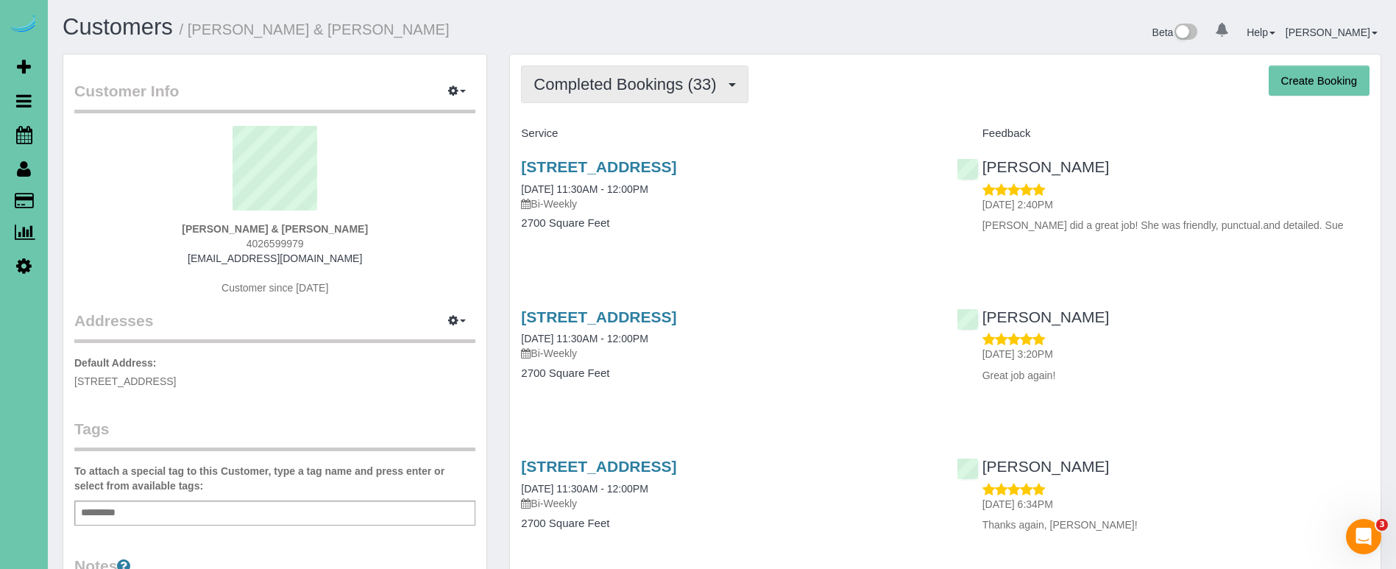
drag, startPoint x: 693, startPoint y: 83, endPoint x: 686, endPoint y: 99, distance: 17.5
click at [693, 83] on span "Completed Bookings (33)" at bounding box center [629, 84] width 190 height 18
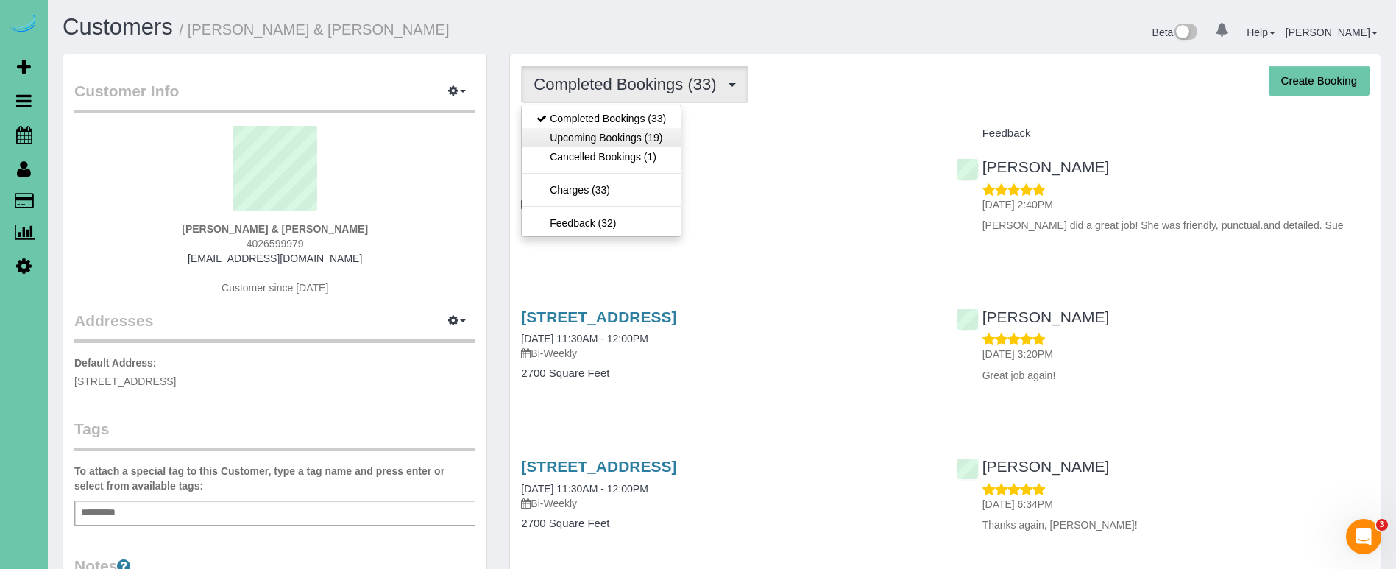
click at [665, 138] on link "Upcoming Bookings (19)" at bounding box center [601, 137] width 159 height 19
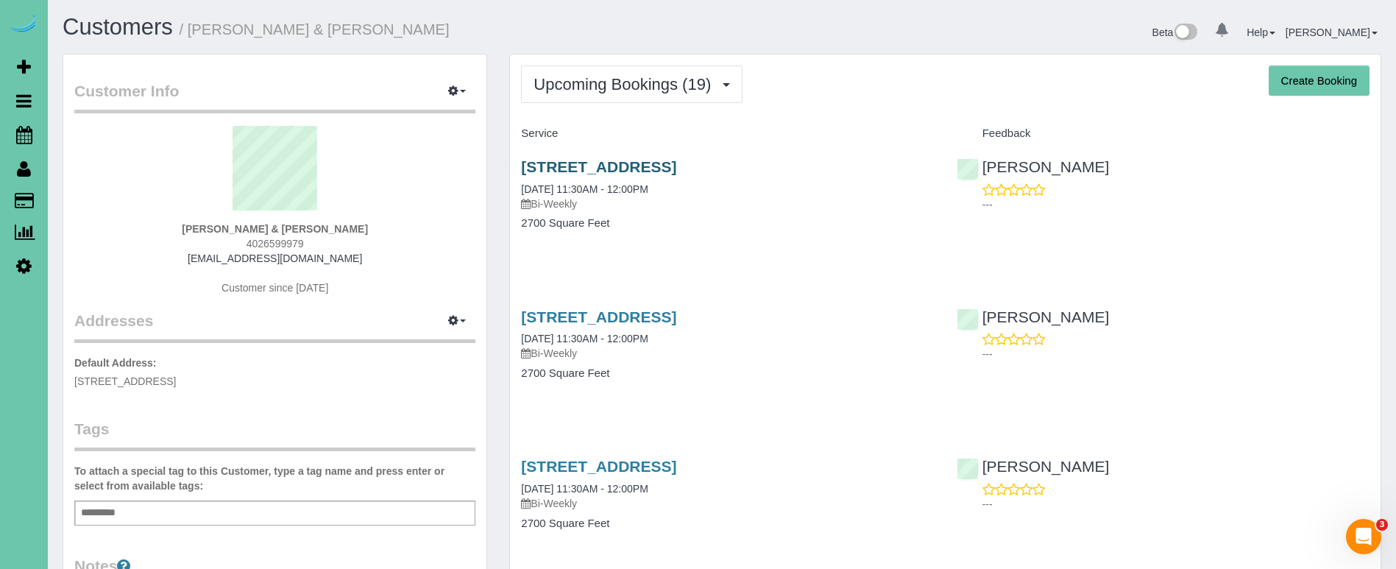
click at [639, 167] on link "10206 Y St, Omaha, NE 68127" at bounding box center [598, 166] width 155 height 17
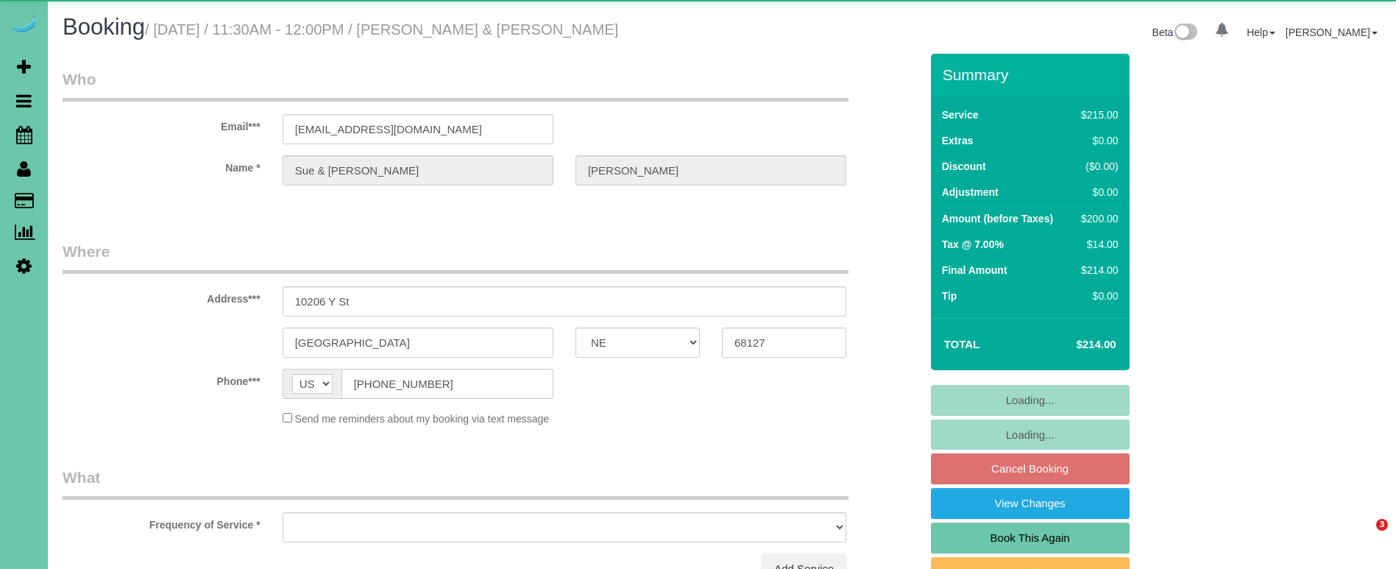
select select "NE"
select select "object:847"
select select "number:37"
select select "number:42"
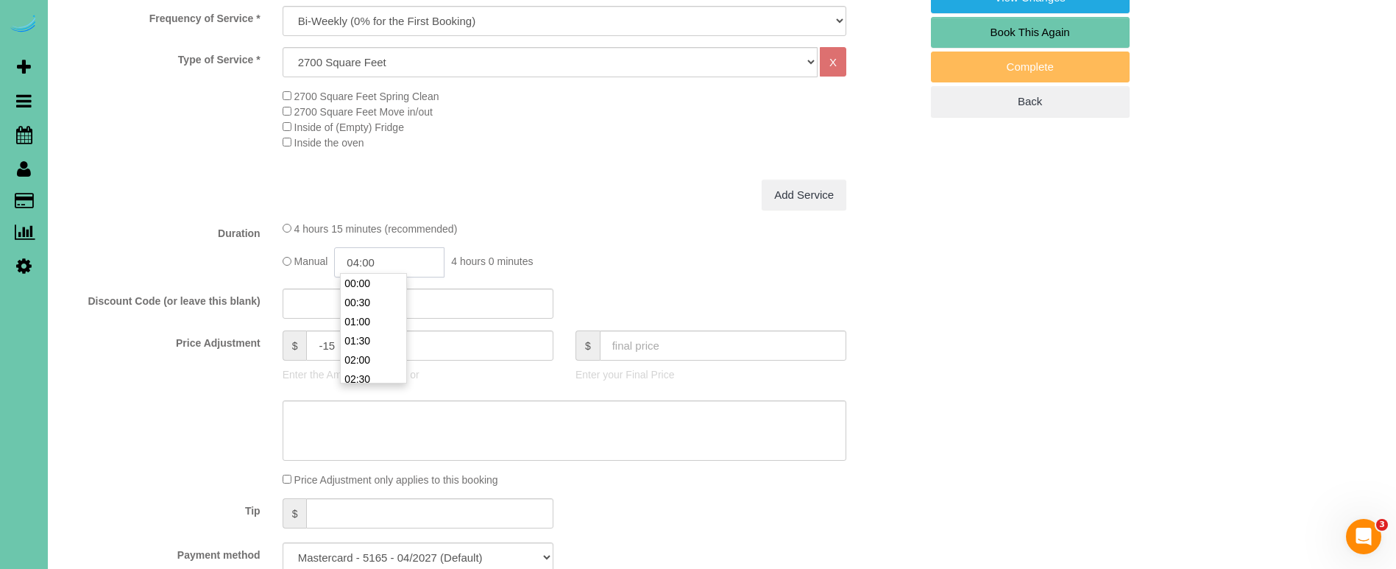
scroll to position [134, 0]
drag, startPoint x: 398, startPoint y: 258, endPoint x: 361, endPoint y: 257, distance: 37.6
click at [361, 257] on input "04:00" at bounding box center [389, 262] width 110 height 30
type input "03:45"
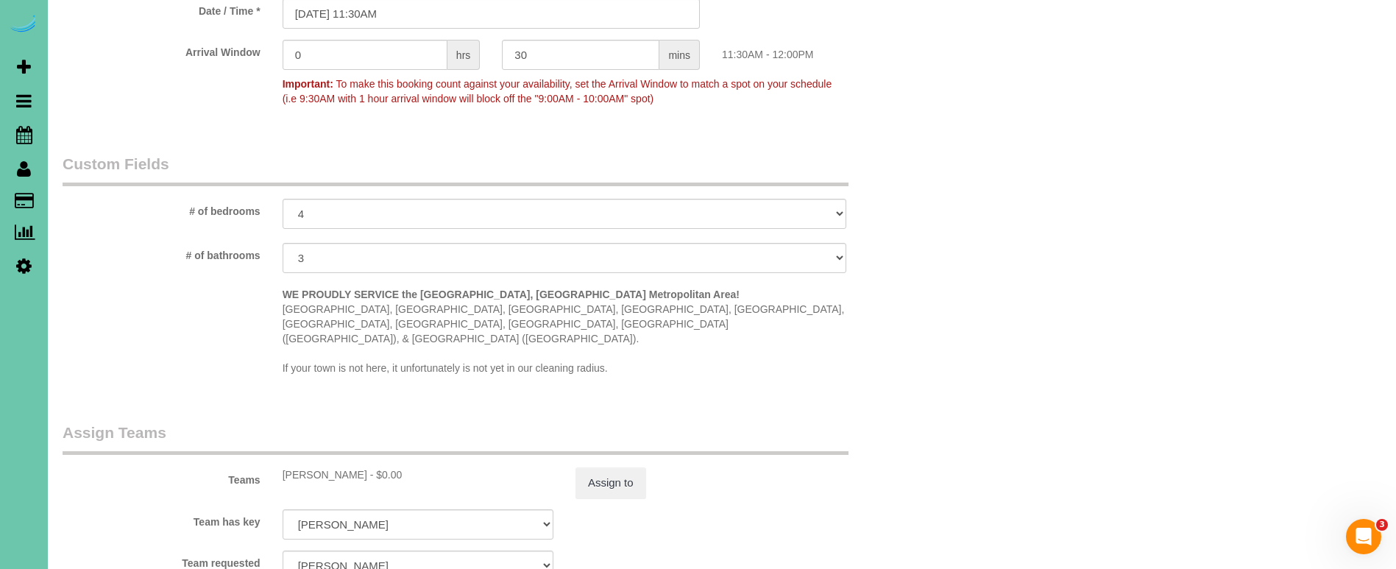
scroll to position [1279, 0]
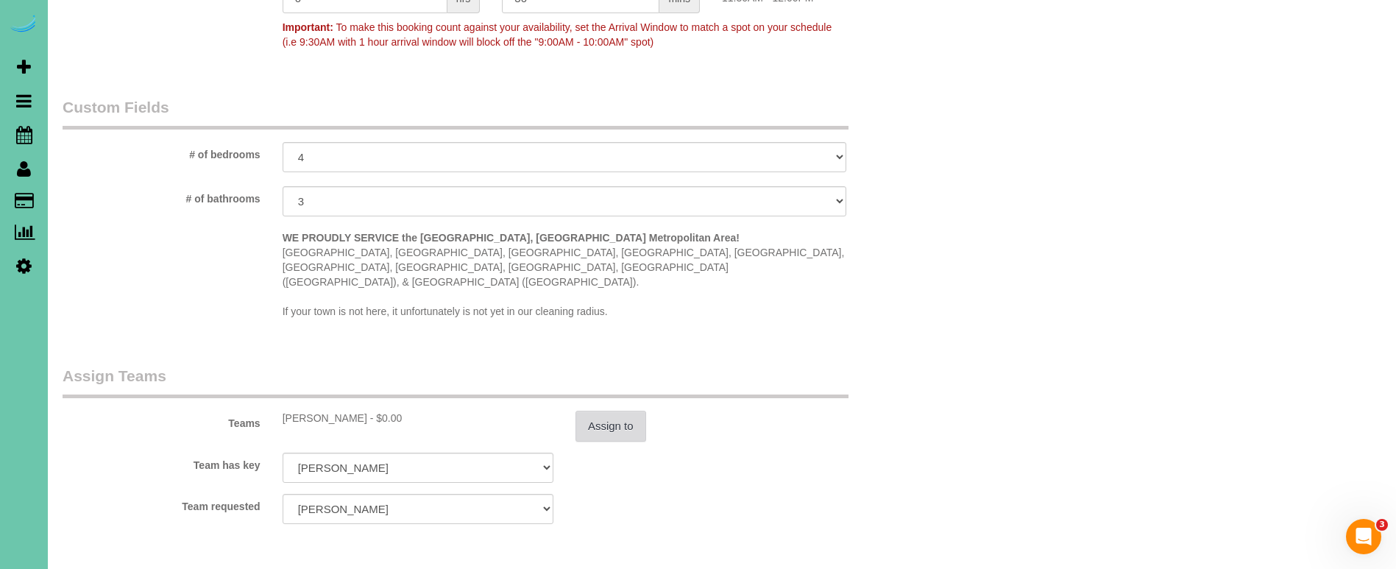
type textarea "new rate - [DATE]"
click at [632, 411] on button "Assign to" at bounding box center [611, 426] width 71 height 31
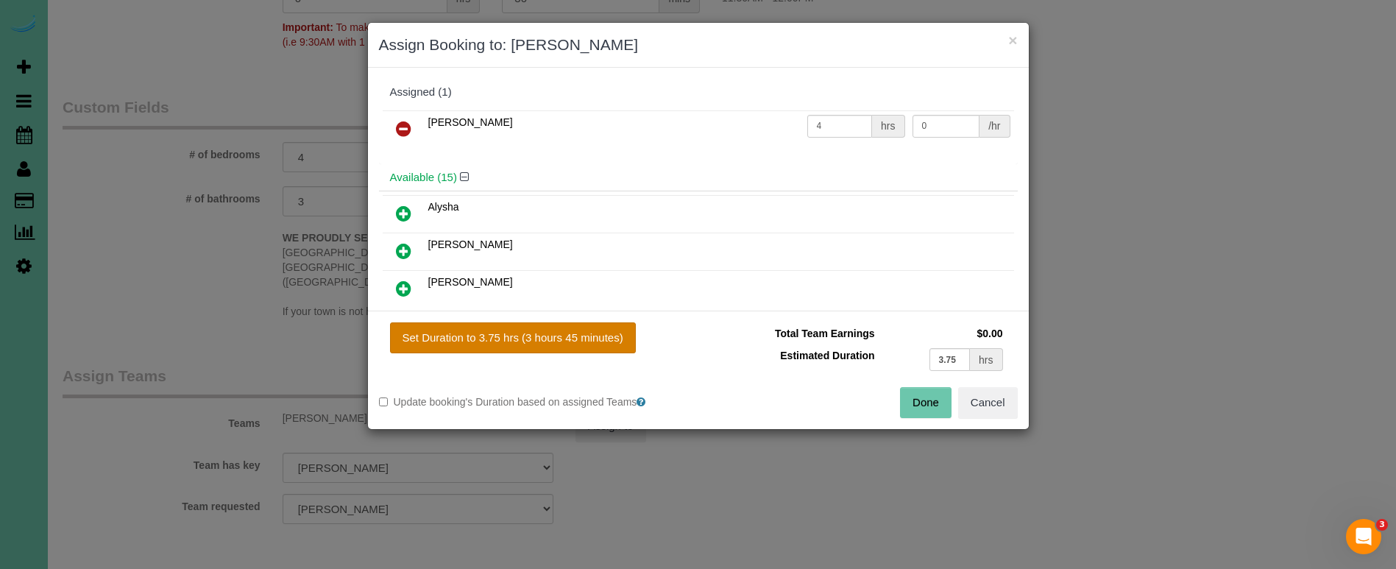
click at [545, 327] on button "Set Duration to 3.75 hrs (3 hours 45 minutes)" at bounding box center [513, 337] width 246 height 31
type input "3.75"
drag, startPoint x: 924, startPoint y: 396, endPoint x: 891, endPoint y: 384, distance: 35.2
click at [923, 396] on button "Done" at bounding box center [926, 402] width 52 height 31
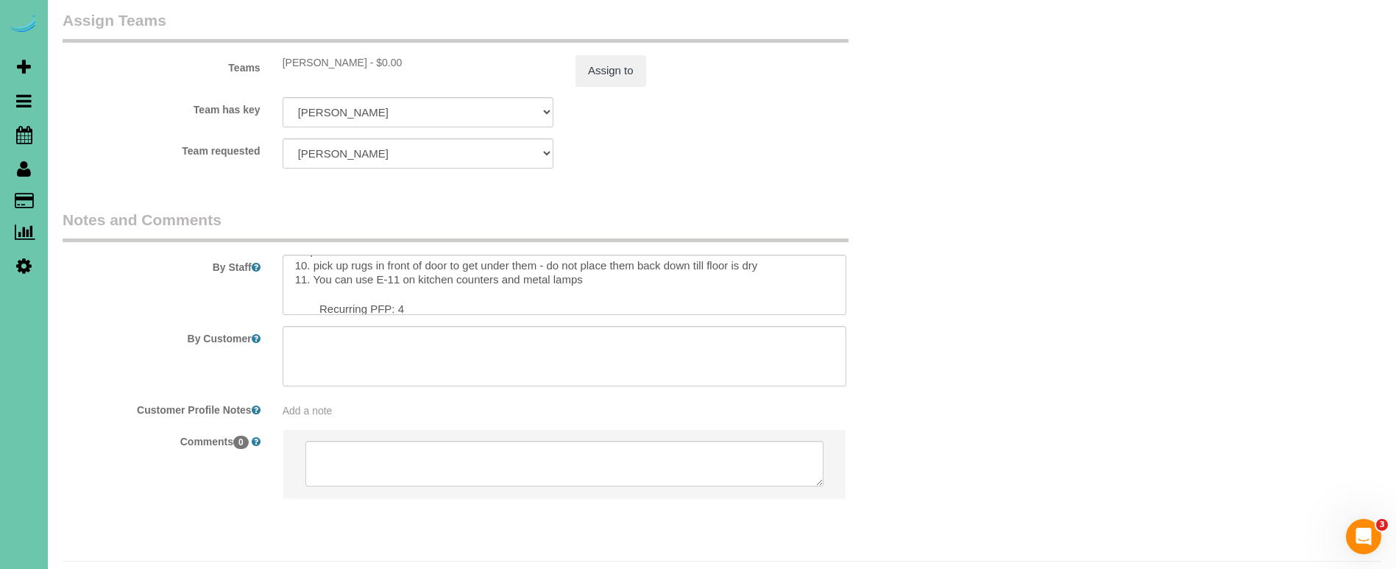
scroll to position [166, 0]
click at [414, 266] on textarea at bounding box center [565, 285] width 564 height 60
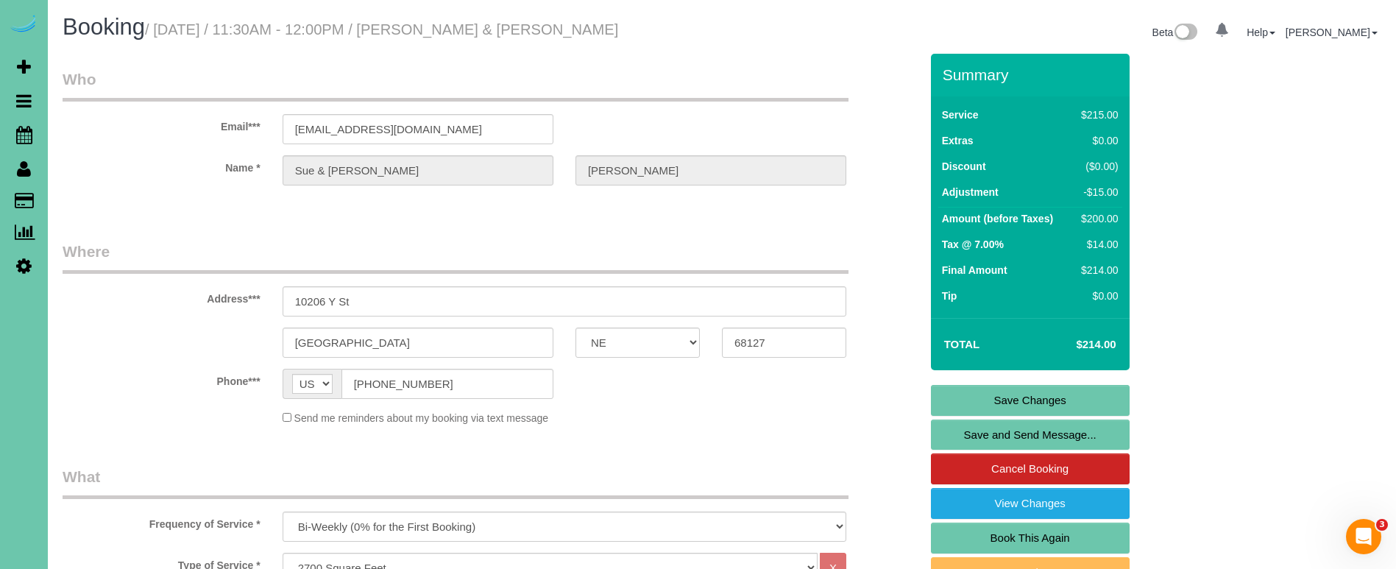
scroll to position [-1, 0]
type textarea "1. credit 2. client home 3. biweekly recurring - main floor and upstairs only 4…"
click at [981, 397] on link "Save Changes" at bounding box center [1030, 400] width 199 height 31
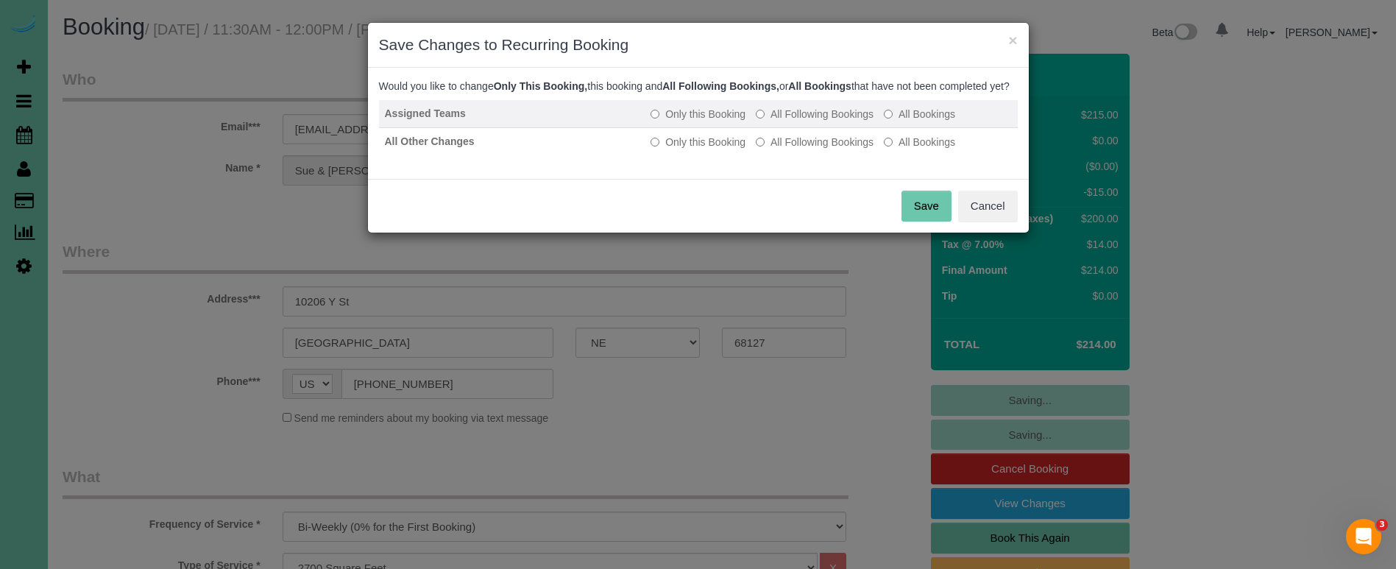
drag, startPoint x: 810, startPoint y: 124, endPoint x: 810, endPoint y: 135, distance: 10.3
click at [810, 121] on label "All Following Bookings" at bounding box center [815, 114] width 118 height 15
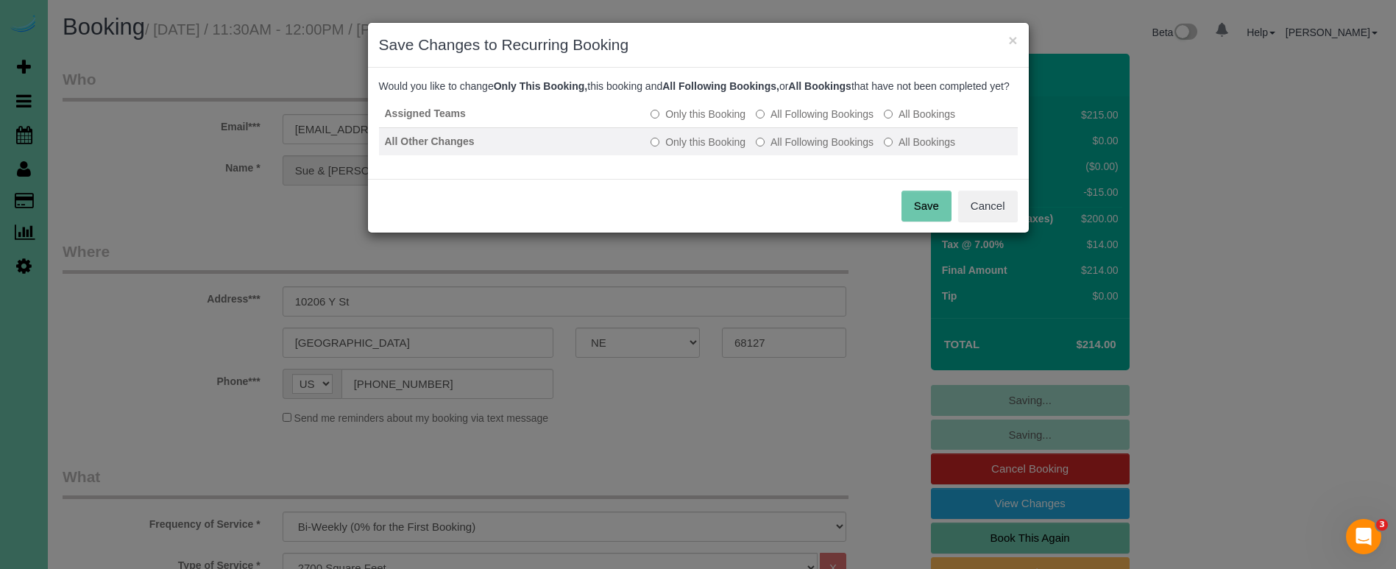
click at [809, 149] on label "All Following Bookings" at bounding box center [815, 142] width 118 height 15
click at [920, 222] on button "Save" at bounding box center [927, 206] width 50 height 31
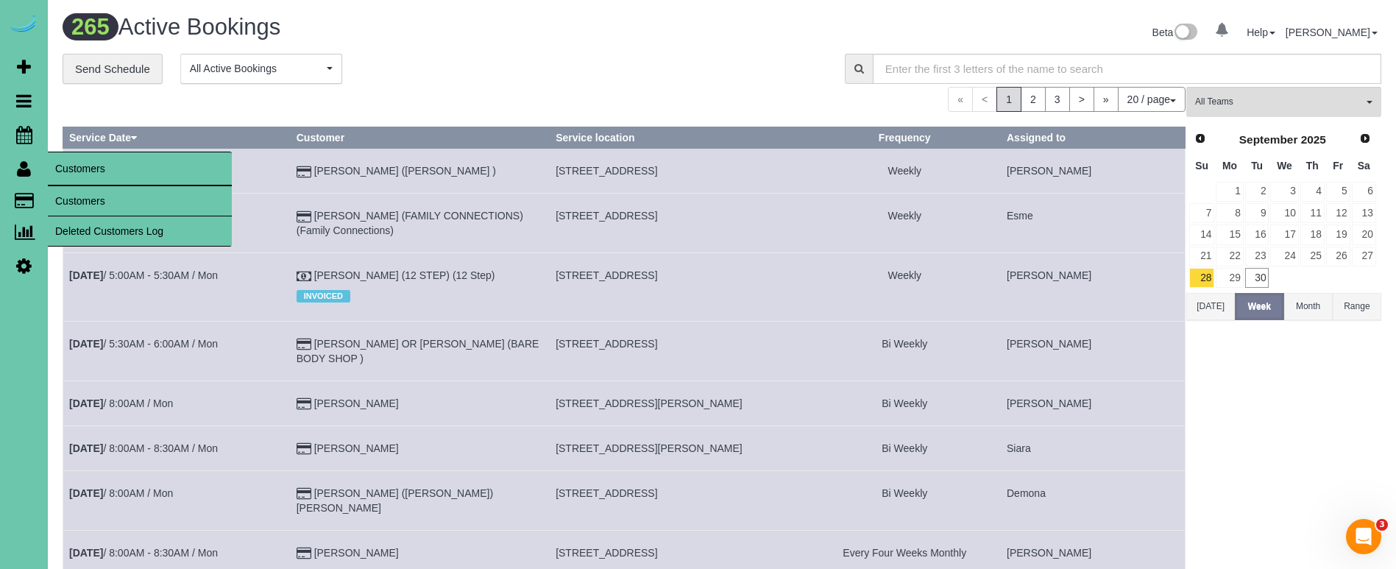
click at [88, 196] on link "Customers" at bounding box center [140, 200] width 184 height 29
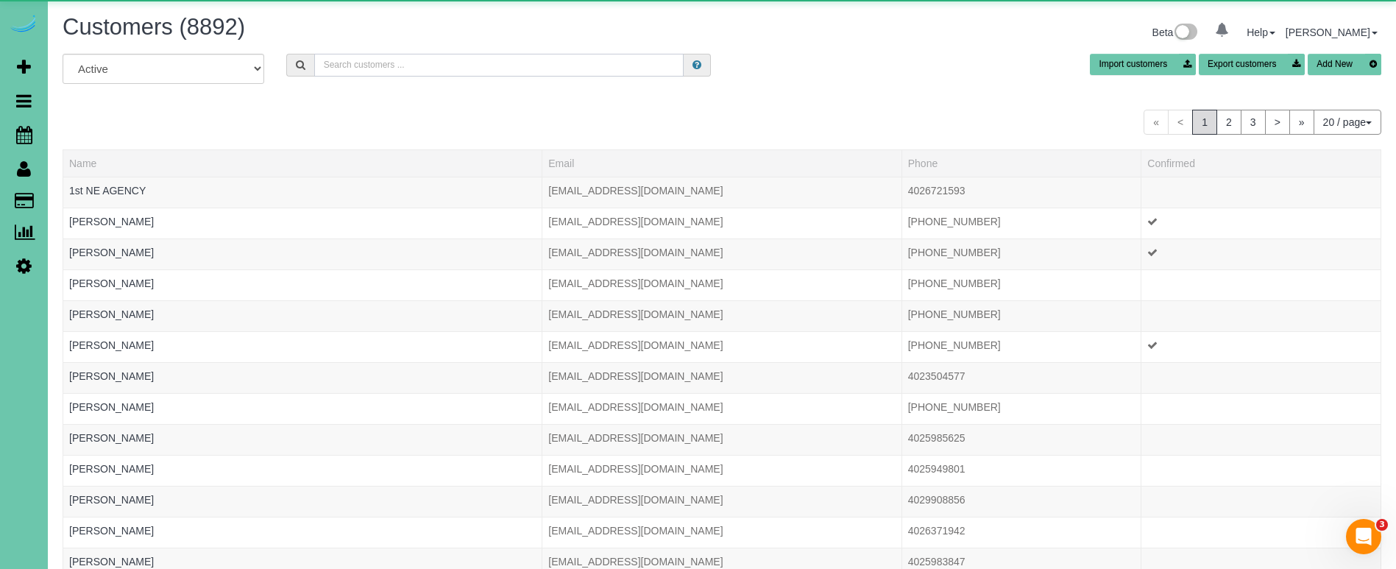
click at [343, 66] on input "text" at bounding box center [498, 65] width 369 height 23
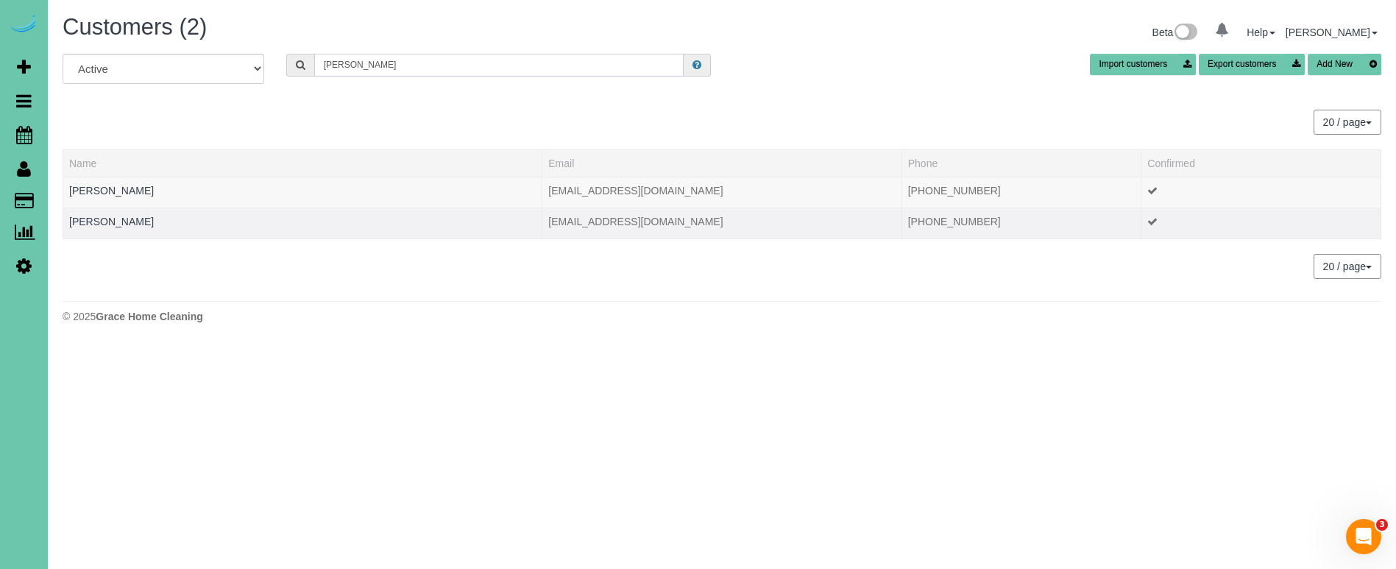
type input "Julia g"
click at [100, 227] on td "Julia Goodro" at bounding box center [302, 223] width 479 height 31
click at [105, 220] on link "Julia Goodro" at bounding box center [111, 222] width 85 height 12
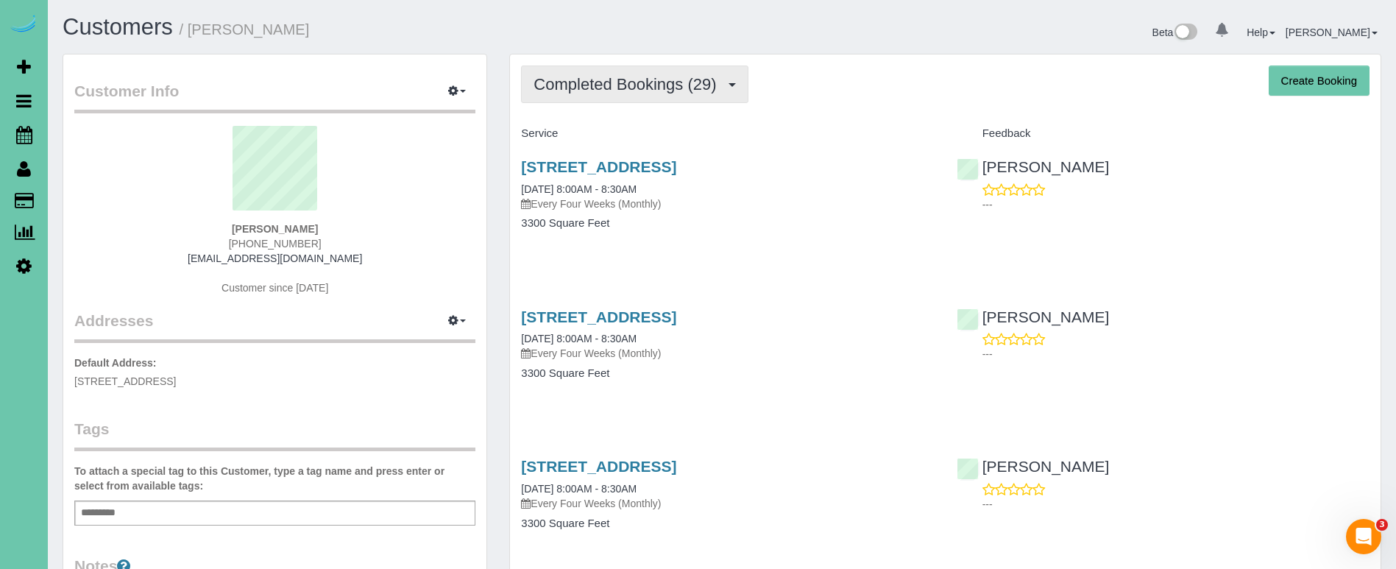
click at [654, 92] on span "Completed Bookings (29)" at bounding box center [629, 84] width 190 height 18
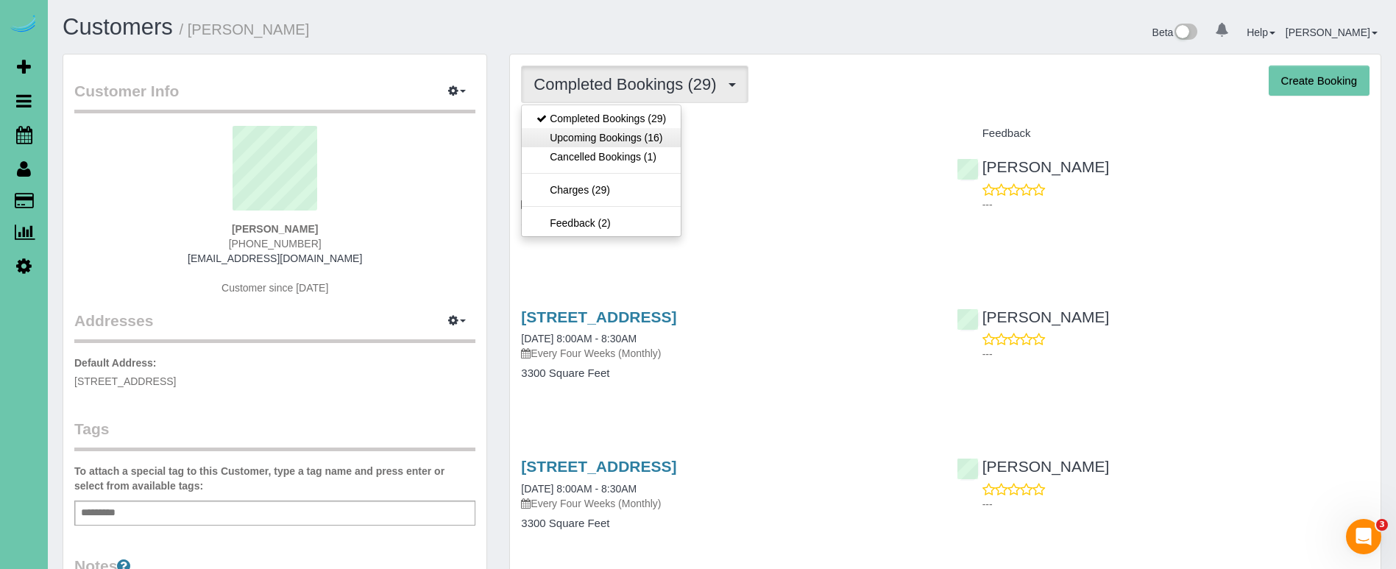
click at [635, 138] on link "Upcoming Bookings (16)" at bounding box center [601, 137] width 159 height 19
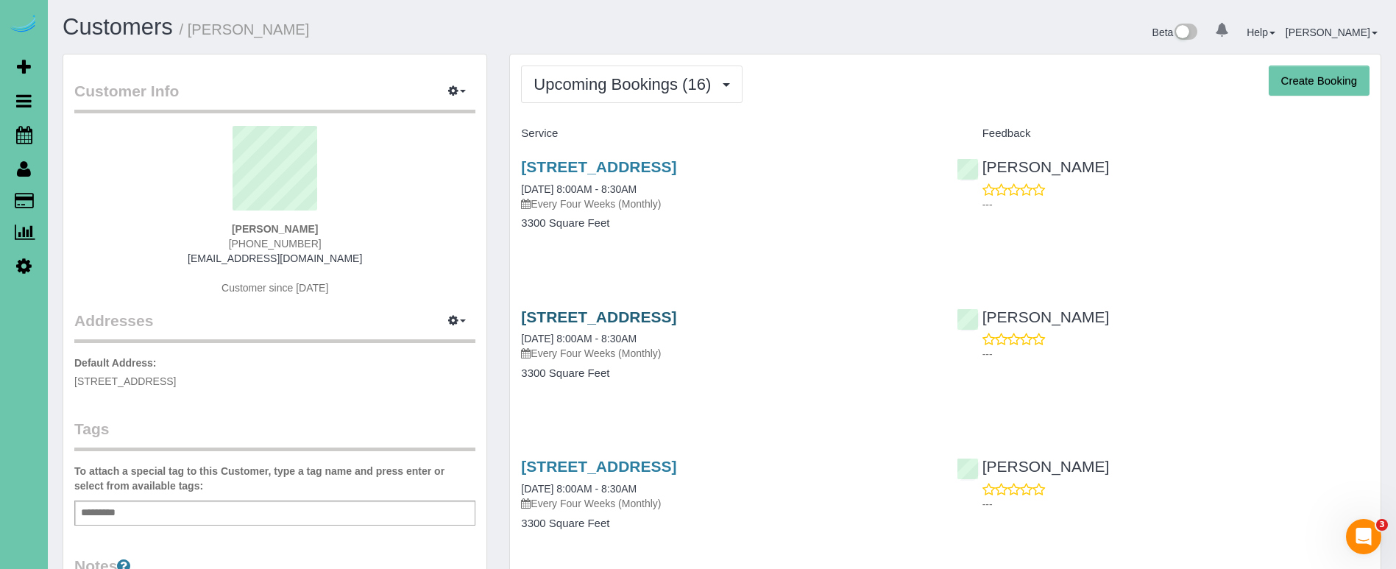
click at [587, 312] on link "4914 N 206th St, Elkhorn, NE 68022" at bounding box center [598, 316] width 155 height 17
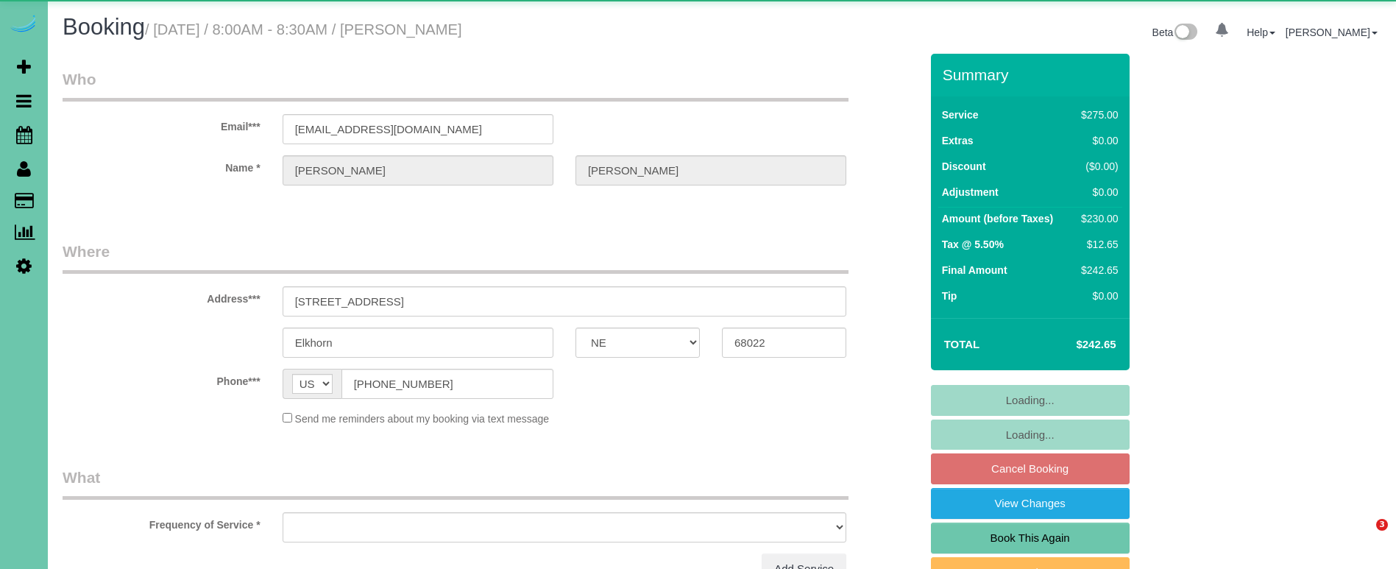
select select "NE"
select select "object:647"
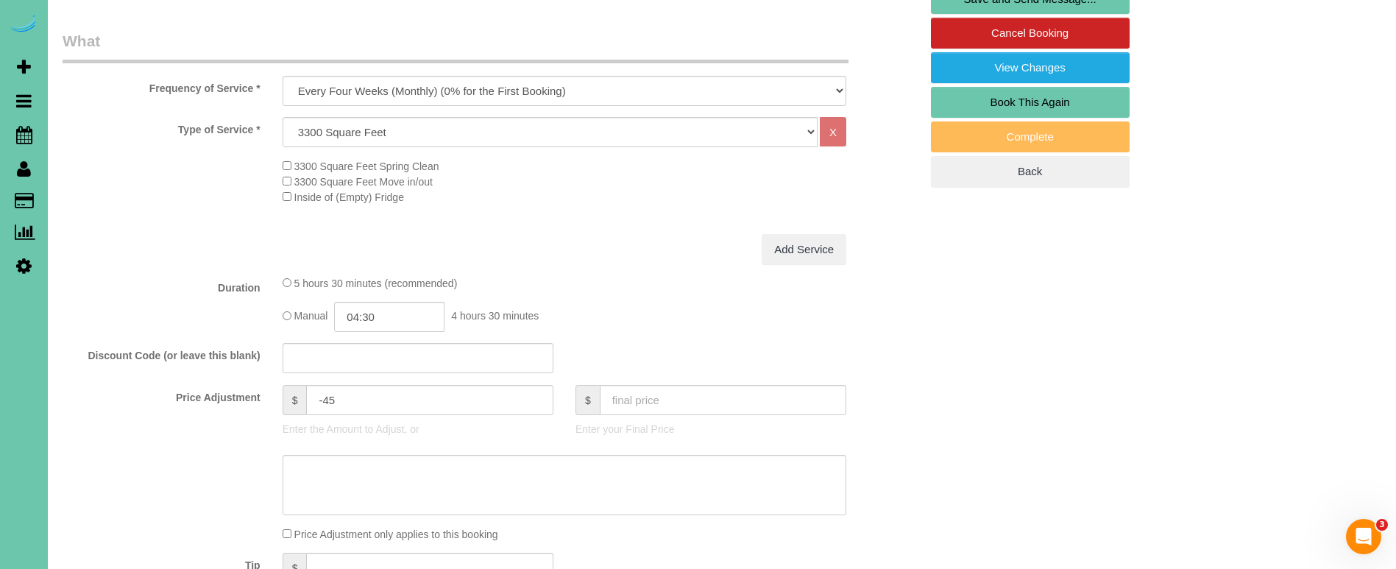
scroll to position [436, 1]
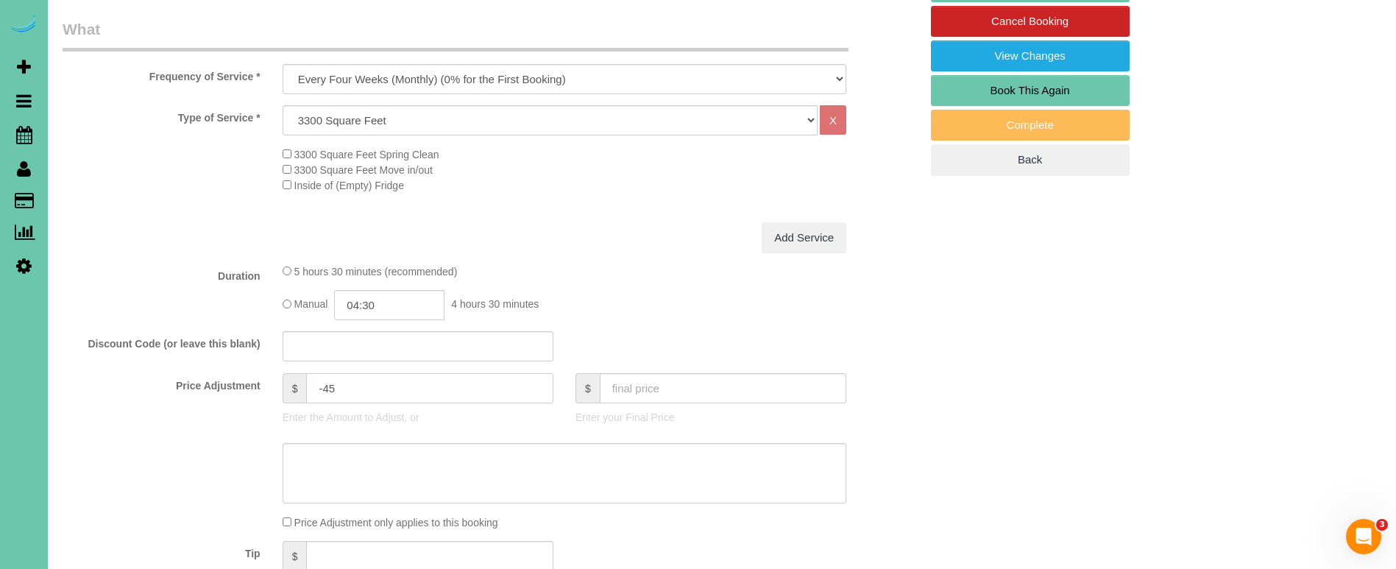
drag, startPoint x: 342, startPoint y: 395, endPoint x: 325, endPoint y: 387, distance: 18.8
click at [325, 387] on input "-45" at bounding box center [429, 388] width 247 height 30
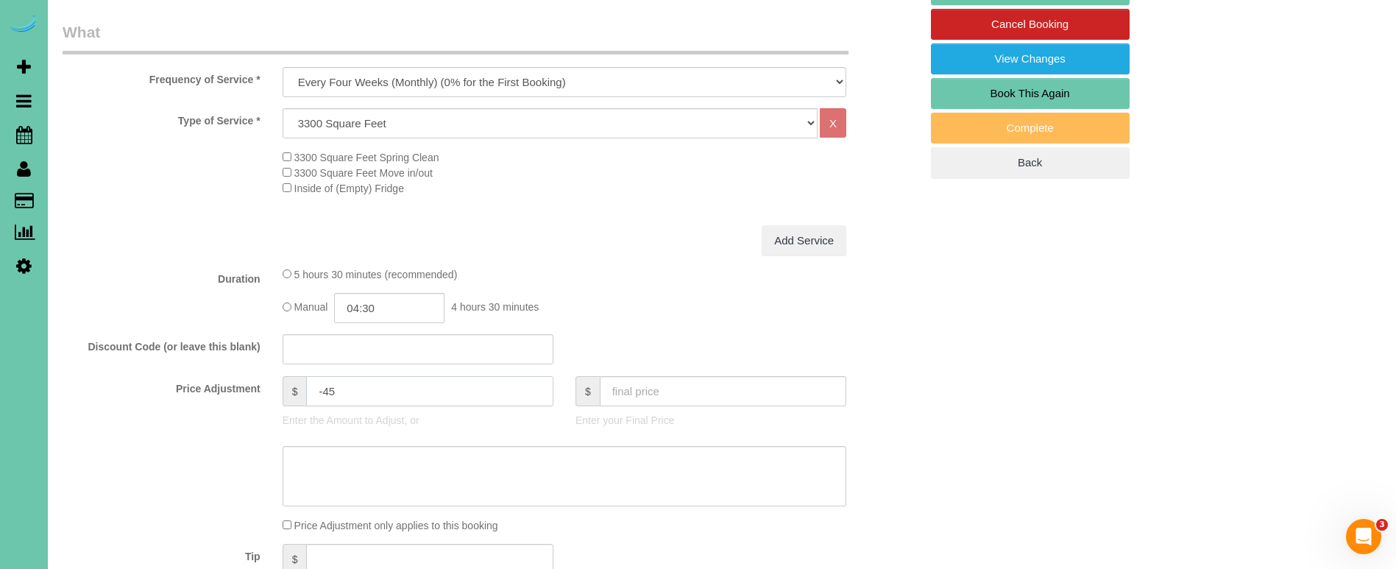
scroll to position [445, 0]
type input "-35"
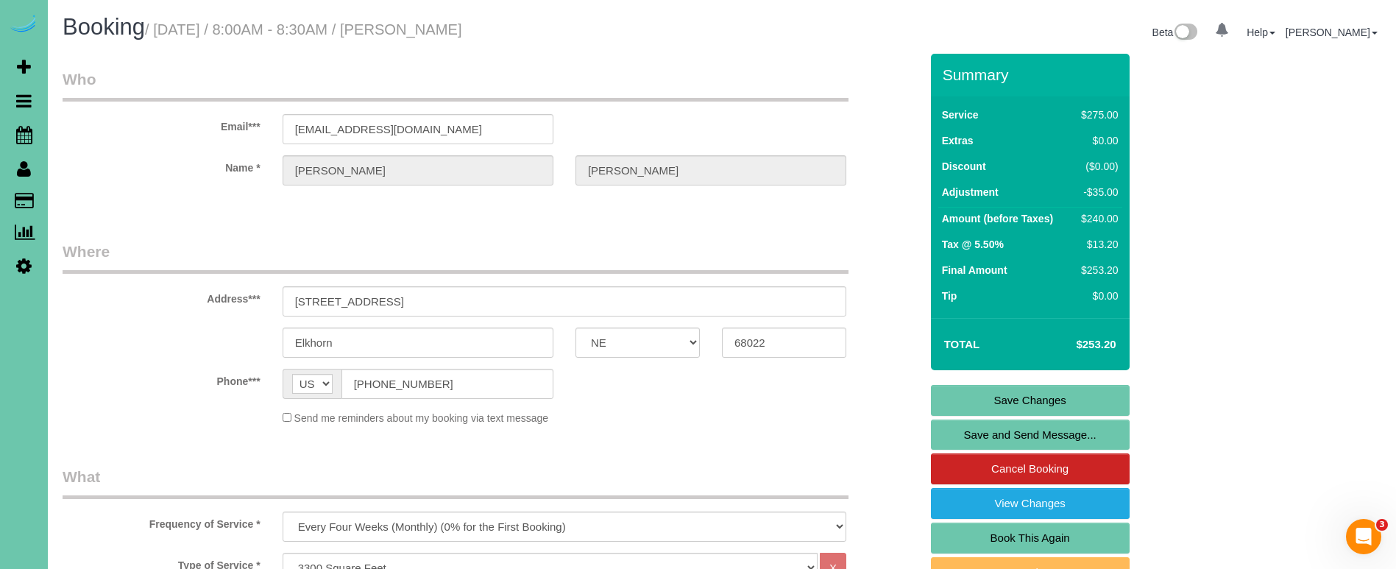
scroll to position [0, 0]
type textarea "new rate - [DATE]"
drag, startPoint x: 458, startPoint y: 127, endPoint x: 225, endPoint y: 125, distance: 232.6
click at [1053, 394] on link "Save Changes" at bounding box center [1030, 400] width 199 height 31
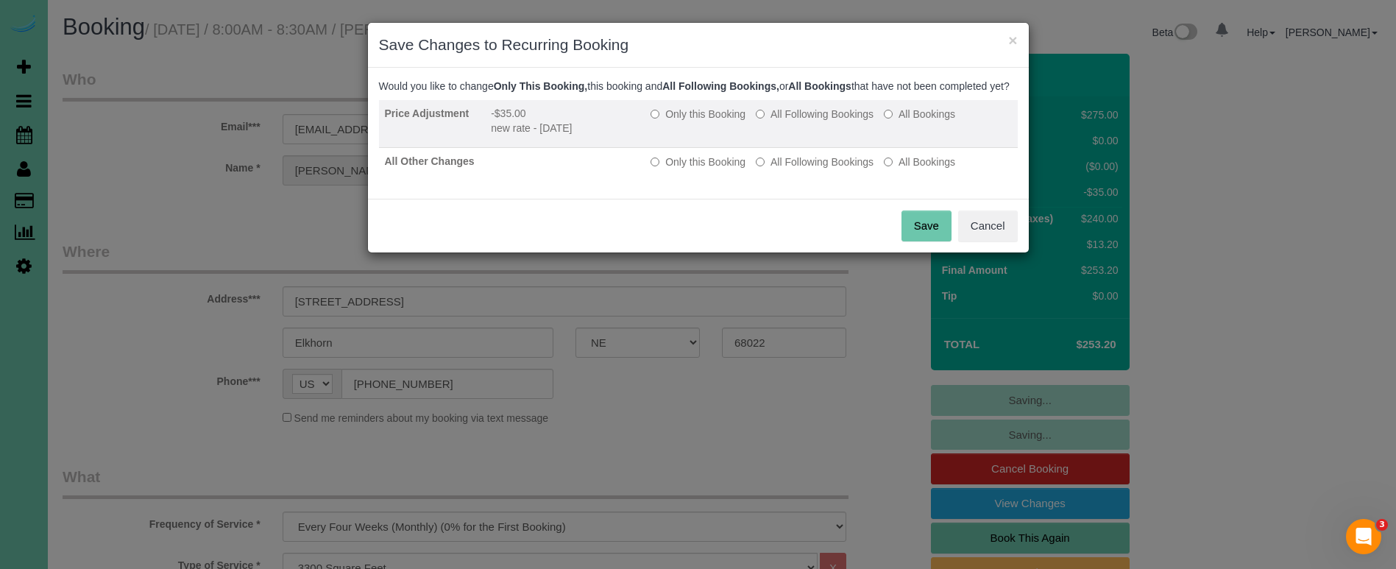
drag, startPoint x: 813, startPoint y: 128, endPoint x: 826, endPoint y: 159, distance: 33.6
click at [813, 121] on label "All Following Bookings" at bounding box center [815, 114] width 118 height 15
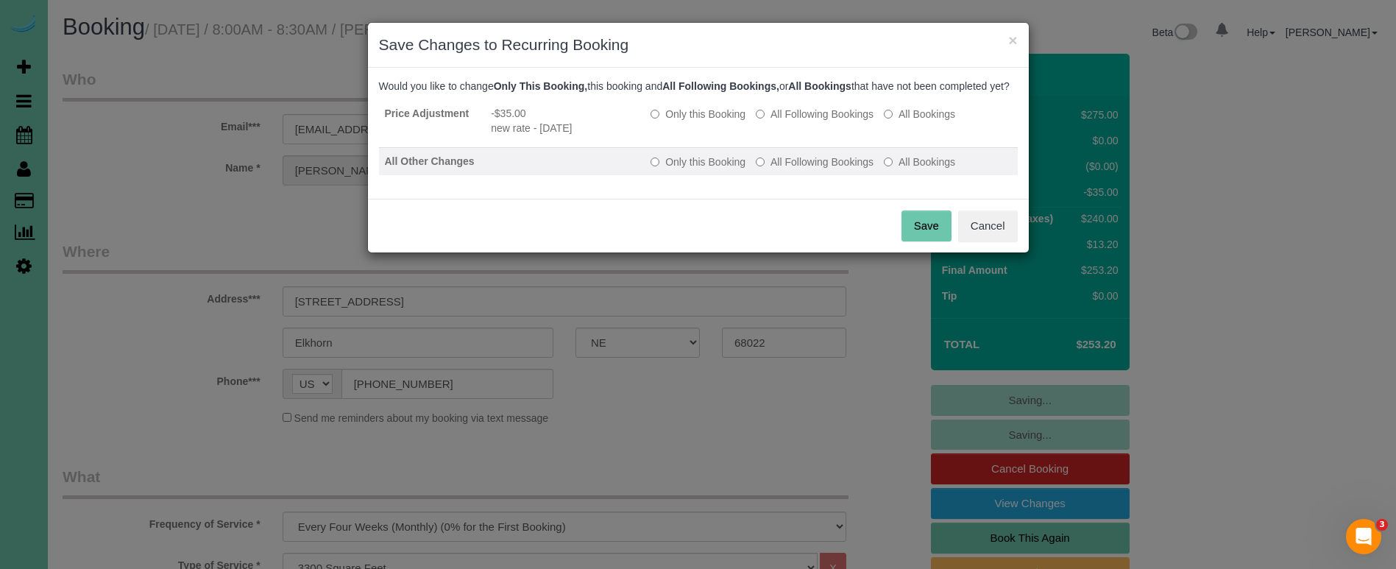
click at [824, 169] on label "All Following Bookings" at bounding box center [815, 162] width 118 height 15
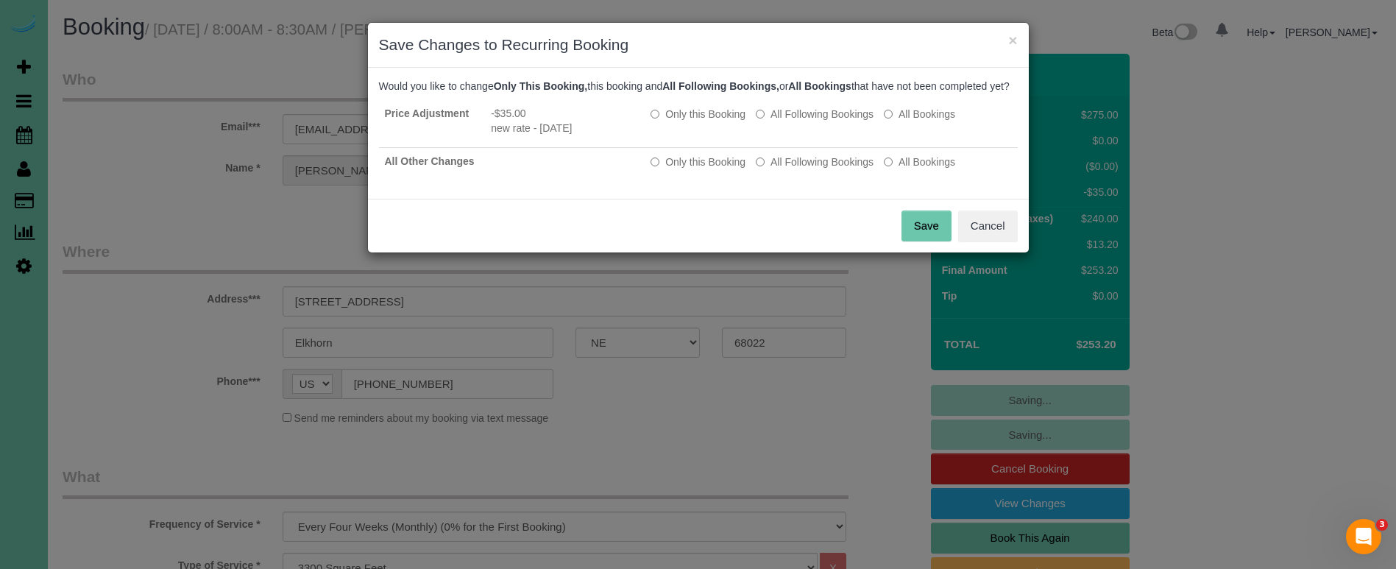
click at [925, 233] on button "Save" at bounding box center [927, 225] width 50 height 31
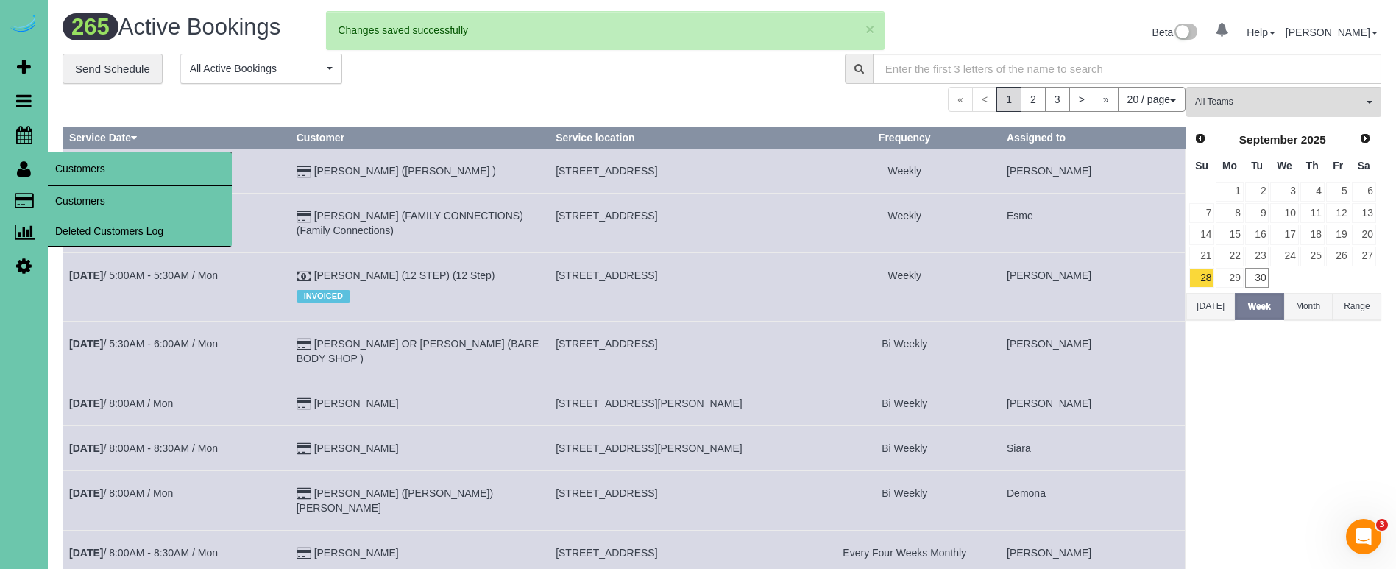
scroll to position [4, 0]
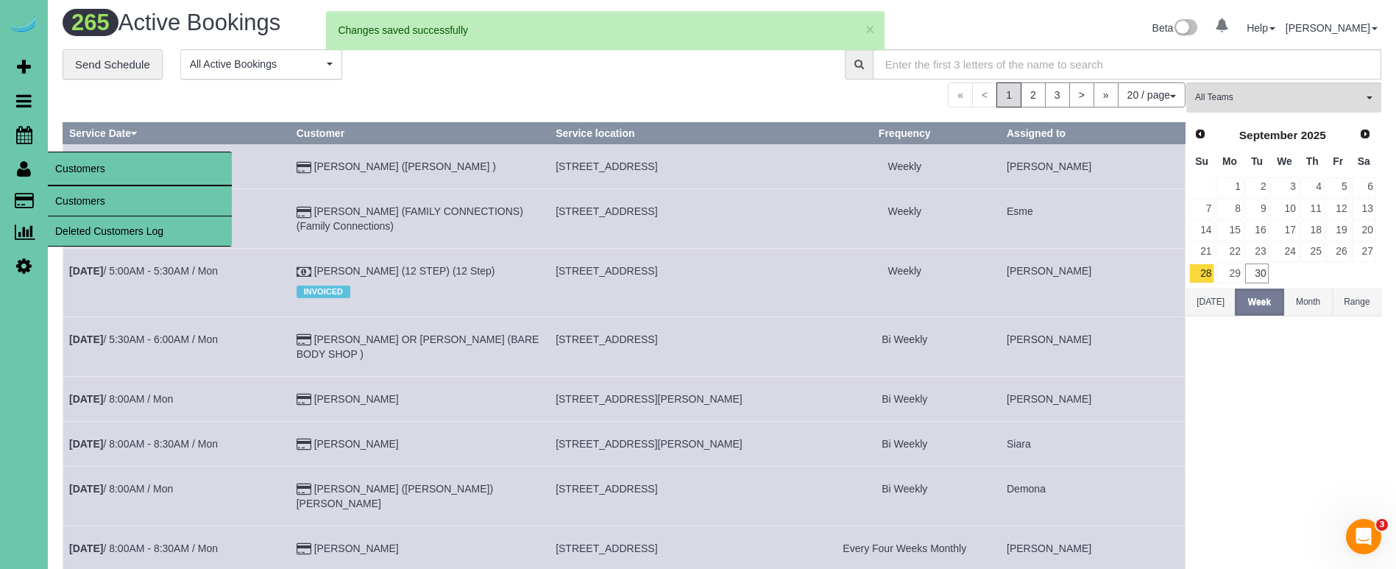
drag, startPoint x: 79, startPoint y: 194, endPoint x: 69, endPoint y: 191, distance: 9.8
click at [78, 194] on link "Customers" at bounding box center [140, 200] width 184 height 29
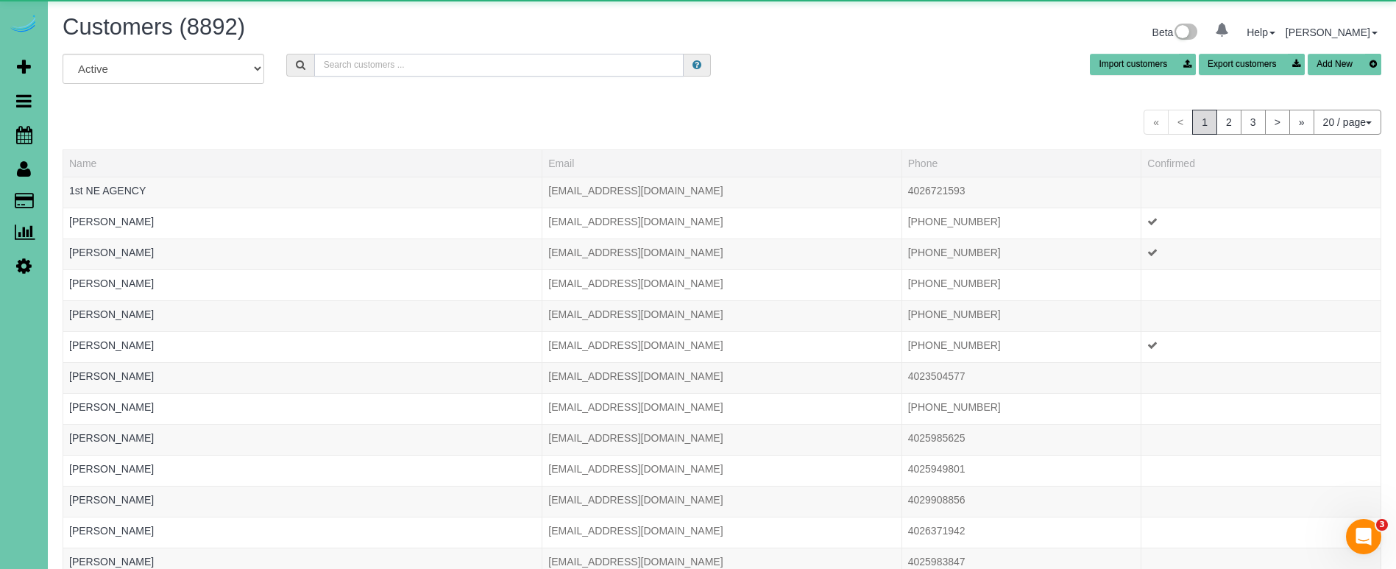
click at [370, 63] on input "text" at bounding box center [498, 65] width 369 height 23
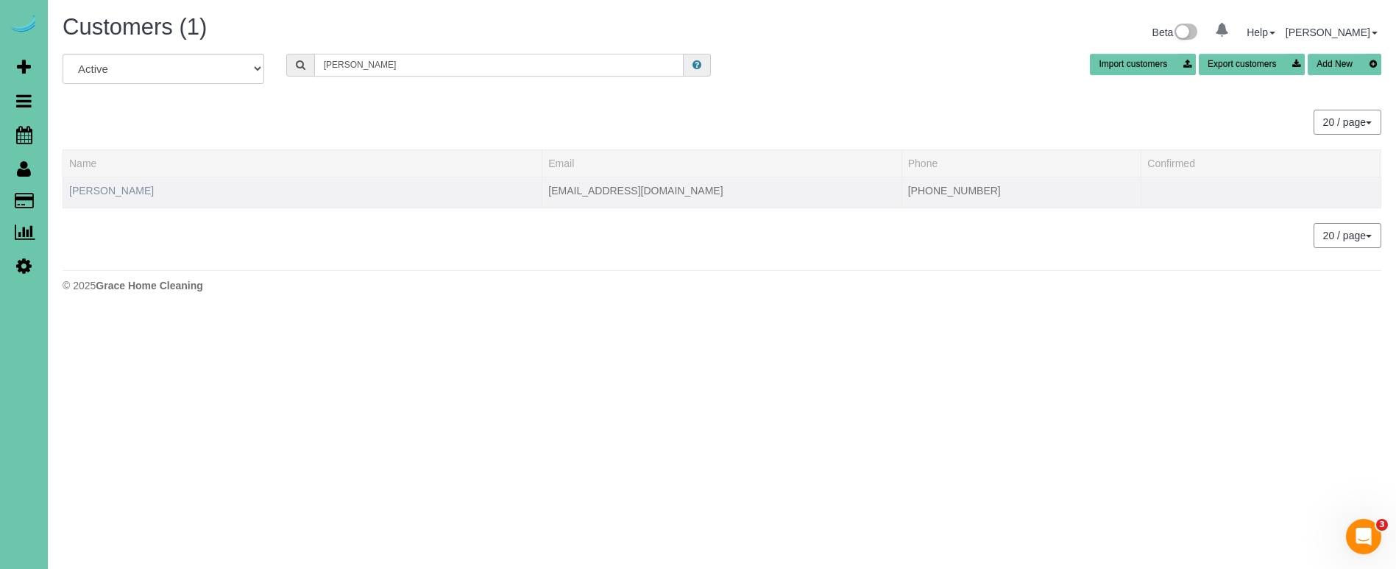
type input "[PERSON_NAME]"
click at [113, 192] on link "[PERSON_NAME]" at bounding box center [111, 191] width 85 height 12
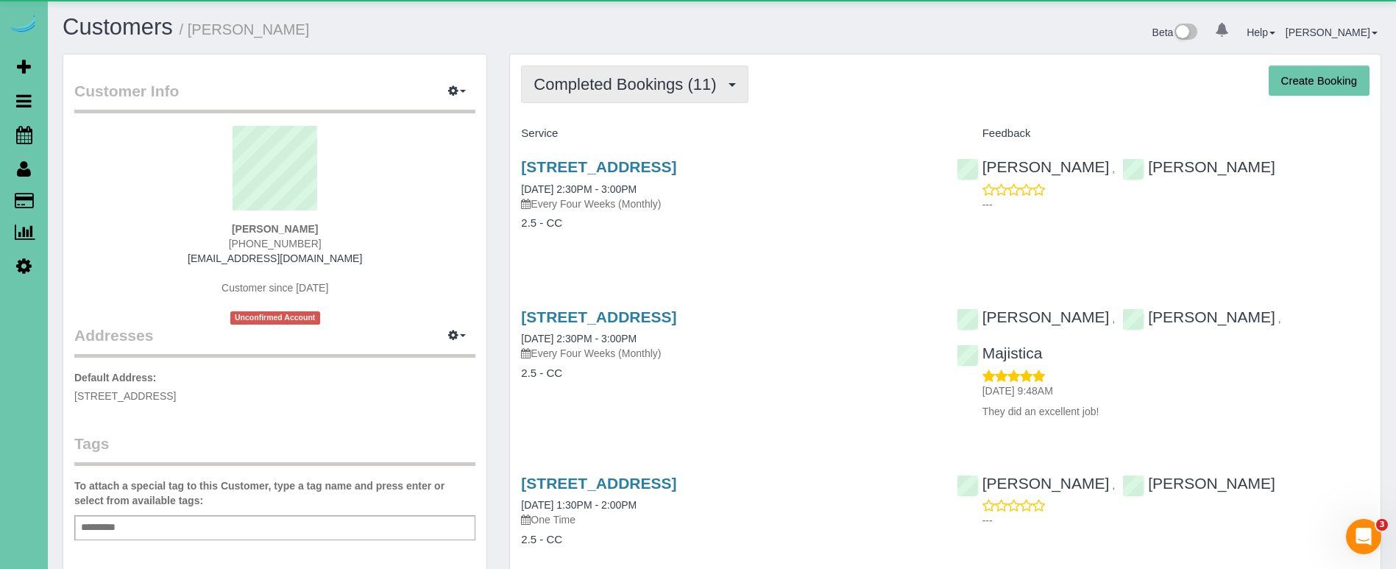
click at [650, 68] on button "Completed Bookings (11)" at bounding box center [634, 85] width 227 height 38
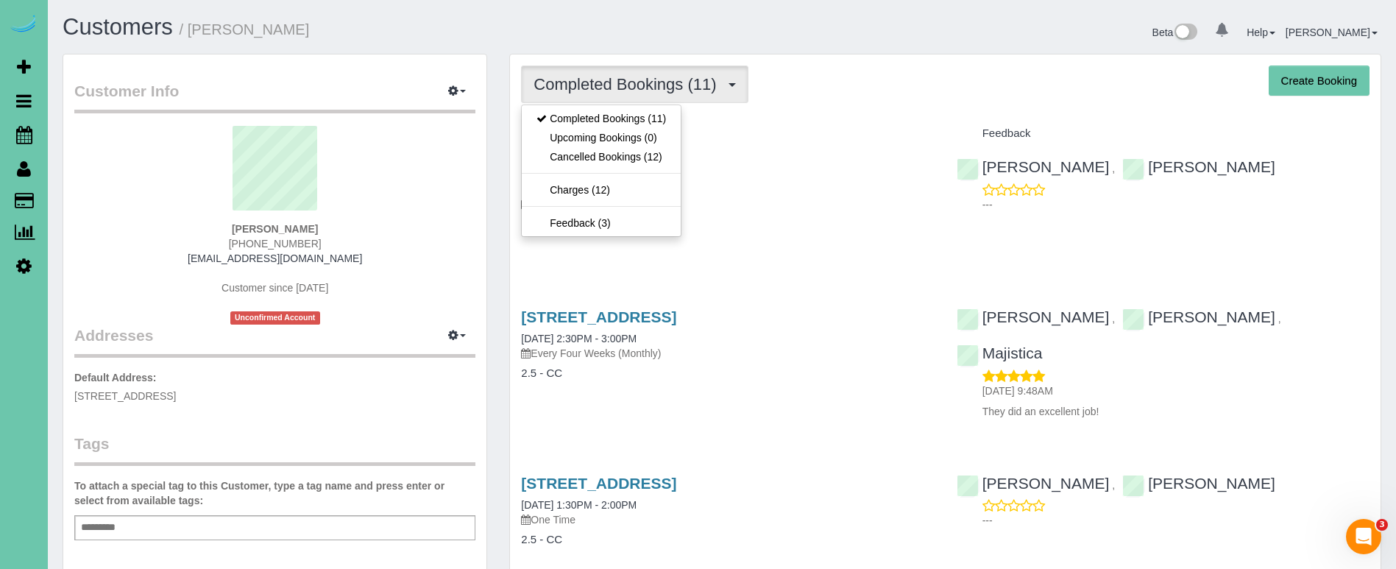
drag, startPoint x: 330, startPoint y: 91, endPoint x: 79, endPoint y: 103, distance: 250.5
click at [318, 92] on legend "Customer Info Edit Contact Info Send Message Email Preferences Special Sales Ta…" at bounding box center [274, 96] width 401 height 33
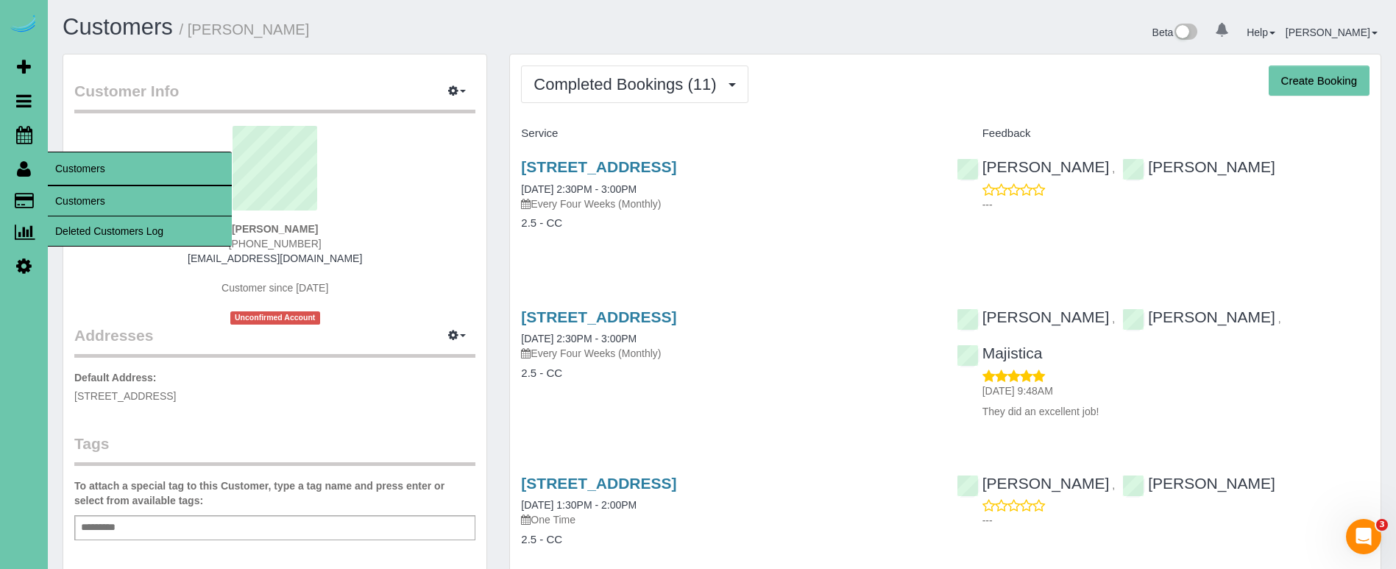
click at [79, 199] on link "Customers" at bounding box center [140, 200] width 184 height 29
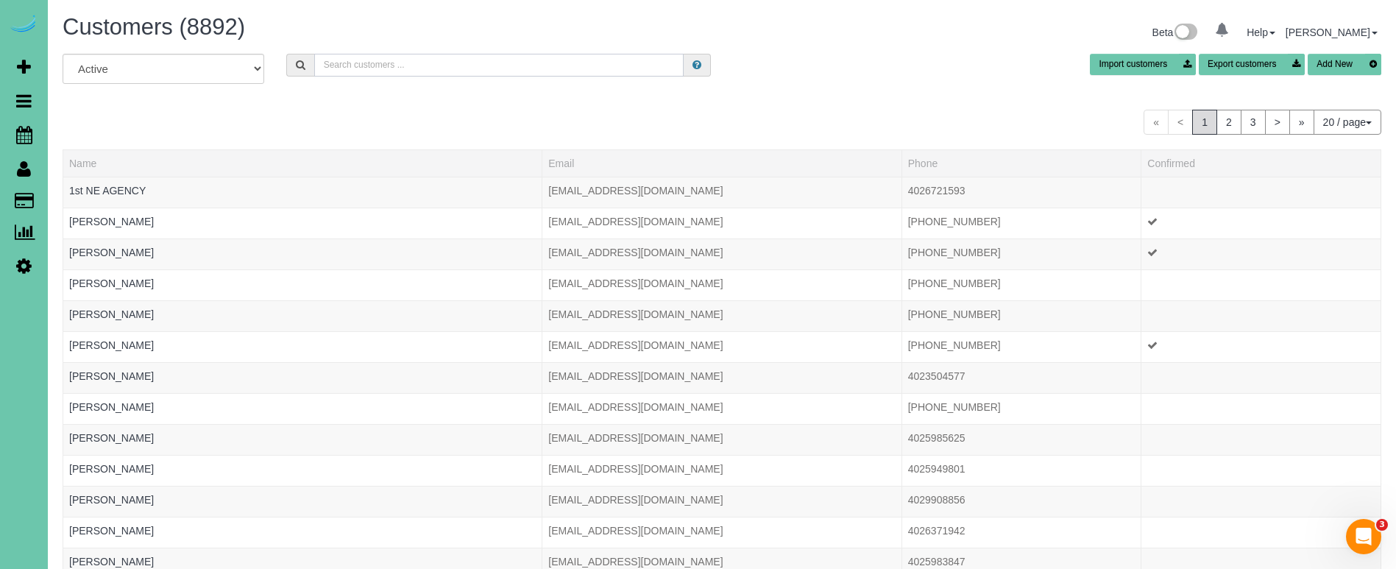
click at [357, 66] on input "text" at bounding box center [498, 65] width 369 height 23
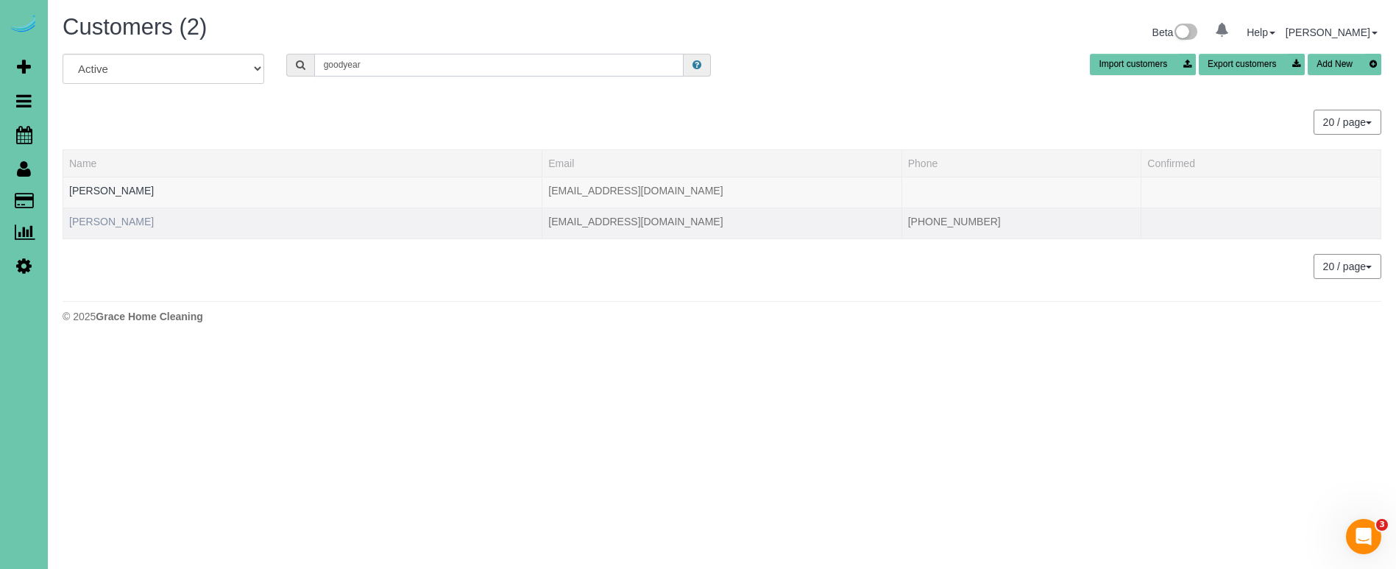
type input "goodyear"
click at [130, 219] on link "[PERSON_NAME]" at bounding box center [111, 222] width 85 height 12
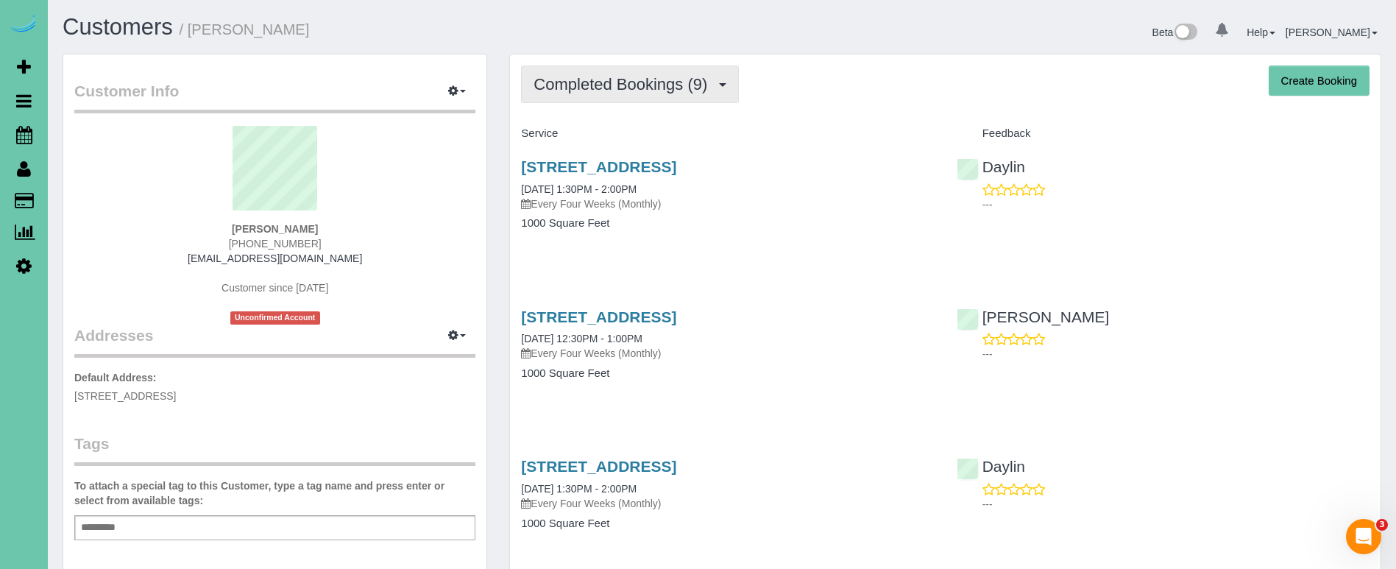
drag, startPoint x: 697, startPoint y: 79, endPoint x: 691, endPoint y: 88, distance: 10.0
click at [697, 79] on span "Completed Bookings (9)" at bounding box center [624, 84] width 181 height 18
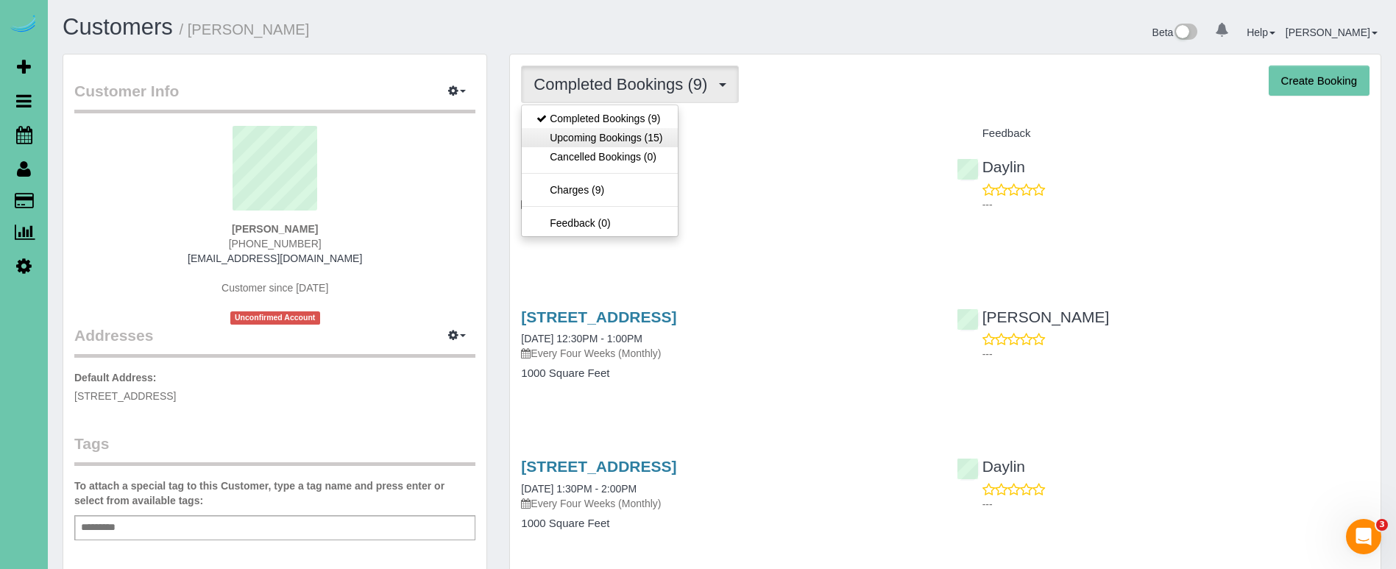
click at [655, 130] on link "Upcoming Bookings (15)" at bounding box center [599, 137] width 155 height 19
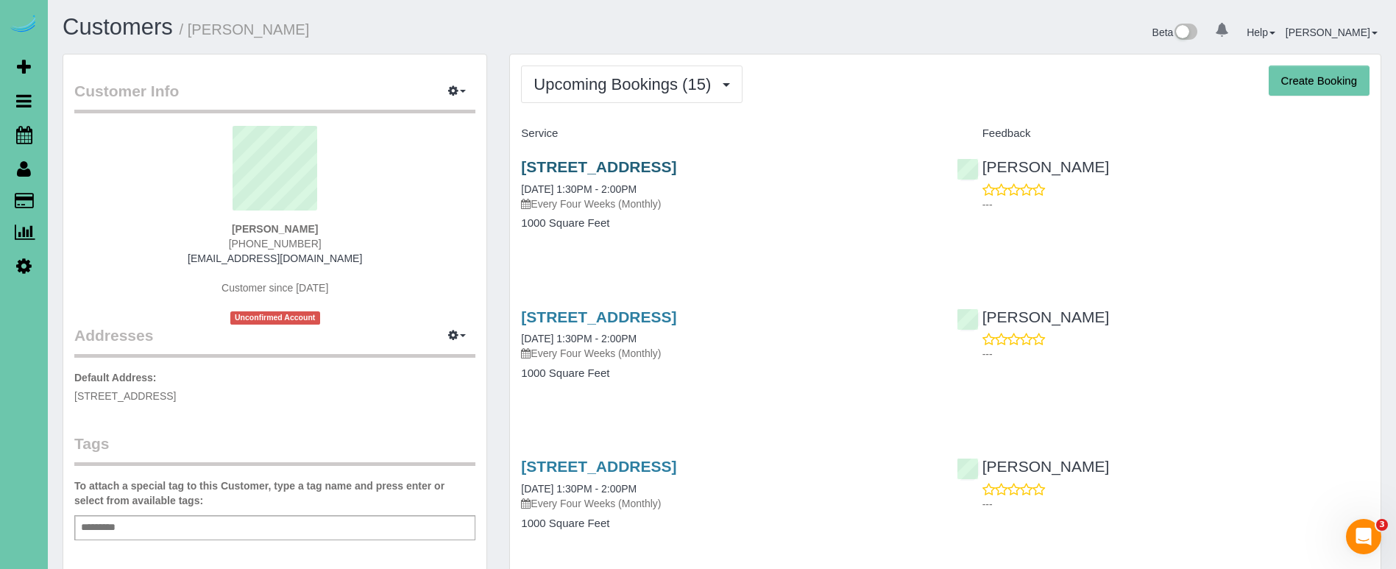
click at [629, 160] on link "[STREET_ADDRESS]" at bounding box center [598, 166] width 155 height 17
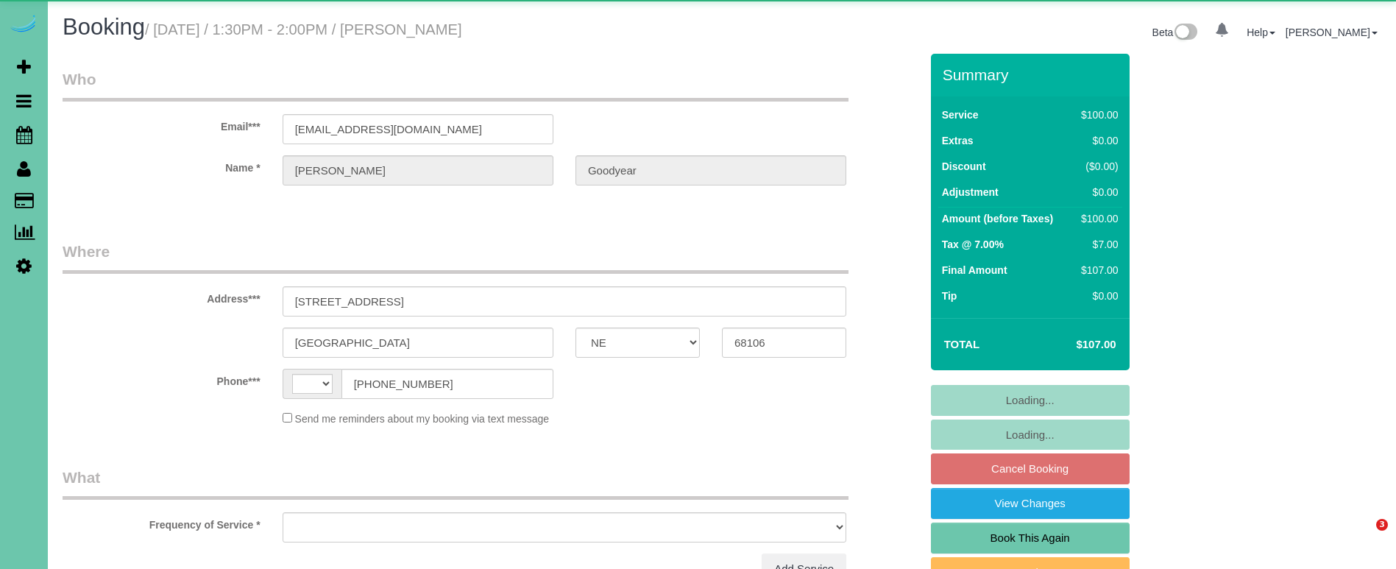
select select "NE"
select select "string:US"
select select "object:603"
select select "number:34"
select select "number:40"
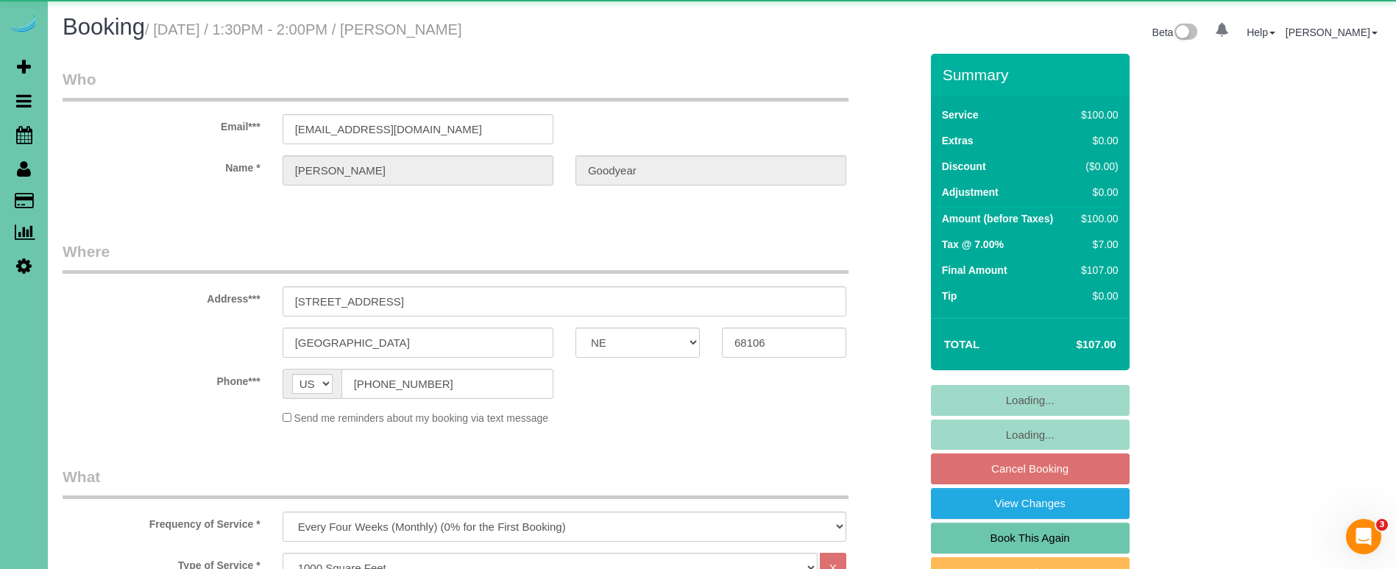
select select "object:890"
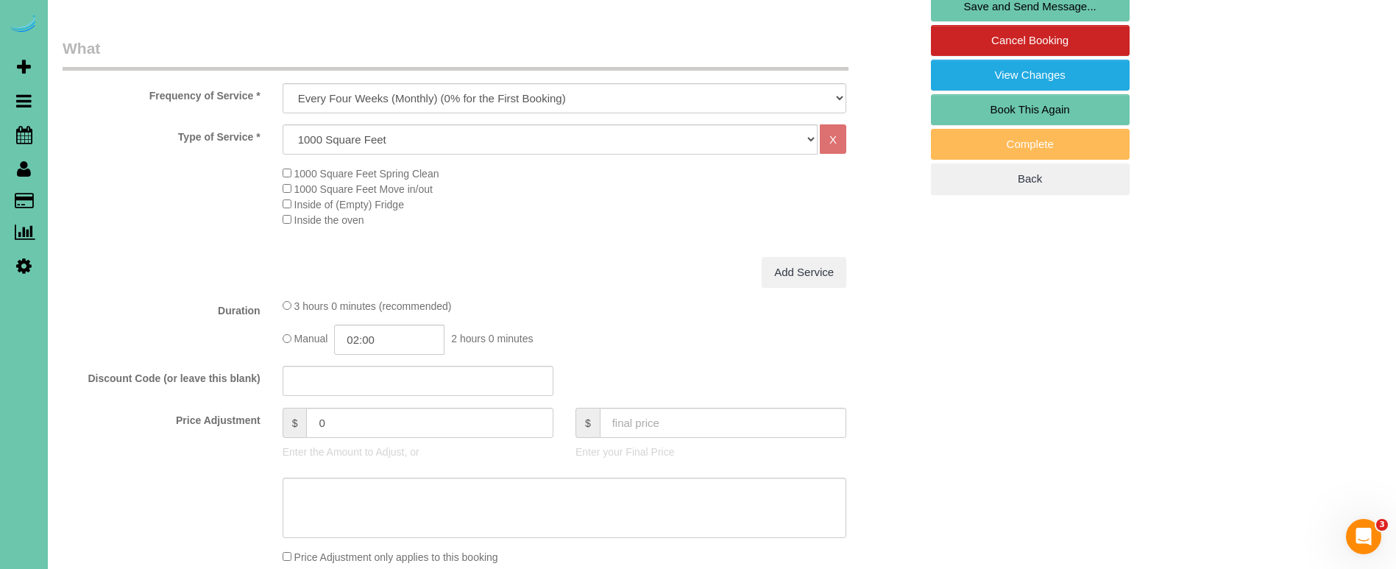
scroll to position [503, 0]
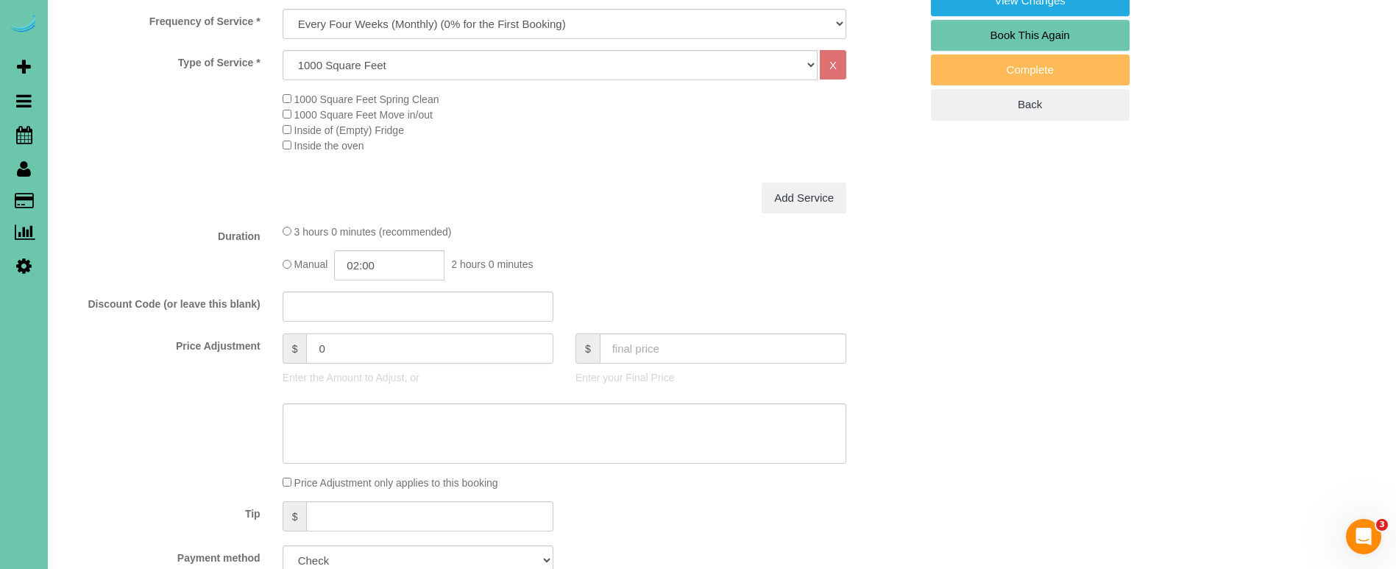
drag, startPoint x: 336, startPoint y: 344, endPoint x: 291, endPoint y: 344, distance: 44.9
click at [296, 345] on div "$ 0" at bounding box center [418, 348] width 271 height 30
type input "6"
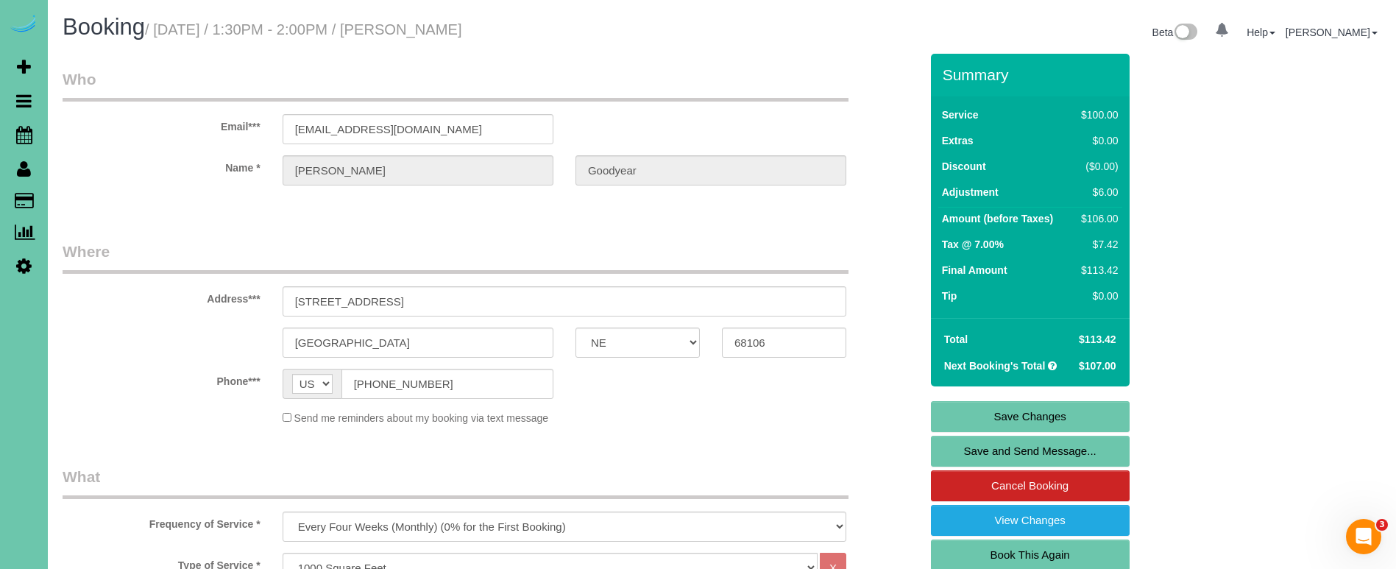
scroll to position [0, 0]
type textarea "new rate - 10/9/25"
drag, startPoint x: 446, startPoint y: 130, endPoint x: 238, endPoint y: 119, distance: 208.5
click at [969, 415] on link "Save Changes" at bounding box center [1030, 416] width 199 height 31
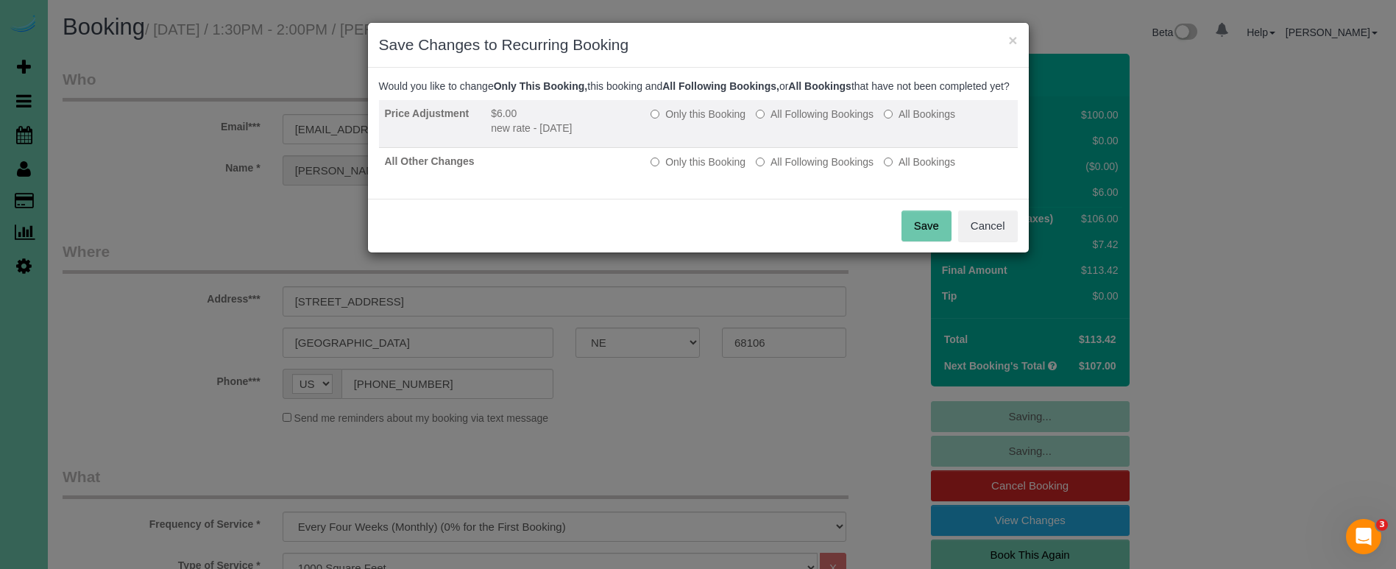
click at [785, 121] on label "All Following Bookings" at bounding box center [815, 114] width 118 height 15
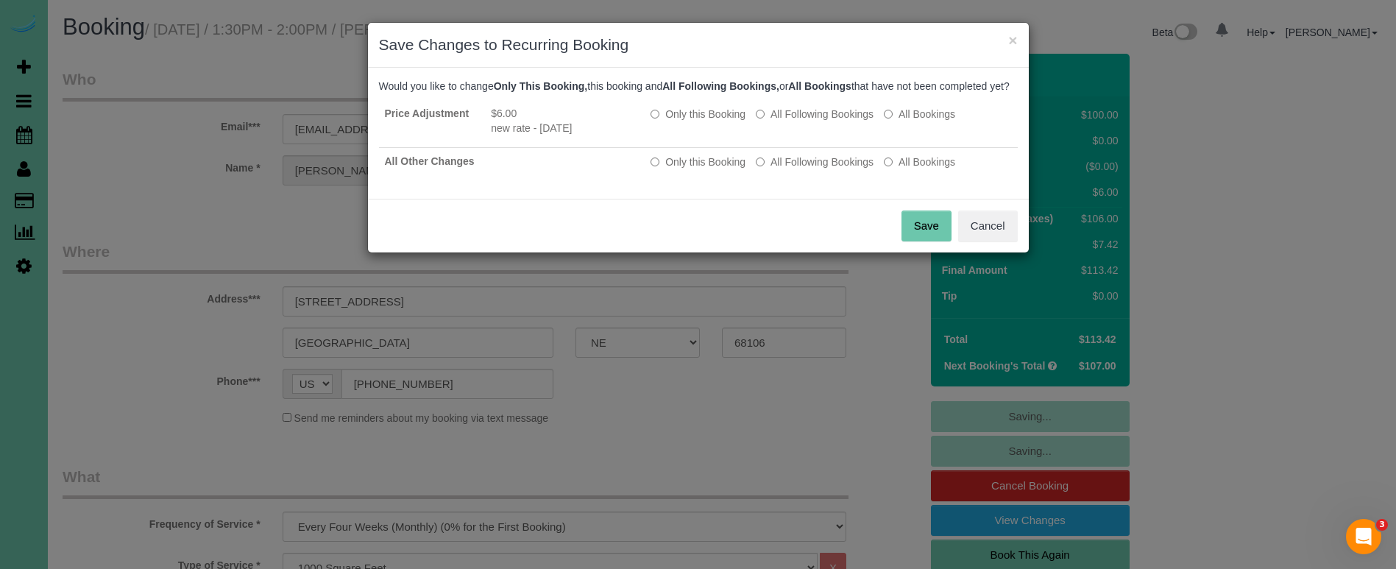
drag, startPoint x: 788, startPoint y: 174, endPoint x: 856, endPoint y: 194, distance: 70.6
click at [790, 169] on label "All Following Bookings" at bounding box center [815, 162] width 118 height 15
click at [919, 236] on button "Save" at bounding box center [927, 225] width 50 height 31
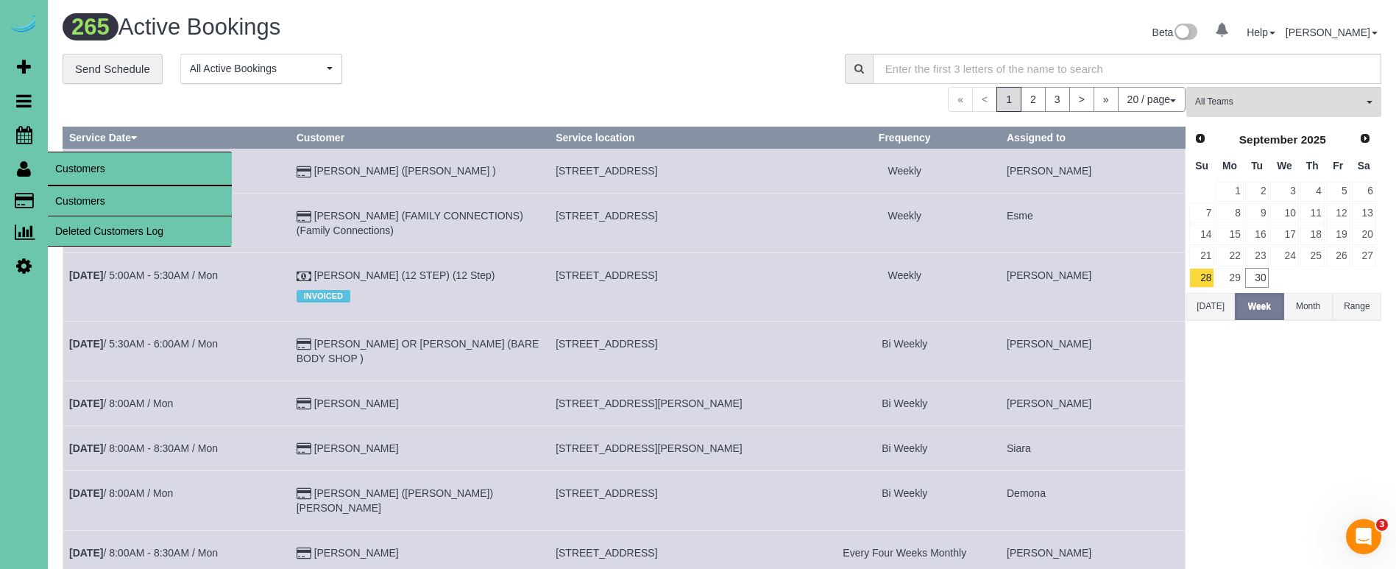
drag, startPoint x: 74, startPoint y: 198, endPoint x: 92, endPoint y: 187, distance: 20.8
click at [74, 198] on link "Customers" at bounding box center [140, 200] width 184 height 29
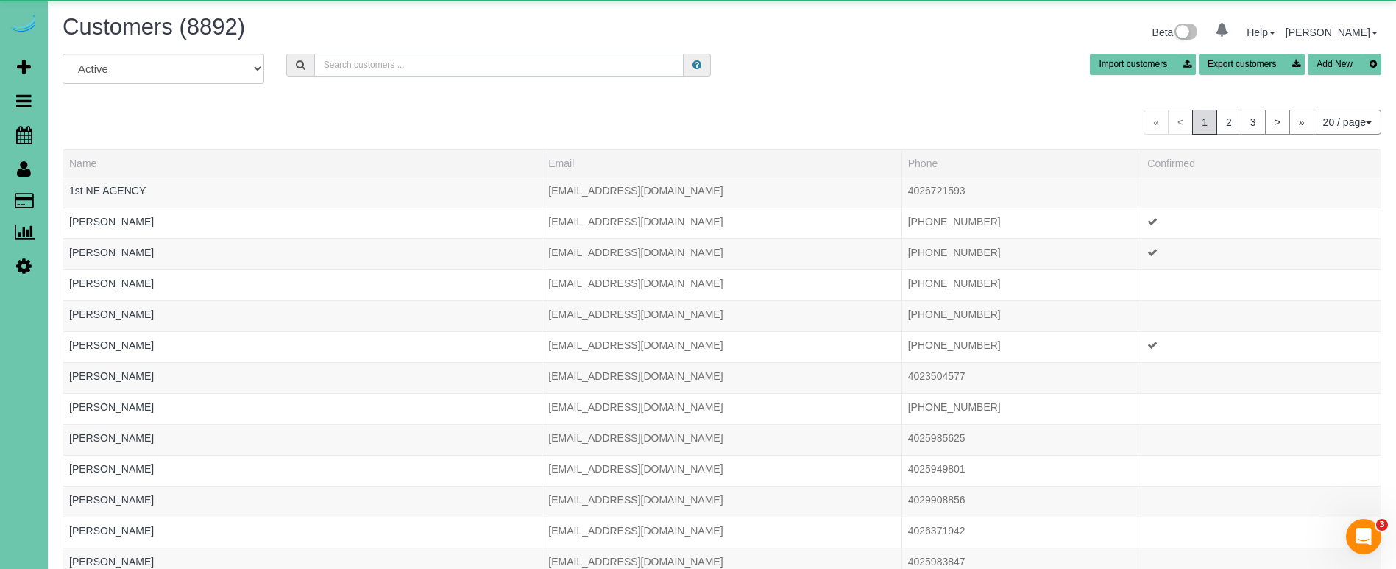
click at [446, 64] on input "text" at bounding box center [498, 65] width 369 height 23
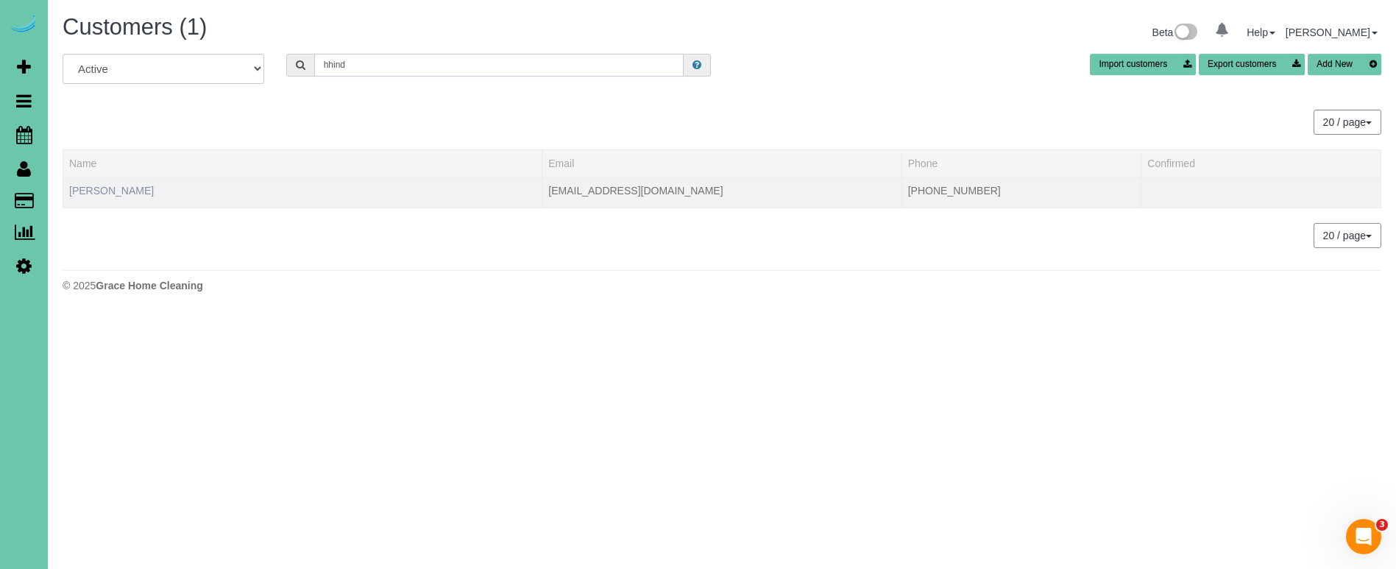
type input "hhind"
click at [90, 187] on link "Holly Hindmarsh" at bounding box center [111, 191] width 85 height 12
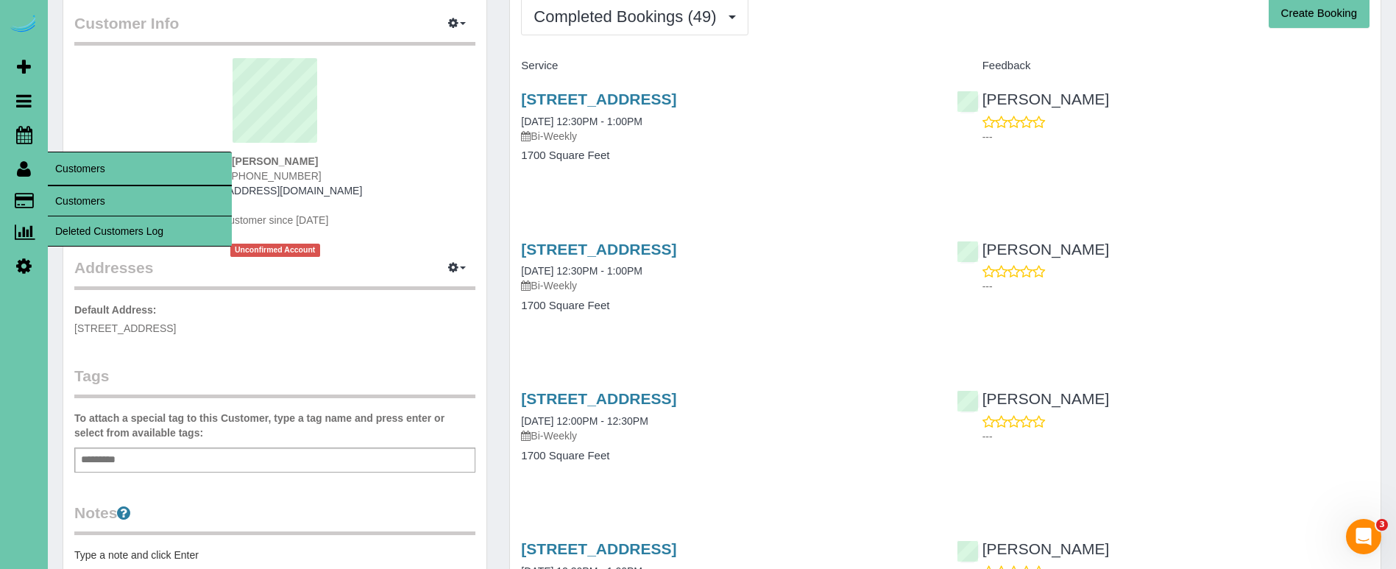
scroll to position [63, 0]
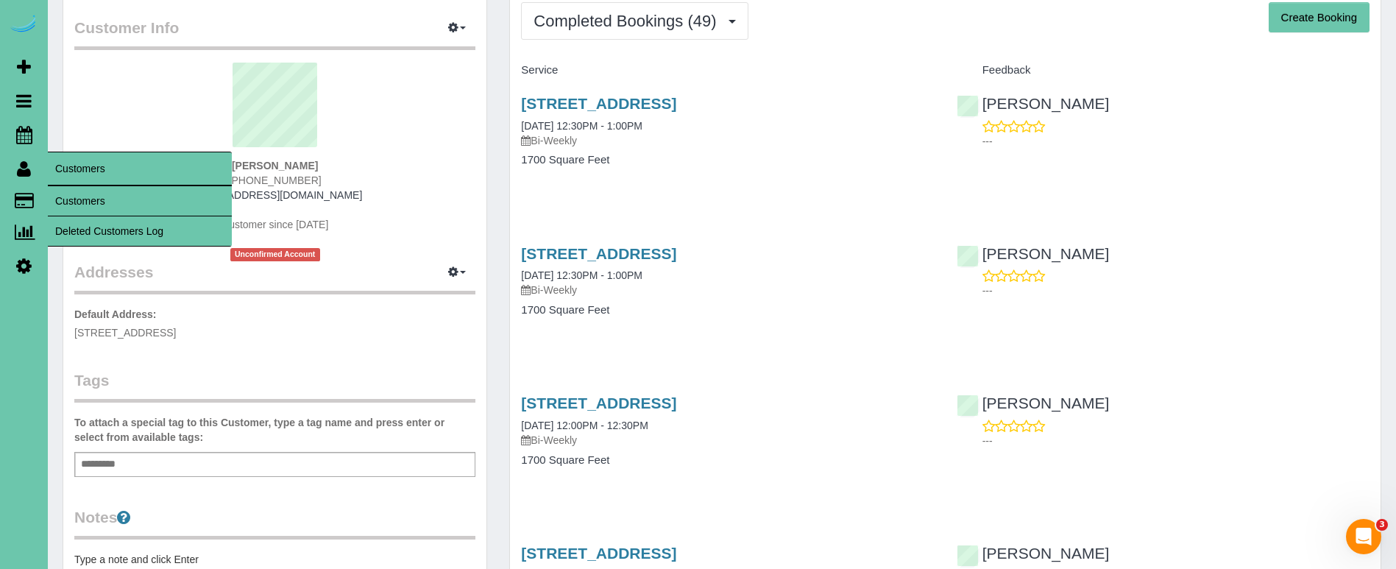
click at [66, 195] on link "Customers" at bounding box center [140, 200] width 184 height 29
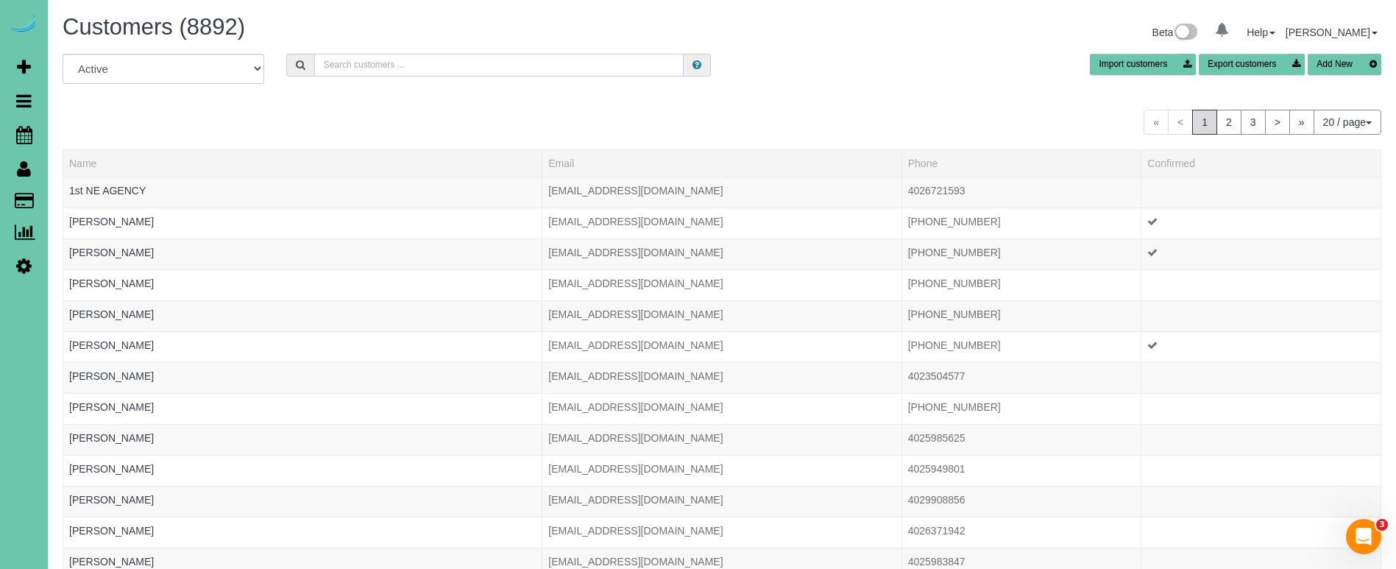
click at [344, 66] on input "text" at bounding box center [498, 65] width 369 height 23
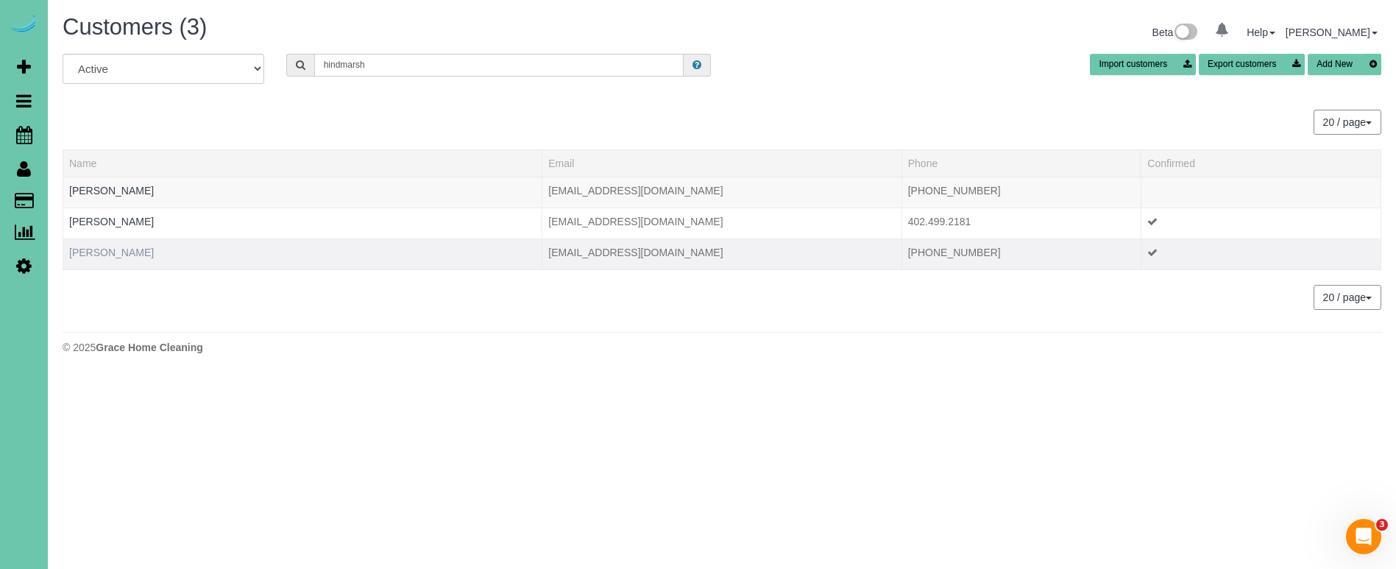
type input "hindmarsh"
click at [110, 250] on link "Linda Hindmarsh" at bounding box center [111, 253] width 85 height 12
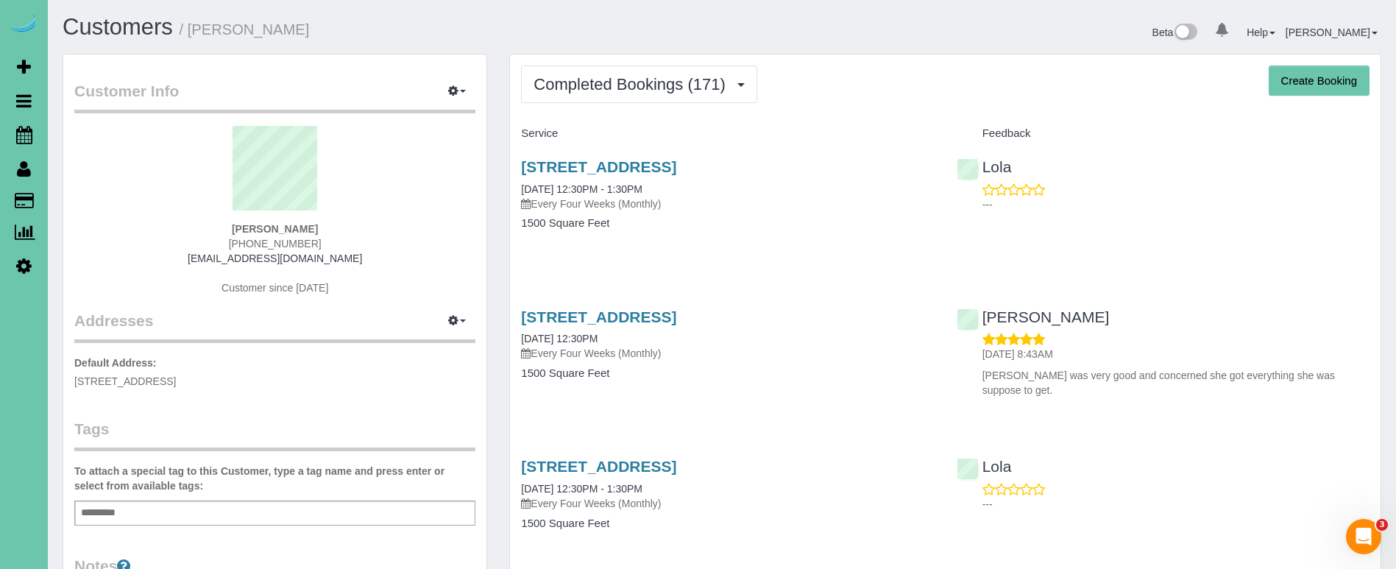
click at [387, 114] on div "Customer Info Edit Contact Info Send Message Email Preferences Special Sales Ta…" at bounding box center [274, 472] width 423 height 836
drag, startPoint x: 638, startPoint y: 80, endPoint x: 639, endPoint y: 102, distance: 21.4
click at [638, 80] on span "Completed Bookings (171)" at bounding box center [633, 84] width 199 height 18
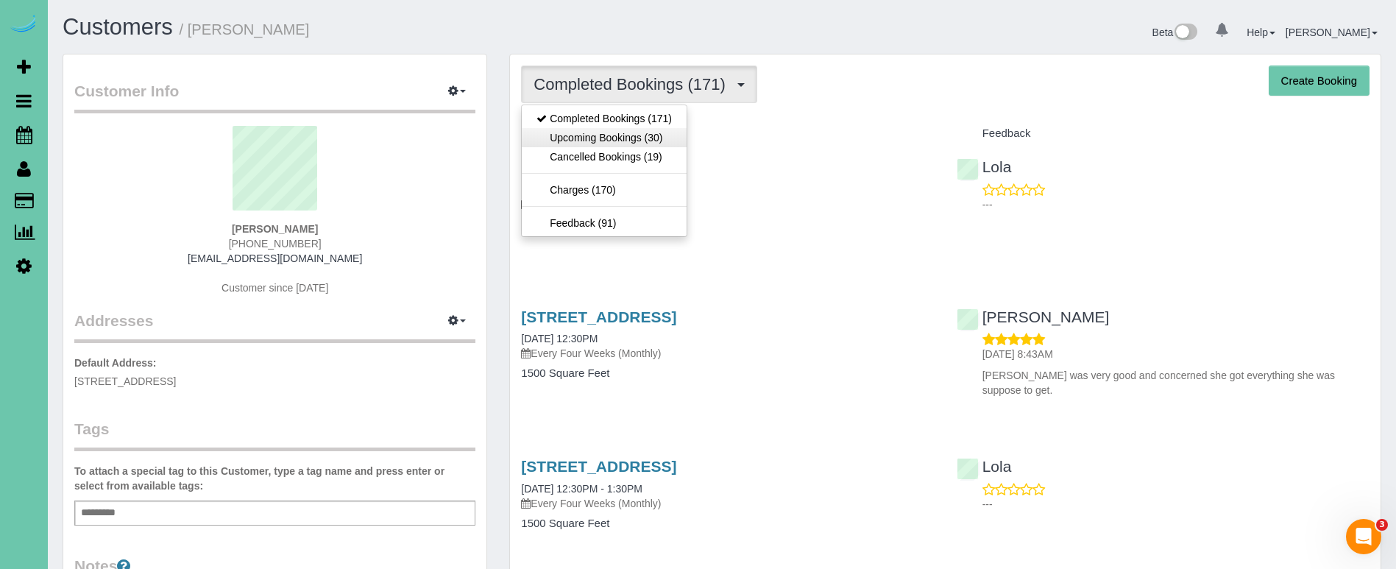
click at [636, 135] on link "Upcoming Bookings (30)" at bounding box center [604, 137] width 165 height 19
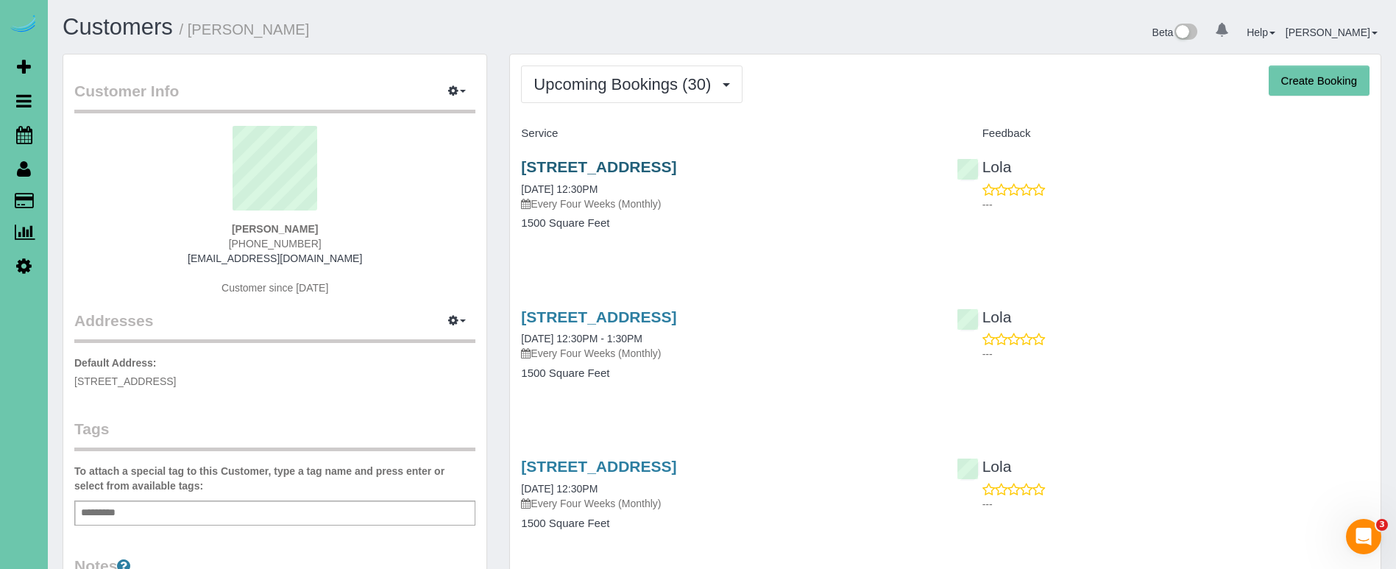
click at [580, 161] on link "1312 N 209 Street, Elkhorn, NE 68022" at bounding box center [598, 166] width 155 height 17
click at [618, 91] on span "Upcoming Bookings (30)" at bounding box center [626, 84] width 185 height 18
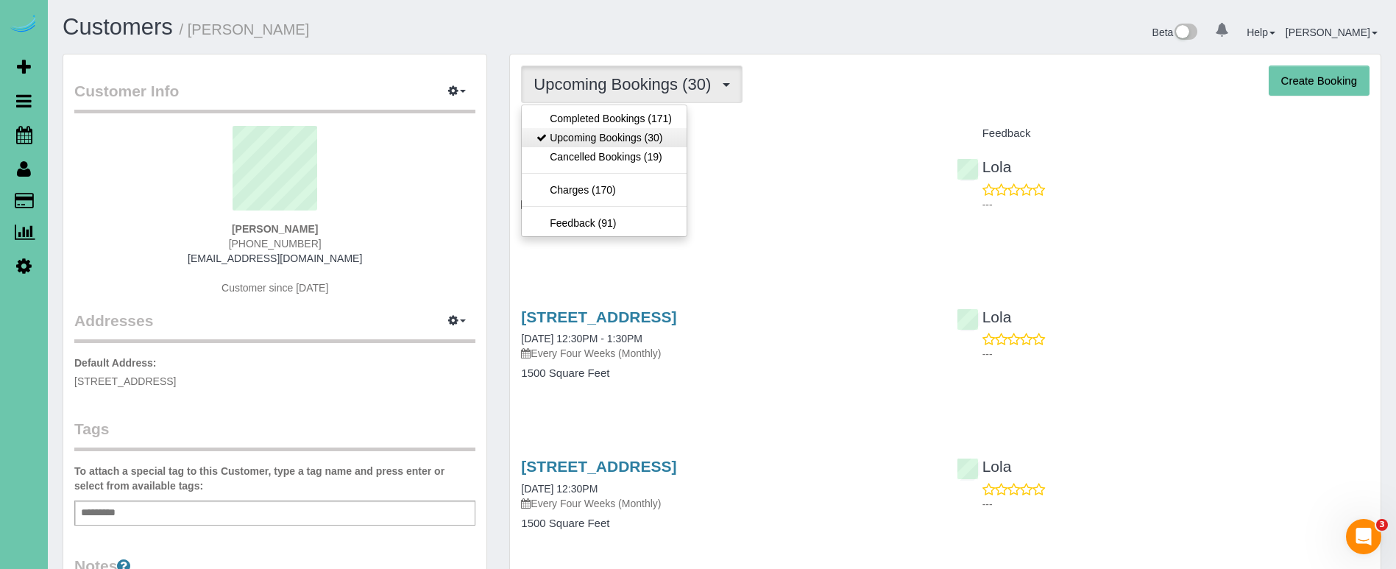
click at [606, 141] on link "Upcoming Bookings (30)" at bounding box center [604, 137] width 165 height 19
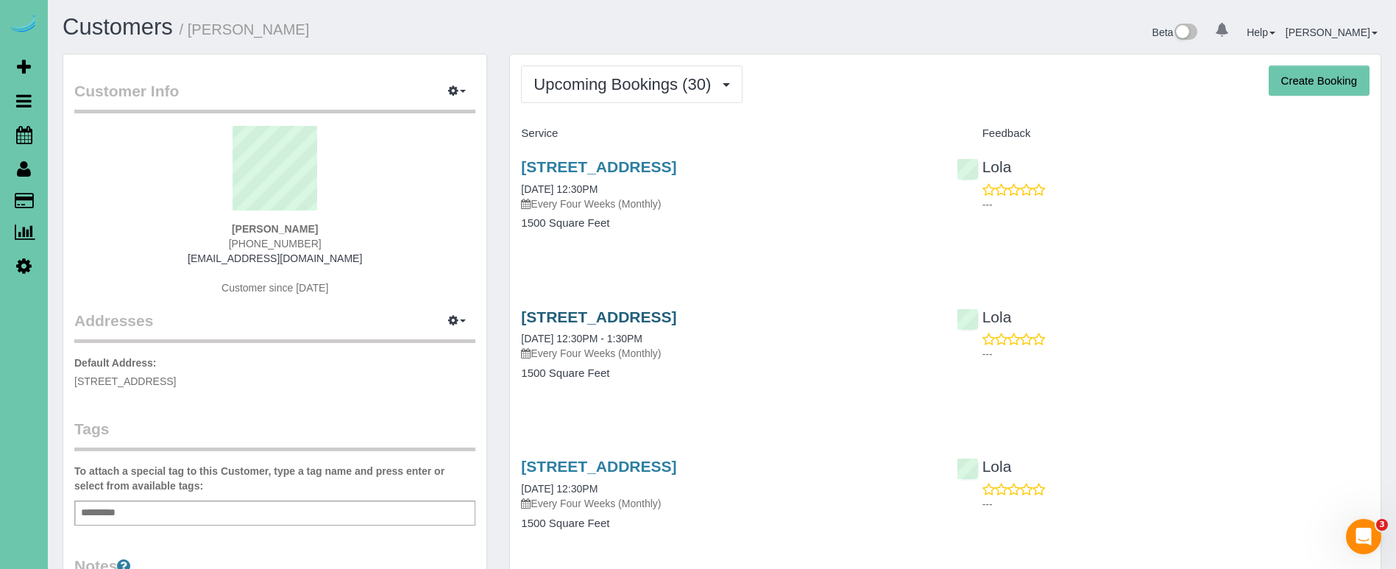
click at [611, 315] on link "1312 N 209 Street, Elkhorn, NE 68022" at bounding box center [598, 316] width 155 height 17
click at [620, 161] on link "1312 N 209 Street, Elkhorn, NE 68022" at bounding box center [598, 166] width 155 height 17
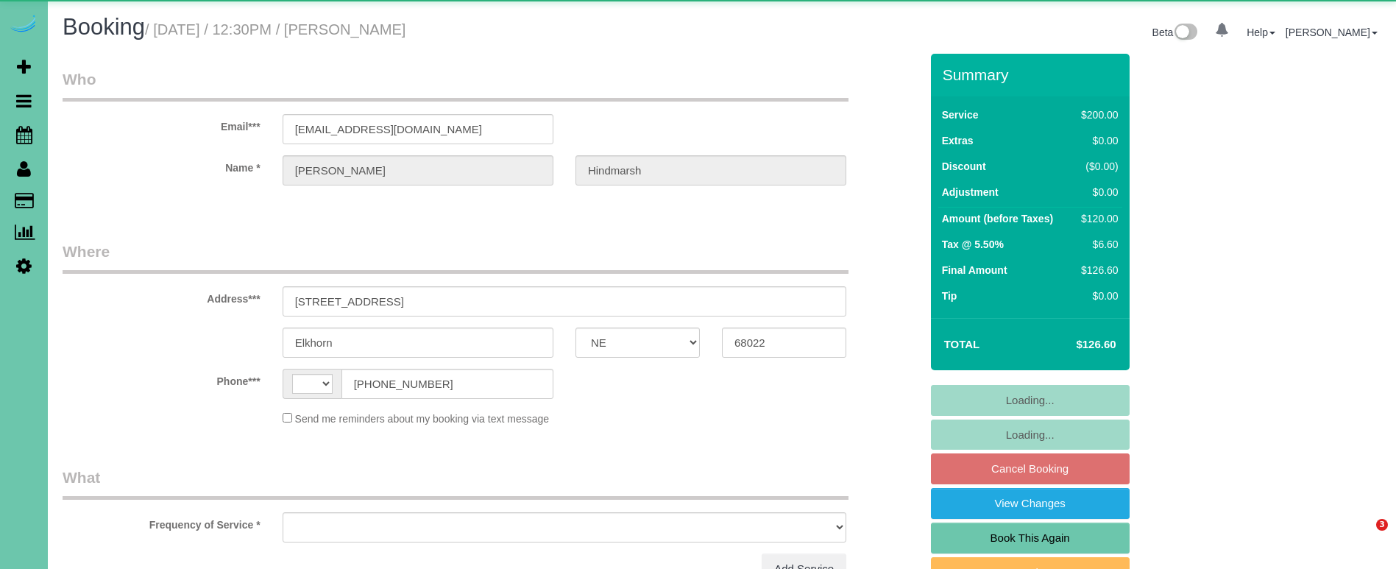
select select "NE"
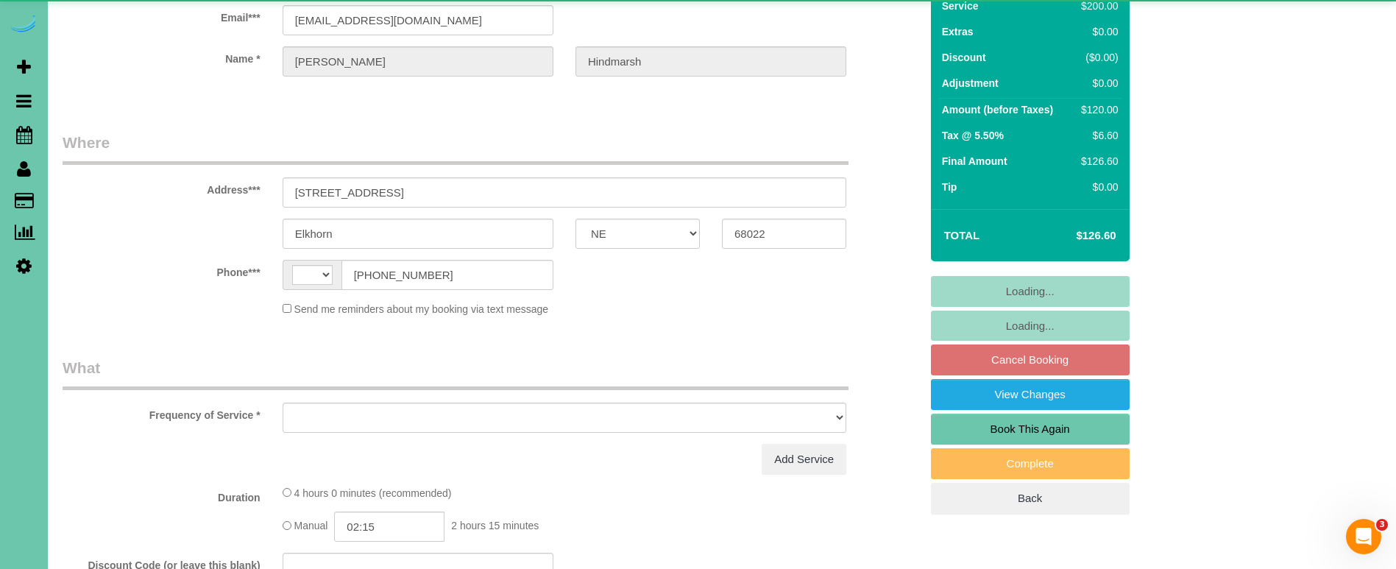
select select "string:[GEOGRAPHIC_DATA]"
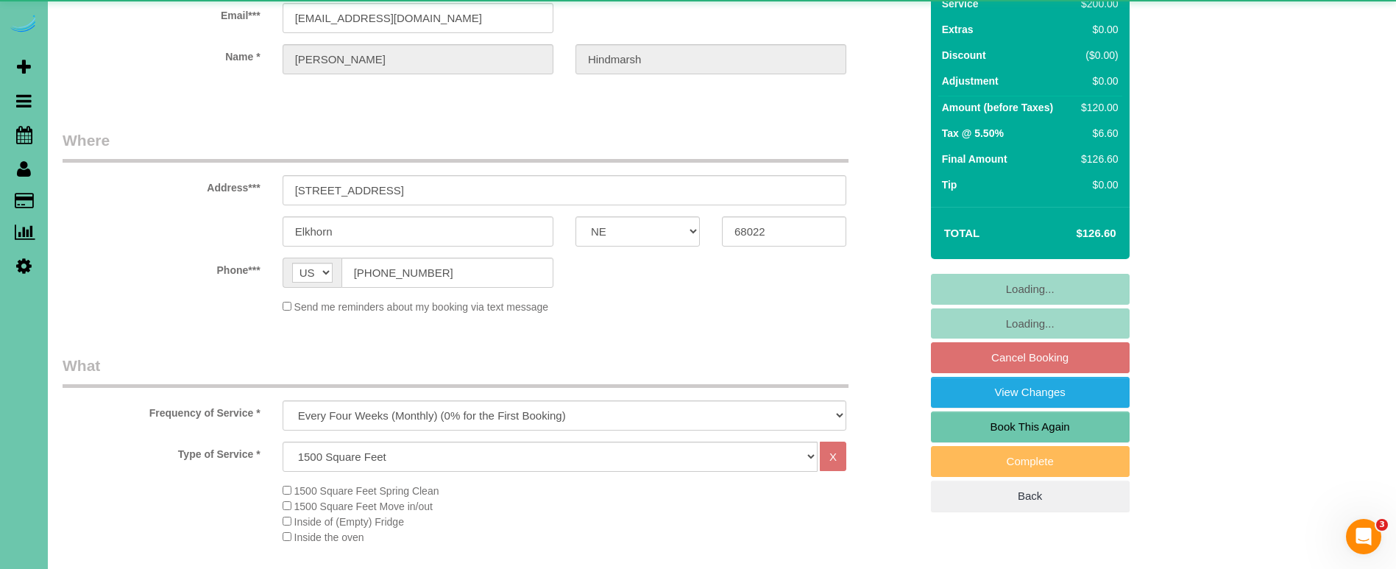
select select "object:890"
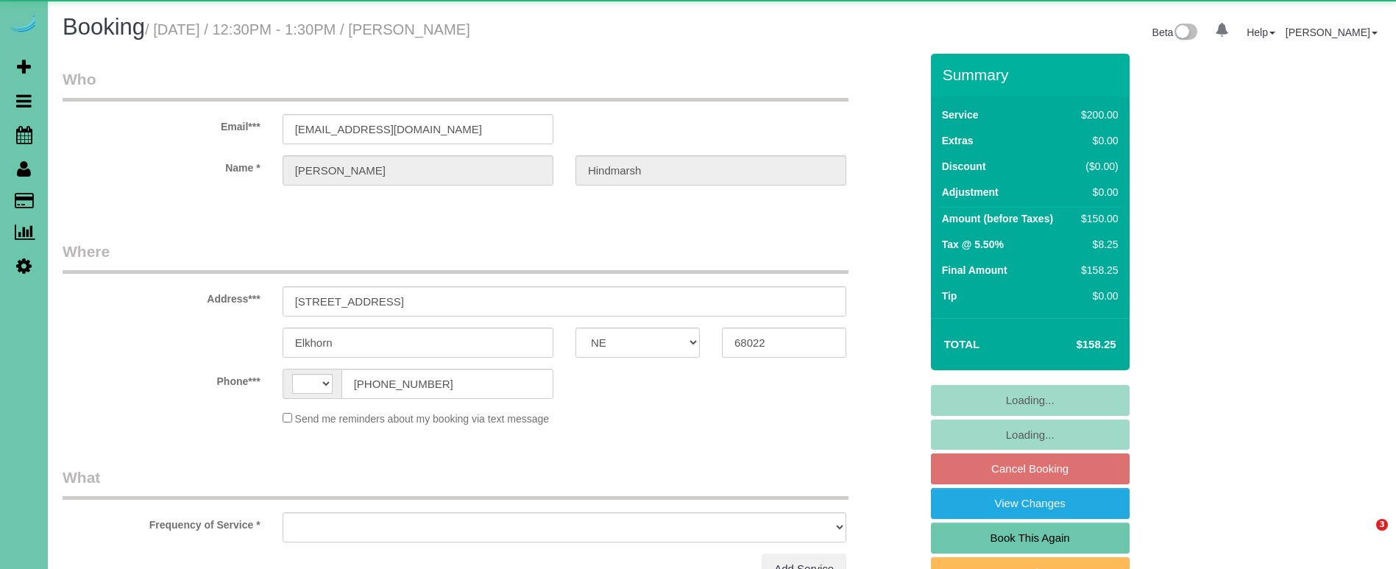
select select "NE"
select select "string:[GEOGRAPHIC_DATA]"
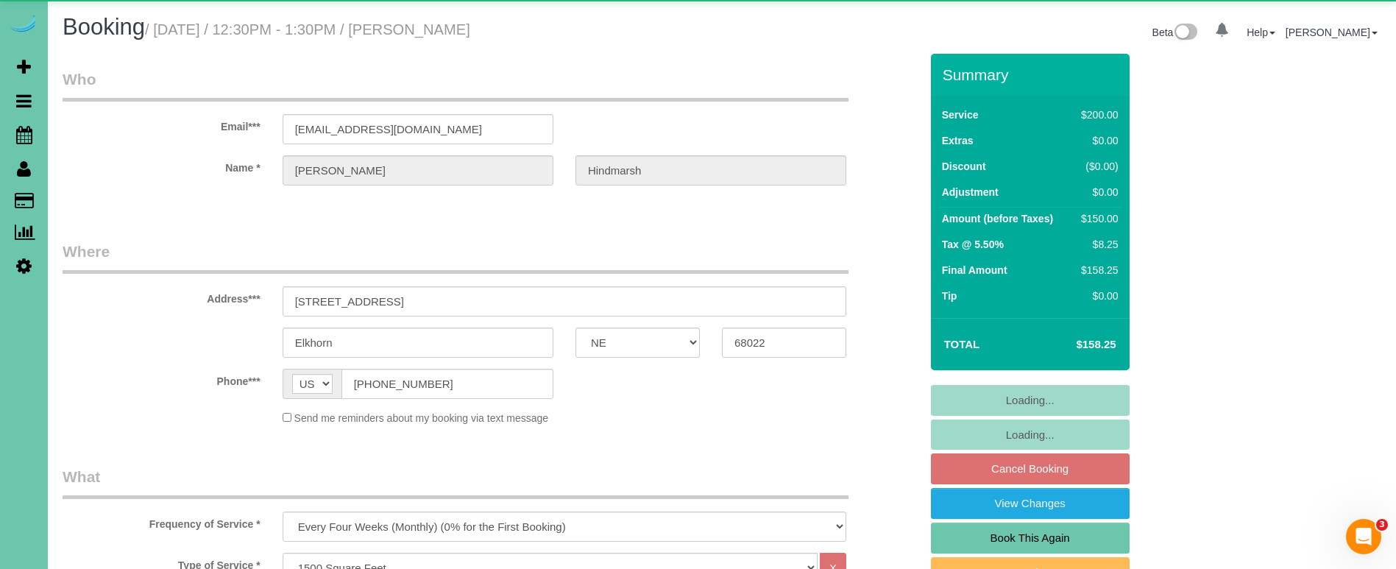
select select "object:833"
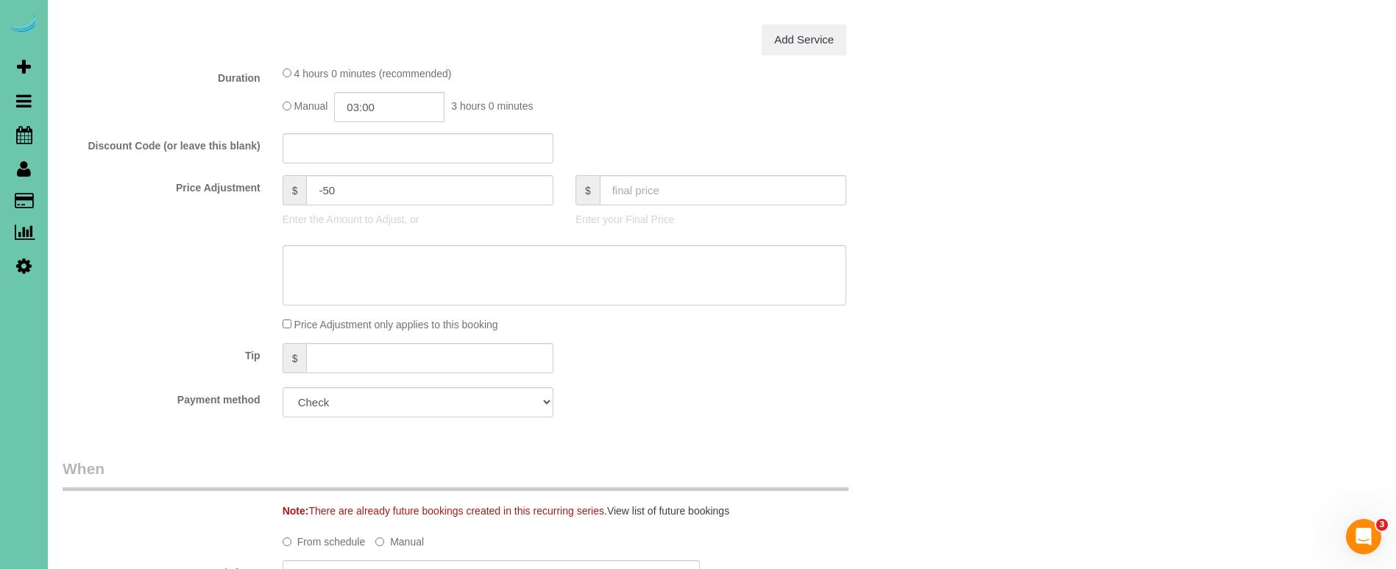
scroll to position [622, 0]
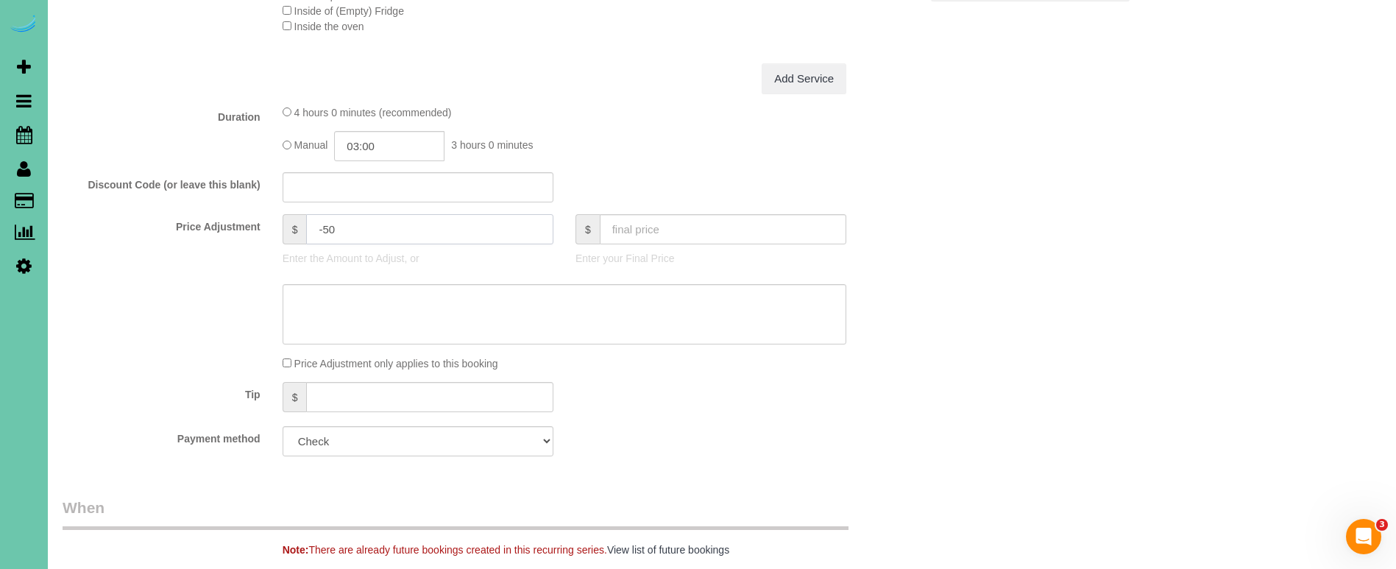
click at [330, 222] on input "-50" at bounding box center [429, 229] width 247 height 30
type input "-40"
click at [364, 302] on textarea at bounding box center [565, 314] width 564 height 60
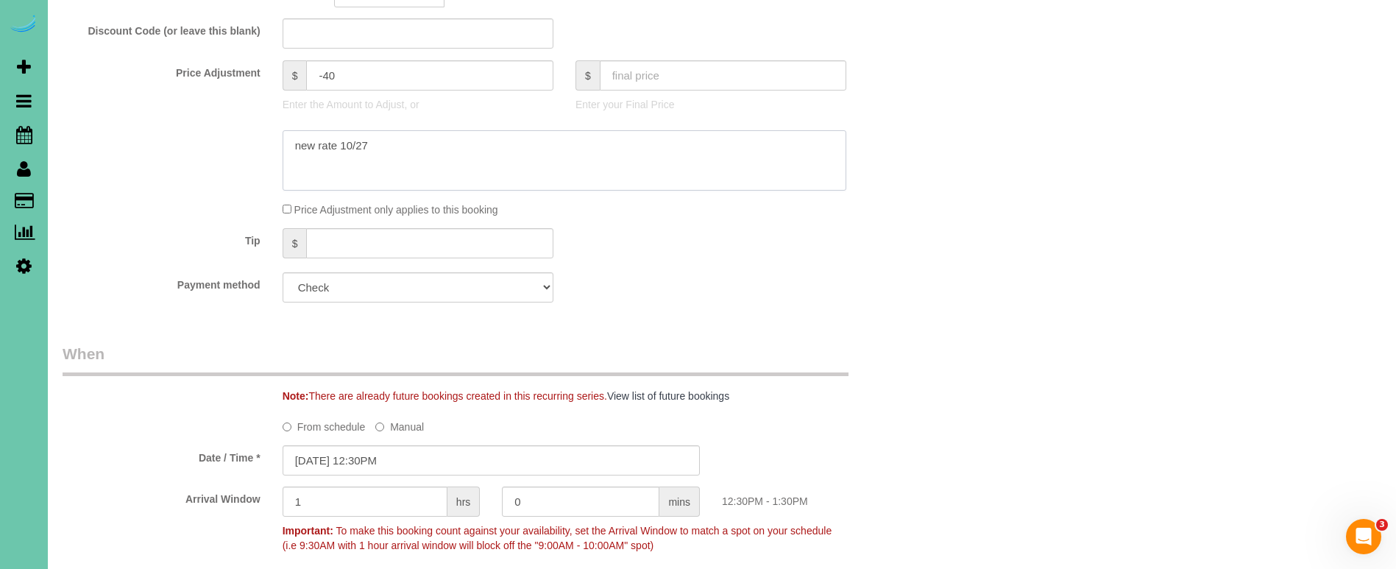
scroll to position [776, 0]
type textarea "new rate 10/27"
click at [408, 461] on input "[DATE] 12:30PM" at bounding box center [491, 460] width 417 height 30
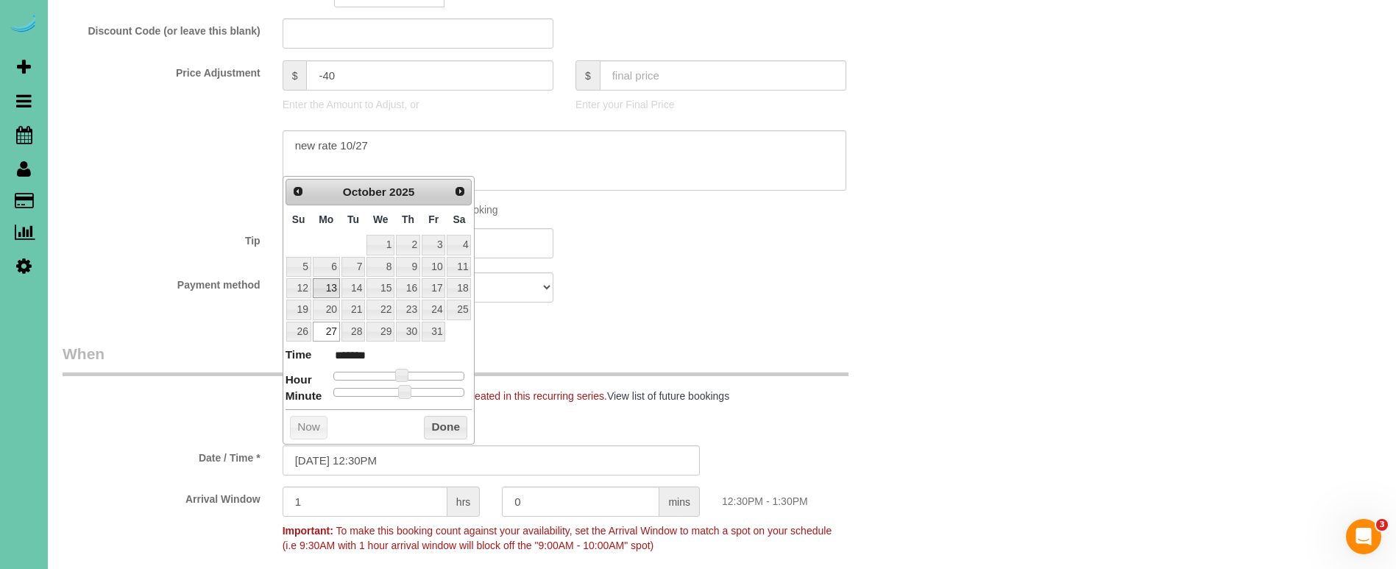
click at [323, 283] on link "13" at bounding box center [326, 288] width 27 height 20
type input "[DATE] 12:30PM"
click at [450, 422] on button "Done" at bounding box center [445, 428] width 43 height 24
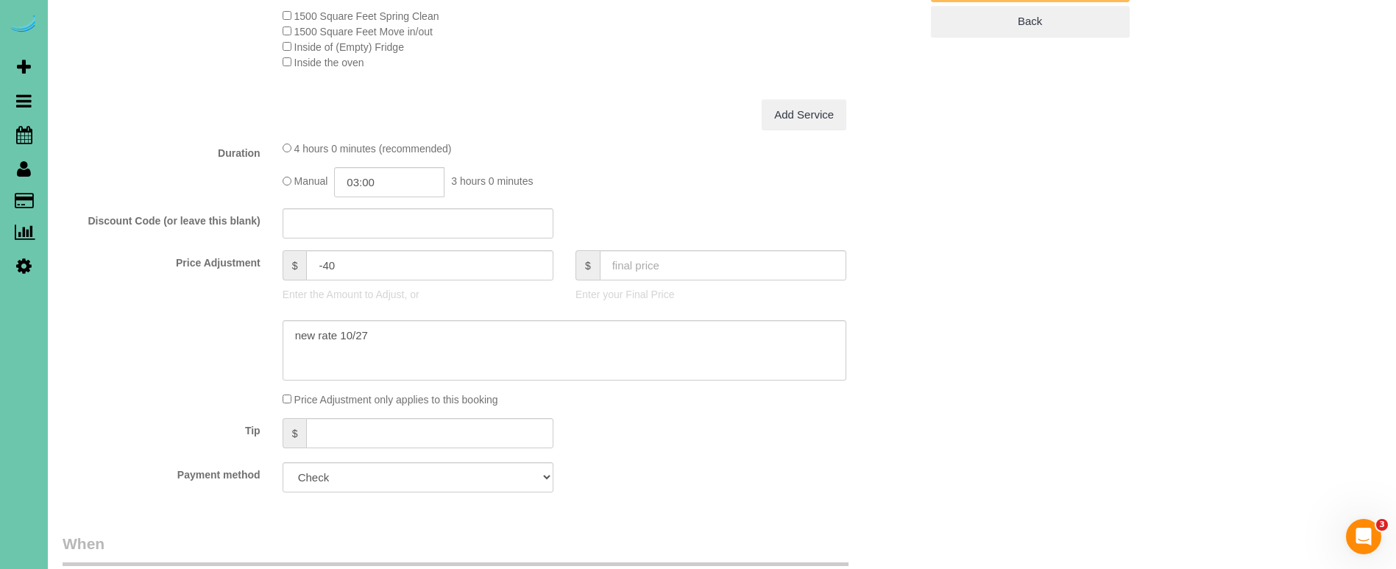
scroll to position [586, 0]
click at [381, 327] on textarea at bounding box center [565, 350] width 564 height 60
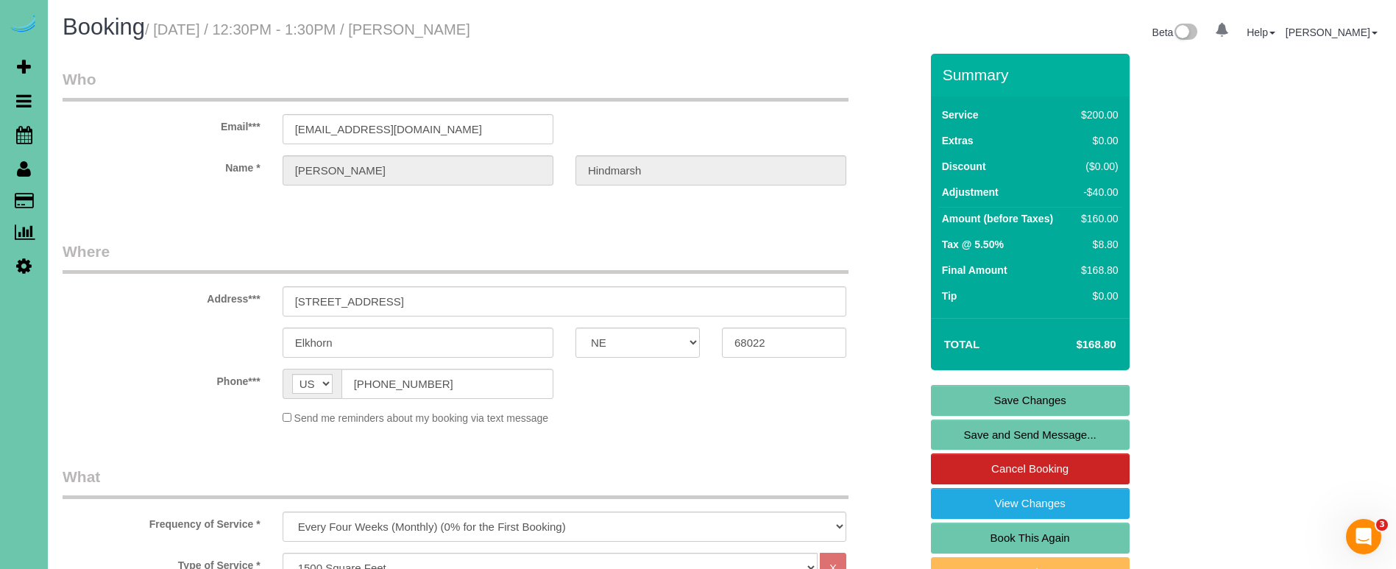
scroll to position [0, 0]
type textarea "new rate [DATE]"
drag, startPoint x: 1002, startPoint y: 397, endPoint x: 973, endPoint y: 383, distance: 32.9
click at [1002, 397] on link "Save Changes" at bounding box center [1030, 400] width 199 height 31
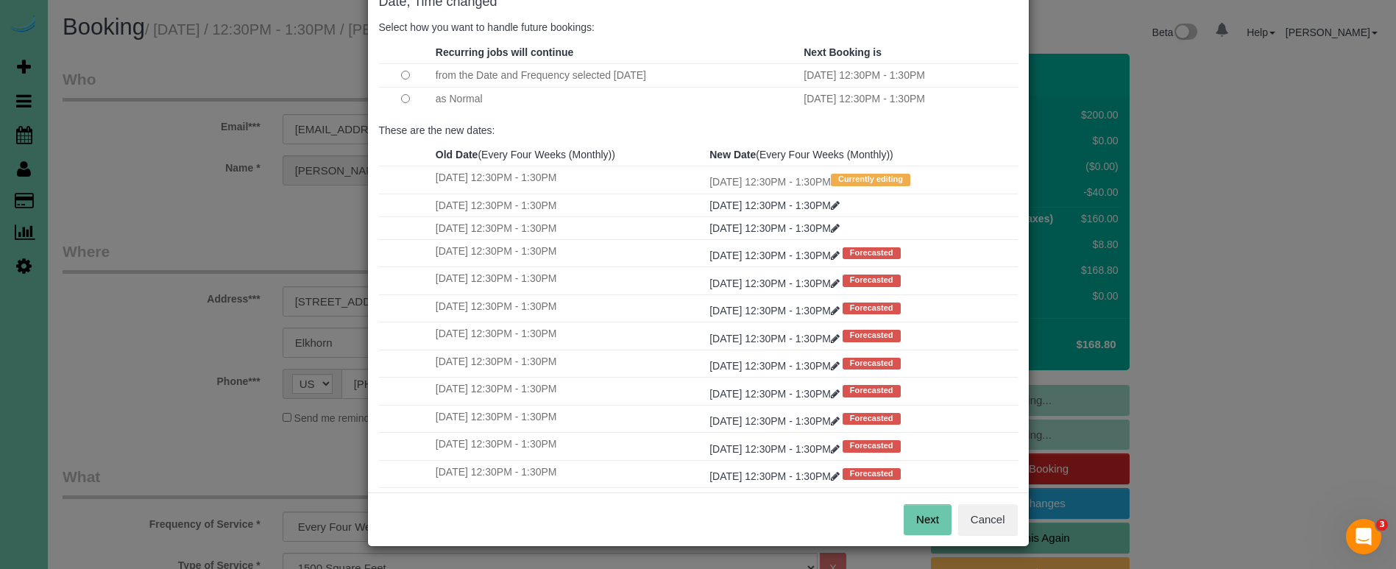
scroll to position [90, 0]
drag, startPoint x: 928, startPoint y: 522, endPoint x: 915, endPoint y: 503, distance: 23.3
click at [927, 522] on button "Next" at bounding box center [928, 520] width 48 height 31
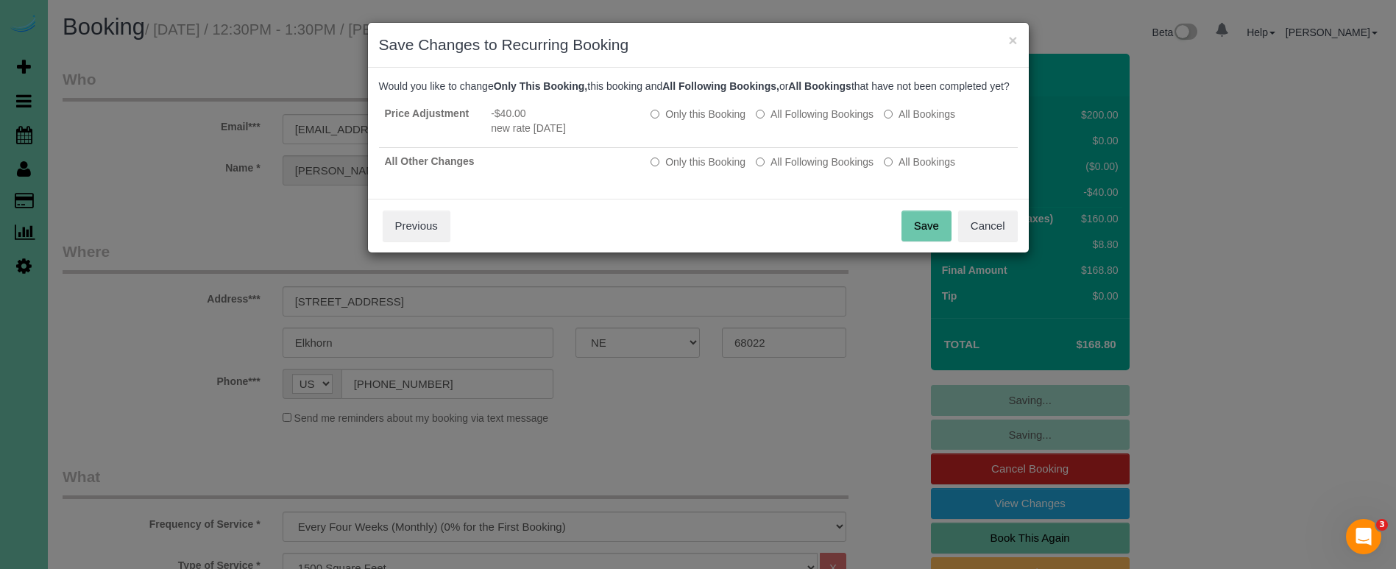
scroll to position [0, 0]
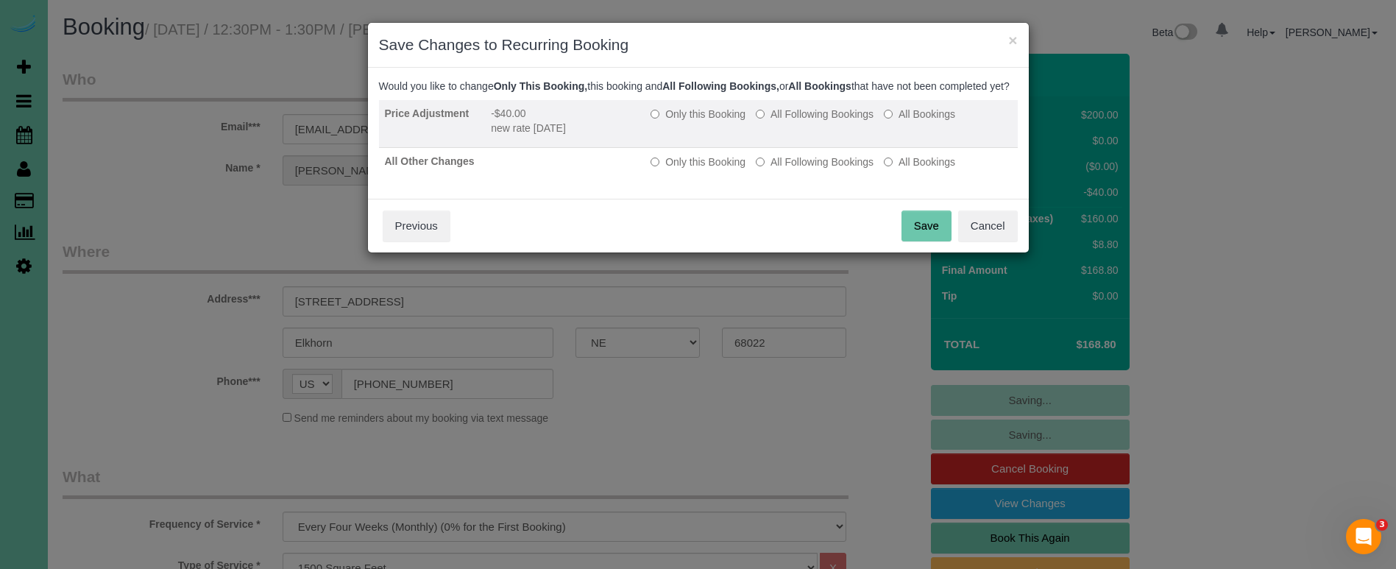
drag, startPoint x: 807, startPoint y: 134, endPoint x: 807, endPoint y: 155, distance: 20.6
click at [807, 121] on label "All Following Bookings" at bounding box center [815, 114] width 118 height 15
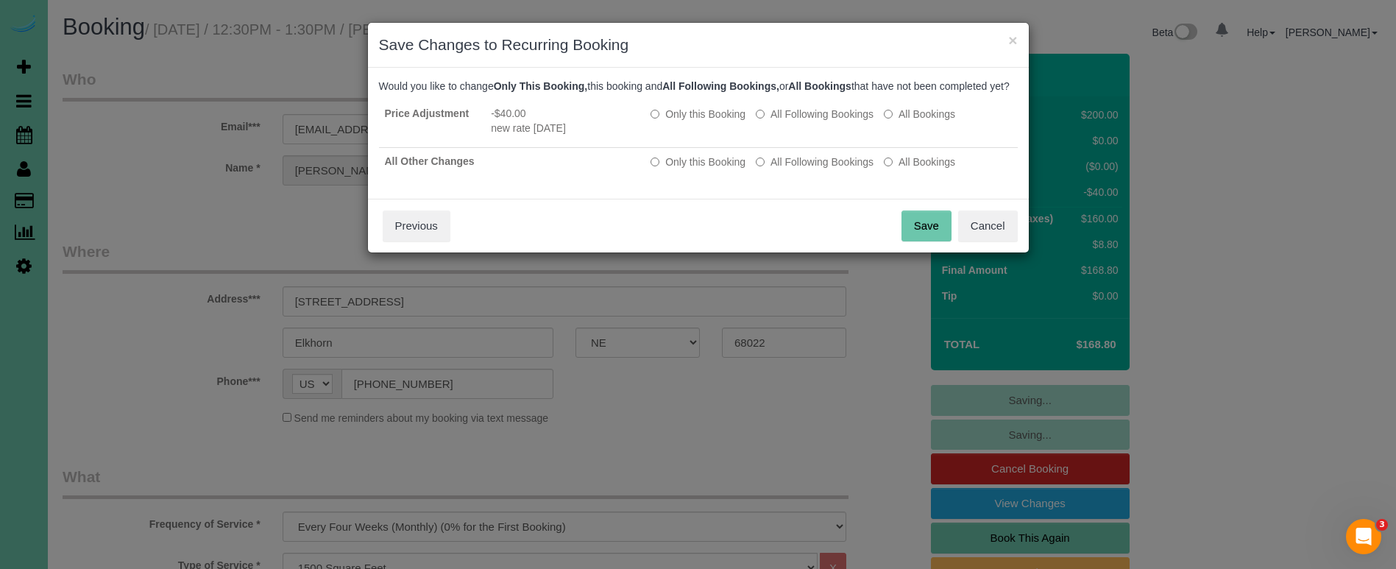
drag, startPoint x: 808, startPoint y: 182, endPoint x: 836, endPoint y: 205, distance: 36.1
click at [808, 169] on label "All Following Bookings" at bounding box center [815, 162] width 118 height 15
click at [930, 236] on button "Save" at bounding box center [927, 225] width 50 height 31
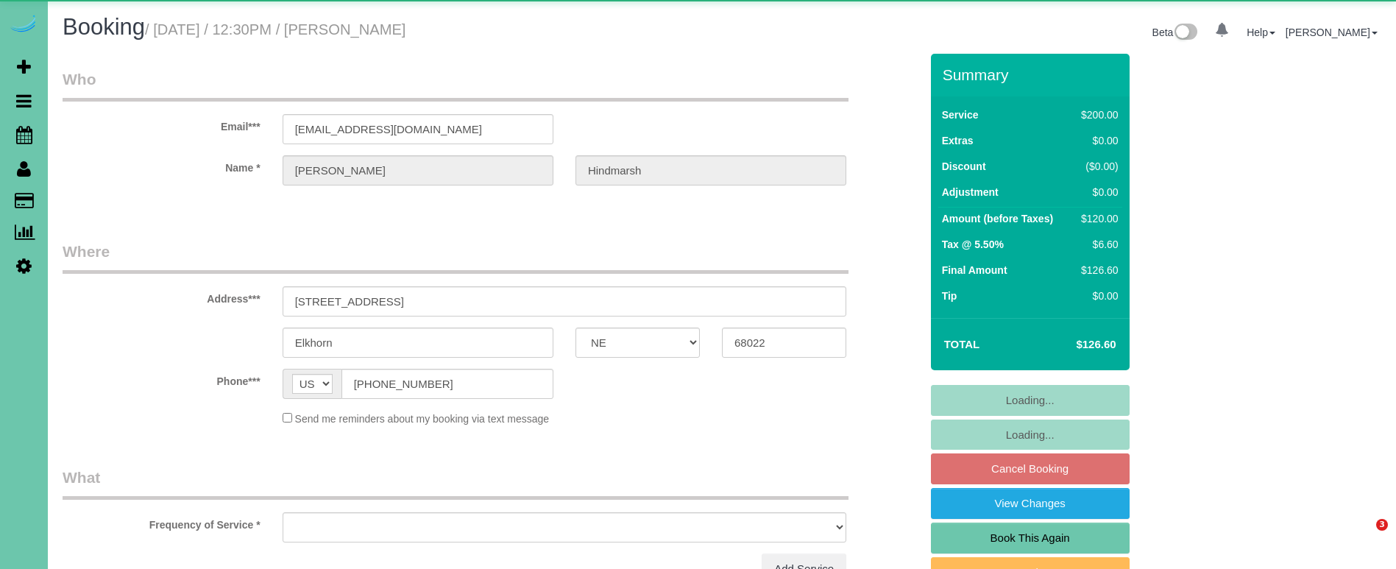
select select "NE"
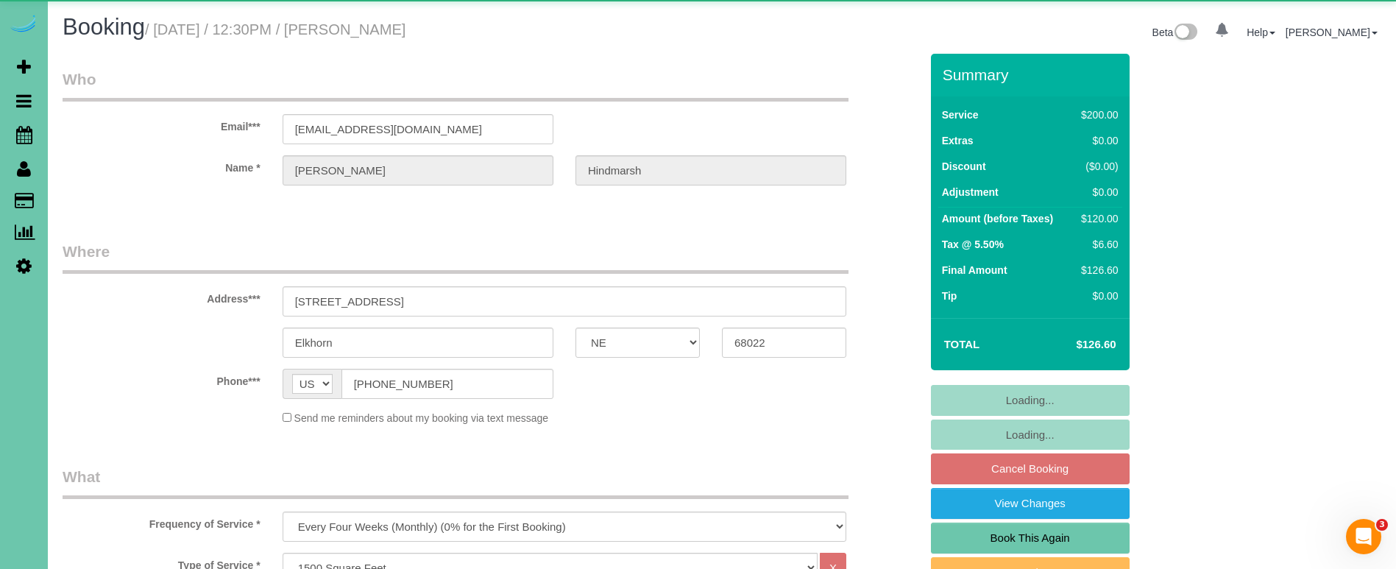
select select "object:890"
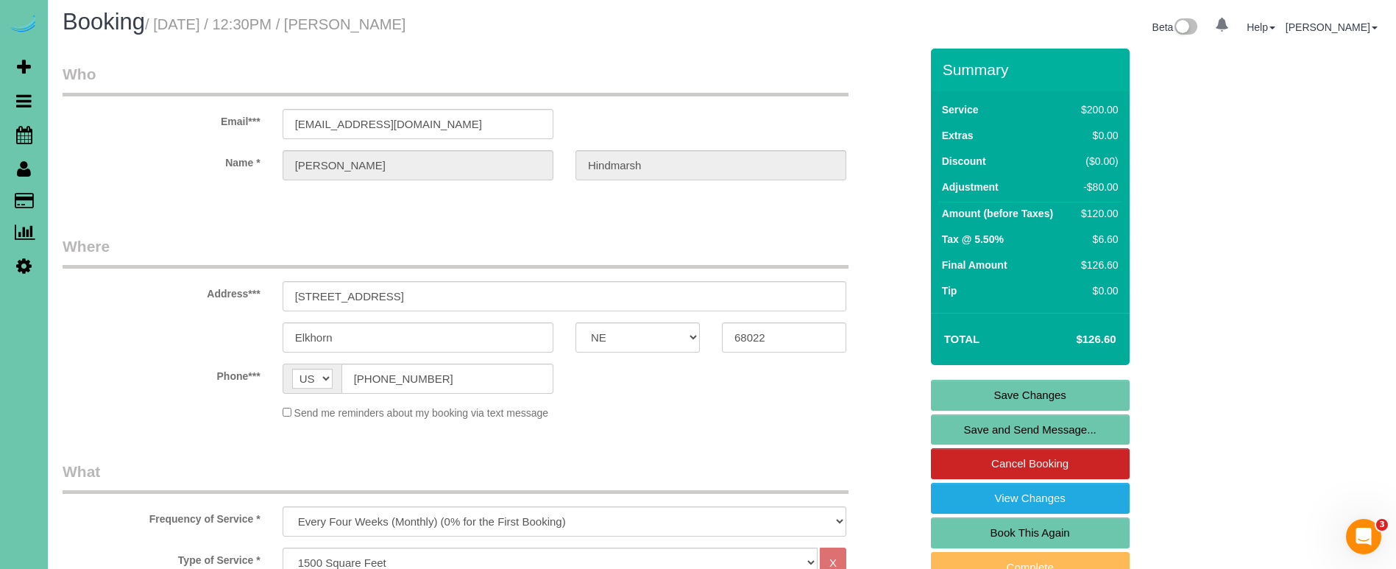
scroll to position [3, 1]
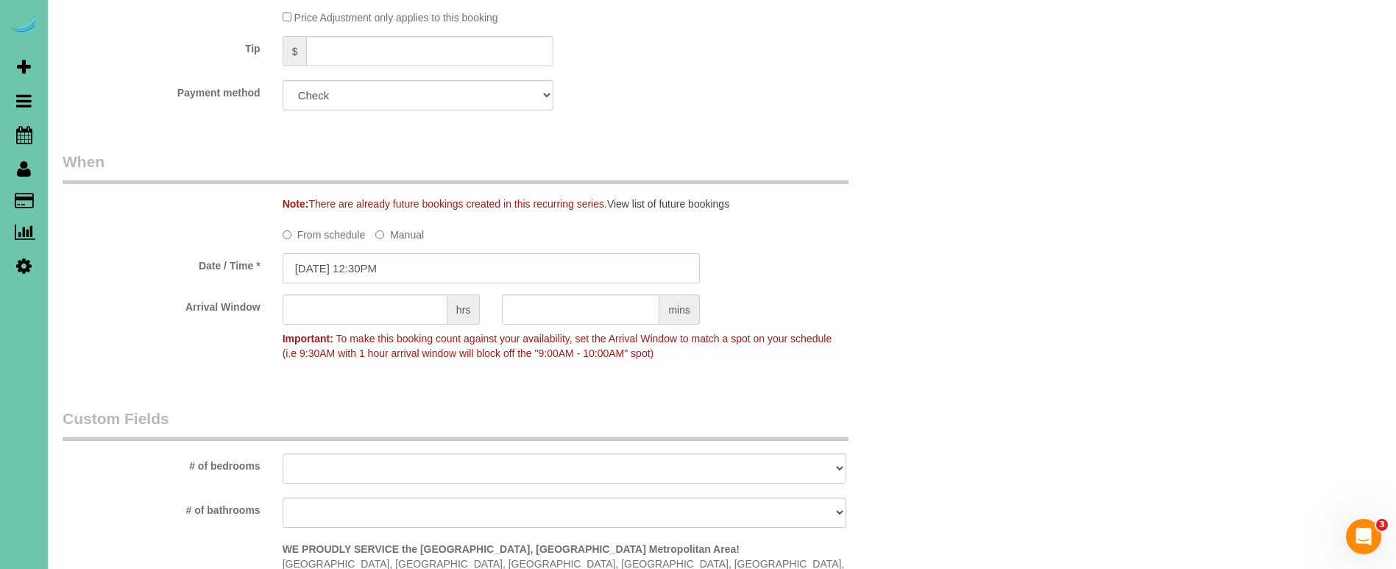
click at [364, 258] on input "[DATE] 12:30PM" at bounding box center [491, 268] width 417 height 30
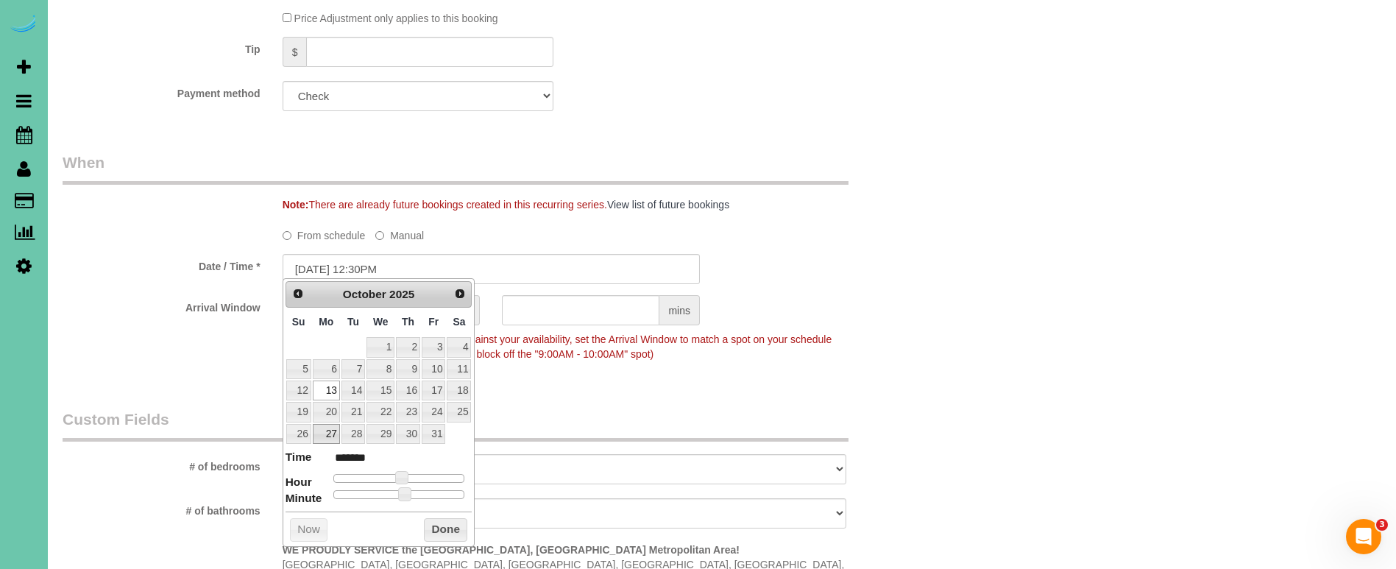
click at [323, 428] on link "27" at bounding box center [326, 434] width 27 height 20
type input "[DATE] 12:30PM"
click at [445, 521] on button "Done" at bounding box center [445, 530] width 43 height 24
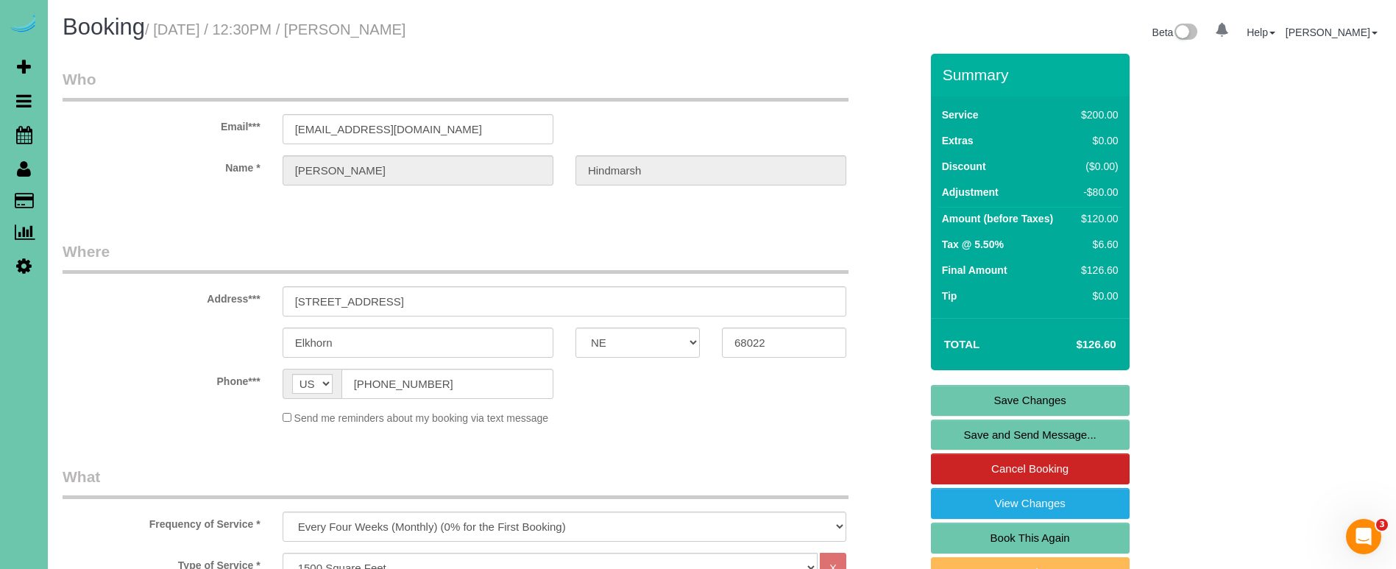
scroll to position [0, 0]
click at [956, 392] on link "Save Changes" at bounding box center [1030, 400] width 199 height 31
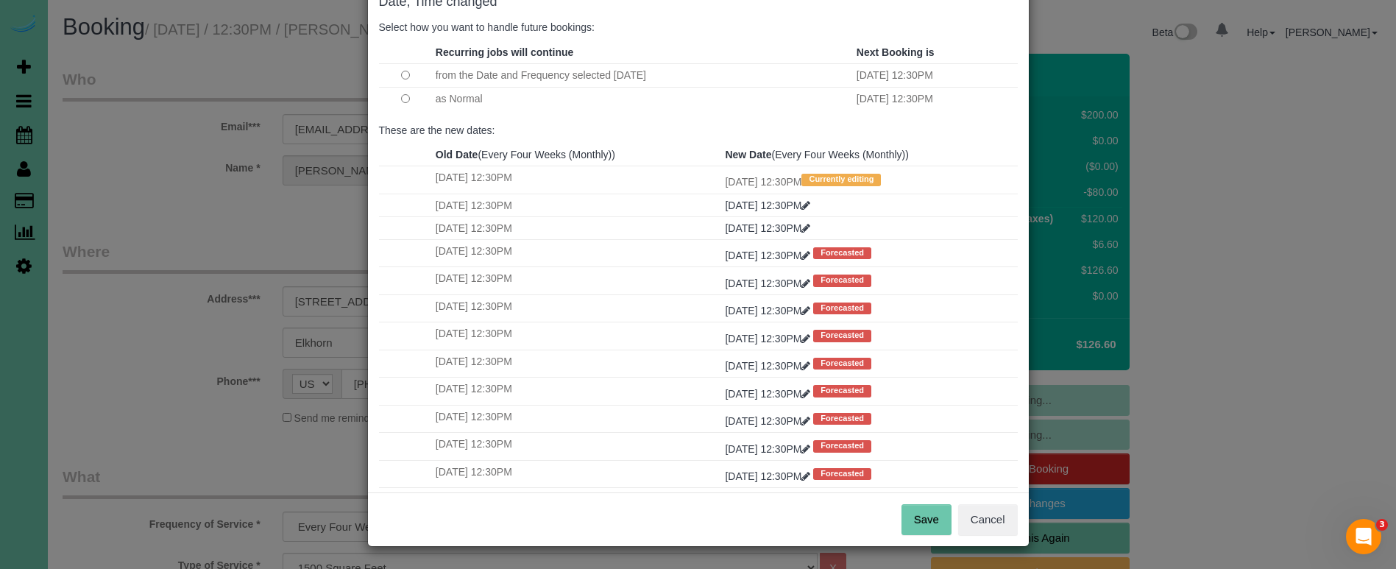
scroll to position [90, 0]
click at [914, 517] on button "Save" at bounding box center [927, 520] width 50 height 31
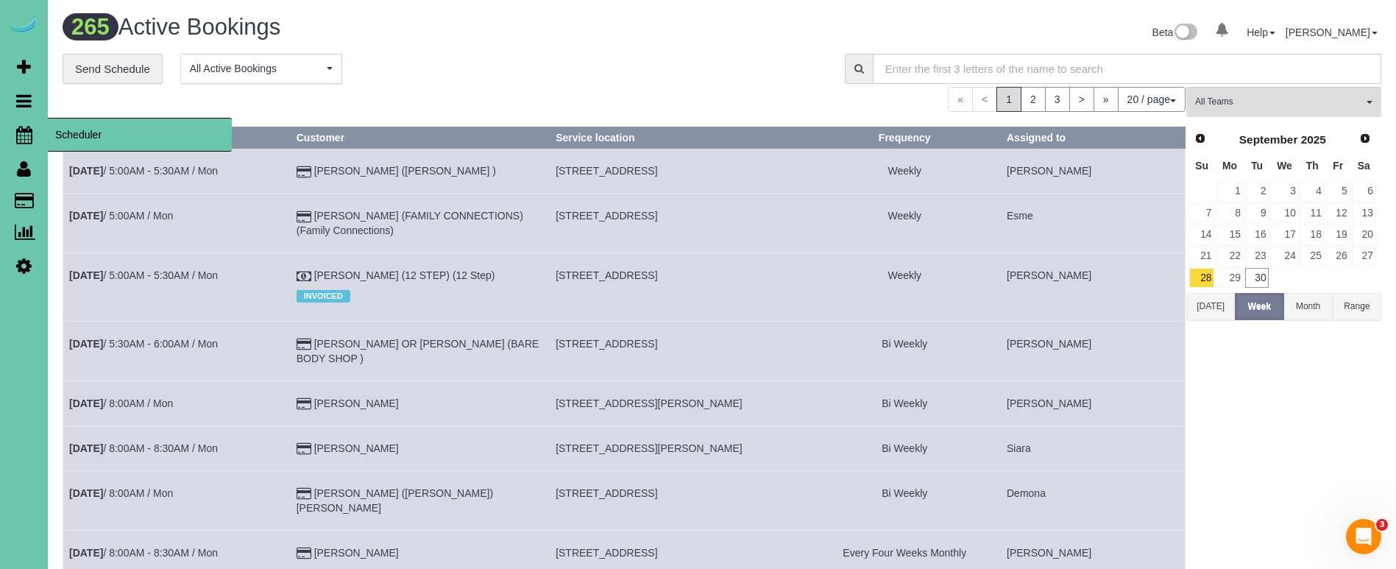
click at [24, 139] on icon at bounding box center [24, 135] width 16 height 18
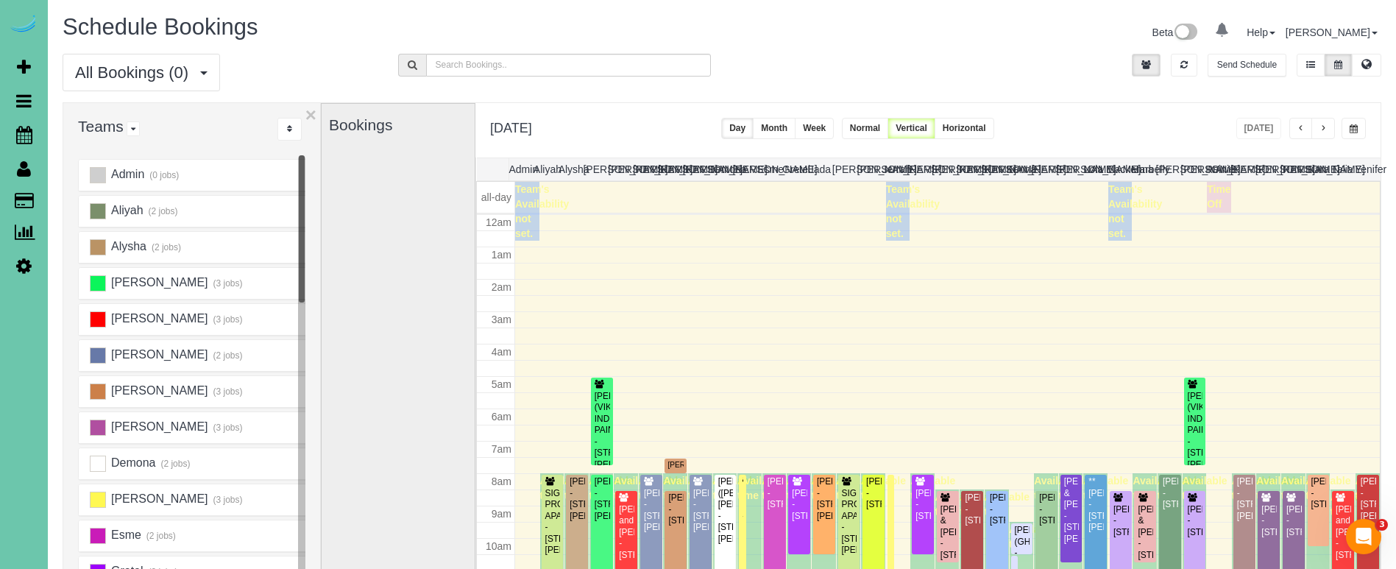
scroll to position [195, 0]
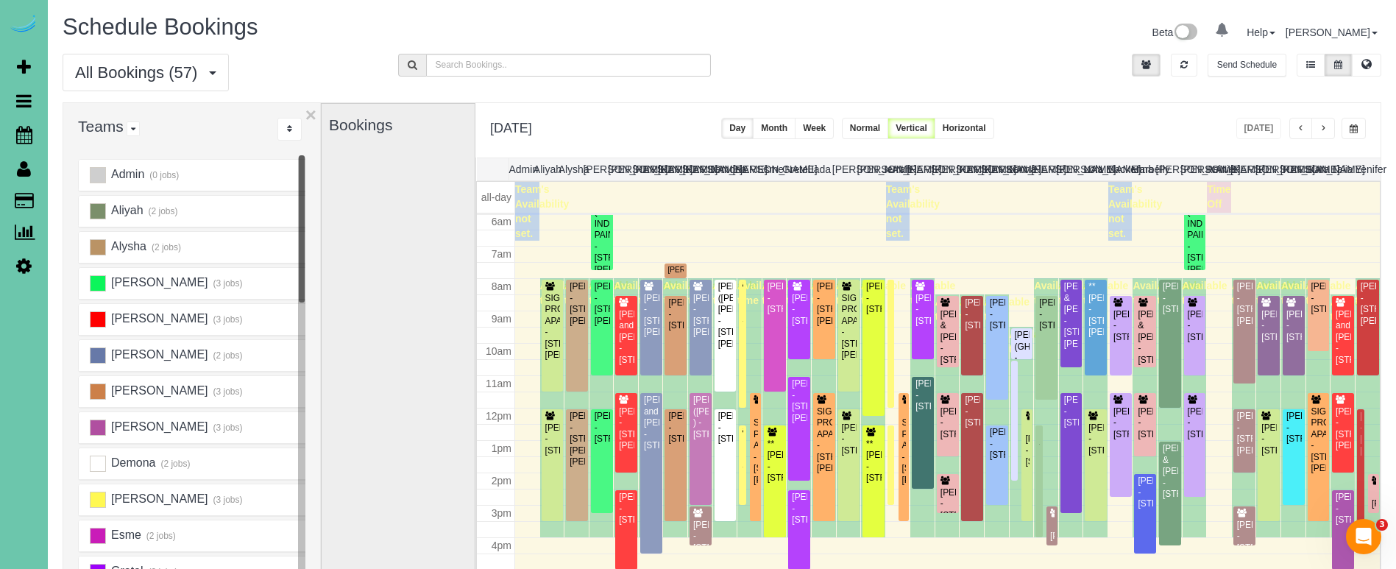
click at [1346, 127] on button "button" at bounding box center [1354, 128] width 24 height 21
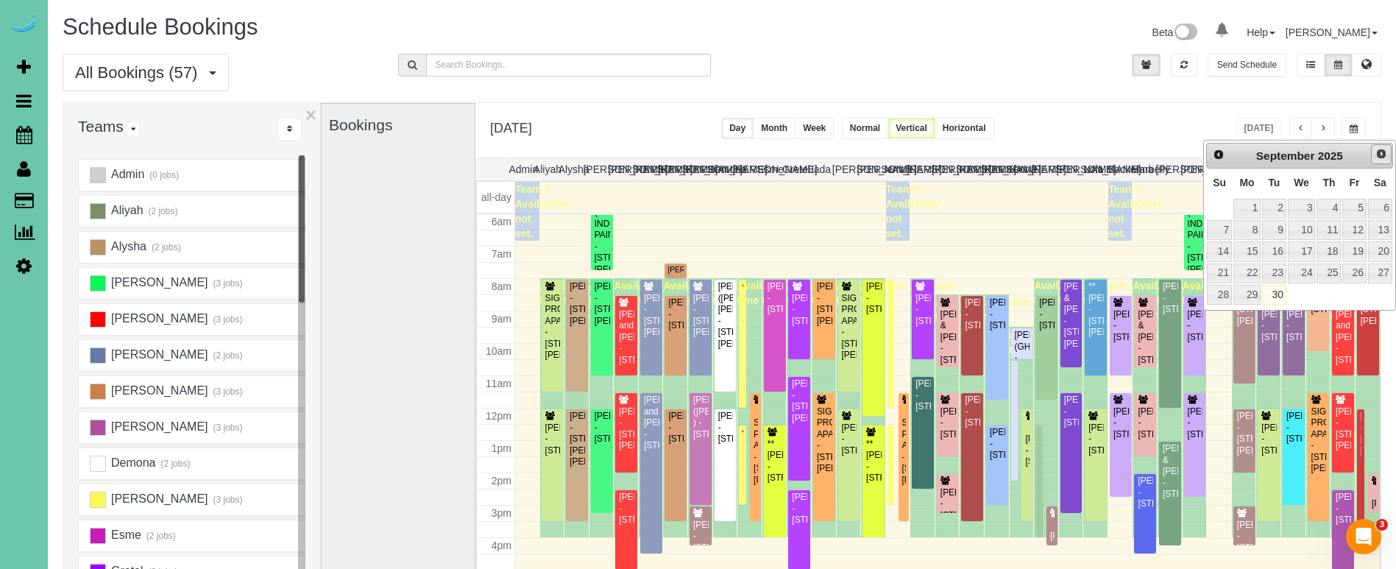
click at [1379, 152] on span "Next" at bounding box center [1382, 154] width 12 height 12
click at [1354, 223] on link "10" at bounding box center [1354, 230] width 24 height 20
type input "**********"
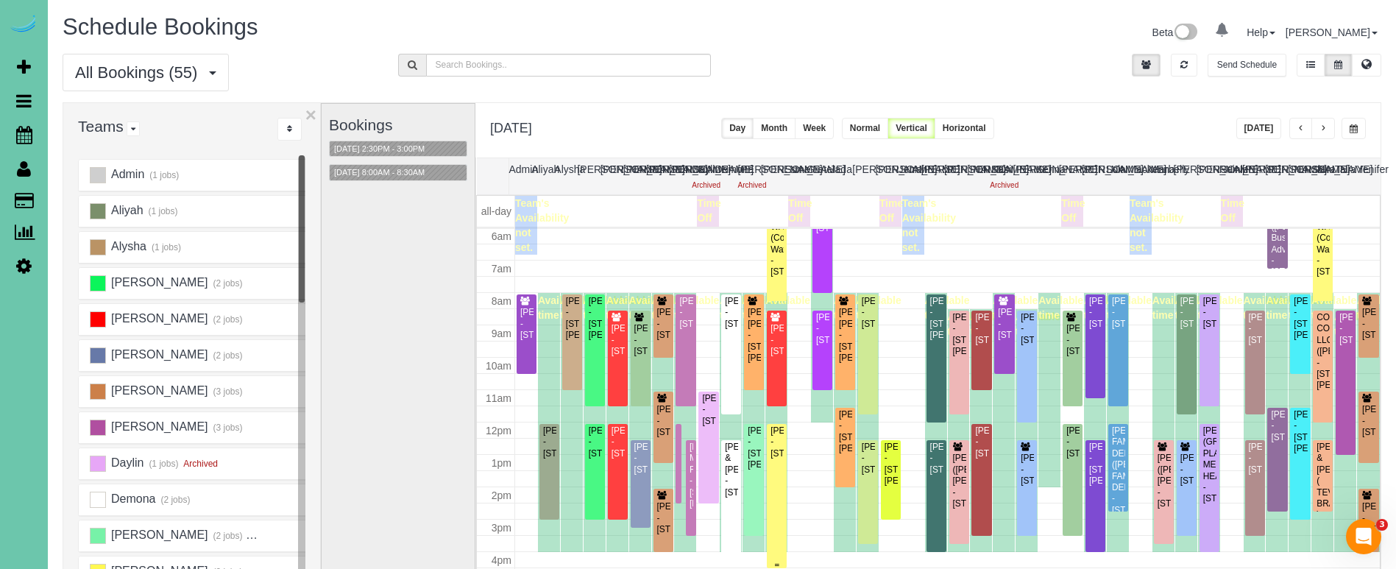
click at [783, 439] on div "[PERSON_NAME] - [STREET_ADDRESS]" at bounding box center [777, 442] width 14 height 34
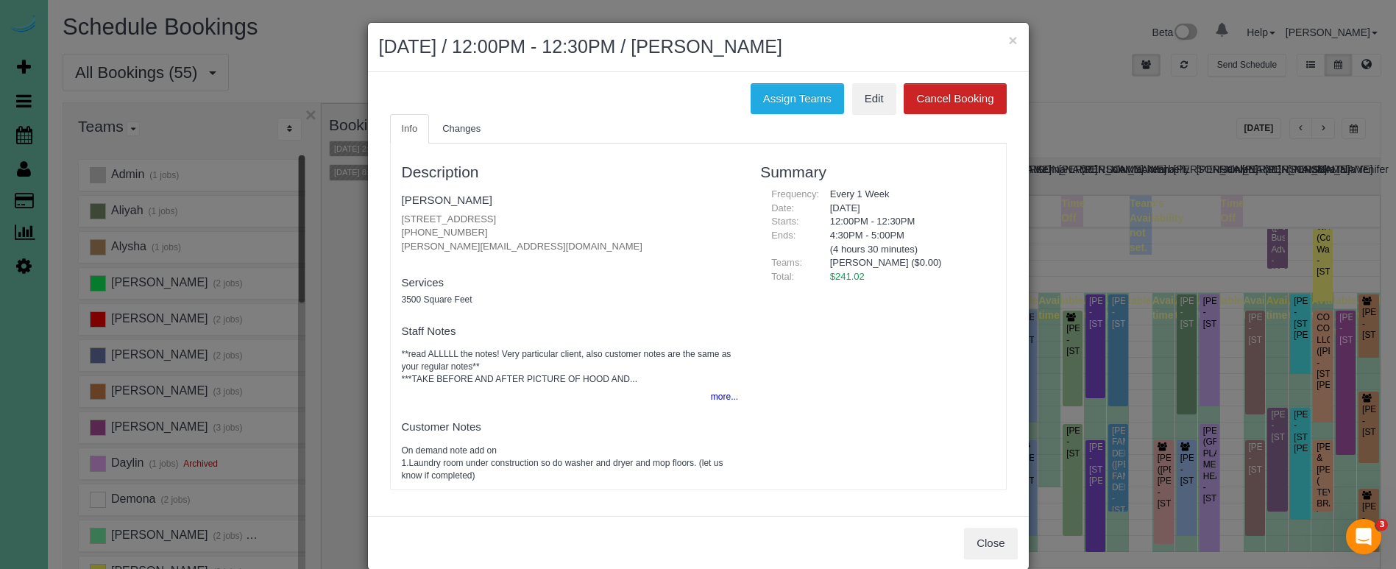
click at [914, 96] on button "Cancel Booking" at bounding box center [955, 98] width 102 height 31
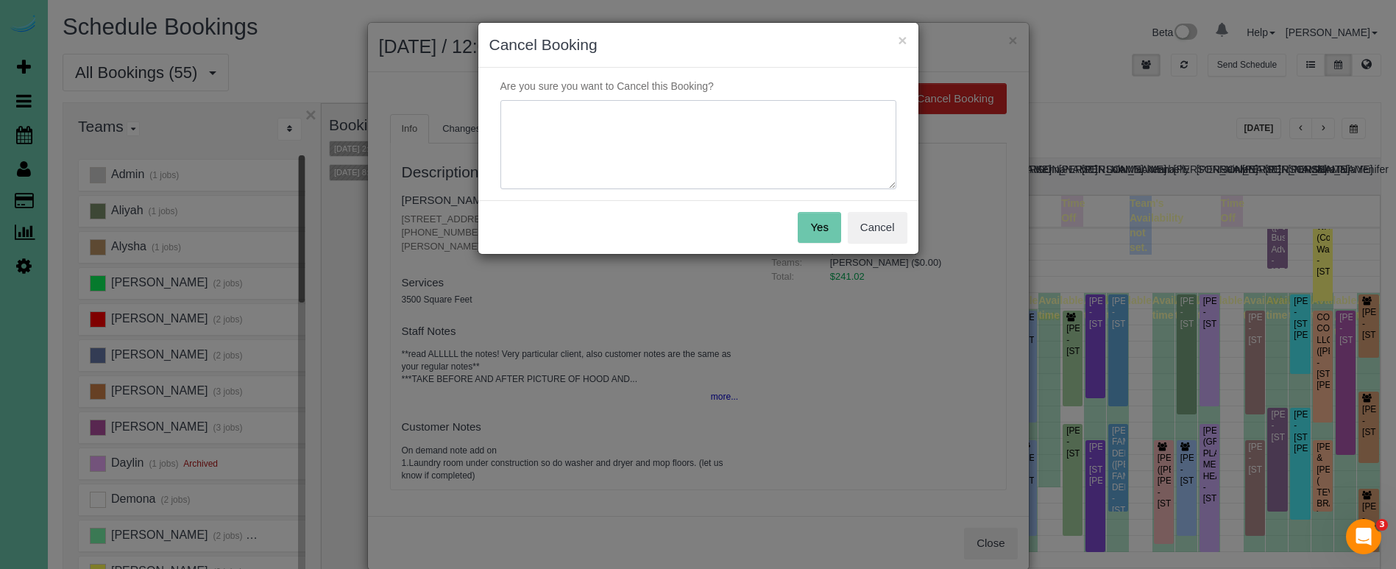
click at [868, 133] on textarea at bounding box center [698, 145] width 396 height 90
type textarea "not needed this week"
click at [817, 232] on button "Yes" at bounding box center [819, 227] width 43 height 31
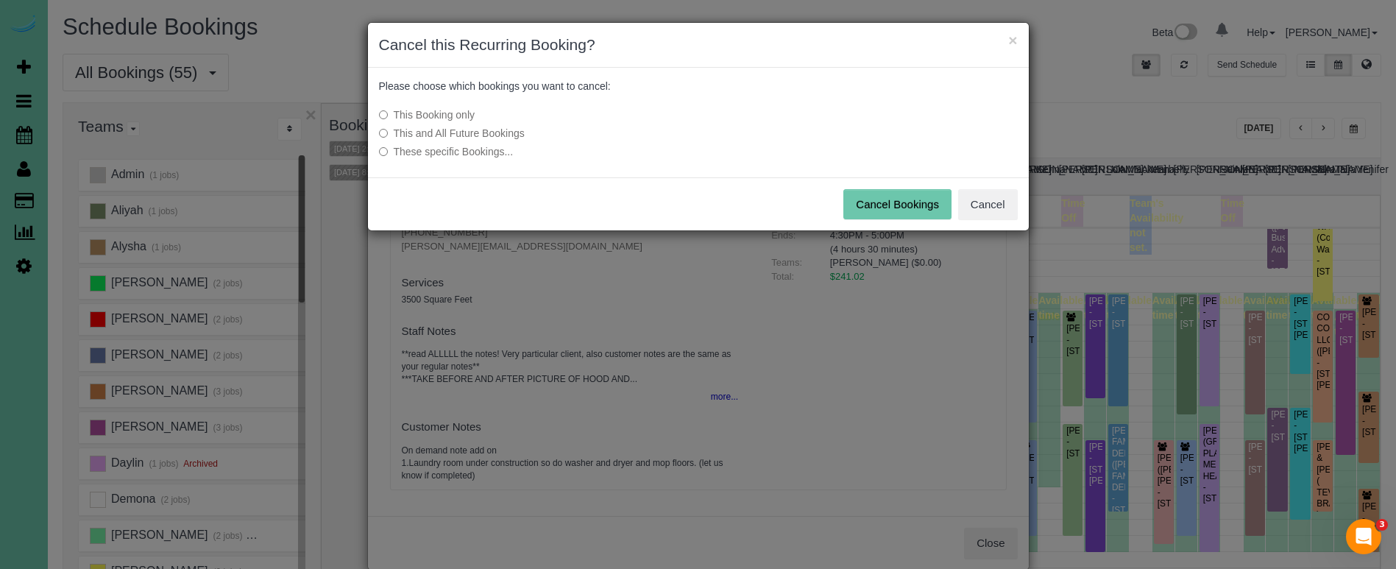
click at [899, 200] on button "Cancel Bookings" at bounding box center [897, 204] width 108 height 31
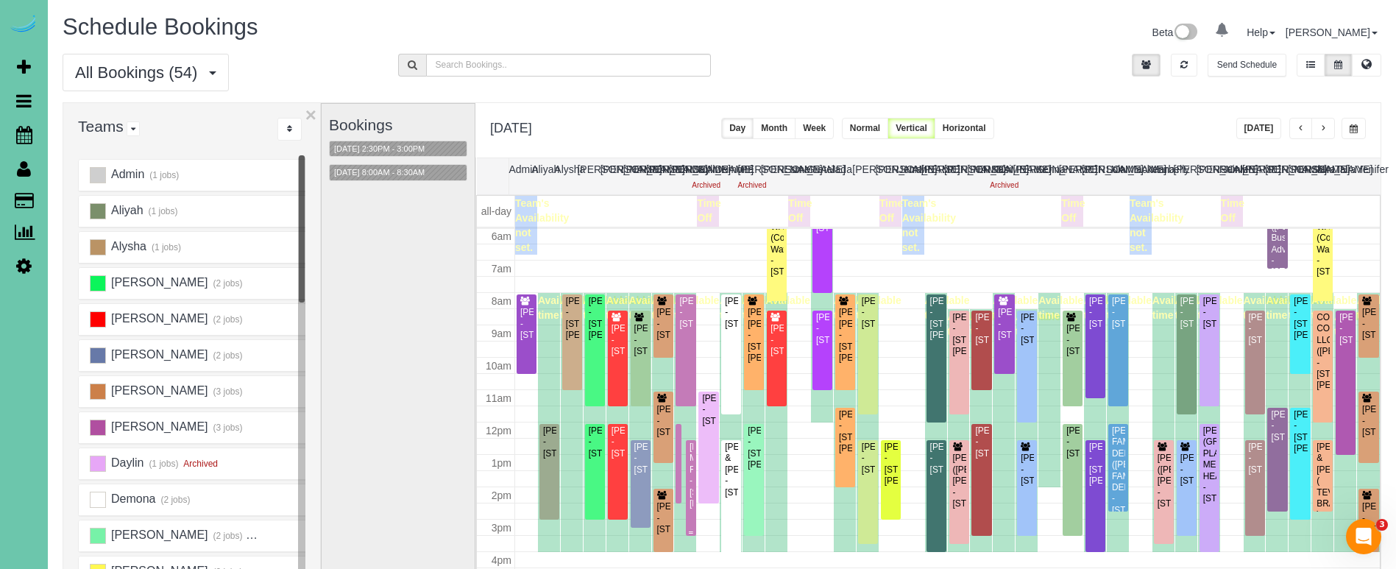
click at [692, 471] on div "[PERSON_NAME] METL-FAB - [STREET_ADDRESS][PERSON_NAME]" at bounding box center [691, 476] width 4 height 68
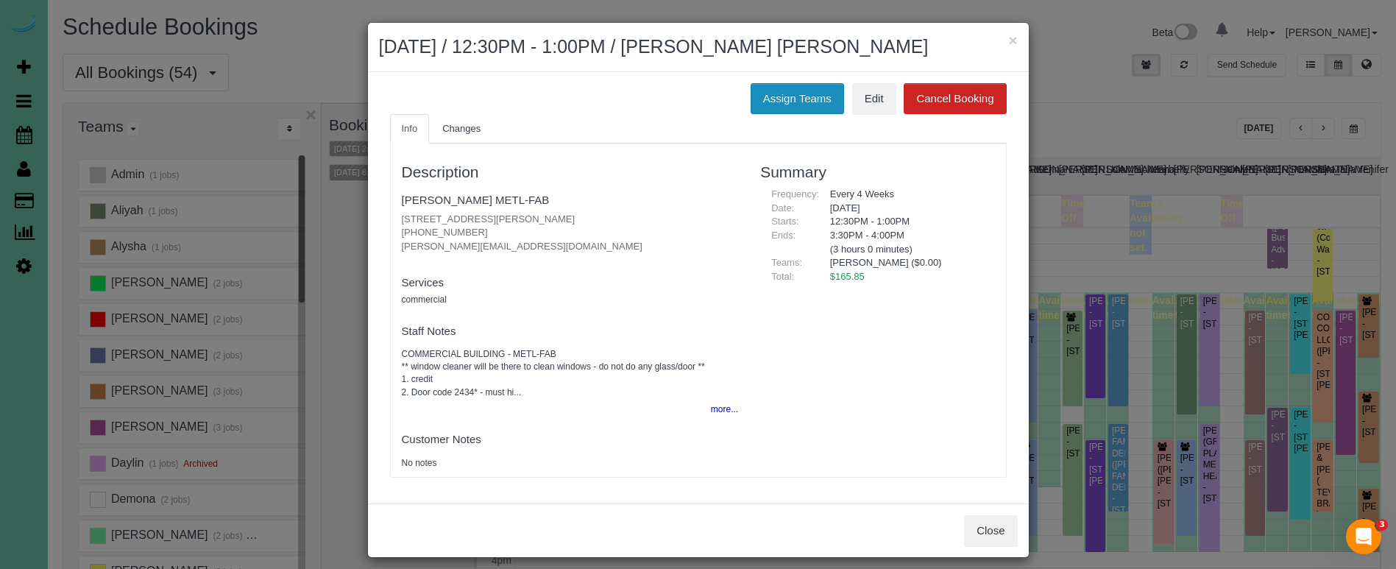
click at [798, 92] on button "Assign Teams" at bounding box center [797, 98] width 93 height 31
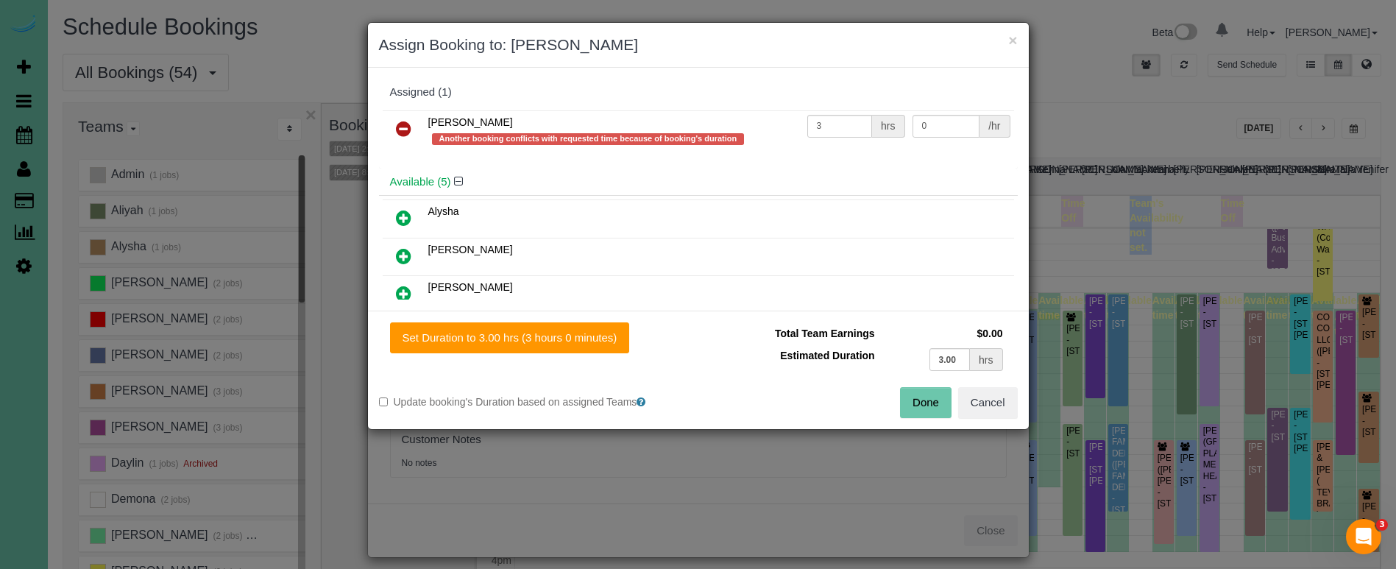
click at [411, 125] on link at bounding box center [403, 129] width 35 height 29
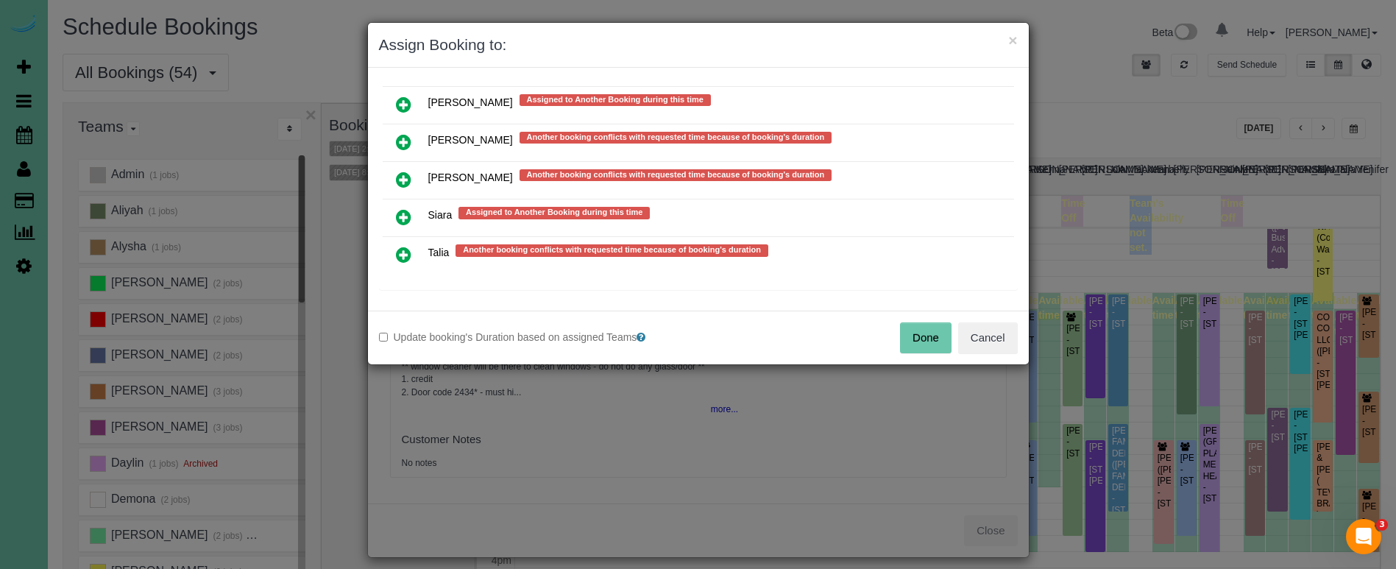
click at [407, 250] on icon at bounding box center [403, 255] width 15 height 18
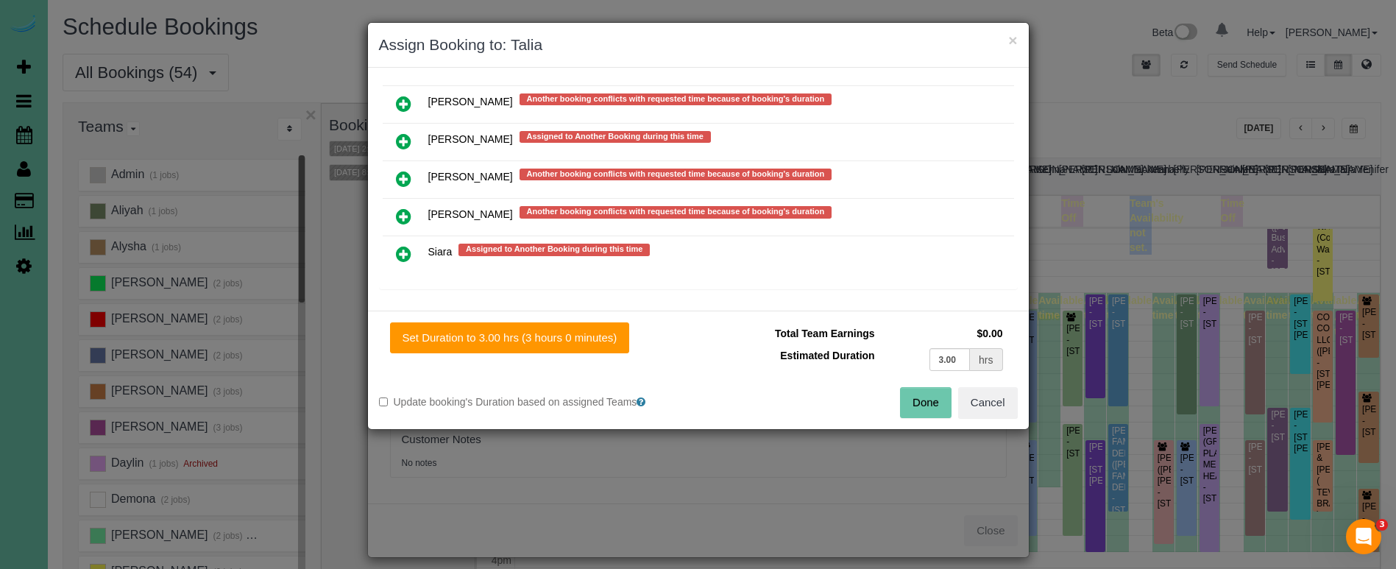
drag, startPoint x: 606, startPoint y: 344, endPoint x: 653, endPoint y: 356, distance: 48.6
click at [606, 344] on button "Set Duration to 3.00 hrs (3 hours 0 minutes)" at bounding box center [510, 337] width 240 height 31
type input "3.00"
click at [927, 402] on button "Done" at bounding box center [926, 402] width 52 height 31
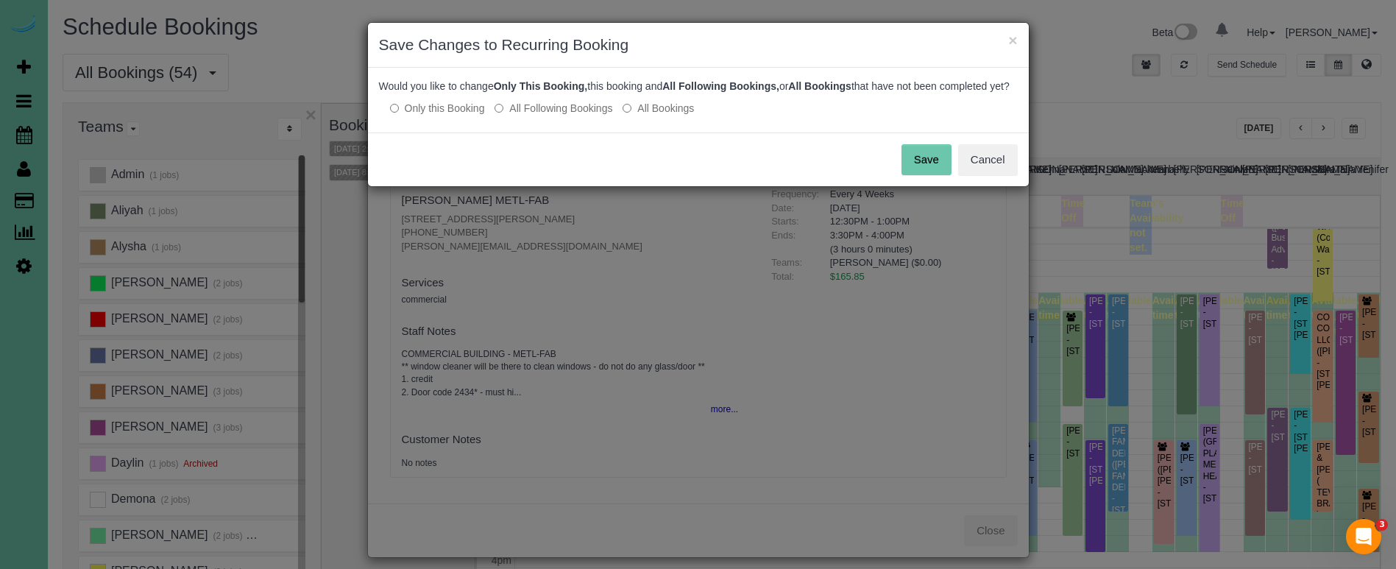
click at [916, 170] on button "Save" at bounding box center [927, 159] width 50 height 31
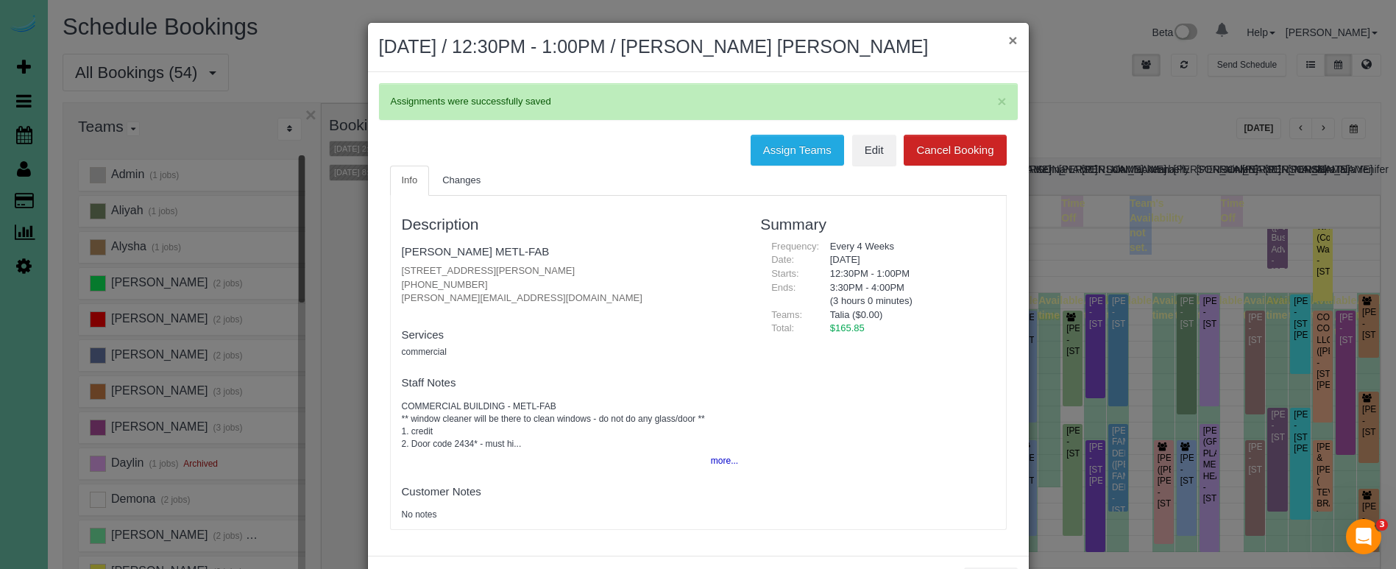
click at [1013, 38] on button "×" at bounding box center [1012, 39] width 9 height 15
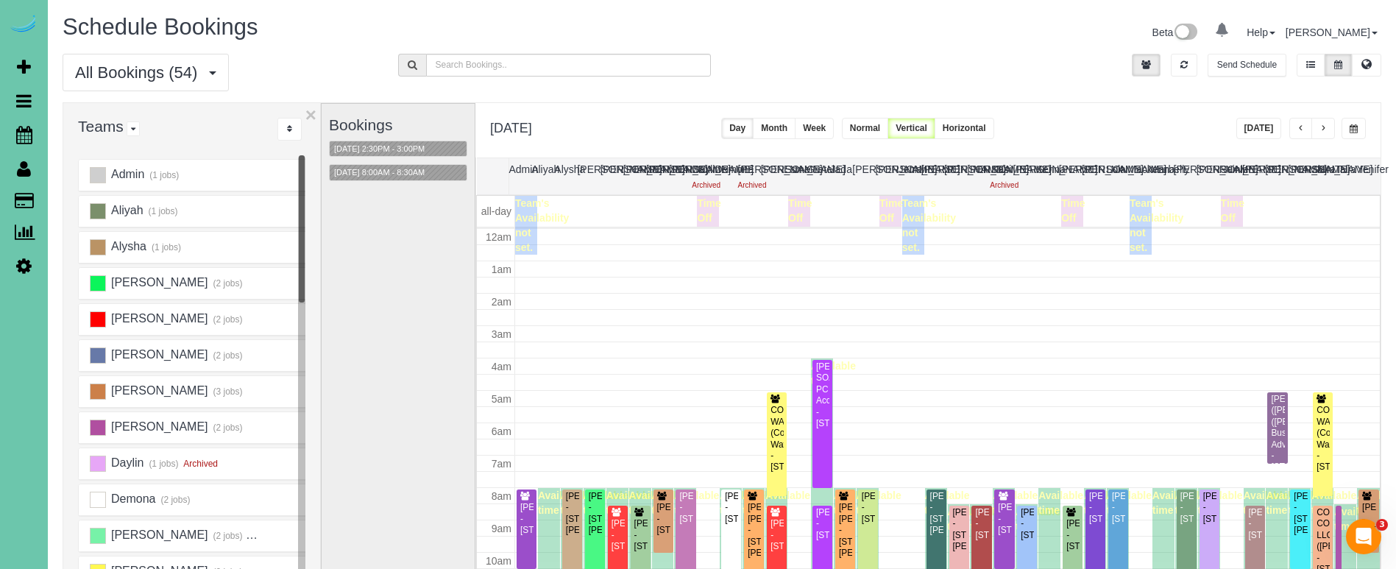
scroll to position [195, 0]
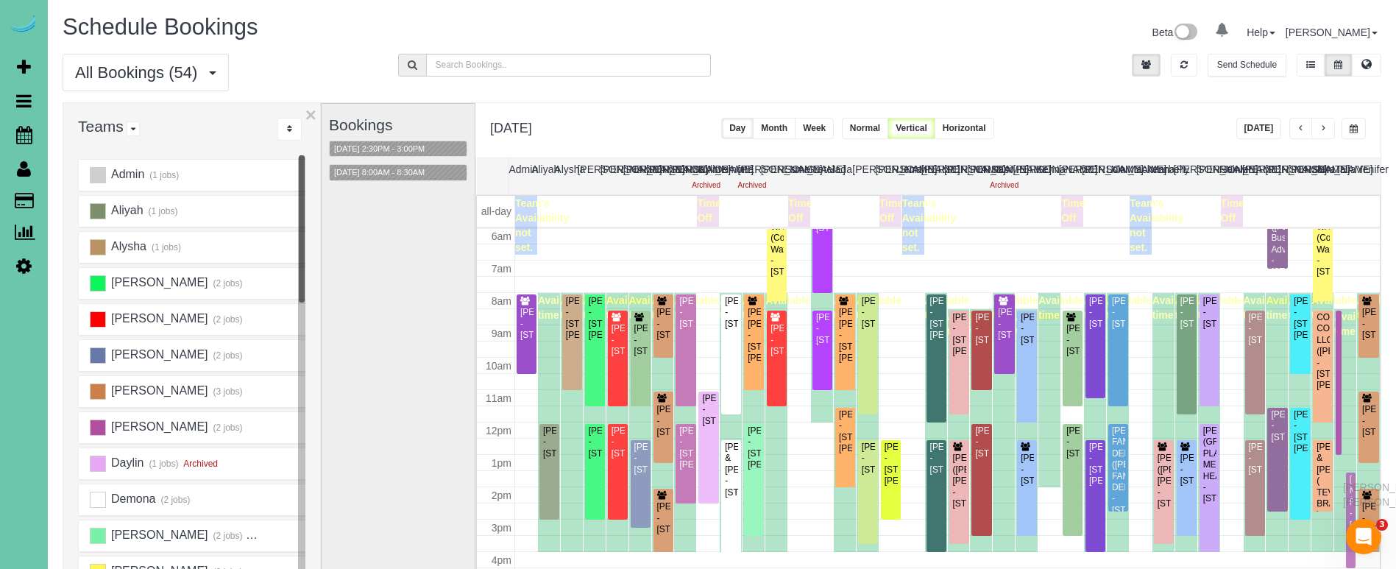
drag, startPoint x: 1354, startPoint y: 455, endPoint x: 1347, endPoint y: 486, distance: 31.6
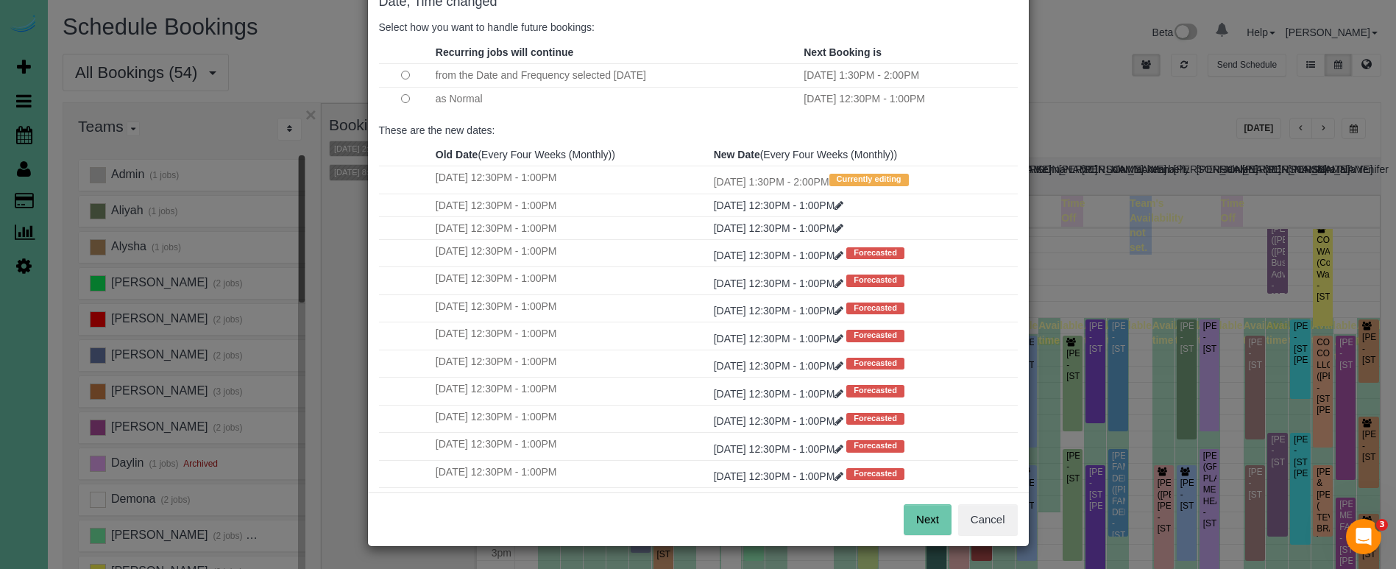
scroll to position [90, 0]
drag, startPoint x: 920, startPoint y: 513, endPoint x: 921, endPoint y: 489, distance: 23.6
click at [920, 513] on button "Next" at bounding box center [928, 520] width 48 height 31
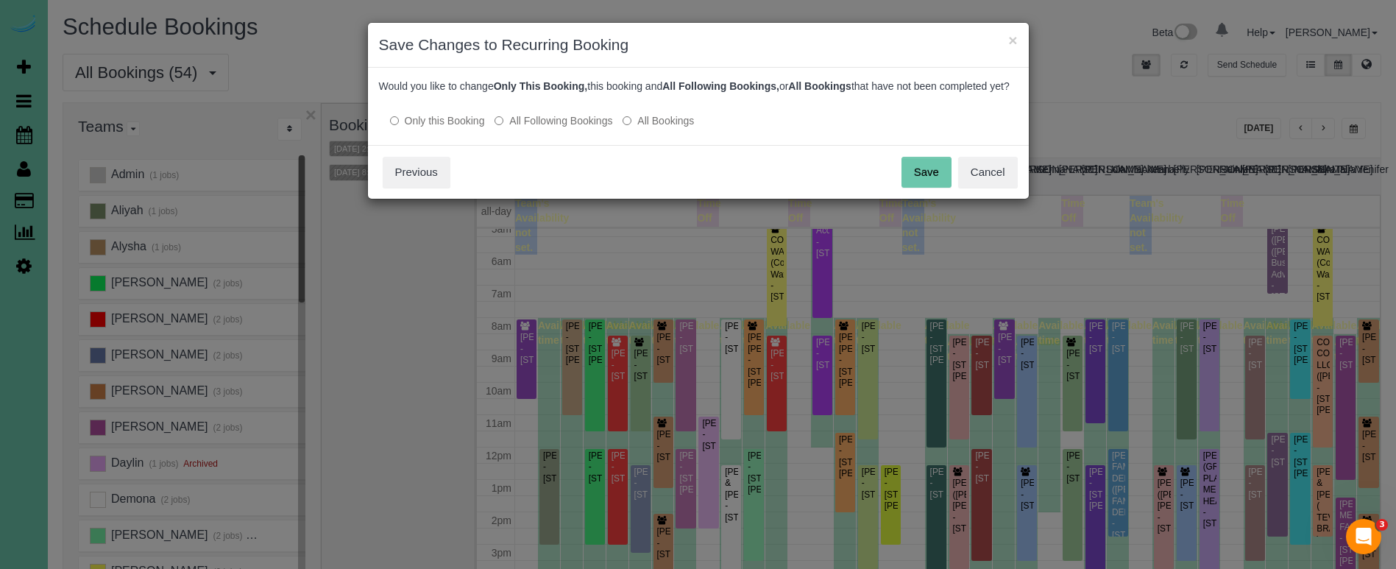
scroll to position [0, 0]
drag, startPoint x: 946, startPoint y: 183, endPoint x: 790, endPoint y: 167, distance: 156.9
click at [946, 183] on button "Save" at bounding box center [927, 172] width 50 height 31
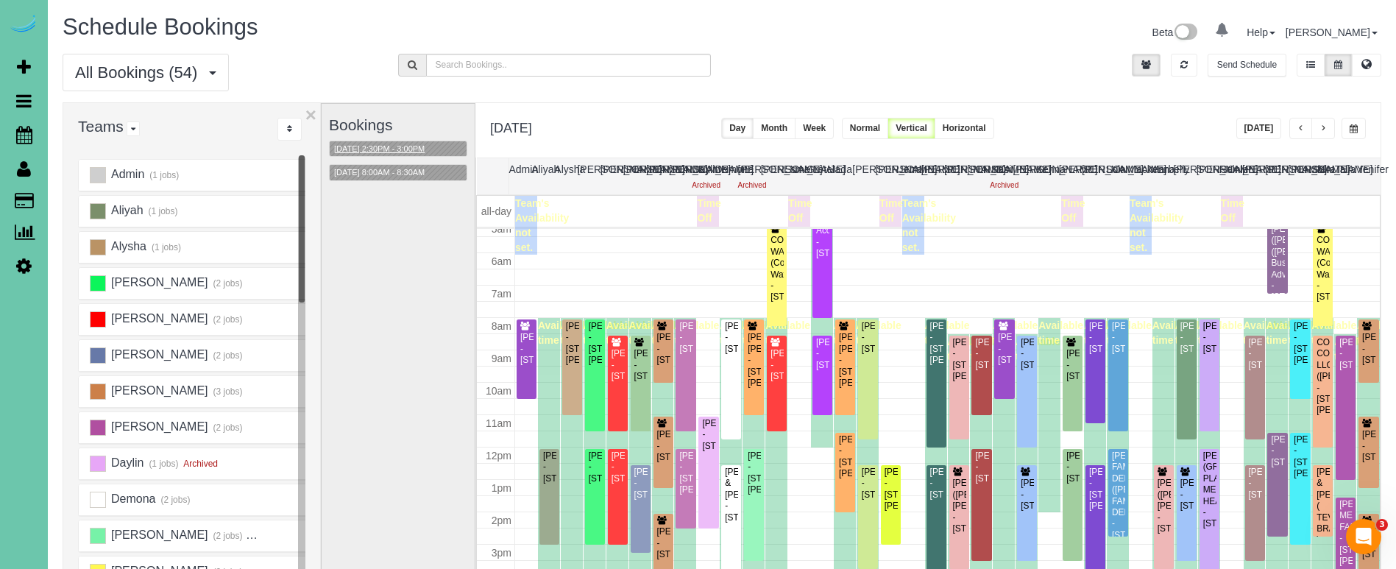
click at [399, 141] on button "[DATE] 2:30PM - 3:00PM" at bounding box center [379, 148] width 99 height 15
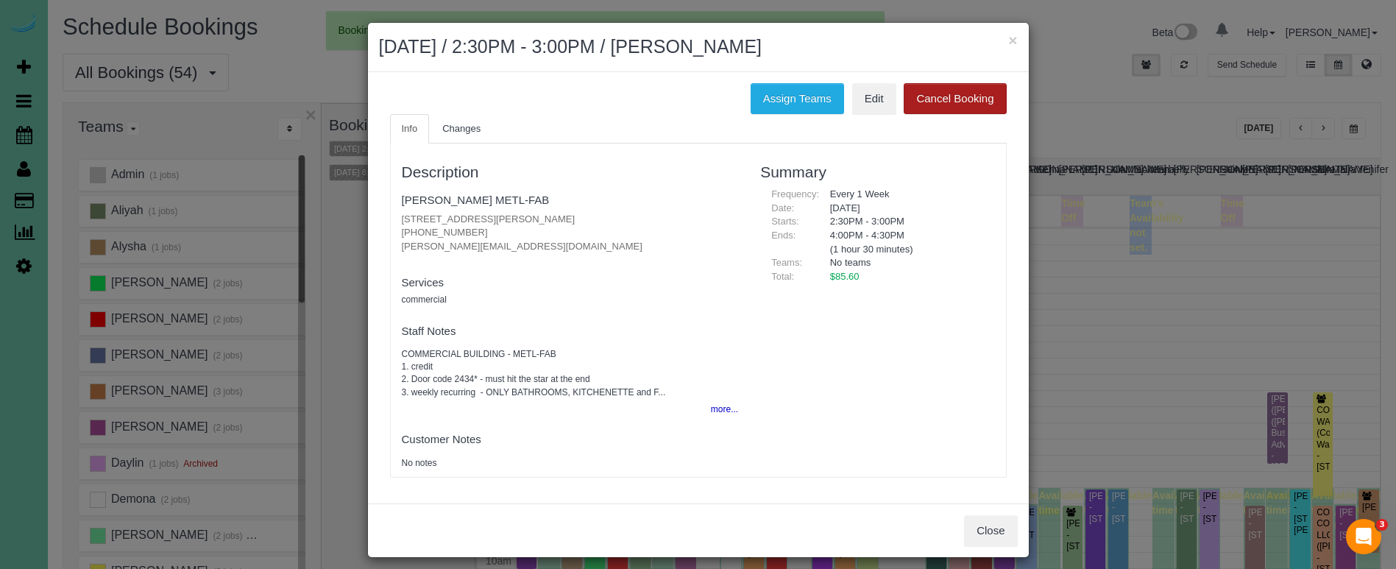
scroll to position [170, 0]
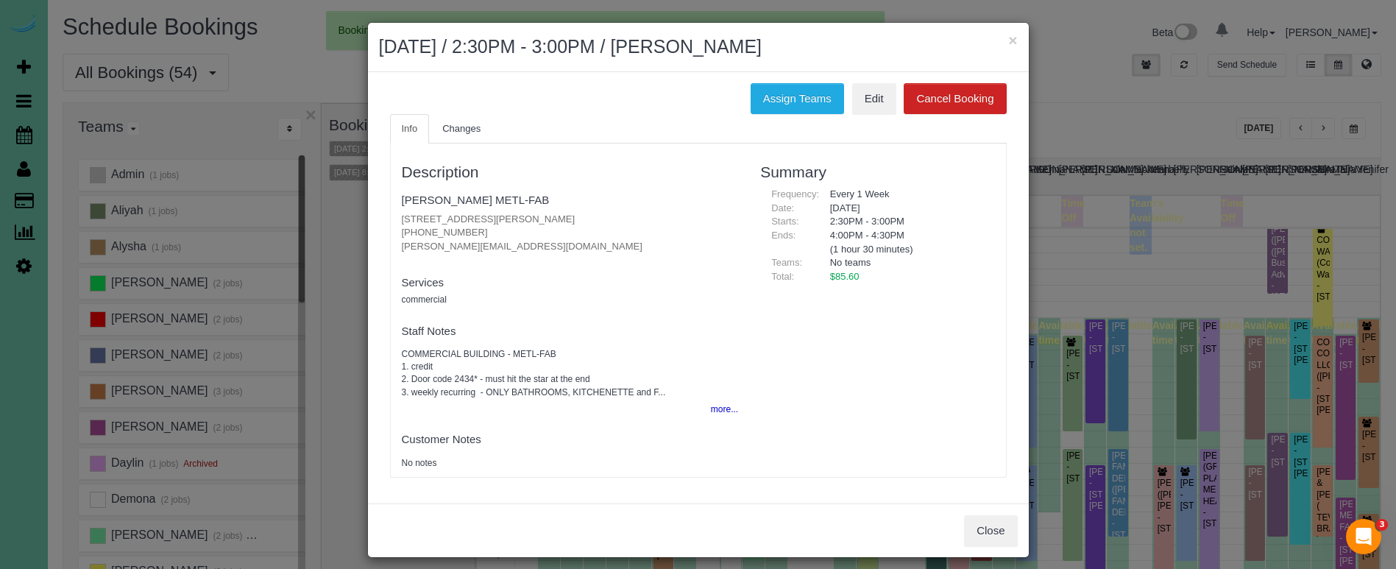
click at [946, 102] on button "Cancel Booking" at bounding box center [955, 98] width 102 height 31
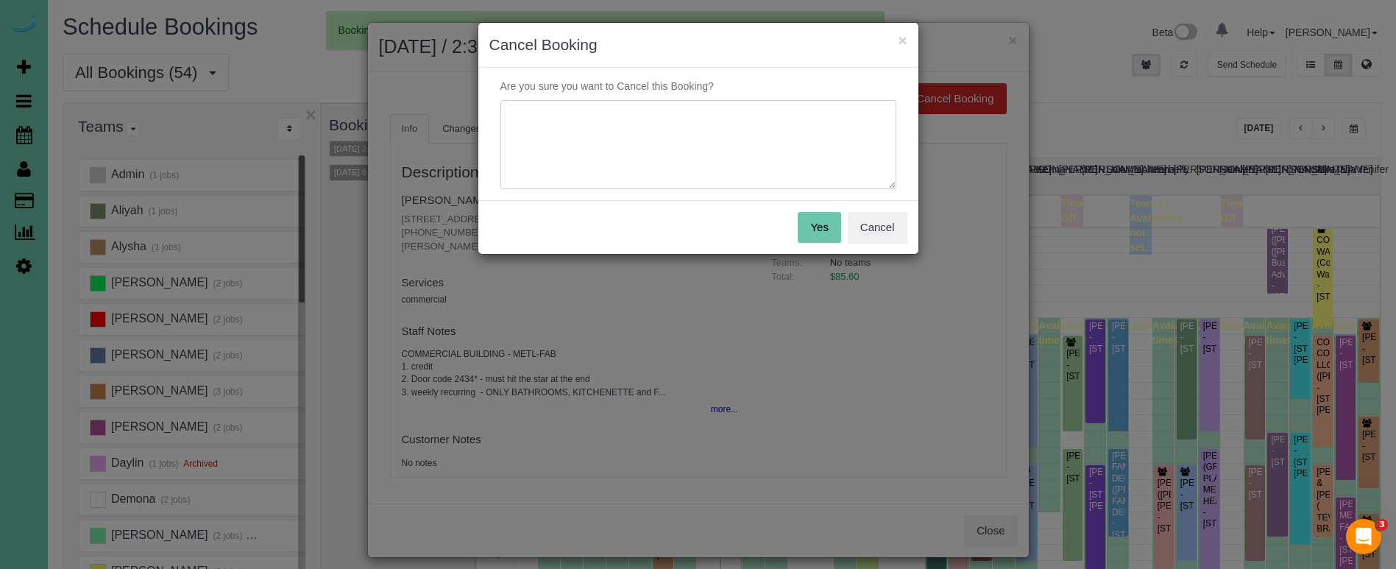
click at [801, 141] on textarea at bounding box center [698, 145] width 396 height 90
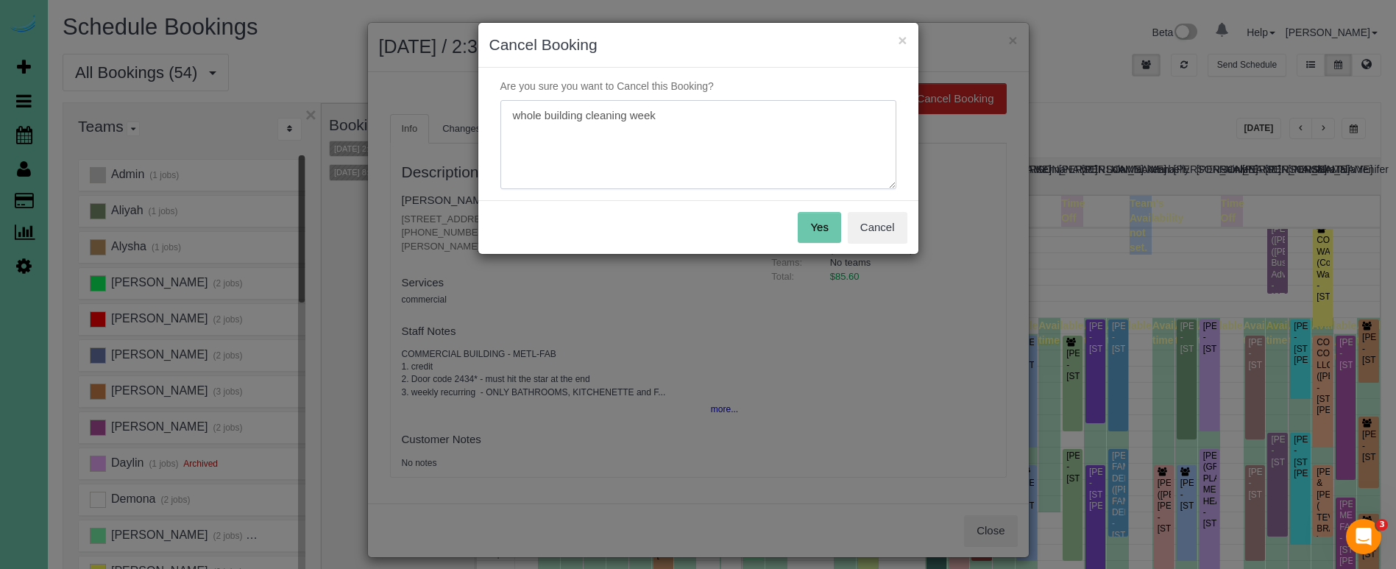
type textarea "whole building cleaning week"
click at [824, 235] on button "Yes" at bounding box center [819, 227] width 43 height 31
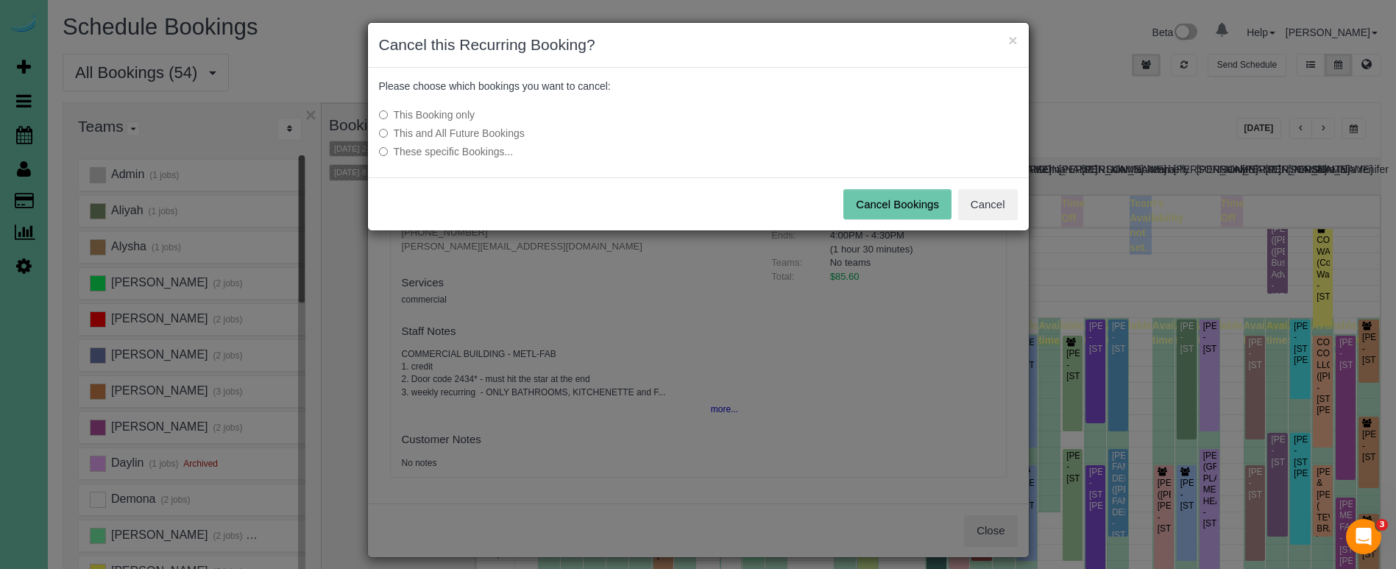
click at [913, 203] on button "Cancel Bookings" at bounding box center [897, 204] width 108 height 31
